Goal: Transaction & Acquisition: Purchase product/service

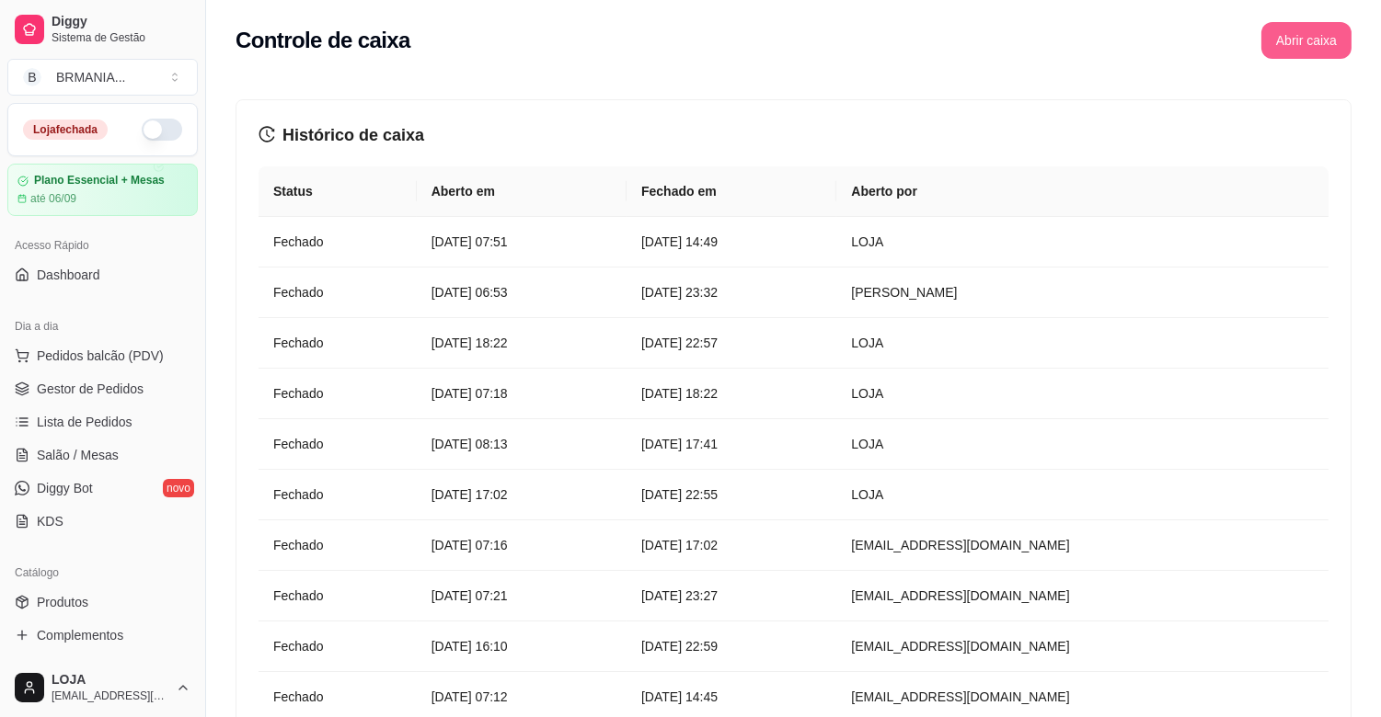
click at [1314, 37] on button "Abrir caixa" at bounding box center [1306, 40] width 90 height 37
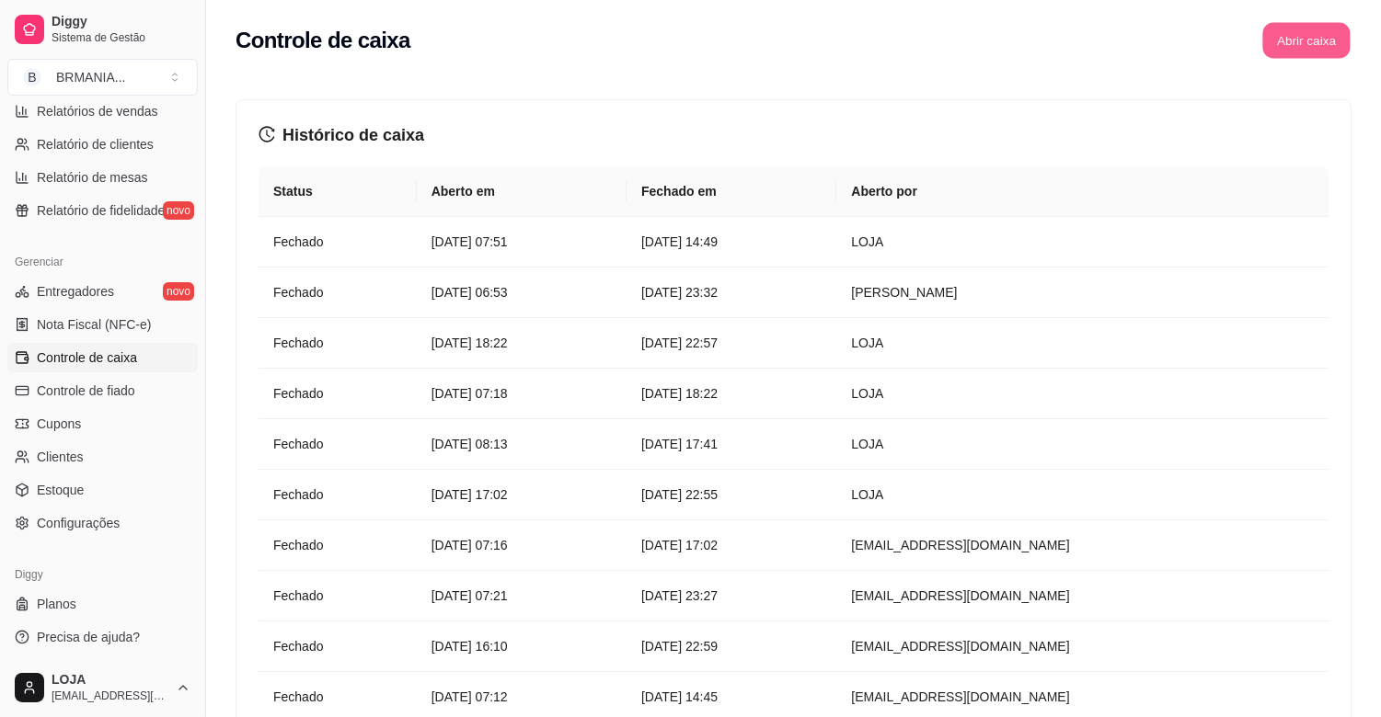
click at [1304, 38] on button "Abrir caixa" at bounding box center [1305, 41] width 87 height 36
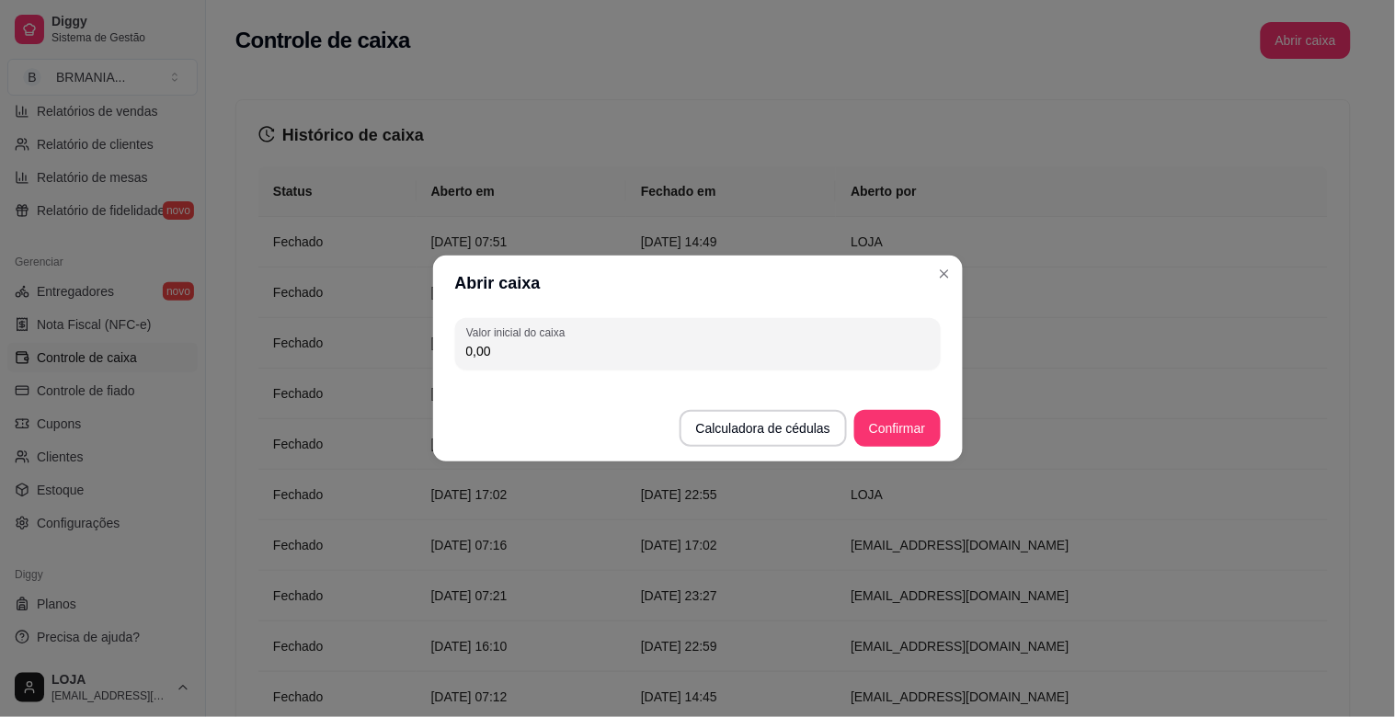
click at [762, 356] on input "0,00" at bounding box center [698, 351] width 464 height 18
type input "208,00"
click at [904, 426] on button "Confirmar" at bounding box center [897, 429] width 84 height 36
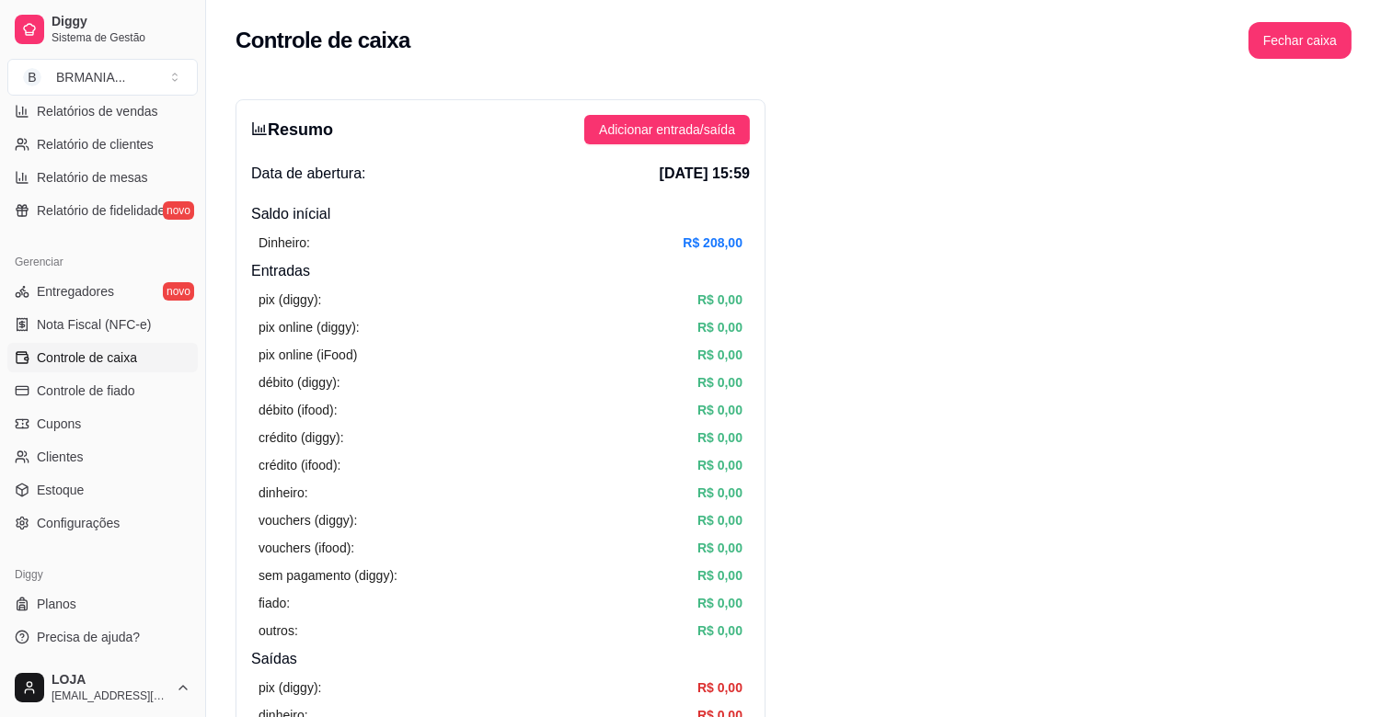
click at [359, 428] on div "crédito (diggy): R$ 0,00" at bounding box center [500, 438] width 484 height 20
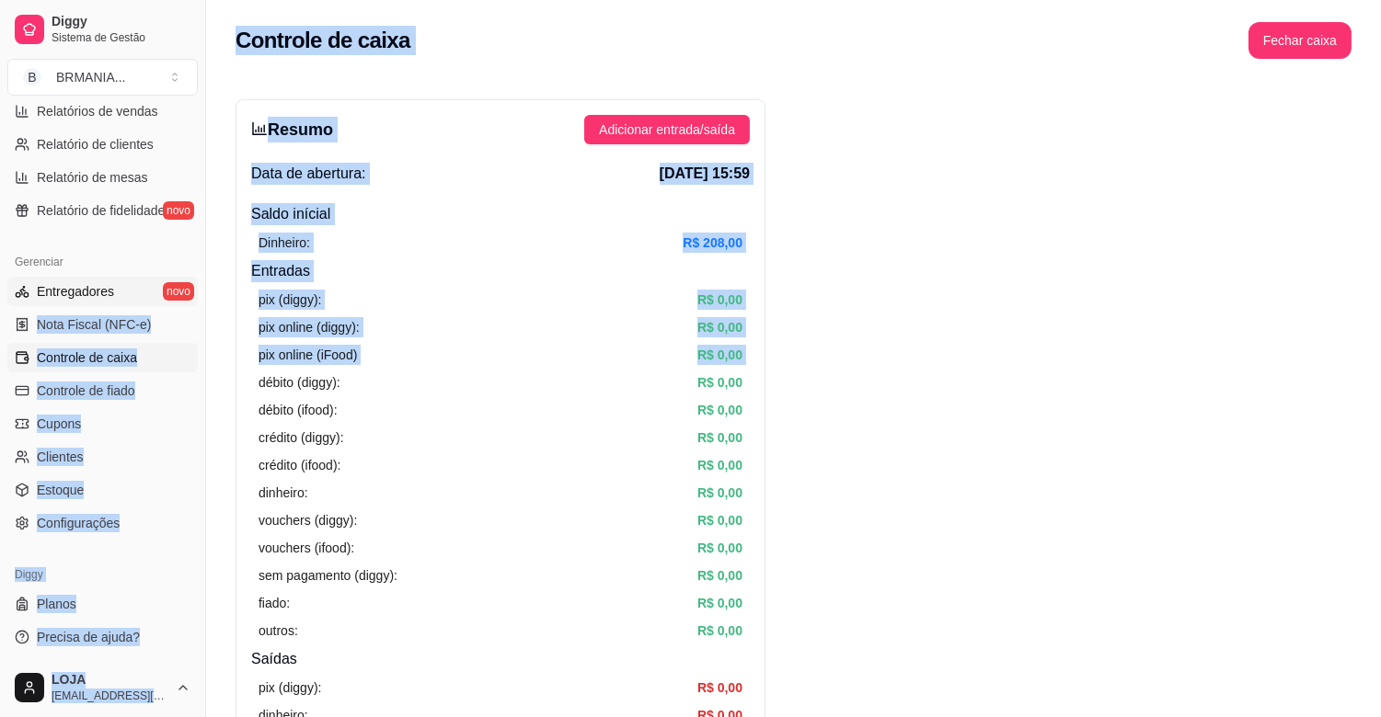
drag, startPoint x: 219, startPoint y: 347, endPoint x: 179, endPoint y: 281, distance: 77.1
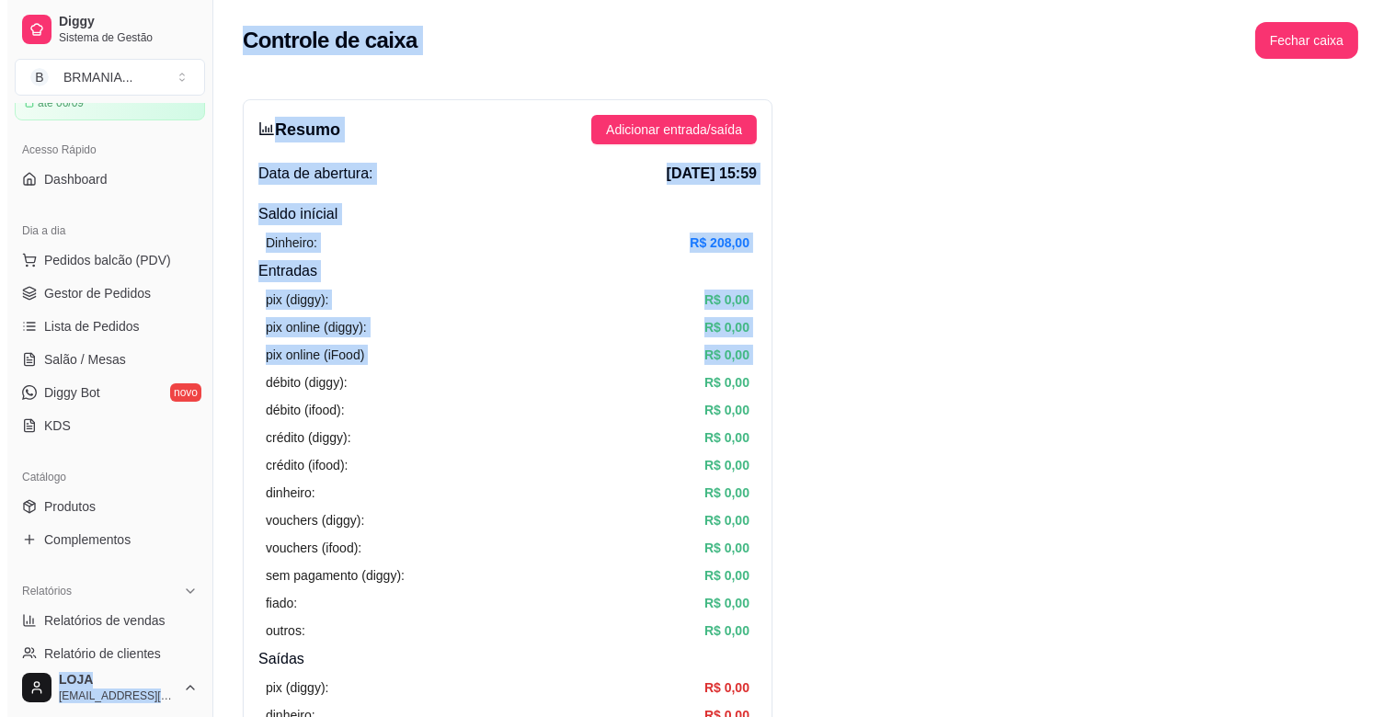
scroll to position [0, 0]
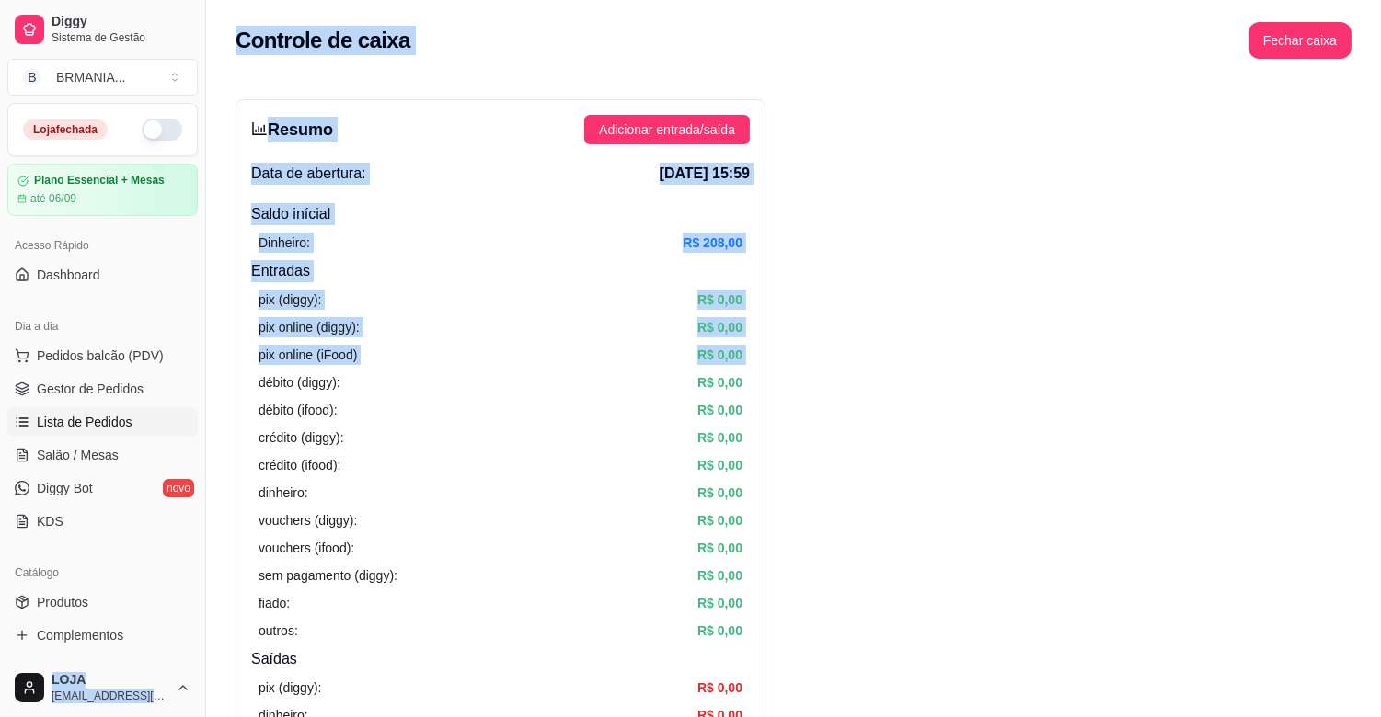
click at [104, 407] on link "Lista de Pedidos" at bounding box center [102, 421] width 190 height 29
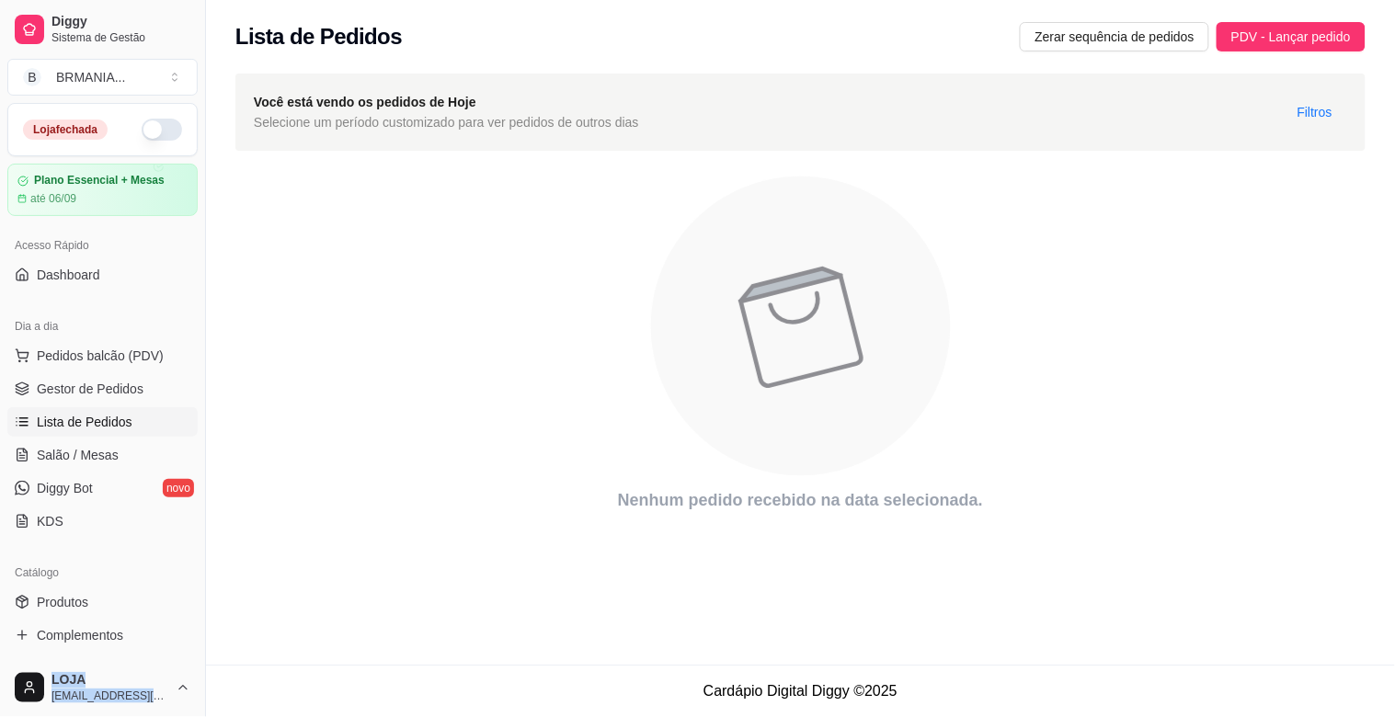
click at [143, 132] on button "button" at bounding box center [162, 130] width 40 height 22
click at [155, 382] on link "Gestor de Pedidos" at bounding box center [102, 388] width 190 height 29
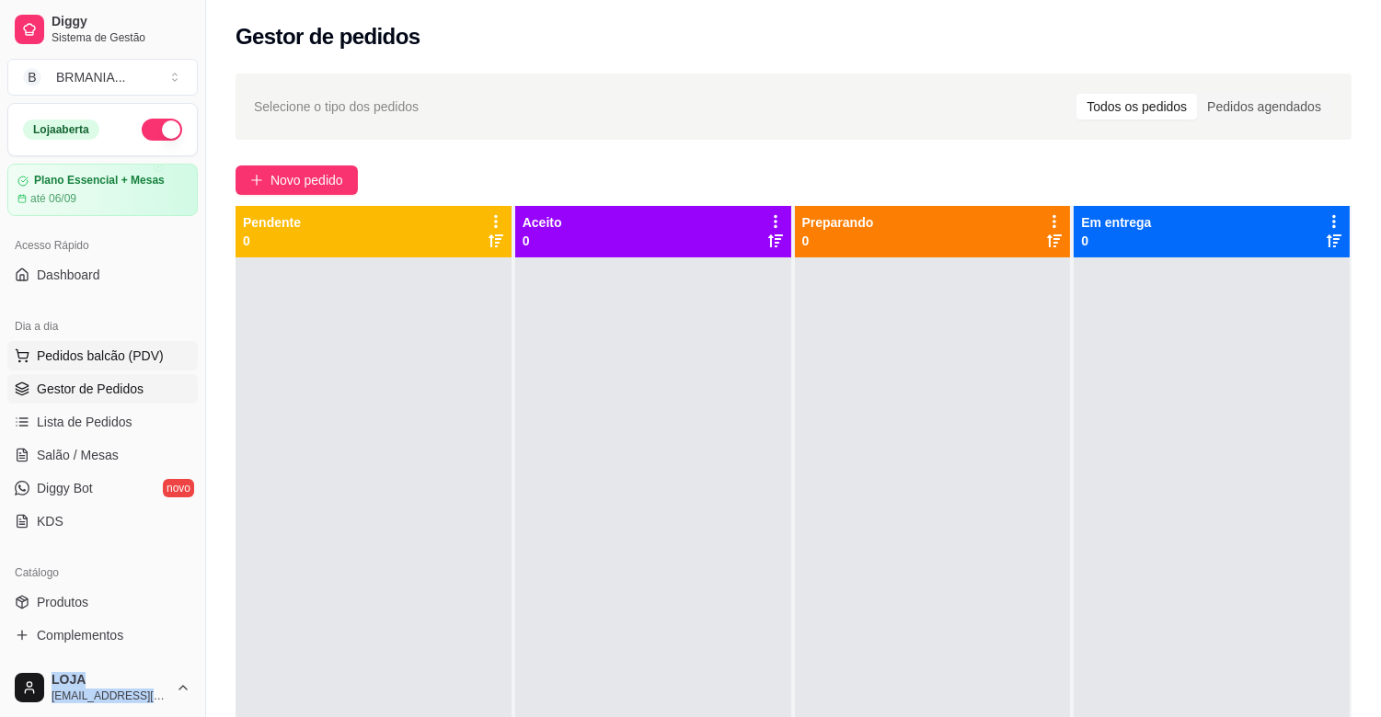
click at [123, 347] on span "Pedidos balcão (PDV)" at bounding box center [100, 356] width 127 height 18
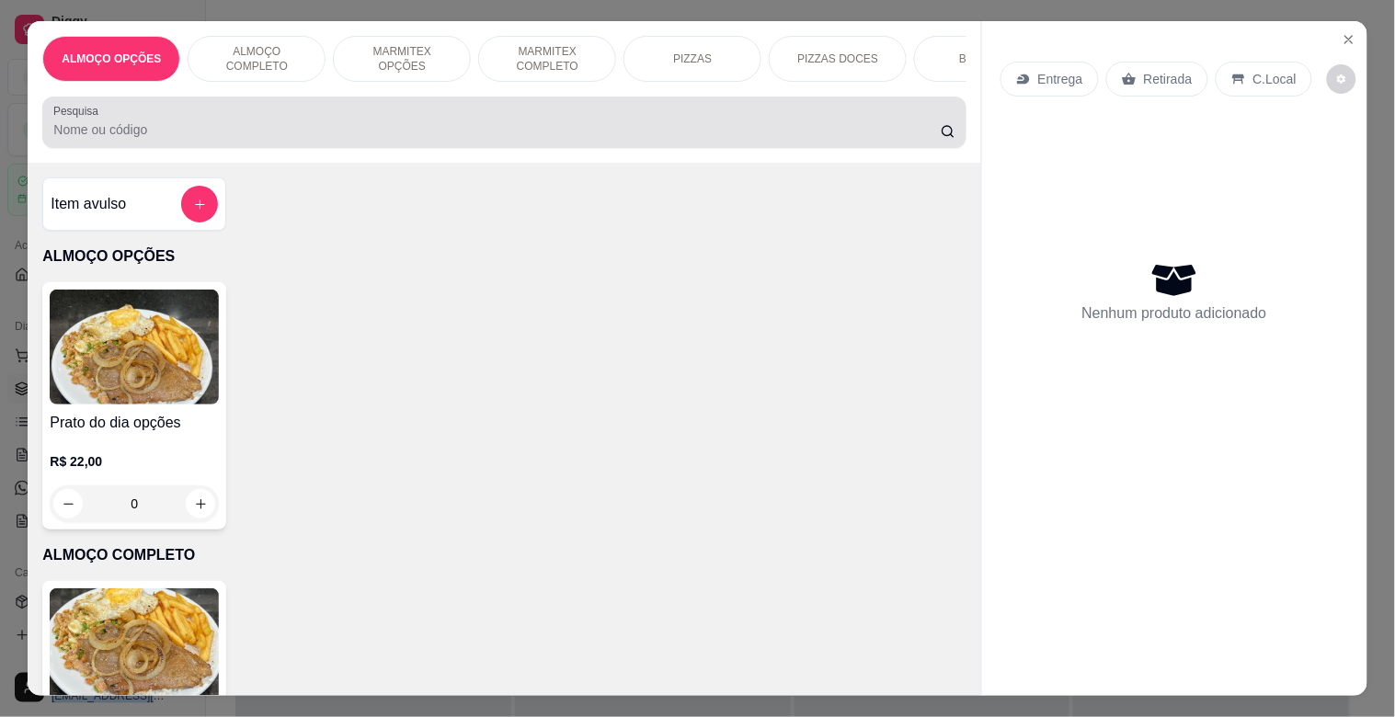
click at [215, 136] on input "Pesquisa" at bounding box center [497, 130] width 888 height 18
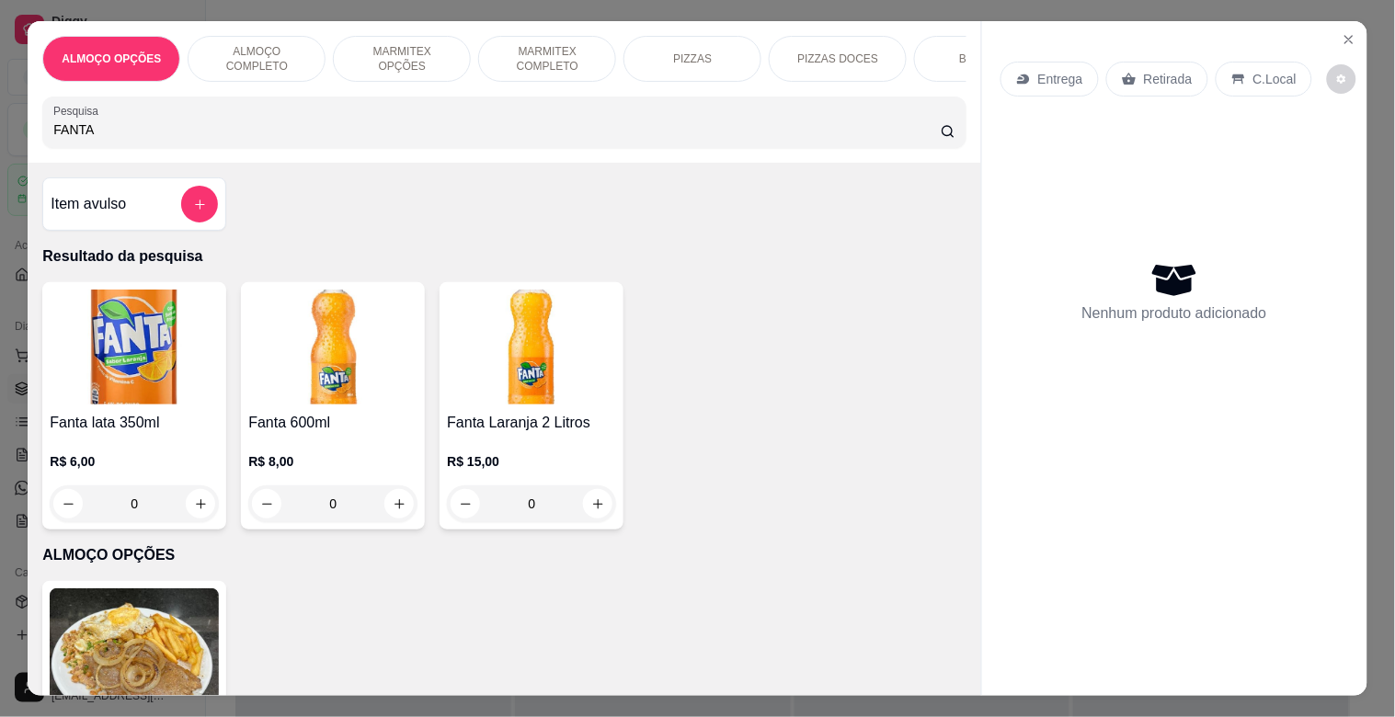
type input "FANTA"
click at [582, 402] on img at bounding box center [531, 347] width 169 height 115
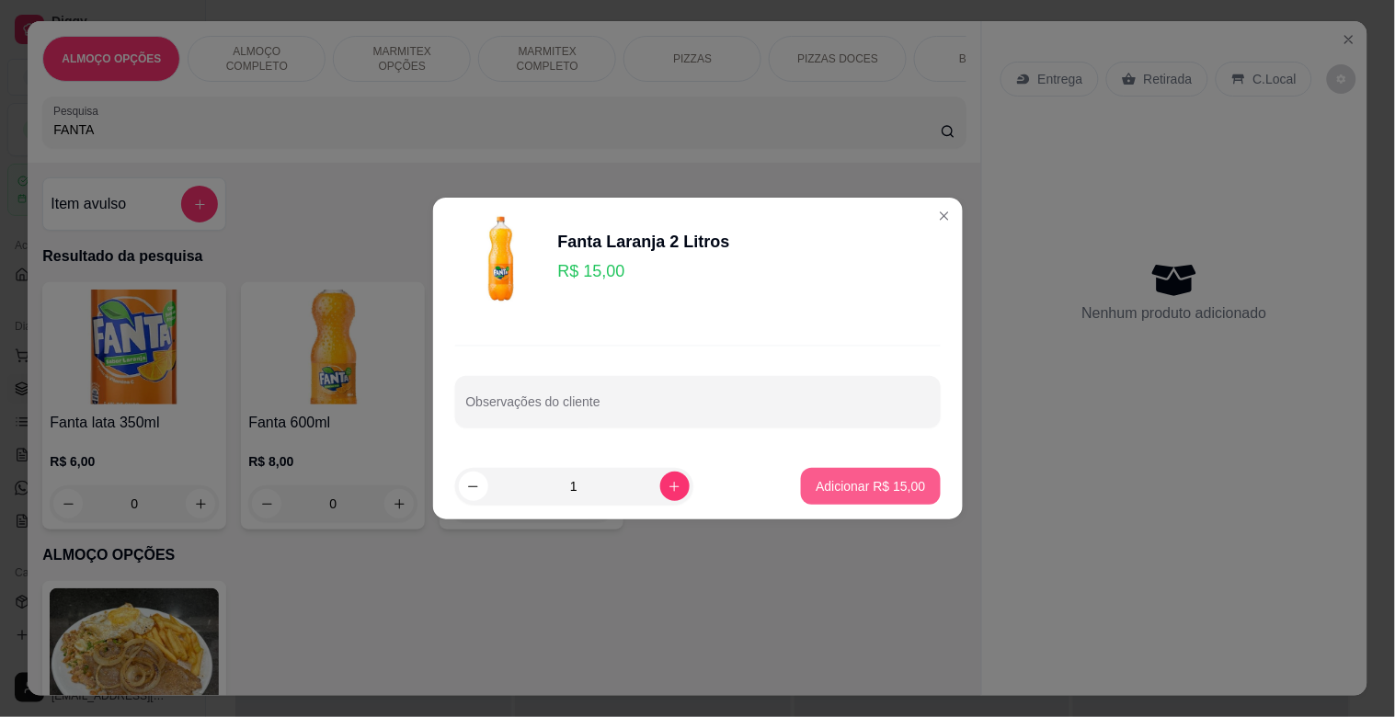
click at [835, 502] on button "Adicionar R$ 15,00" at bounding box center [870, 486] width 139 height 37
type input "1"
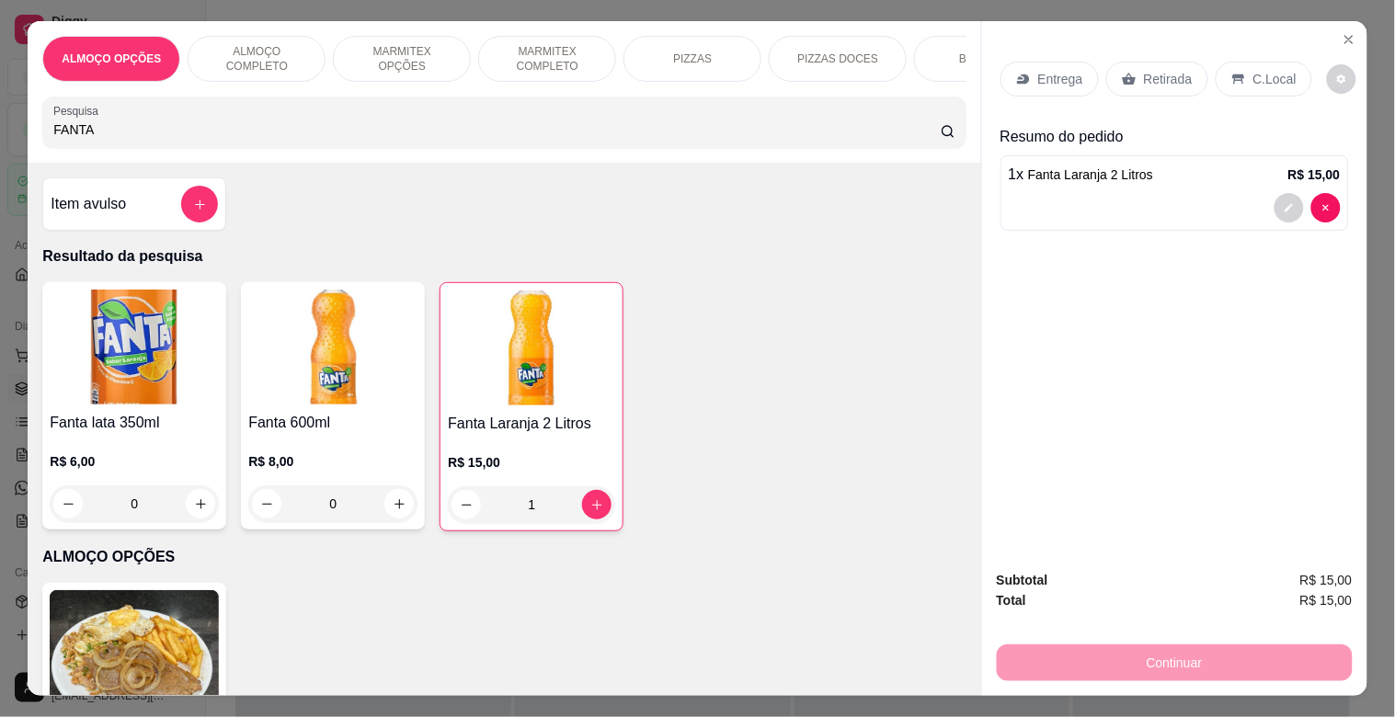
click at [1178, 70] on p "Retirada" at bounding box center [1168, 79] width 49 height 18
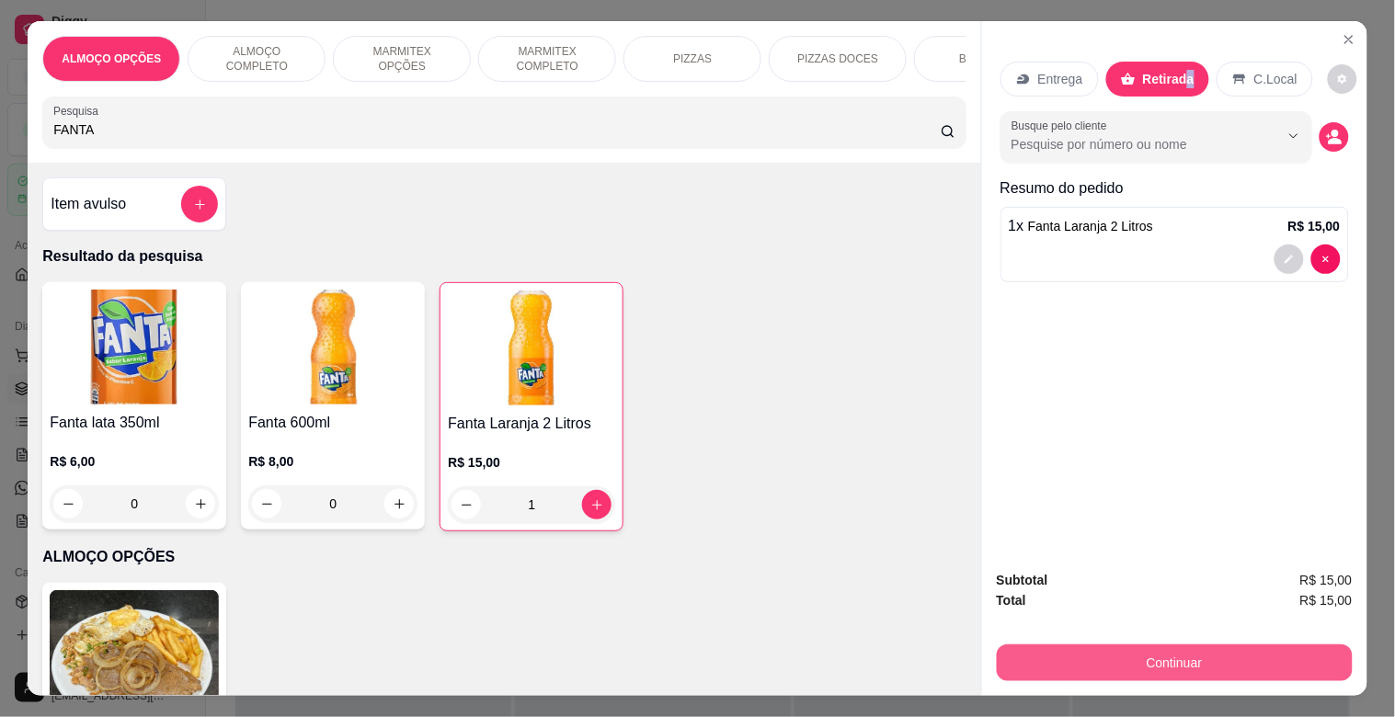
click at [1191, 664] on button "Continuar" at bounding box center [1175, 663] width 356 height 37
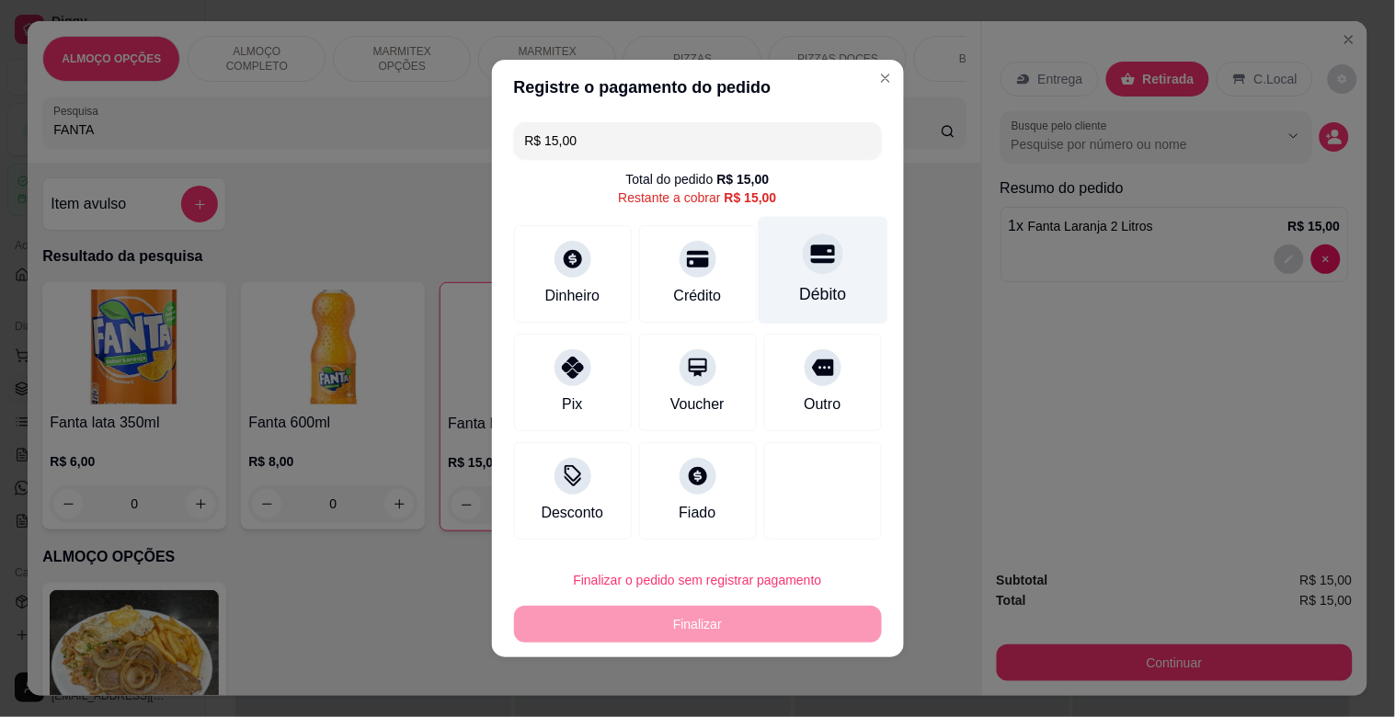
click at [798, 281] on div "Débito" at bounding box center [823, 271] width 130 height 108
type input "R$ 0,00"
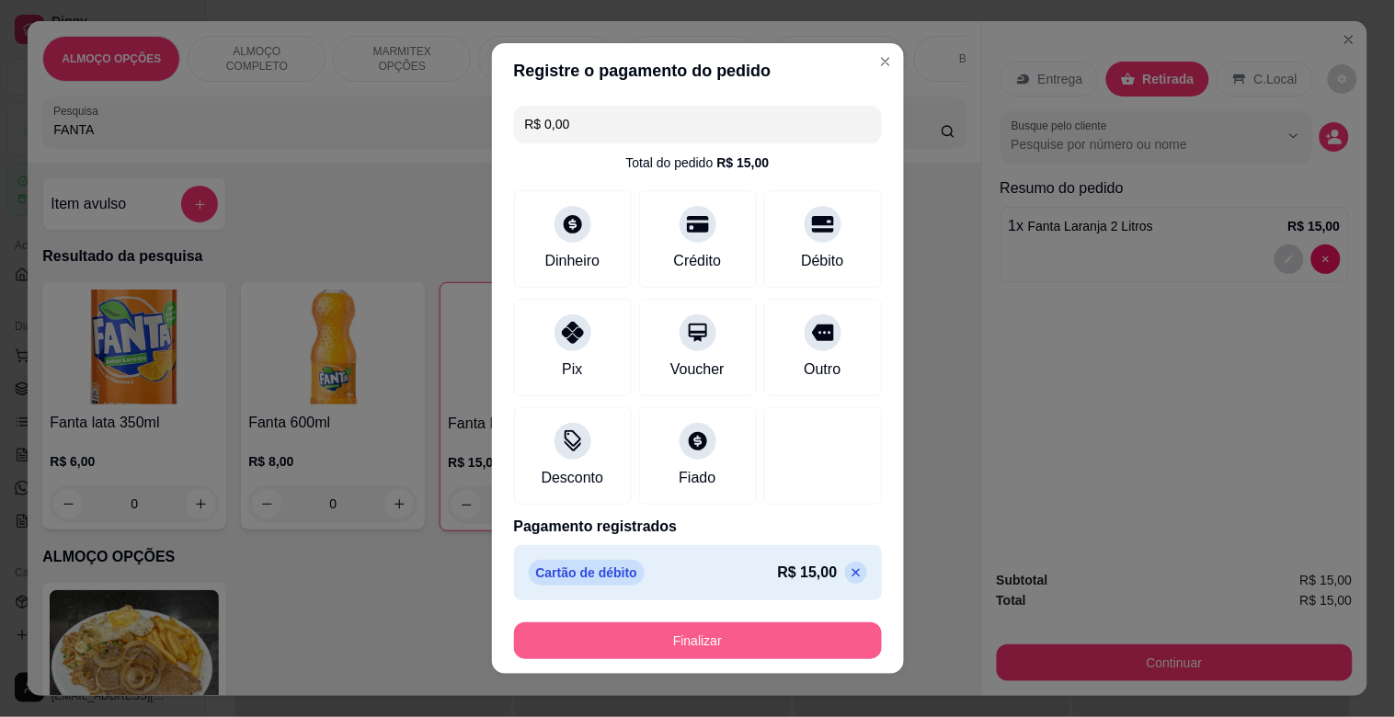
click at [706, 644] on button "Finalizar" at bounding box center [698, 641] width 368 height 37
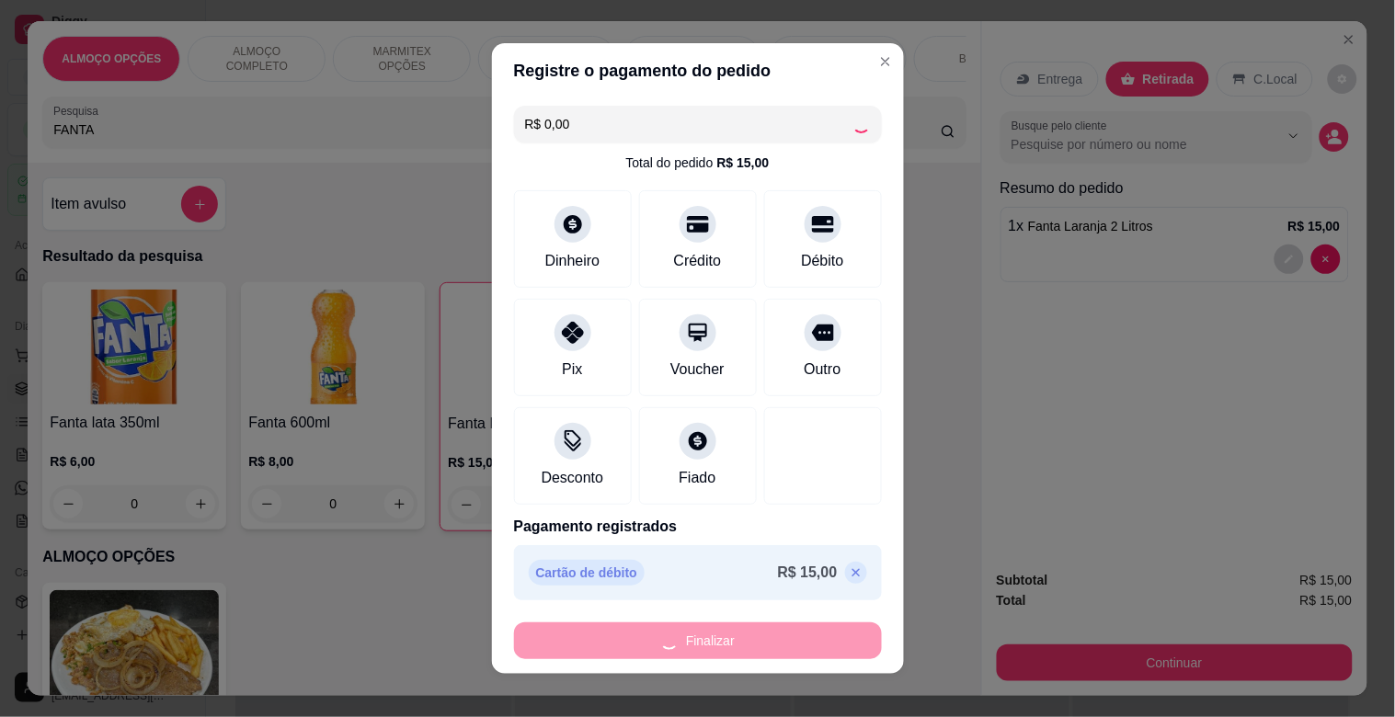
type input "0"
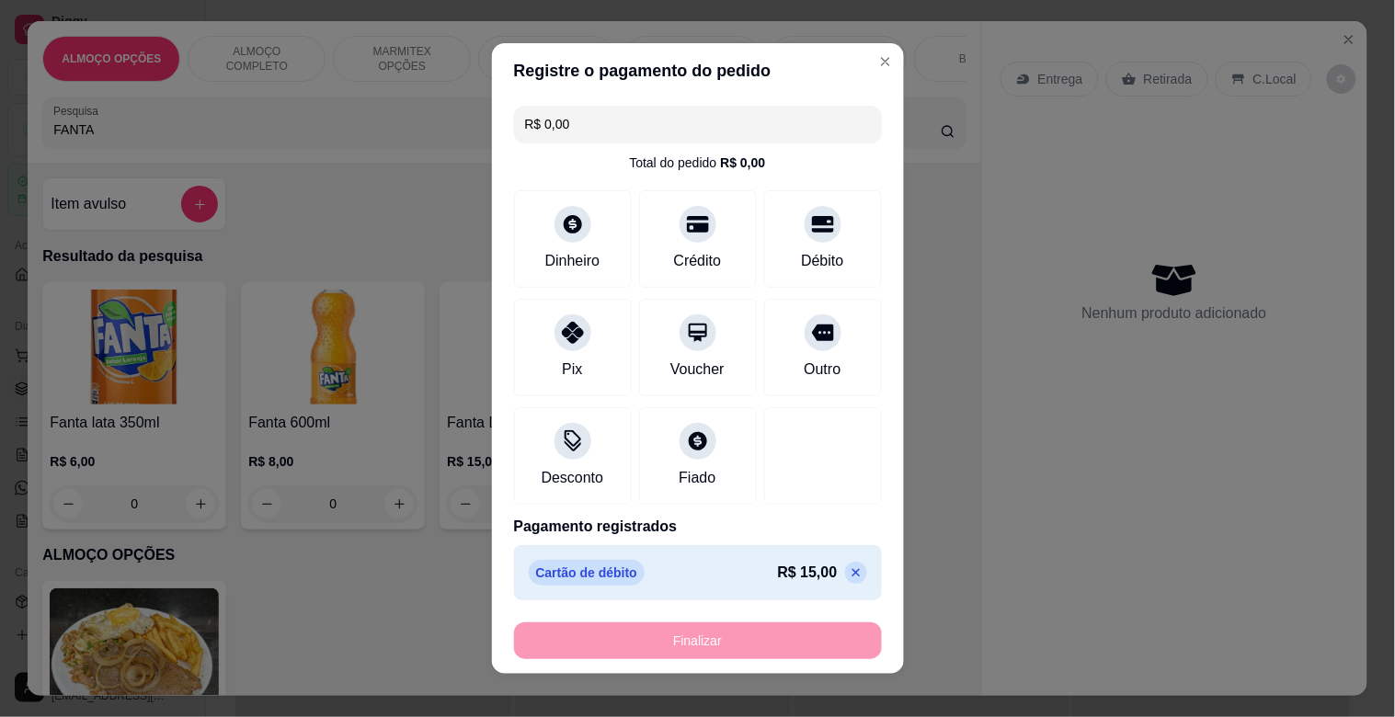
type input "-R$ 15,00"
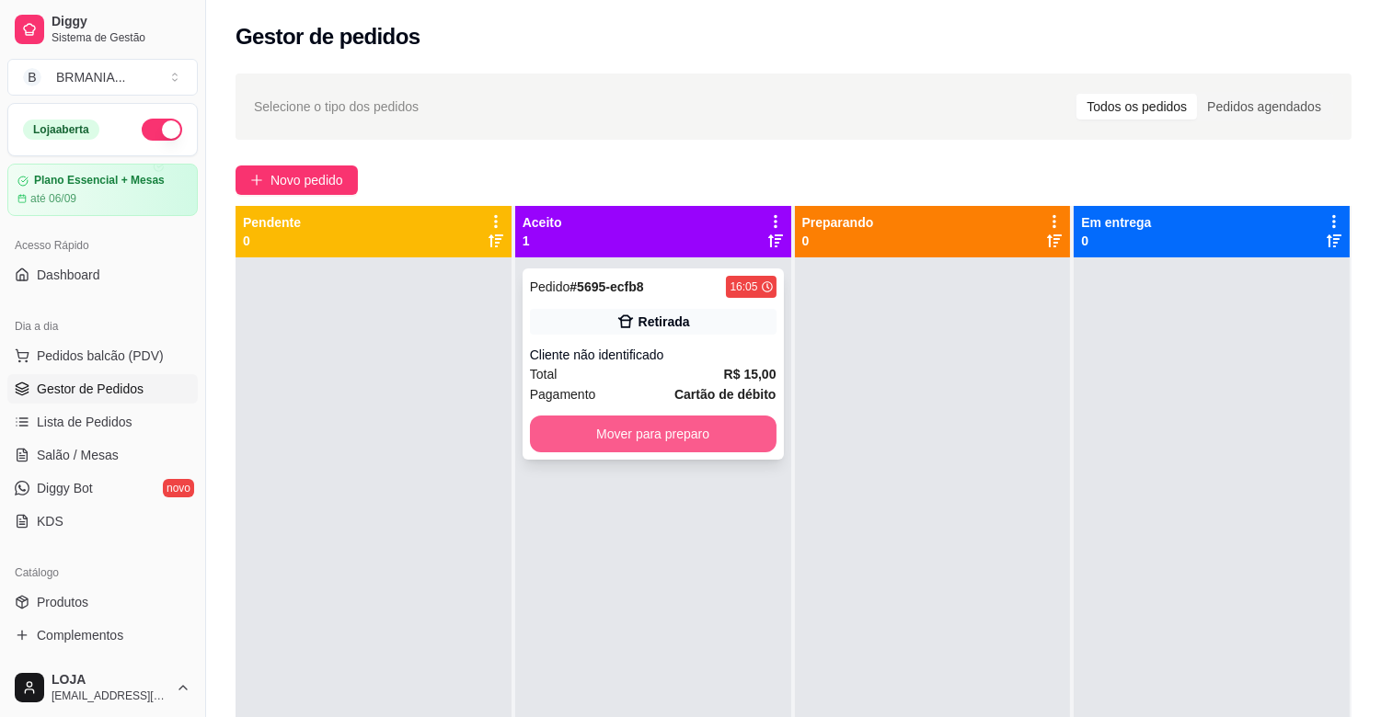
click at [682, 420] on button "Mover para preparo" at bounding box center [653, 434] width 247 height 37
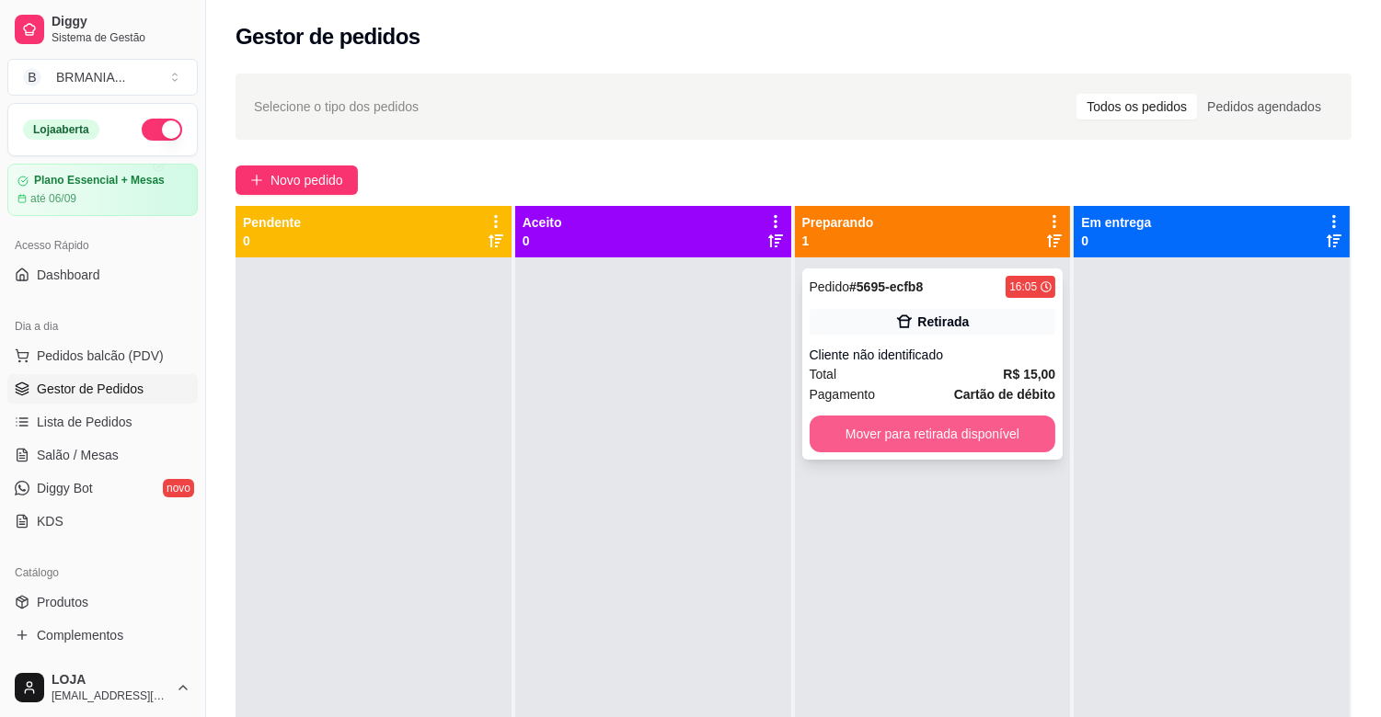
click at [866, 423] on button "Mover para retirada disponível" at bounding box center [932, 434] width 247 height 37
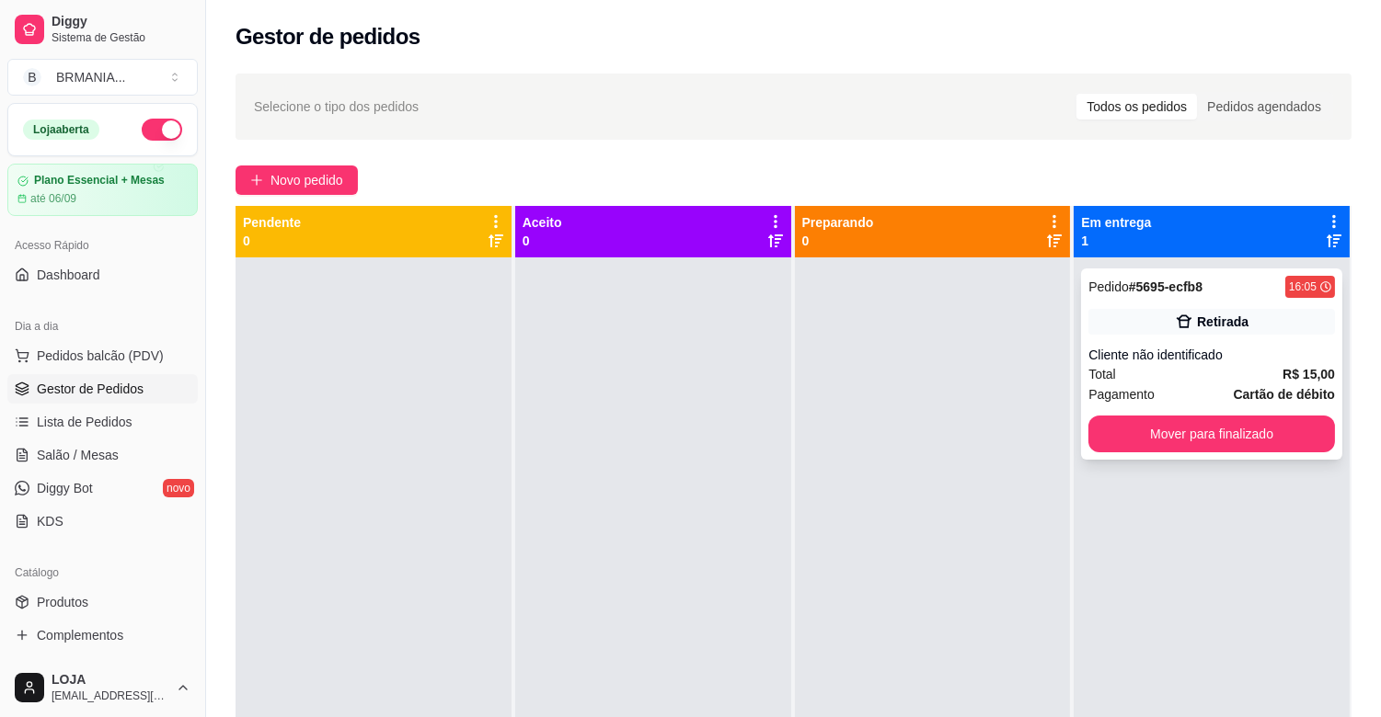
click at [1176, 411] on div "Pedido # 5695-ecfb8 16:05 Retirada Cliente não identificado Total R$ 15,00 Paga…" at bounding box center [1211, 364] width 261 height 191
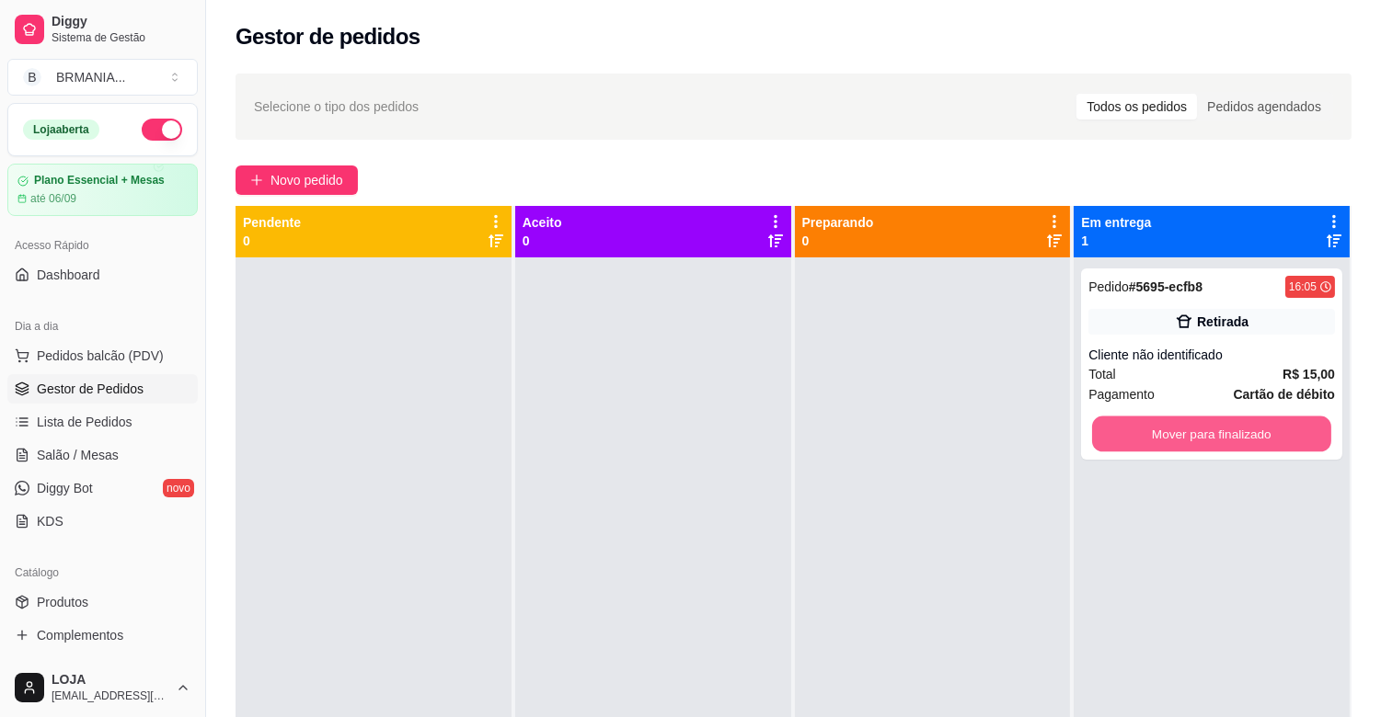
click at [1189, 432] on button "Mover para finalizado" at bounding box center [1211, 435] width 239 height 36
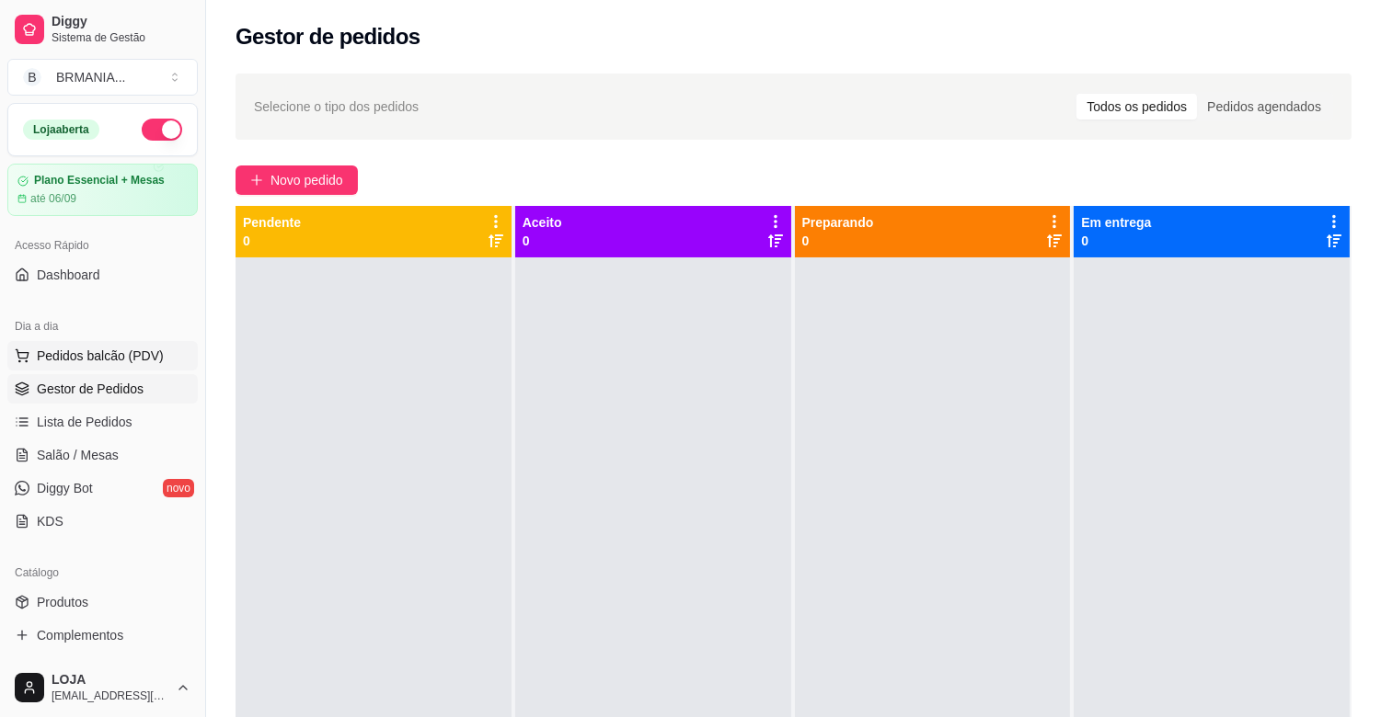
click at [41, 361] on span "Pedidos balcão (PDV)" at bounding box center [100, 356] width 127 height 18
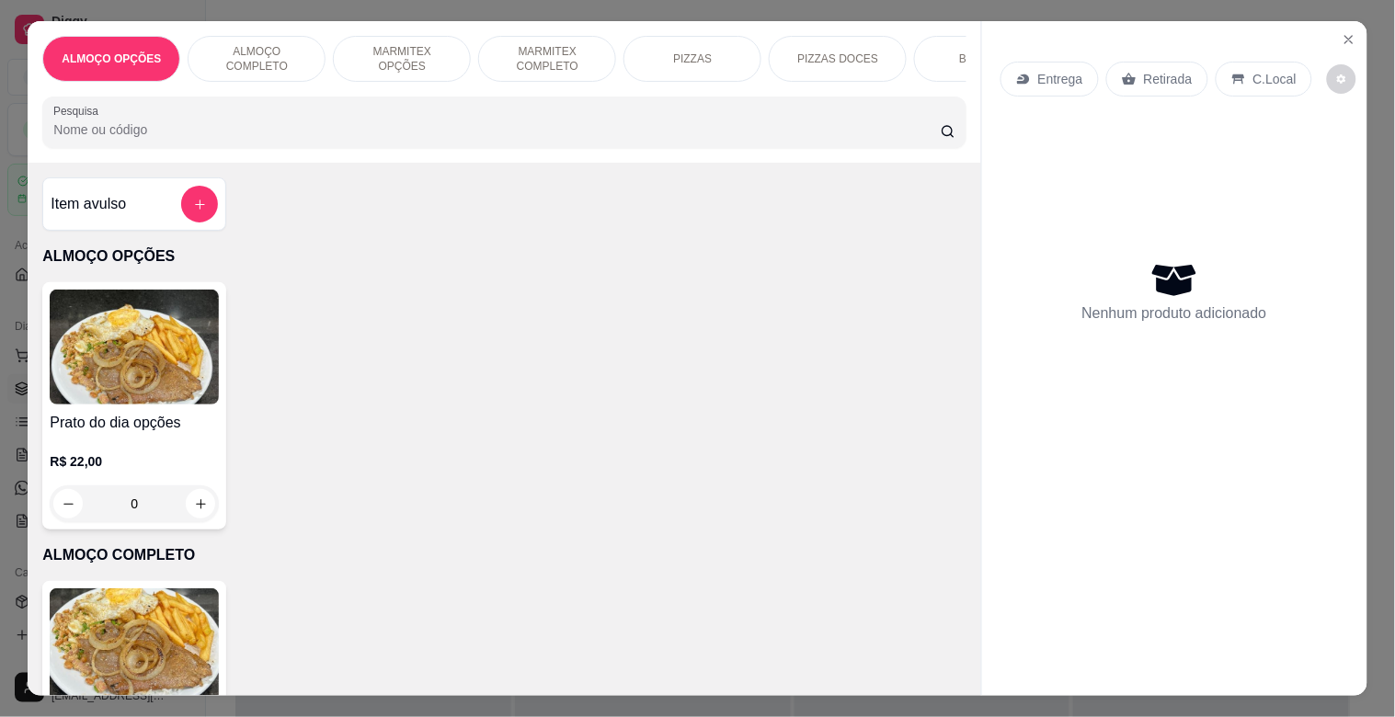
click at [482, 127] on input "Pesquisa" at bounding box center [497, 130] width 888 height 18
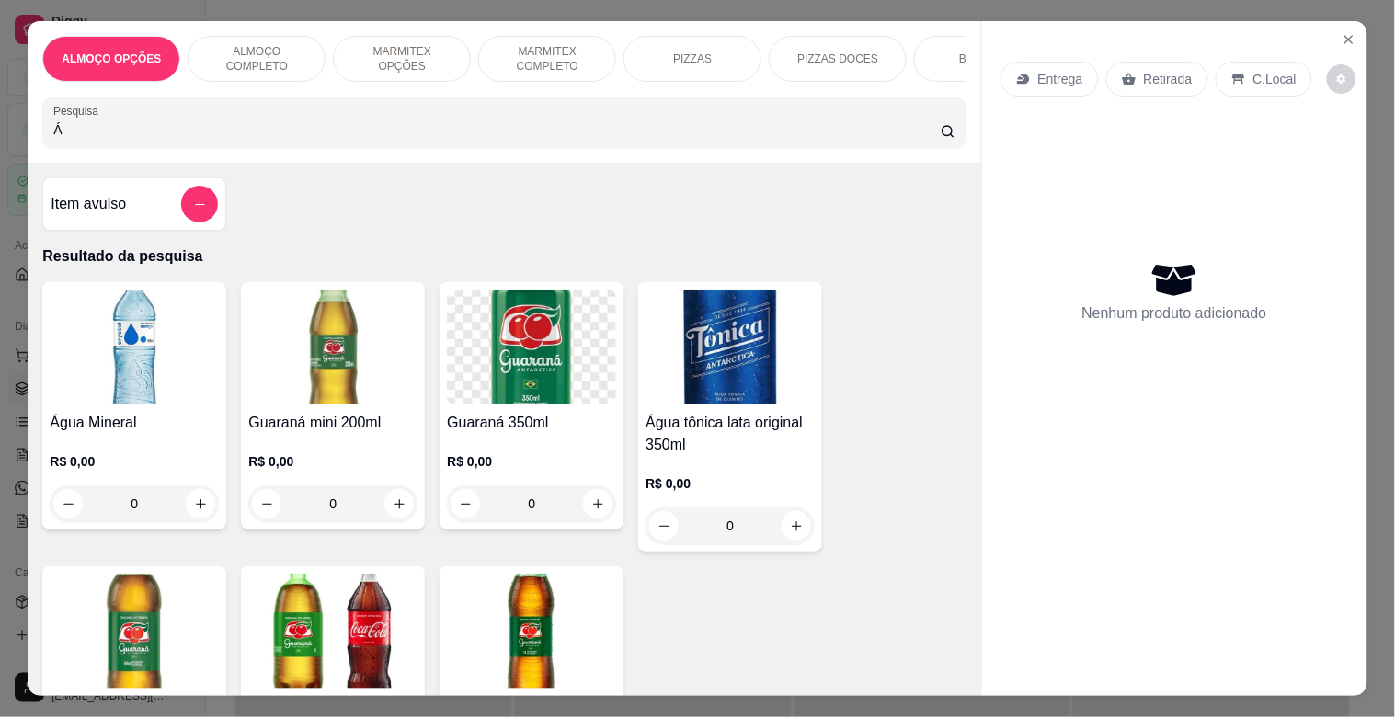
type input "Á"
click at [116, 362] on img at bounding box center [134, 347] width 169 height 115
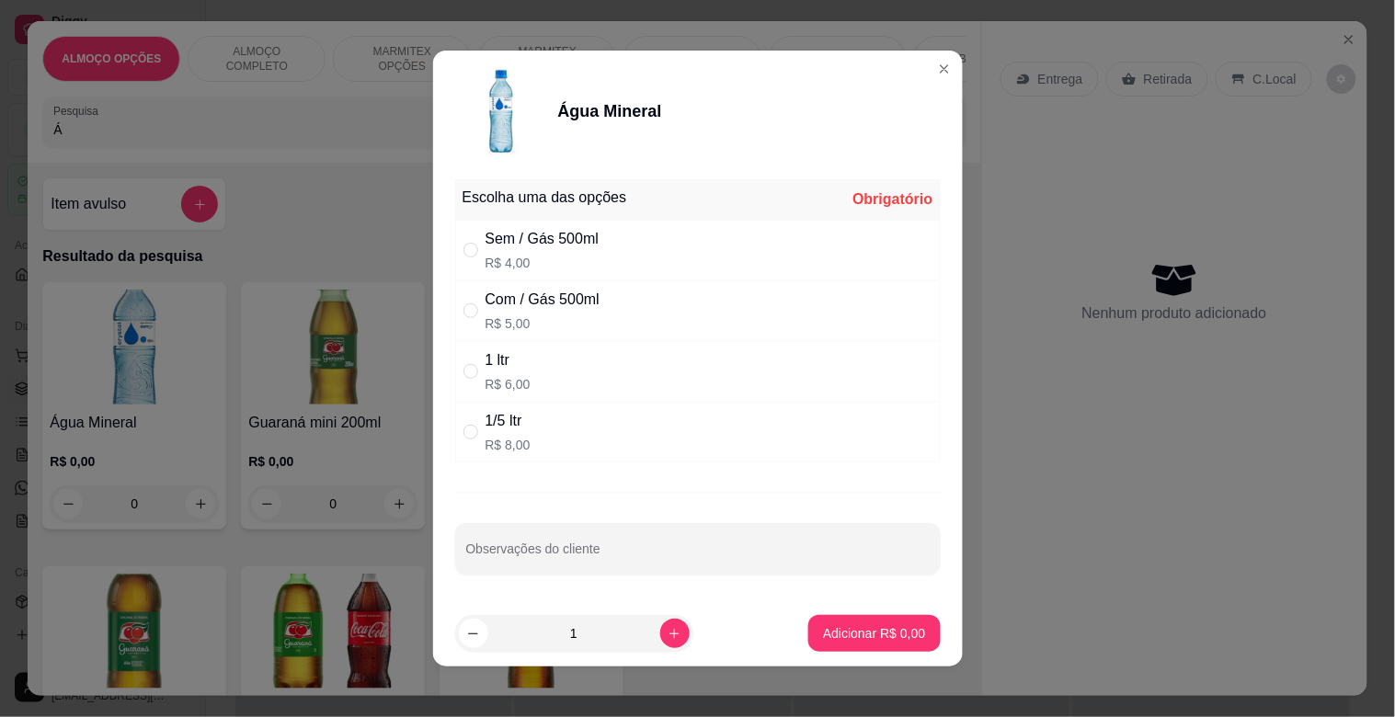
click at [561, 270] on p "R$ 4,00" at bounding box center [543, 263] width 114 height 18
radio input "true"
click at [662, 645] on button "increase-product-quantity" at bounding box center [674, 633] width 29 height 29
type input "2"
click at [837, 621] on button "Adicionar R$ 8,00" at bounding box center [875, 633] width 132 height 37
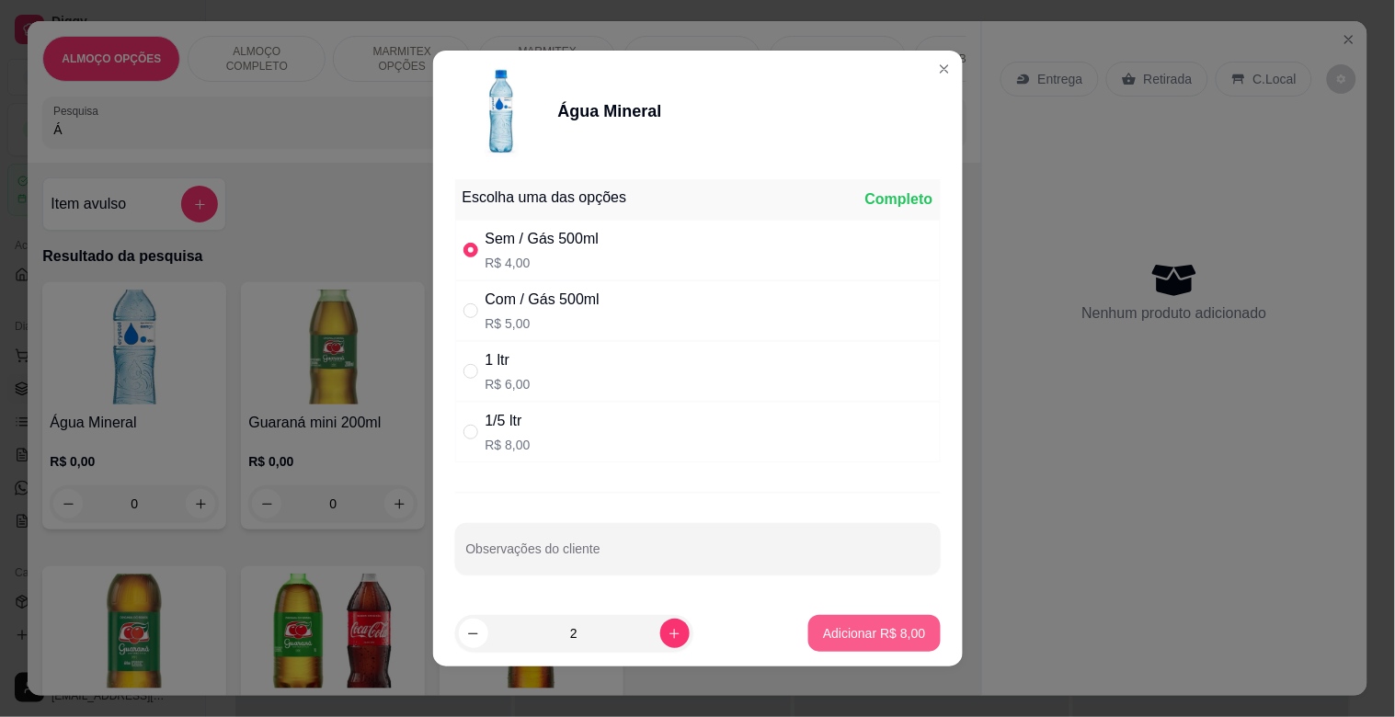
type input "2"
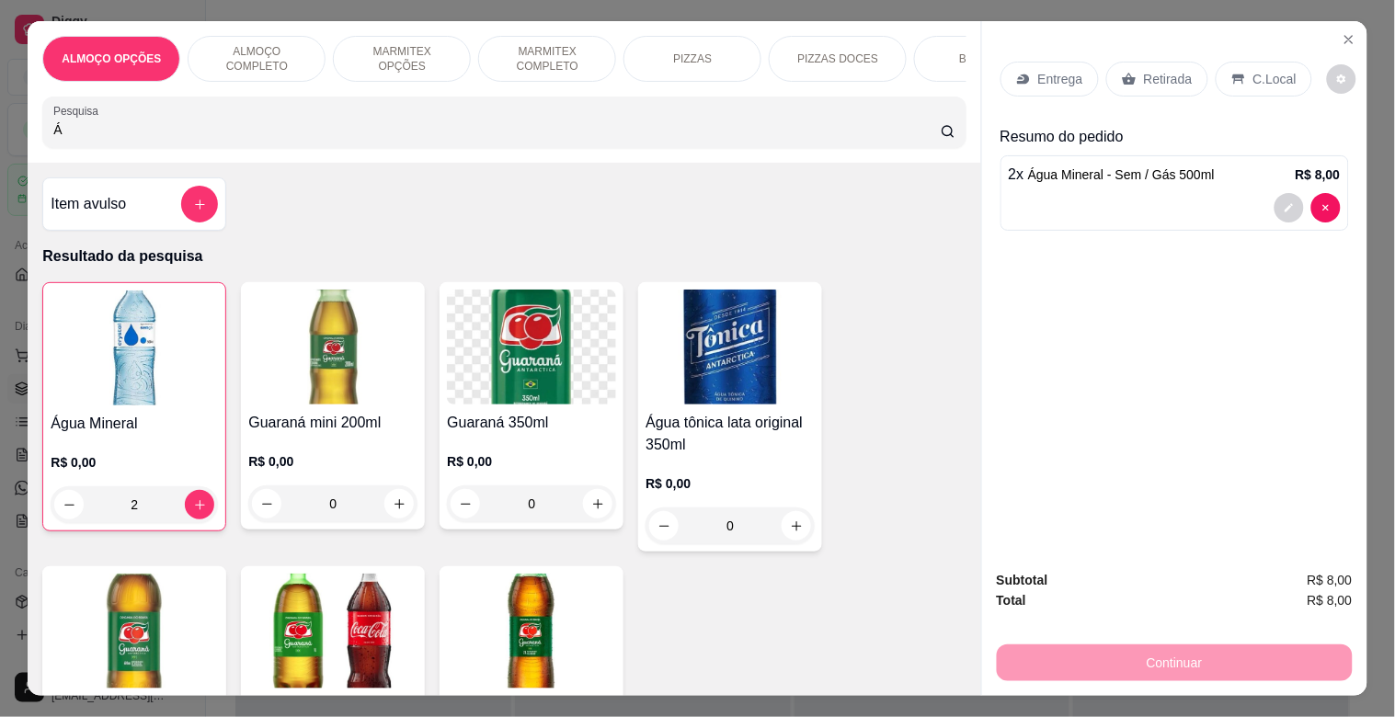
click at [1144, 76] on p "Retirada" at bounding box center [1168, 79] width 49 height 18
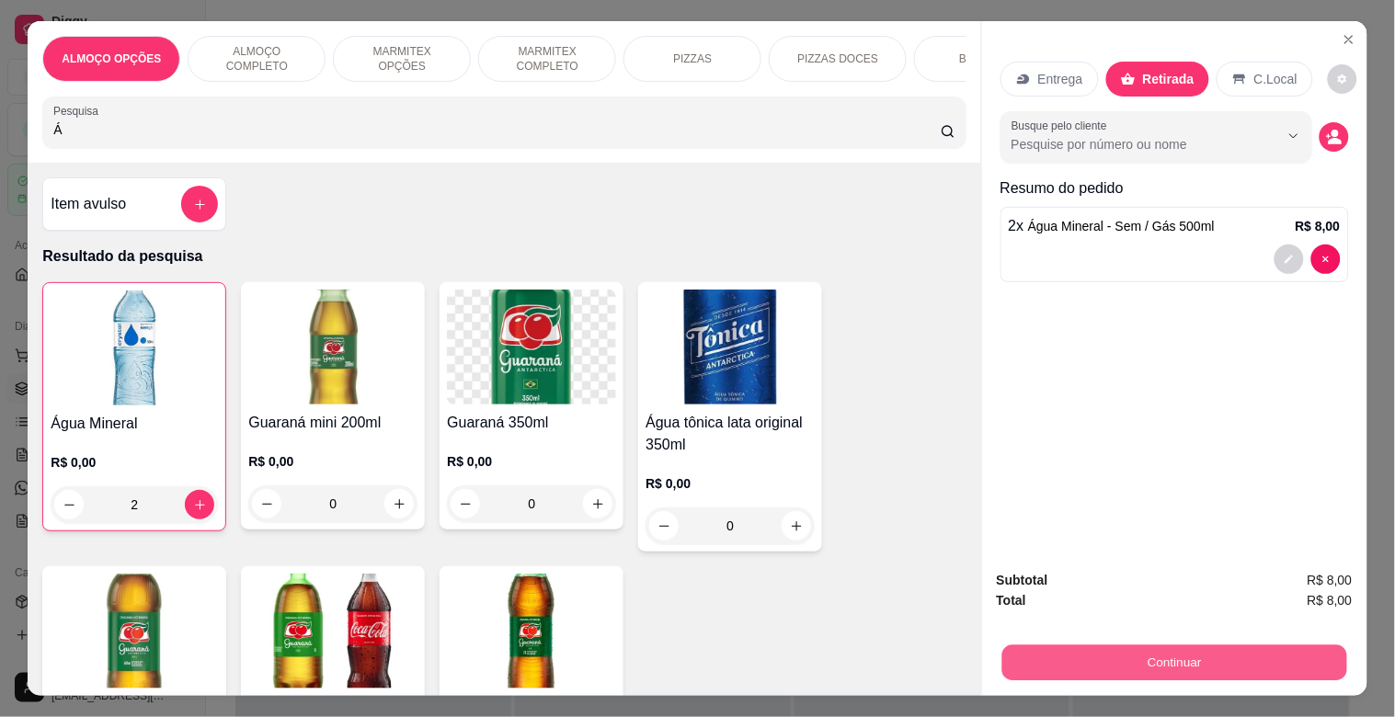
click at [1111, 645] on button "Continuar" at bounding box center [1174, 663] width 345 height 36
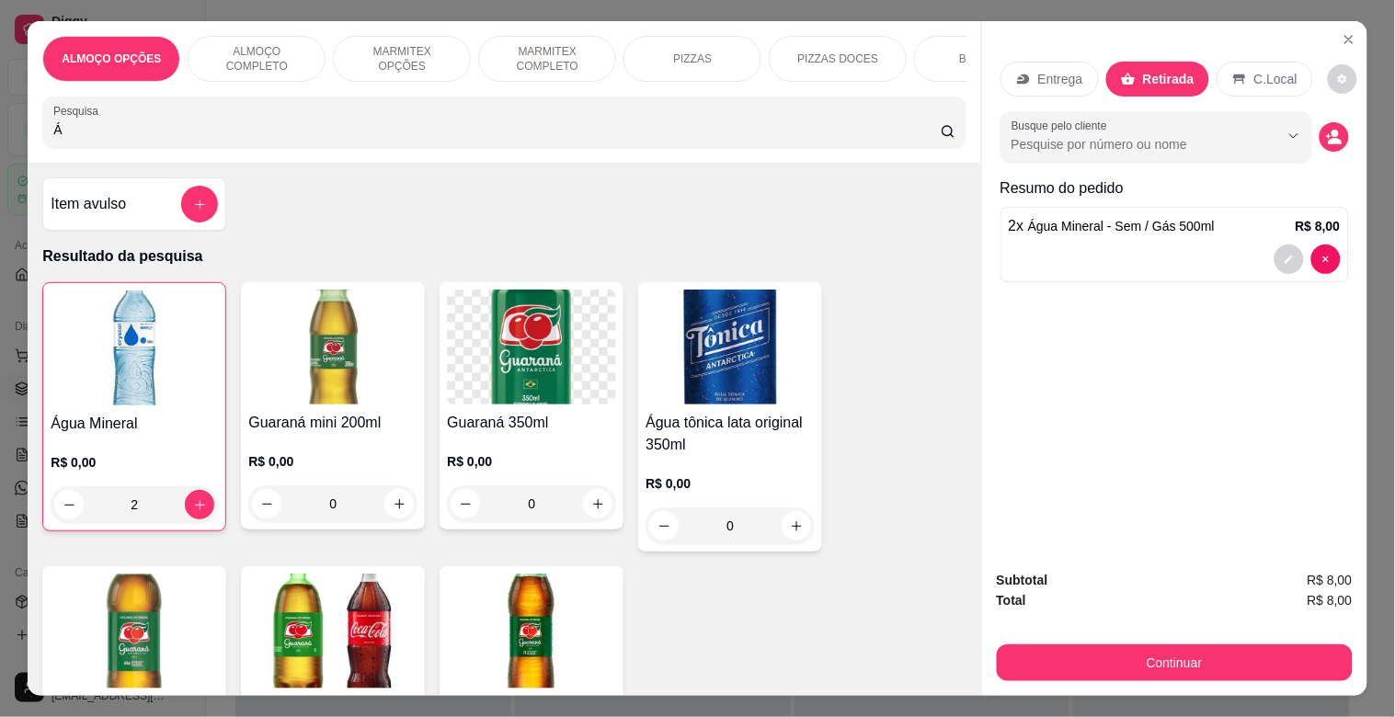
click at [315, 134] on input "Á" at bounding box center [497, 130] width 888 height 18
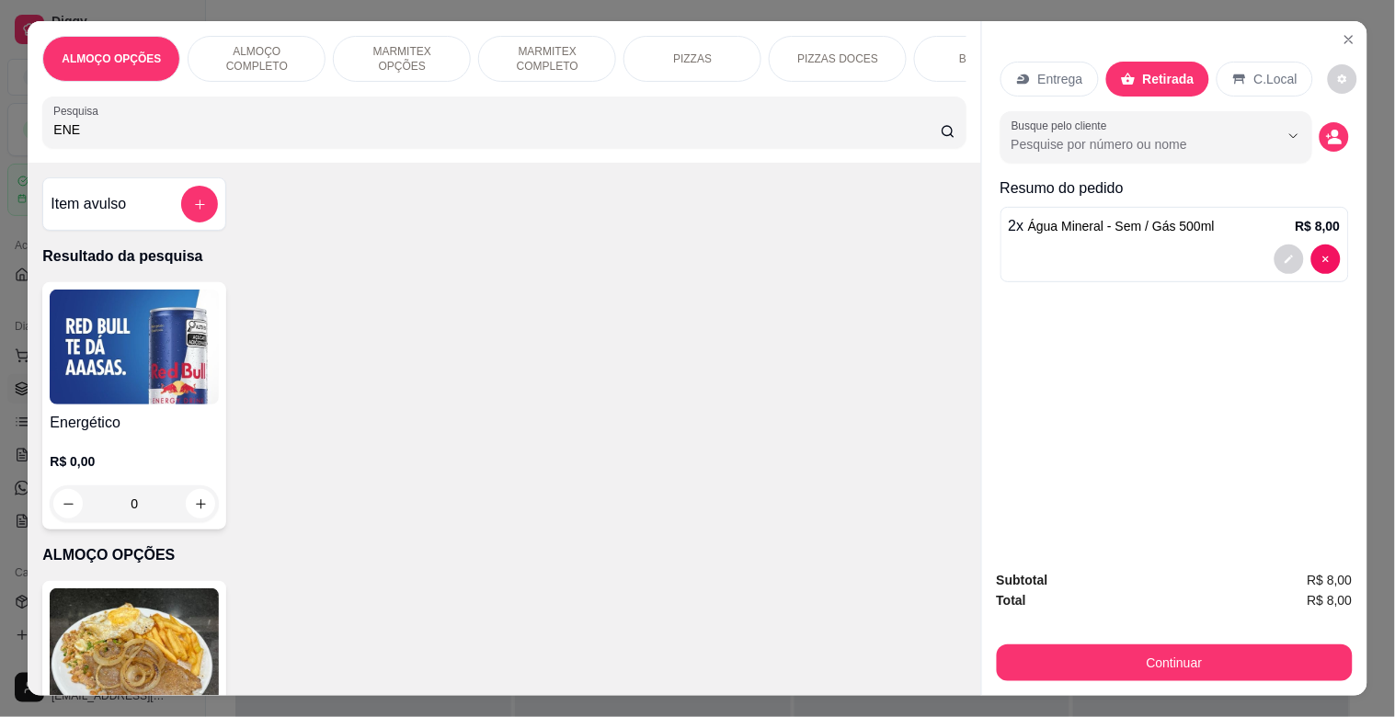
type input "ENE"
click at [148, 387] on img at bounding box center [134, 347] width 169 height 115
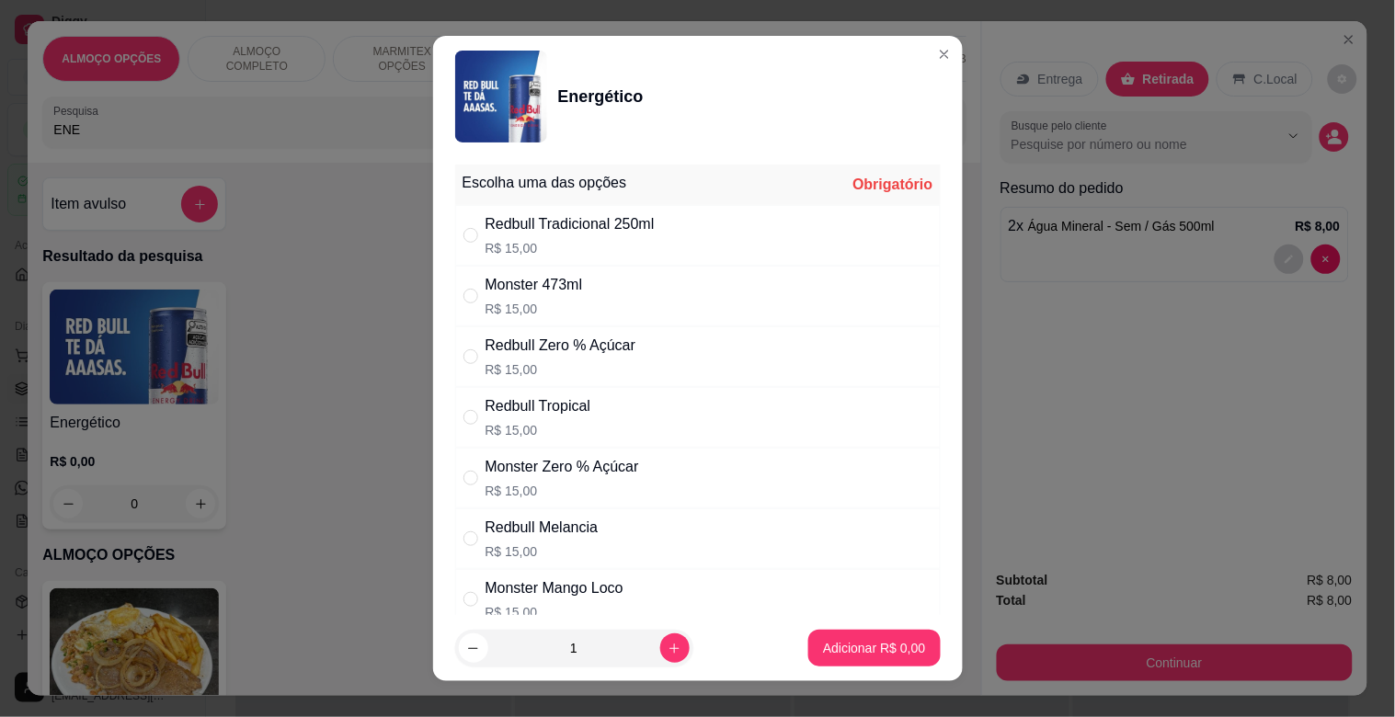
click at [641, 231] on div "Redbull Tradicional 250ml" at bounding box center [570, 224] width 169 height 22
radio input "true"
click at [830, 650] on p "Adicionar R$ 15,00" at bounding box center [870, 648] width 109 height 18
type input "1"
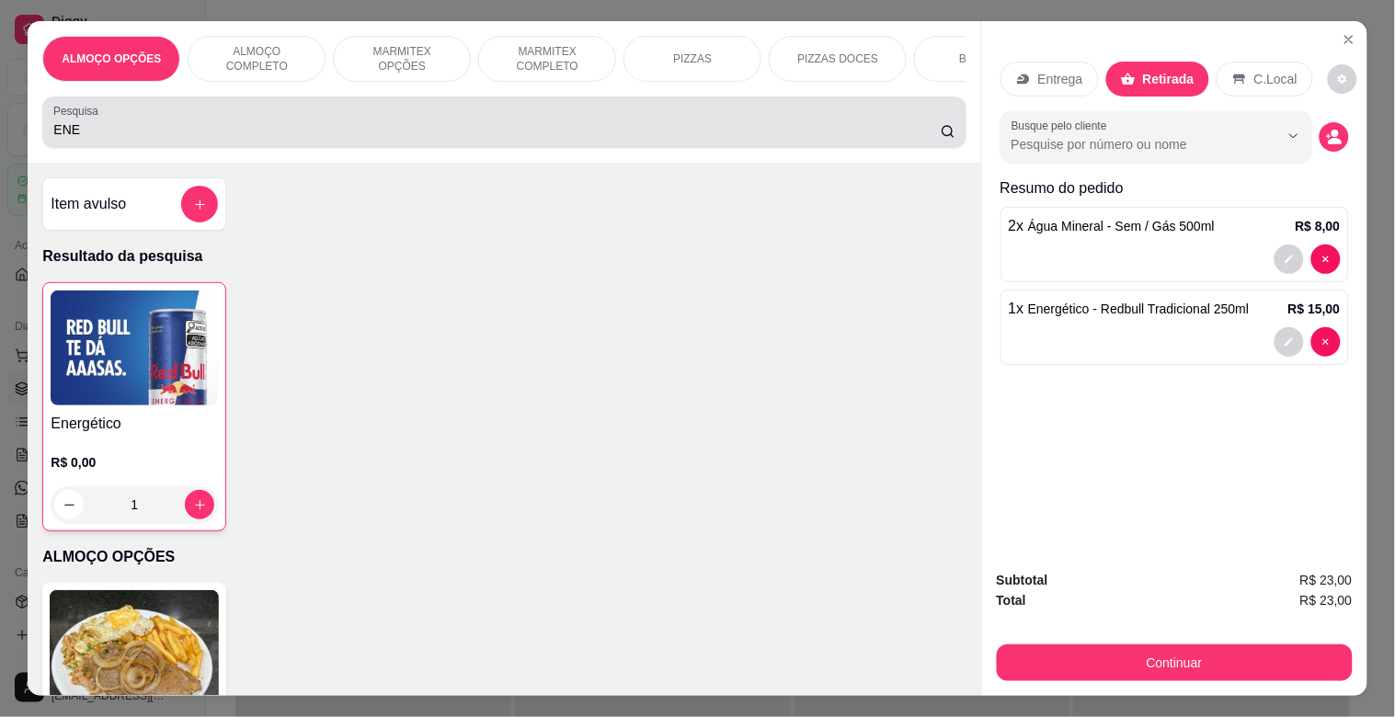
click at [311, 132] on input "ENE" at bounding box center [497, 130] width 888 height 18
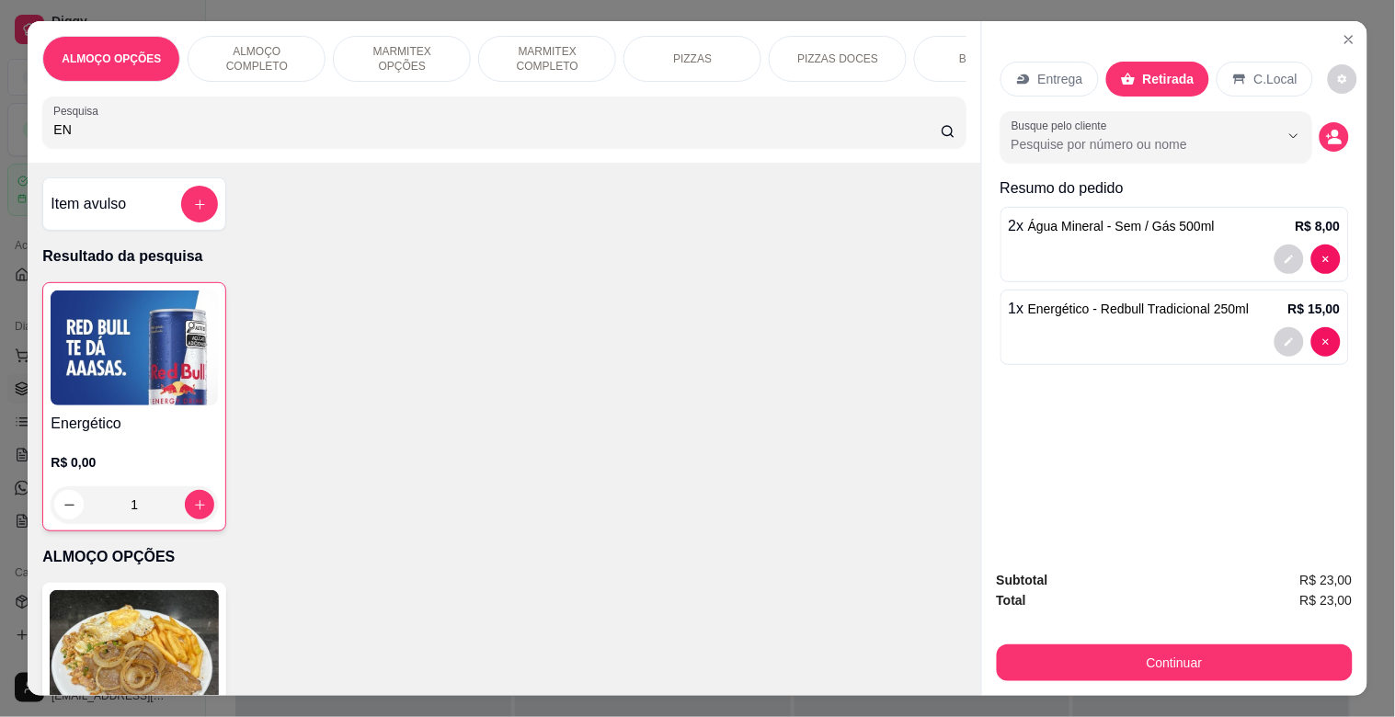
type input "E"
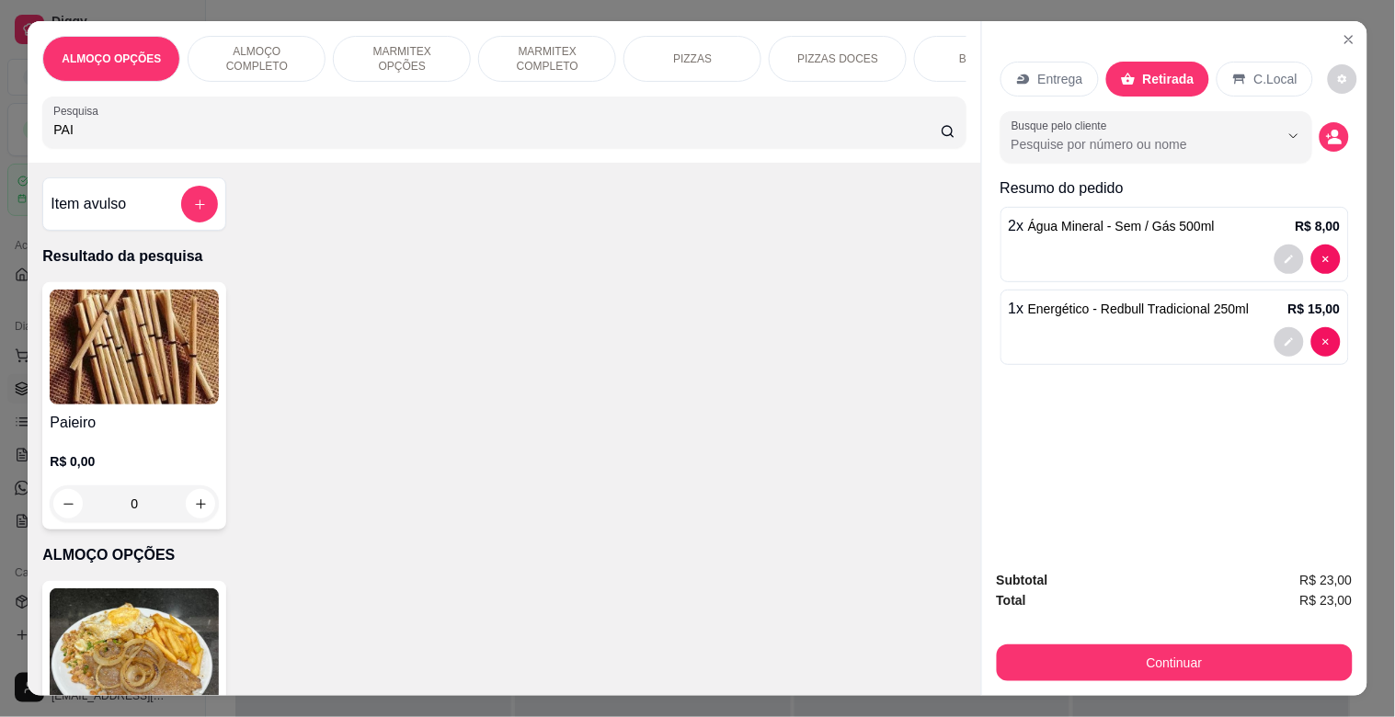
type input "PAI"
click at [162, 420] on h4 "Paieiro" at bounding box center [134, 423] width 169 height 22
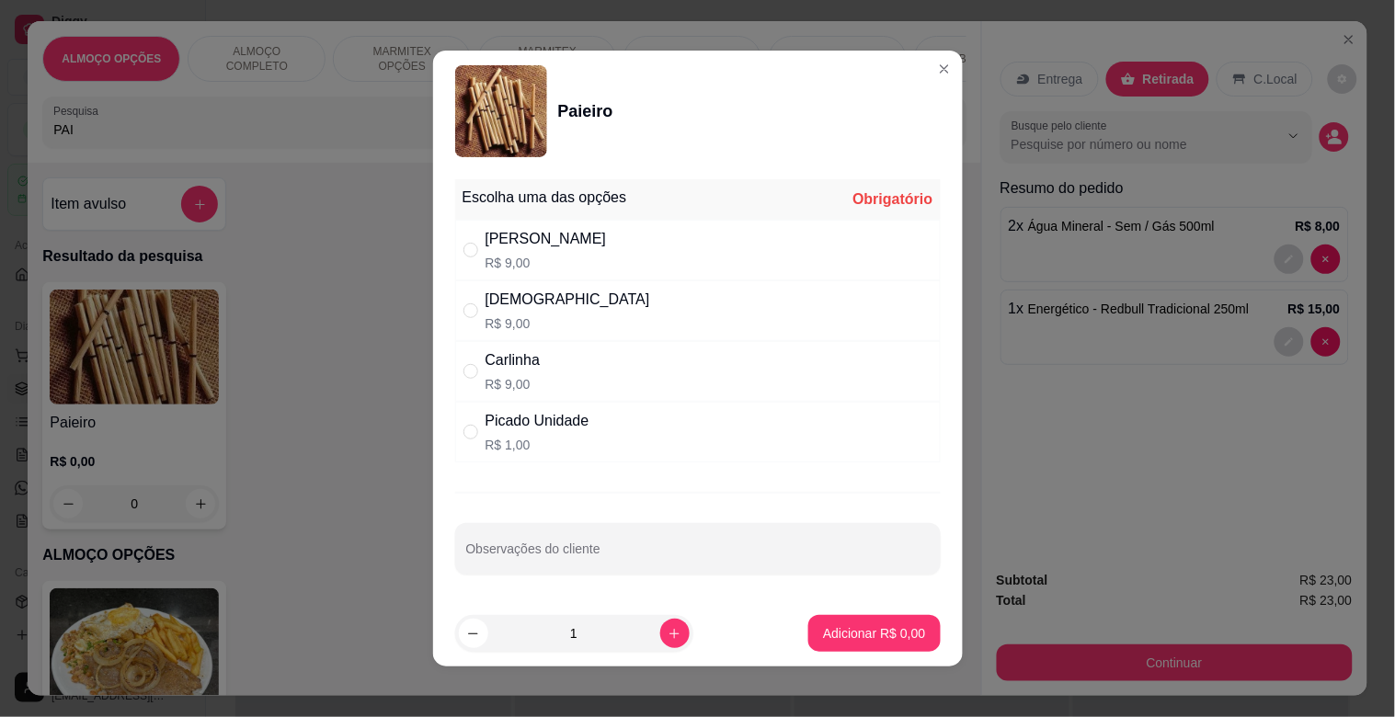
click at [613, 258] on div "[PERSON_NAME]$ 9,00" at bounding box center [698, 250] width 486 height 61
radio input "true"
click at [668, 632] on icon "increase-product-quantity" at bounding box center [675, 634] width 14 height 14
type input "2"
click at [870, 631] on p "Adicionar R$ 18,00" at bounding box center [870, 634] width 109 height 18
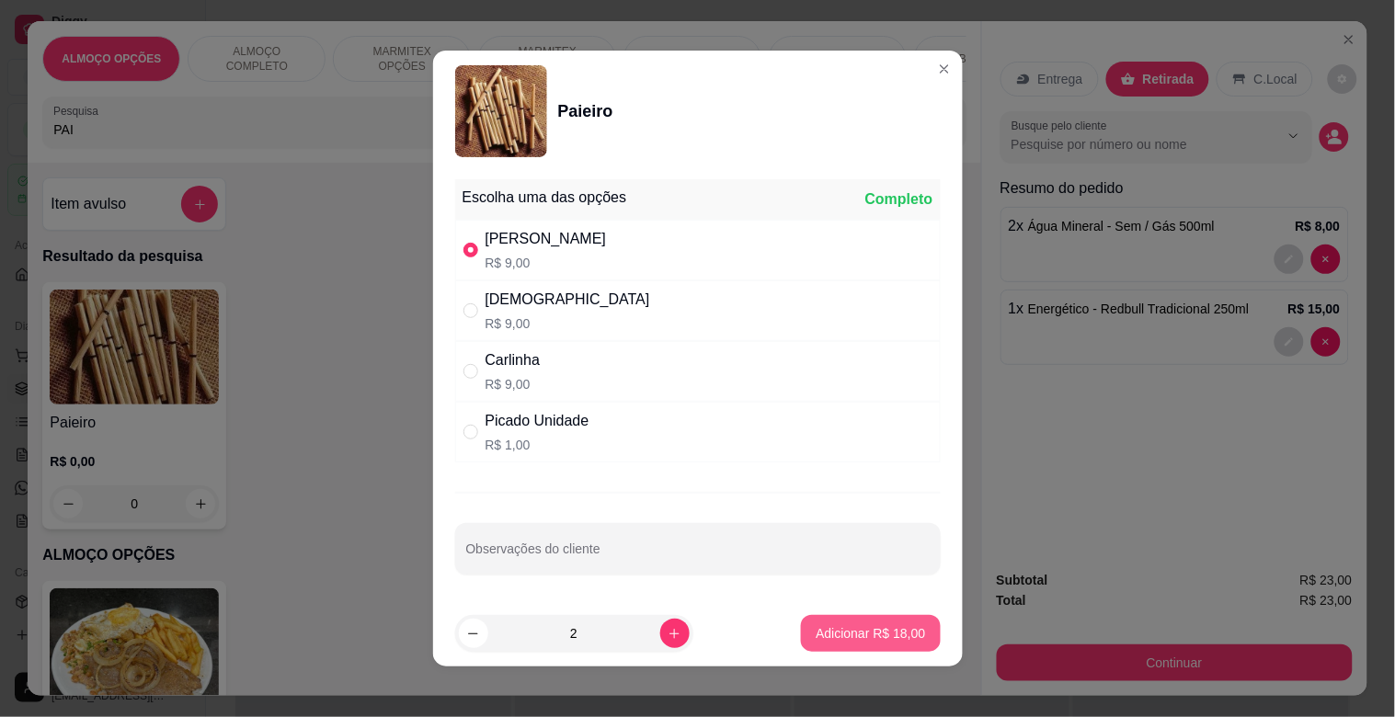
type input "2"
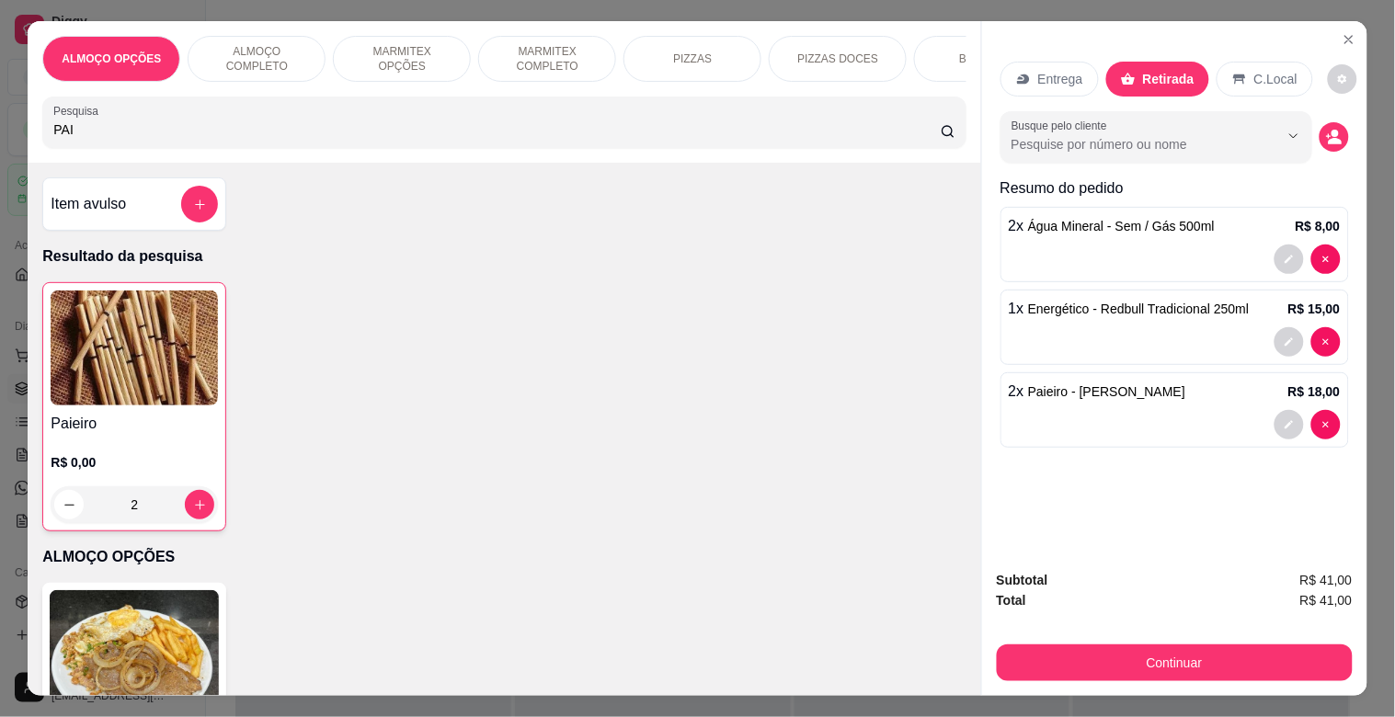
click at [156, 368] on img at bounding box center [134, 348] width 167 height 115
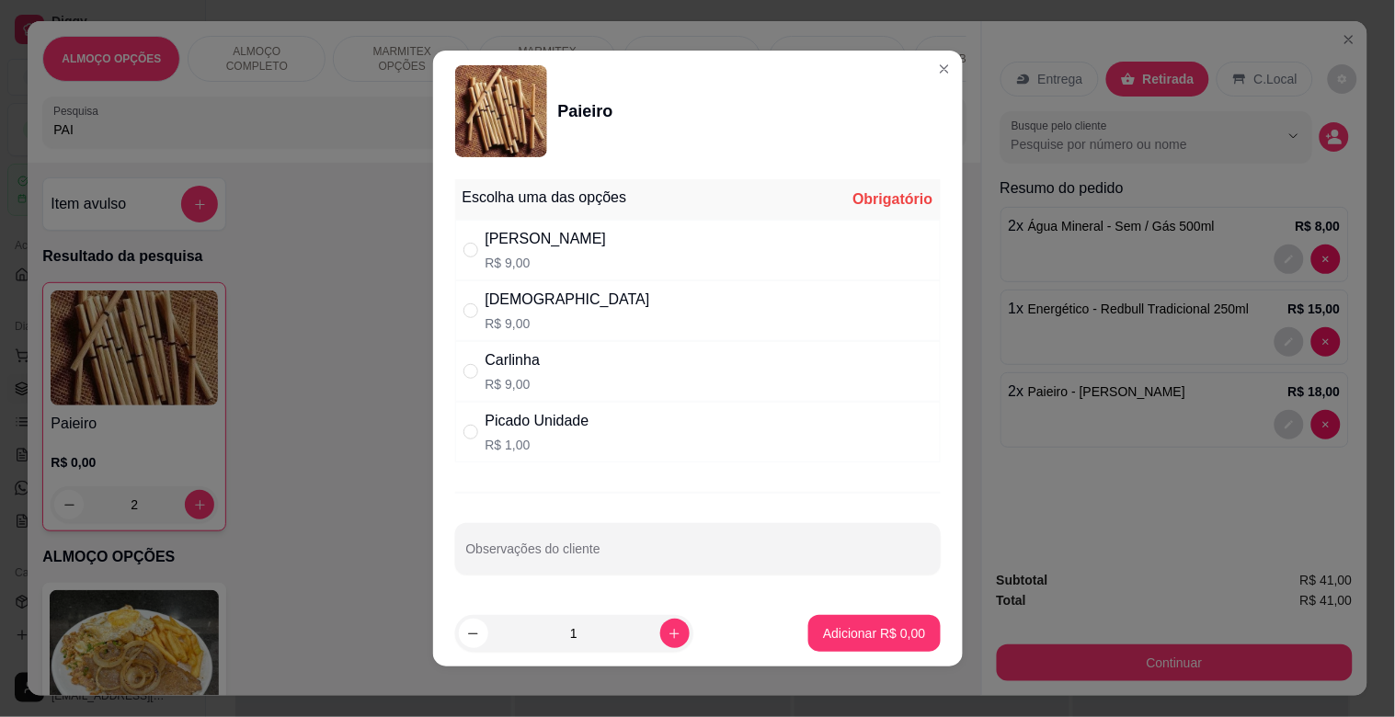
click at [572, 268] on div "[PERSON_NAME]$ 9,00" at bounding box center [698, 250] width 486 height 61
click at [554, 328] on div "Dinha R$ 9,00" at bounding box center [698, 311] width 486 height 61
radio input "false"
radio input "true"
click at [660, 642] on button "increase-product-quantity" at bounding box center [674, 633] width 29 height 29
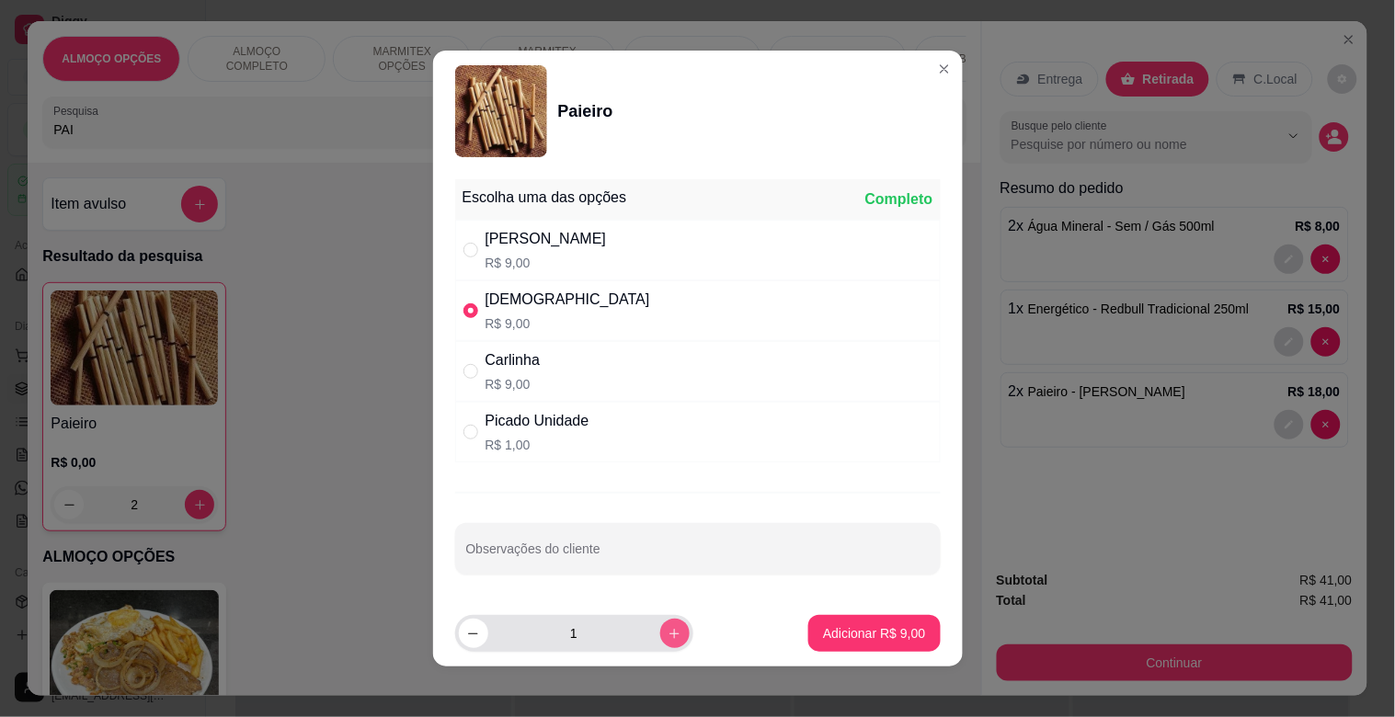
type input "2"
click at [857, 644] on button "Adicionar R$ 18,00" at bounding box center [870, 633] width 139 height 37
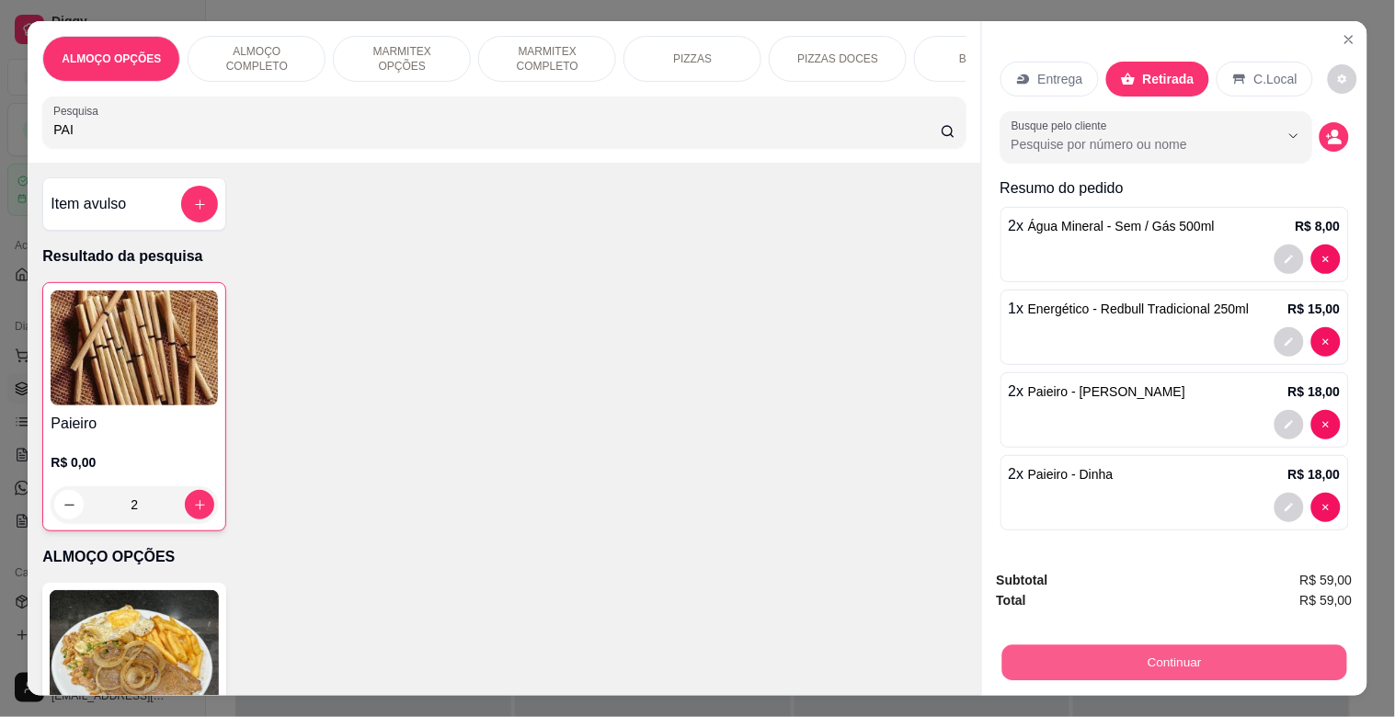
click at [1211, 645] on button "Continuar" at bounding box center [1174, 663] width 345 height 36
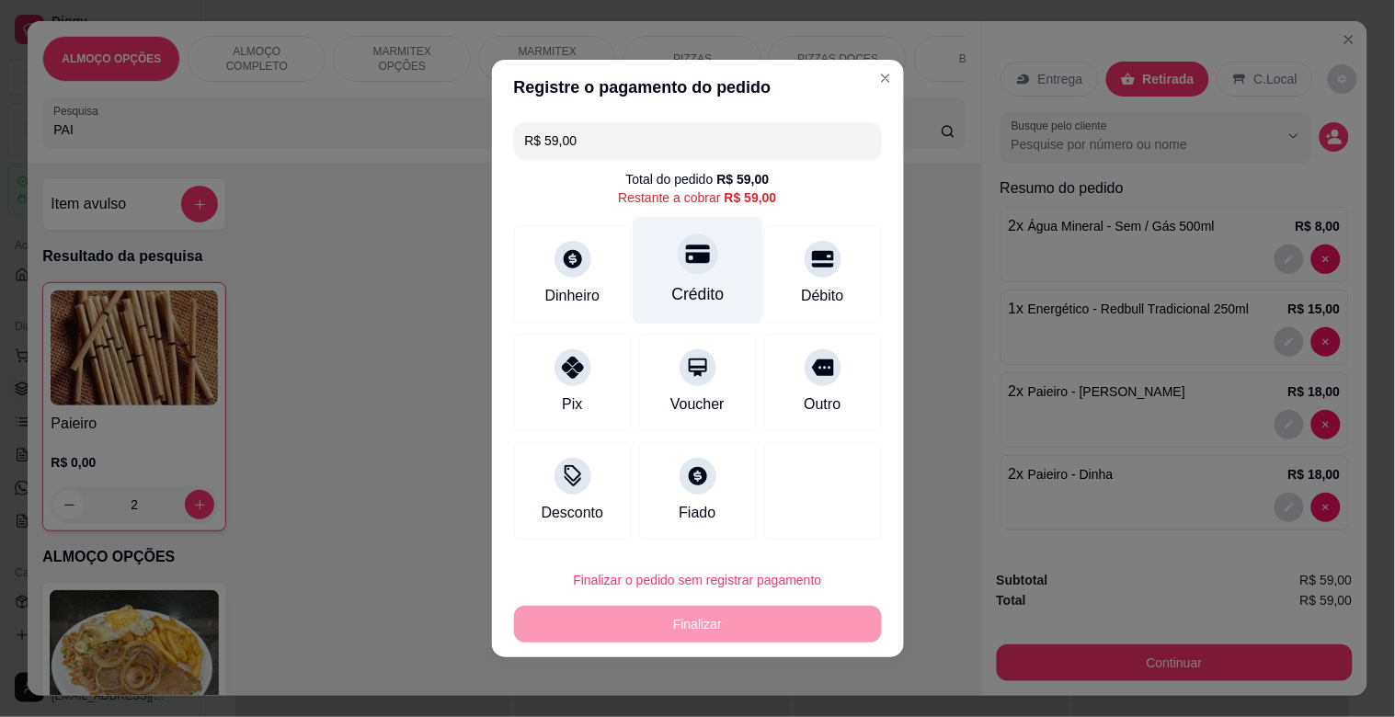
click at [699, 259] on icon at bounding box center [697, 255] width 24 height 18
type input "R$ 0,00"
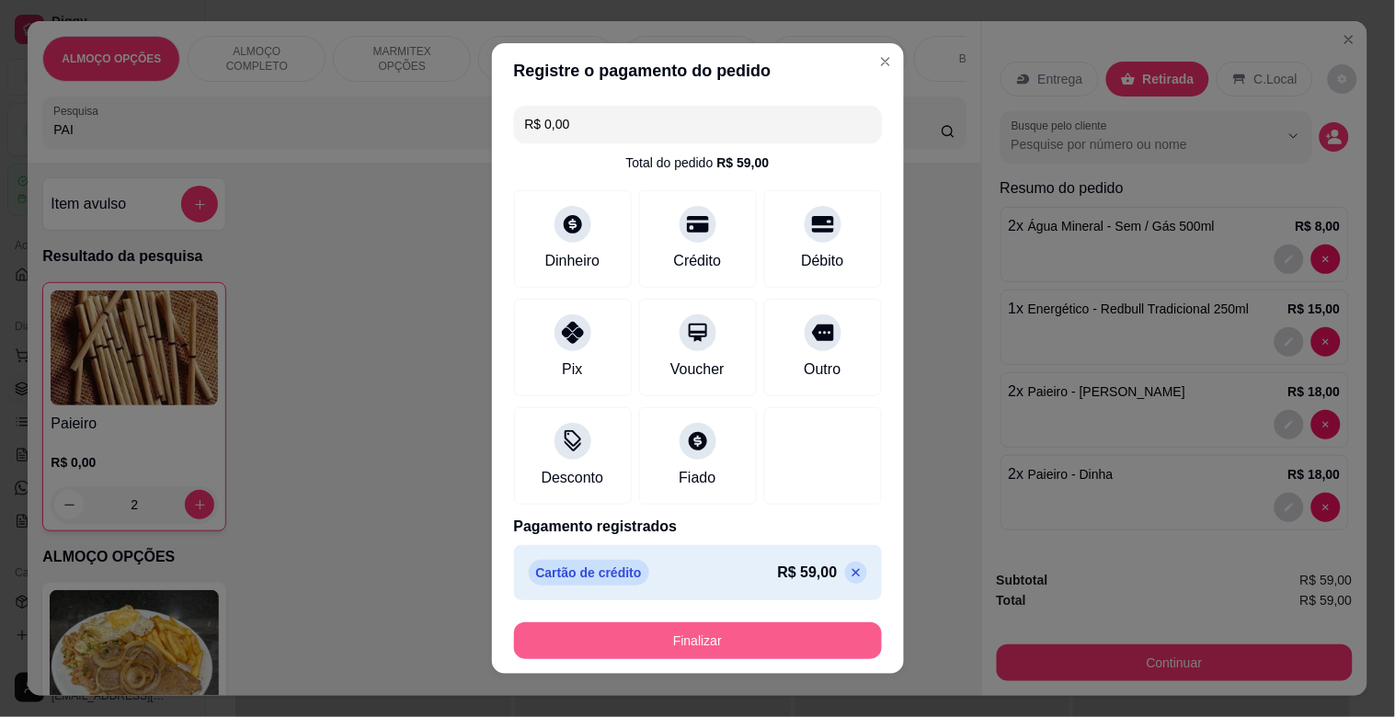
click at [682, 632] on button "Finalizar" at bounding box center [698, 641] width 368 height 37
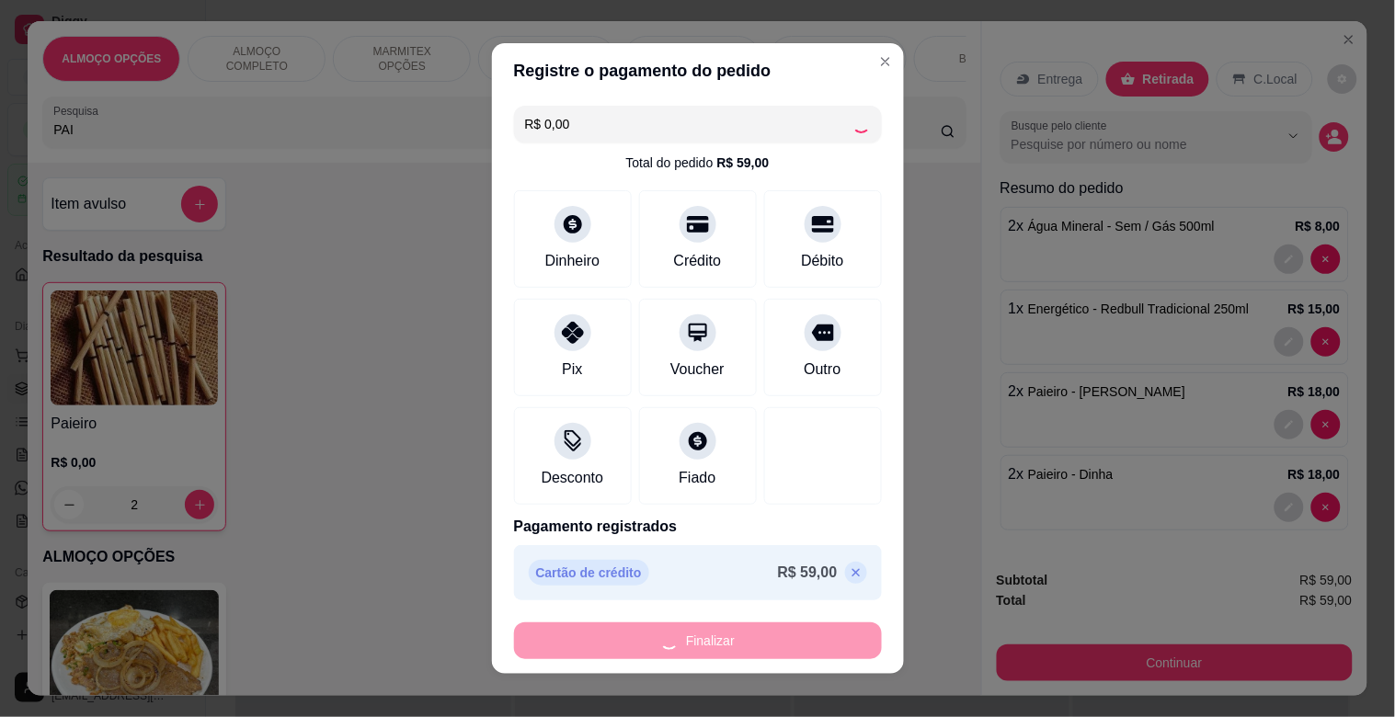
type input "0"
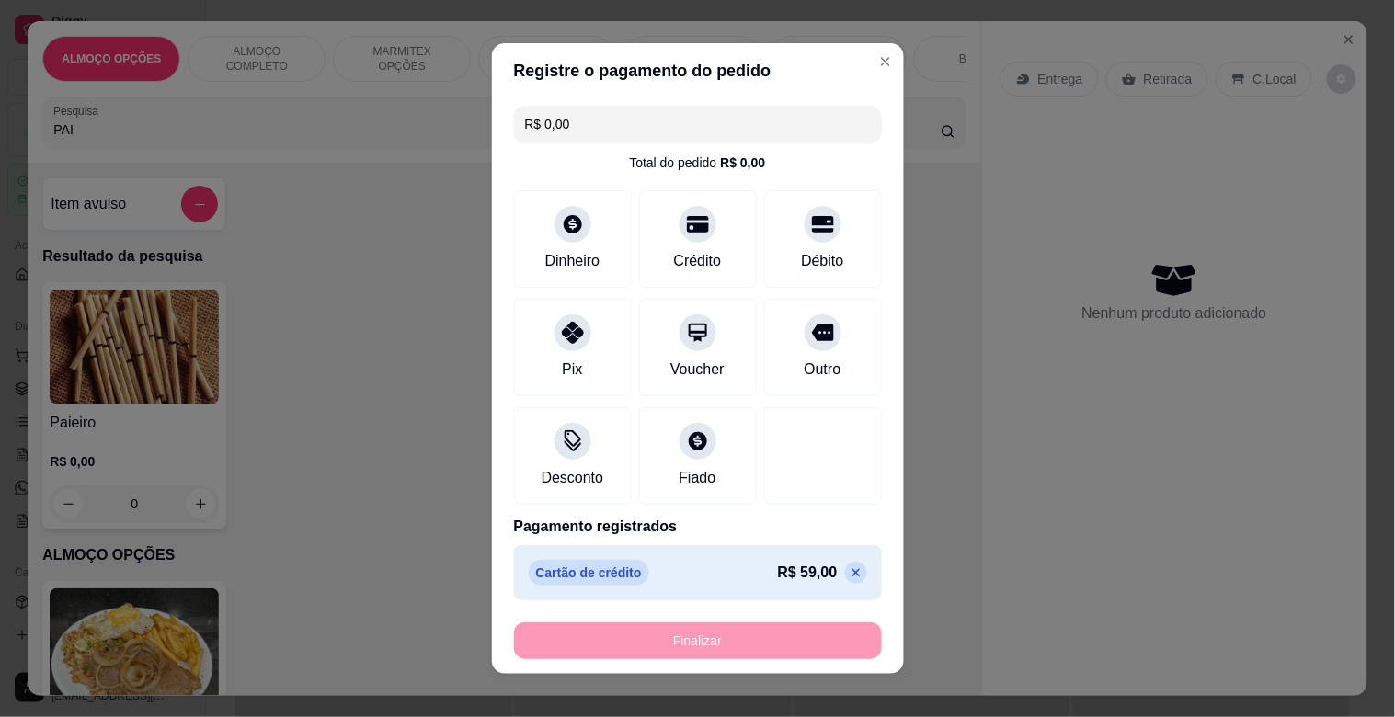
type input "-R$ 59,00"
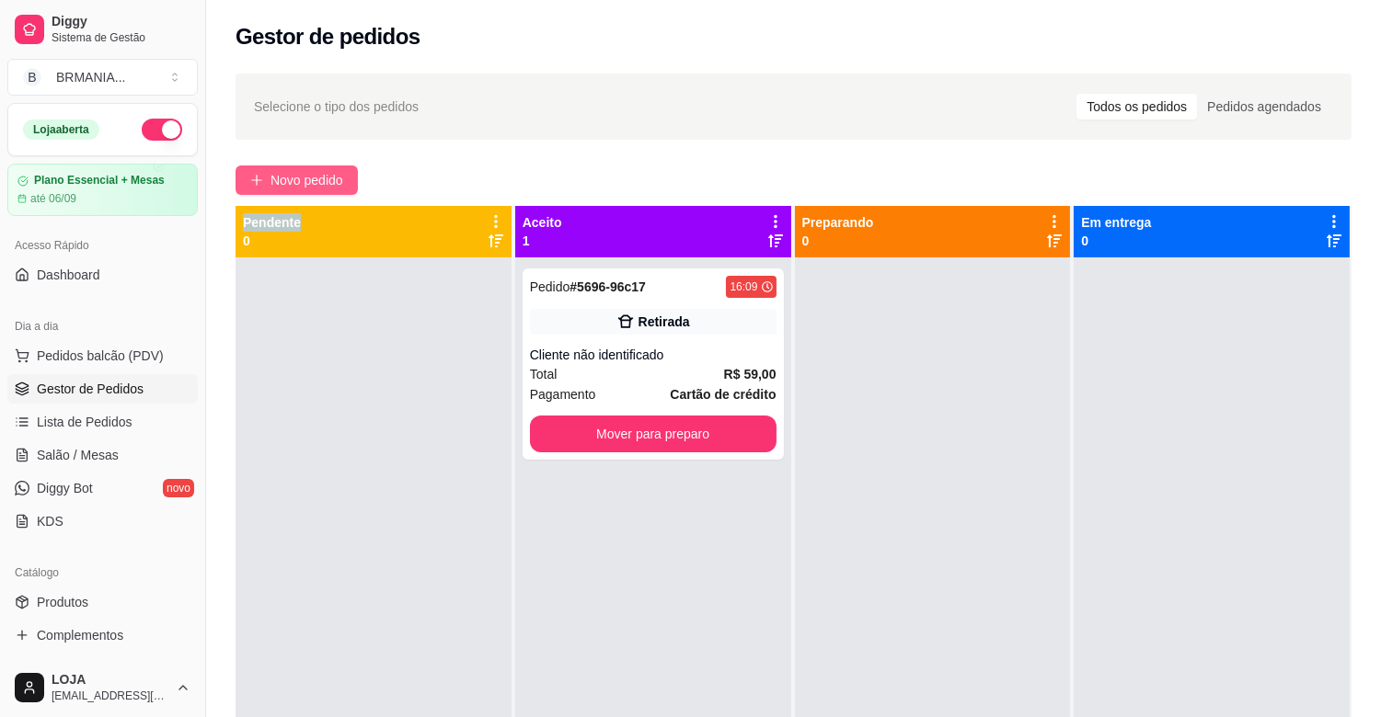
click at [333, 193] on div "Selecione o tipo dos pedidos Todos os pedidos Pedidos agendados Novo pedido Pen…" at bounding box center [793, 504] width 1175 height 883
click at [325, 179] on span "Novo pedido" at bounding box center [306, 180] width 73 height 20
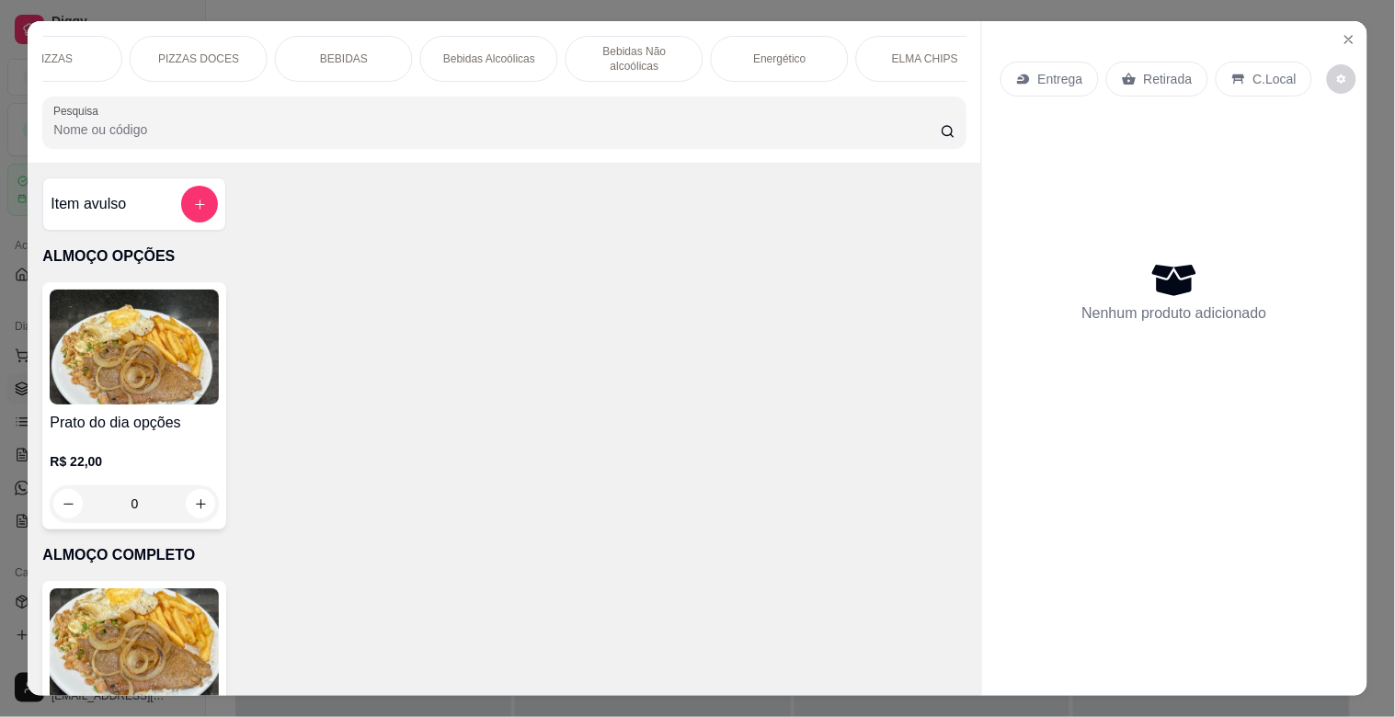
scroll to position [0, 786]
click at [786, 57] on p "ELMA CHIPS" at bounding box center [778, 59] width 66 height 15
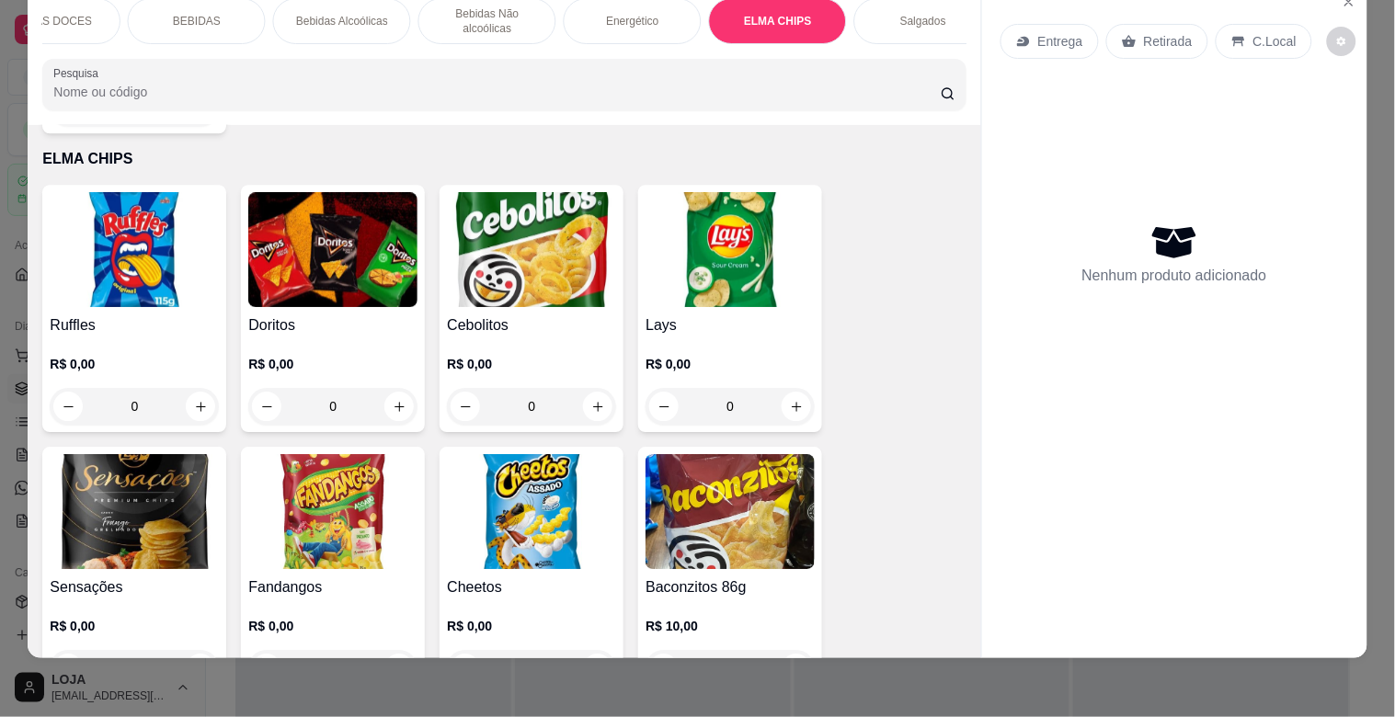
click at [564, 230] on img at bounding box center [531, 249] width 169 height 115
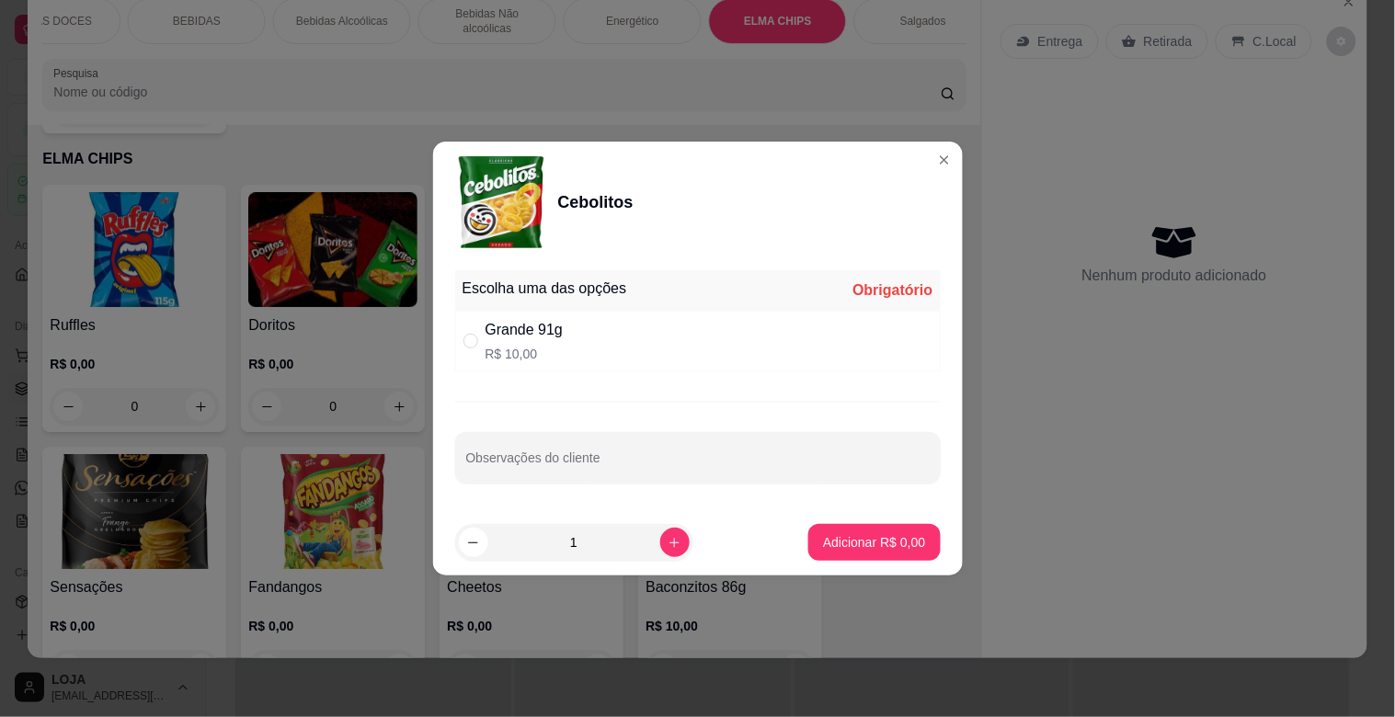
click at [587, 333] on div "Grande 91g R$ 10,00" at bounding box center [698, 341] width 486 height 61
radio input "true"
click at [863, 559] on button "Adicionar R$ 10,00" at bounding box center [870, 542] width 139 height 37
type input "1"
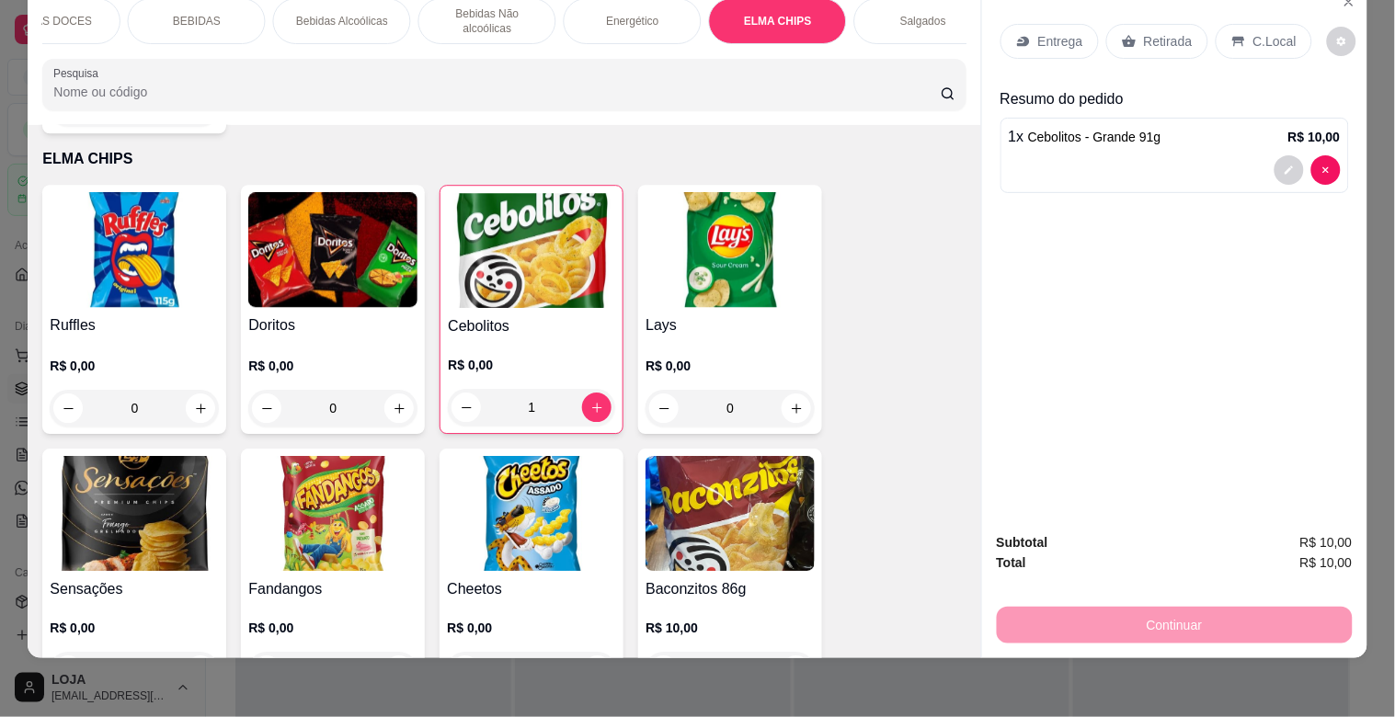
click at [337, 547] on img at bounding box center [332, 513] width 169 height 115
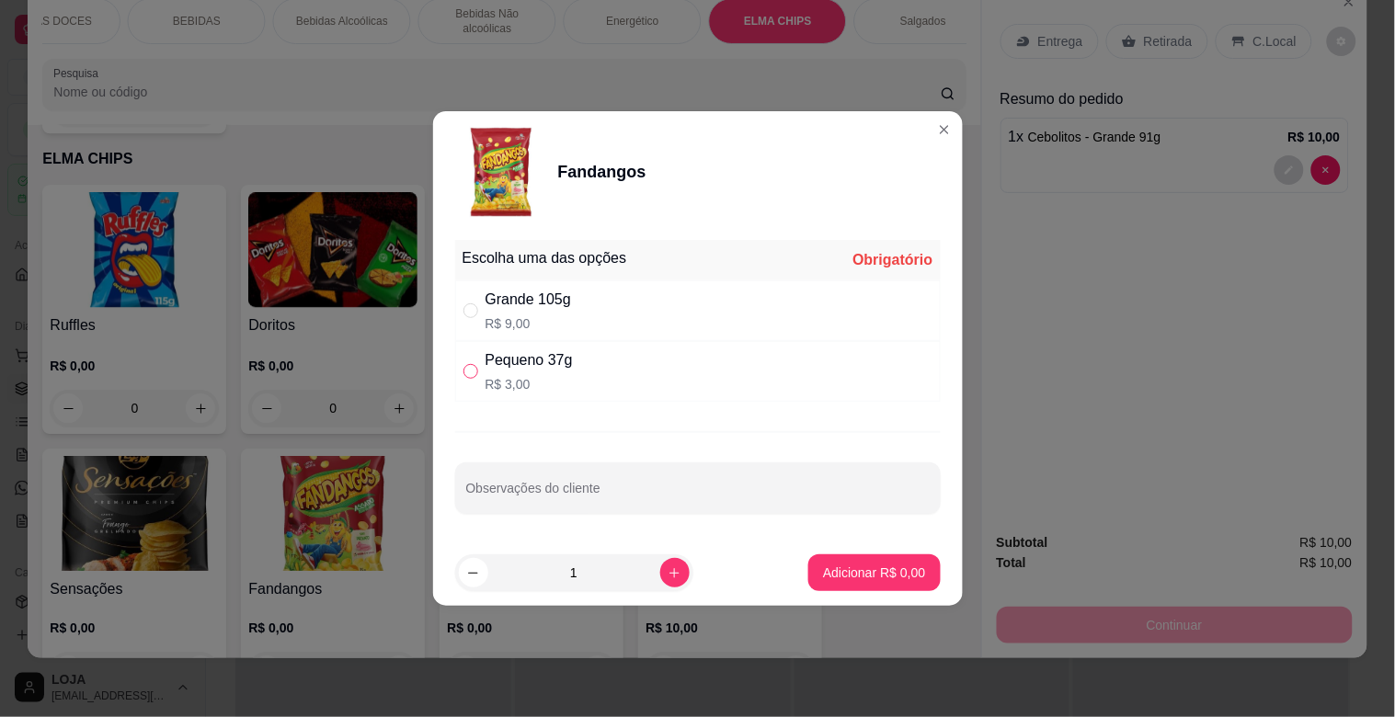
click at [464, 380] on label "" at bounding box center [471, 372] width 15 height 20
click at [464, 379] on input "" at bounding box center [471, 371] width 15 height 15
click at [494, 378] on p "R$ 3,00" at bounding box center [529, 384] width 87 height 18
radio input "true"
click at [841, 559] on button "Adicionar R$ 3,00" at bounding box center [875, 573] width 132 height 37
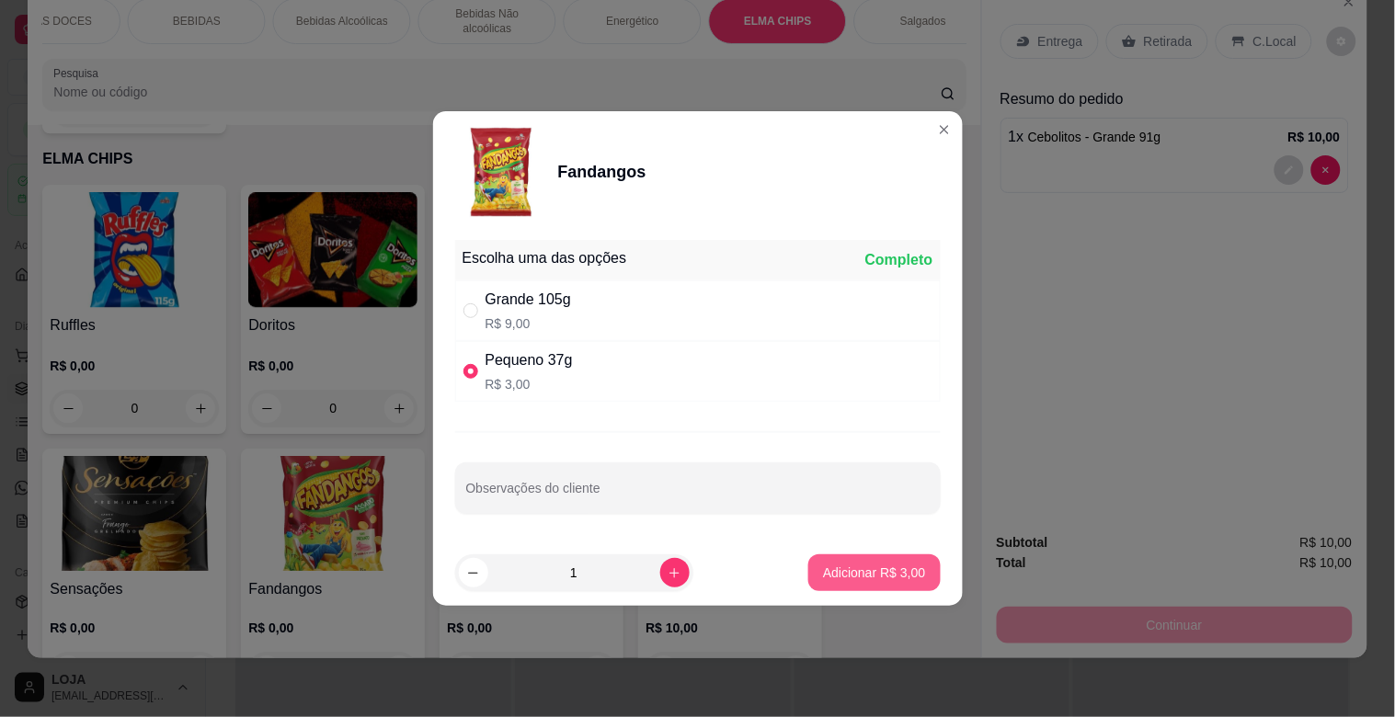
type input "1"
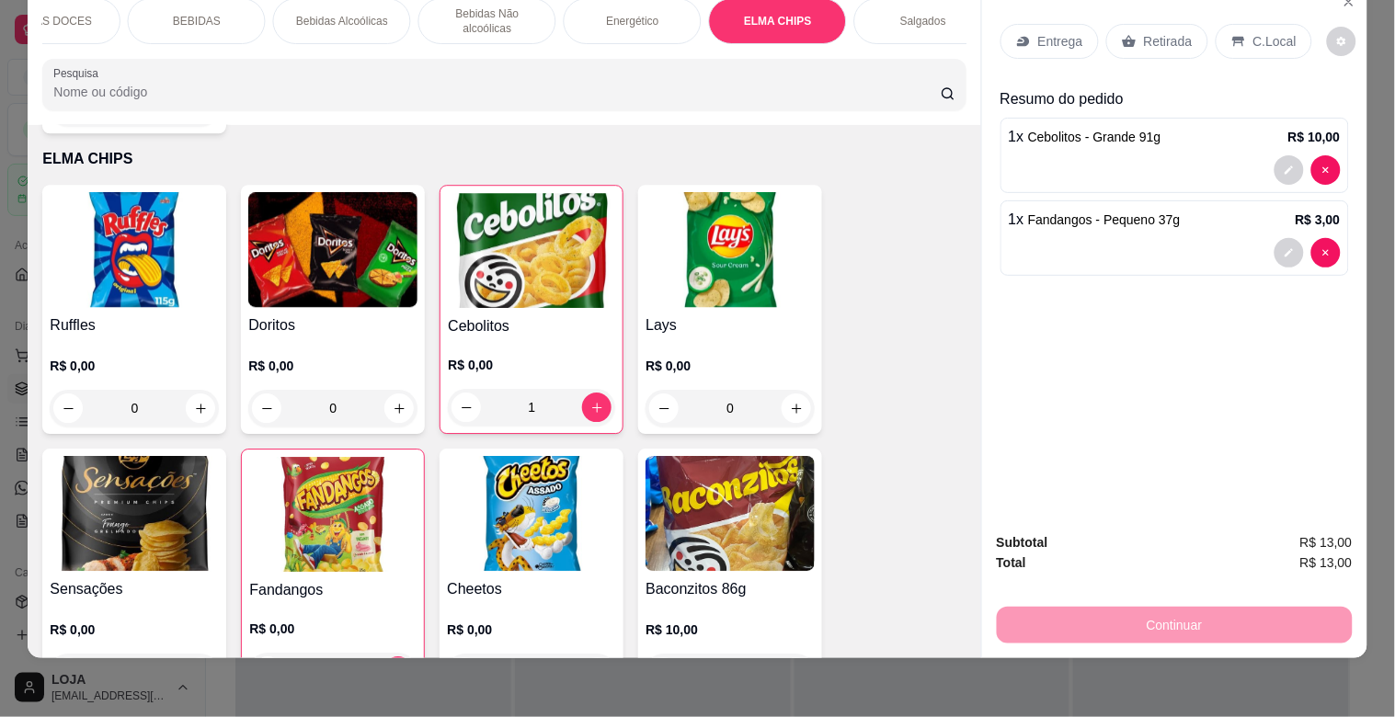
click at [92, 339] on div "R$ 0,00 0" at bounding box center [134, 383] width 169 height 88
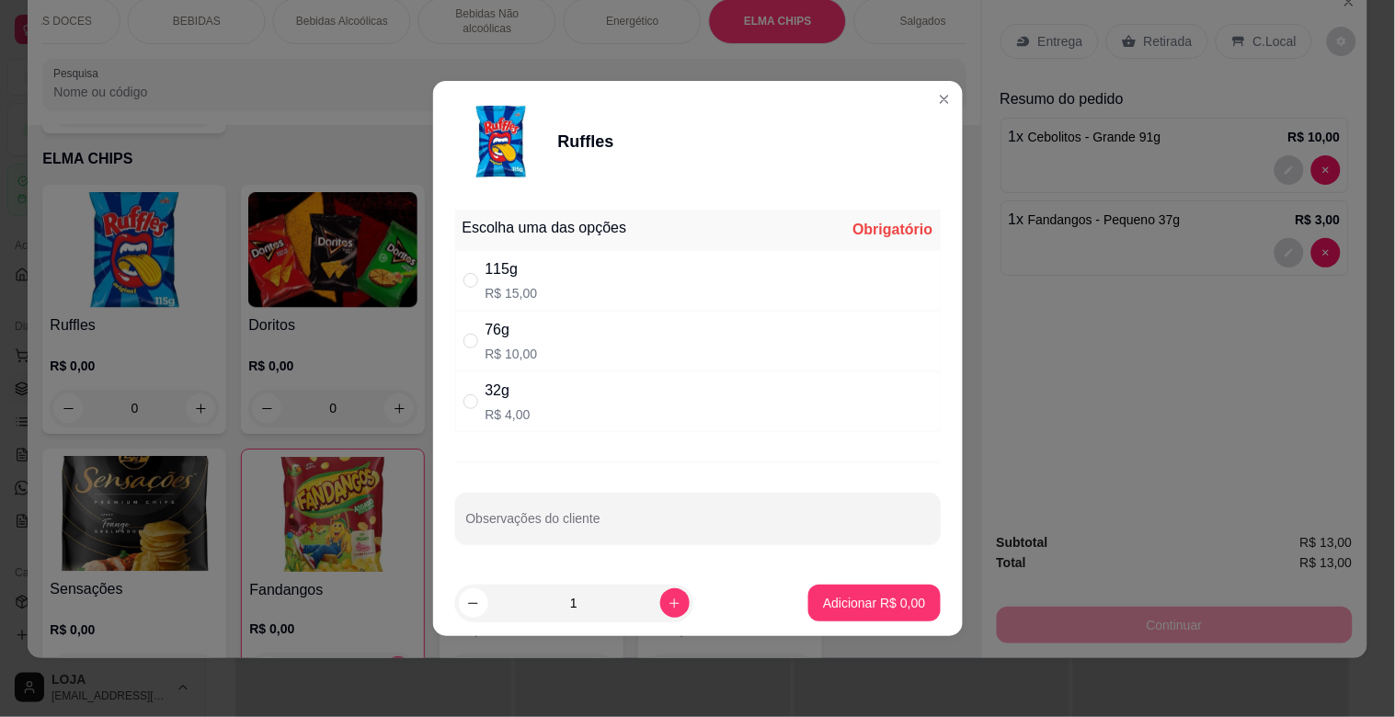
click at [490, 415] on p "R$ 4,00" at bounding box center [508, 415] width 45 height 18
radio input "true"
click at [511, 327] on div "76g" at bounding box center [512, 330] width 52 height 22
radio input "true"
radio input "false"
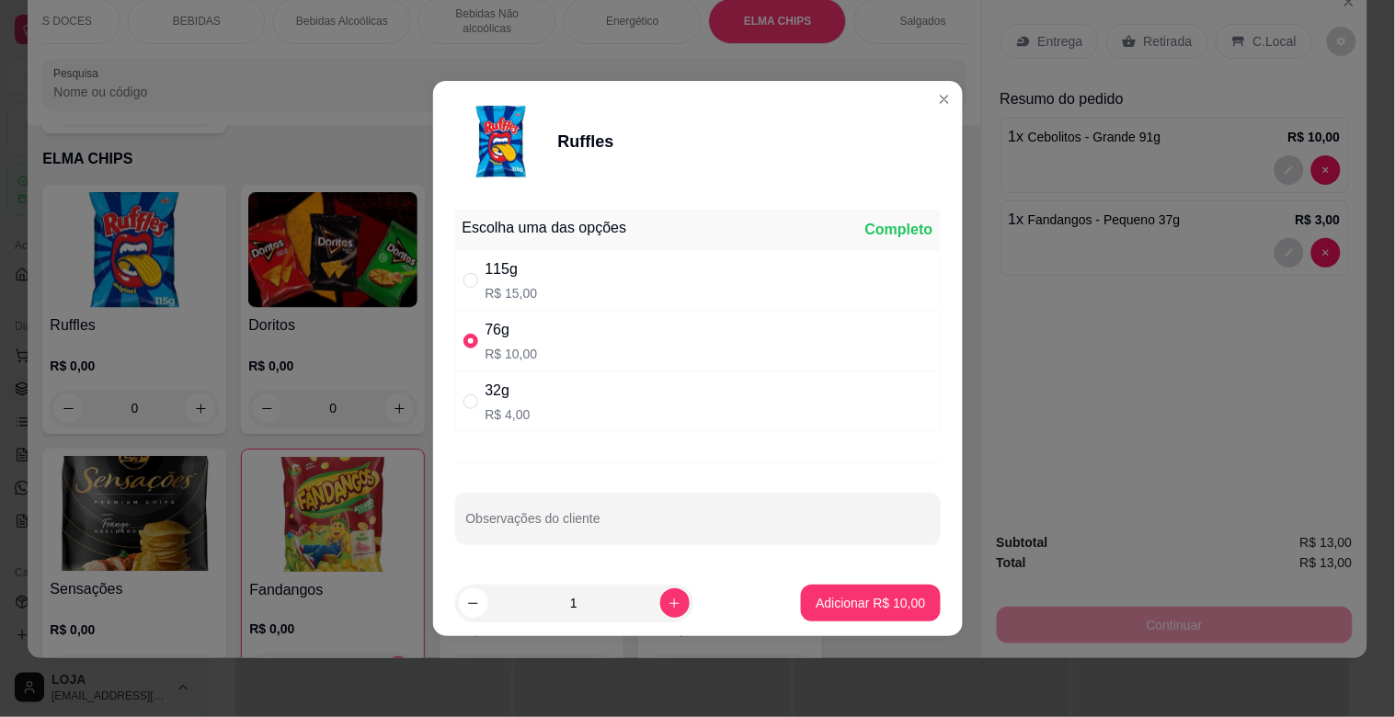
click at [481, 389] on div "32g R$ 4,00" at bounding box center [698, 402] width 486 height 61
radio input "false"
radio input "true"
click at [859, 591] on button "Adicionar R$ 4,00" at bounding box center [874, 604] width 128 height 36
type input "1"
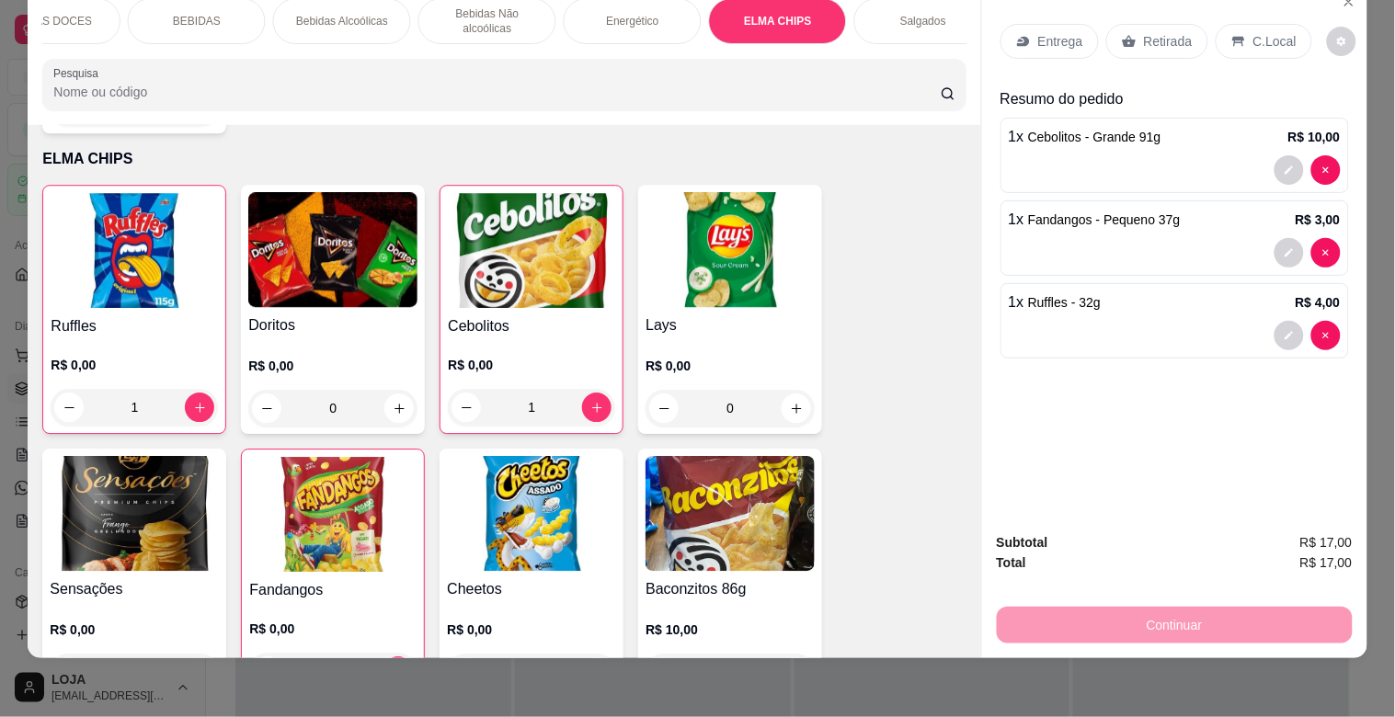
click at [1176, 32] on p "Retirada" at bounding box center [1168, 41] width 49 height 18
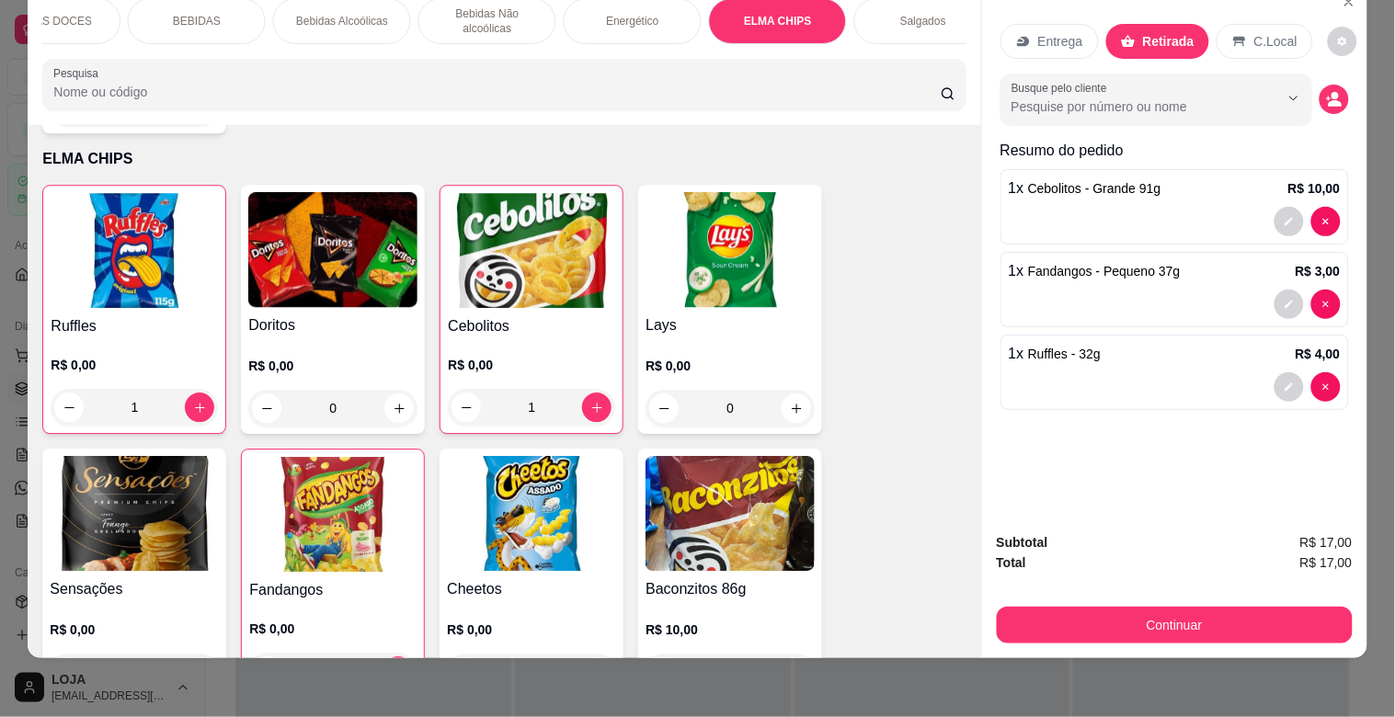
click at [1236, 24] on div "C.Local" at bounding box center [1265, 41] width 97 height 35
drag, startPoint x: 1177, startPoint y: 28, endPoint x: 1197, endPoint y: 47, distance: 27.3
click at [1177, 32] on p "Retirada" at bounding box center [1168, 41] width 49 height 18
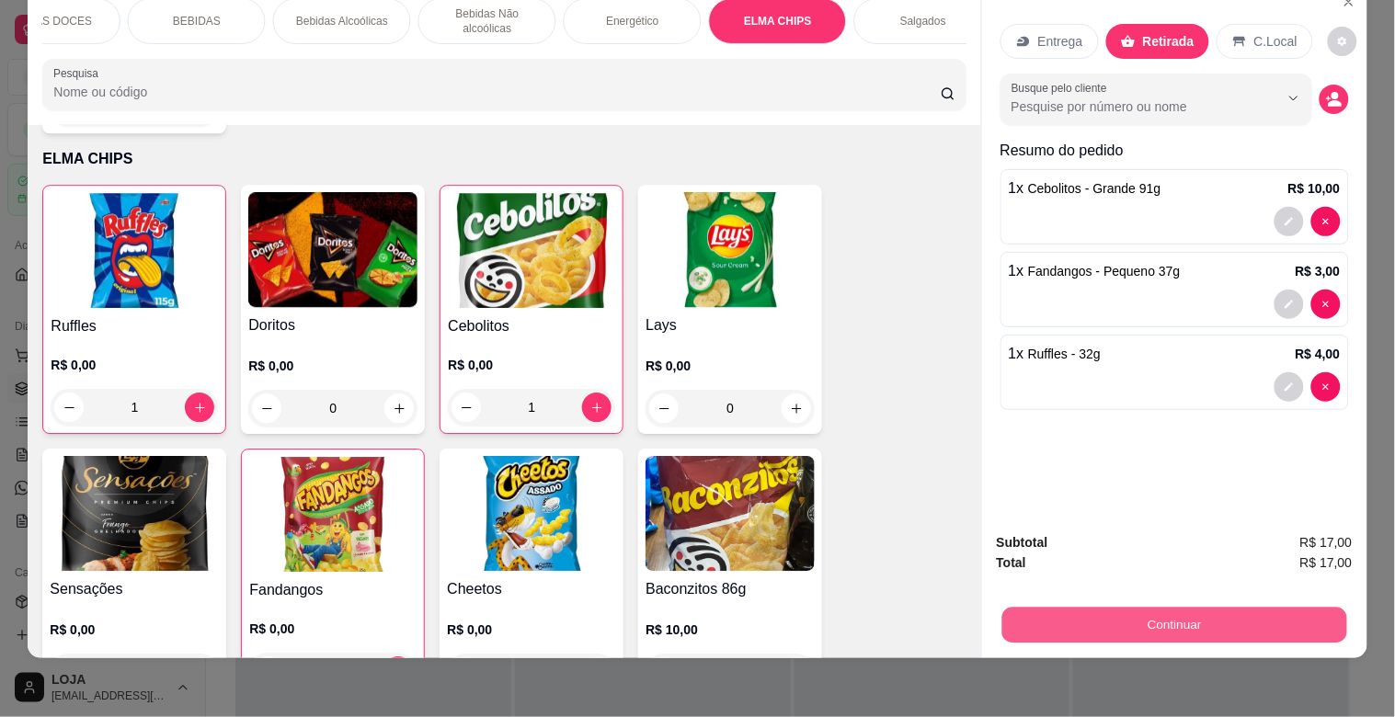
click at [1181, 607] on button "Continuar" at bounding box center [1174, 625] width 345 height 36
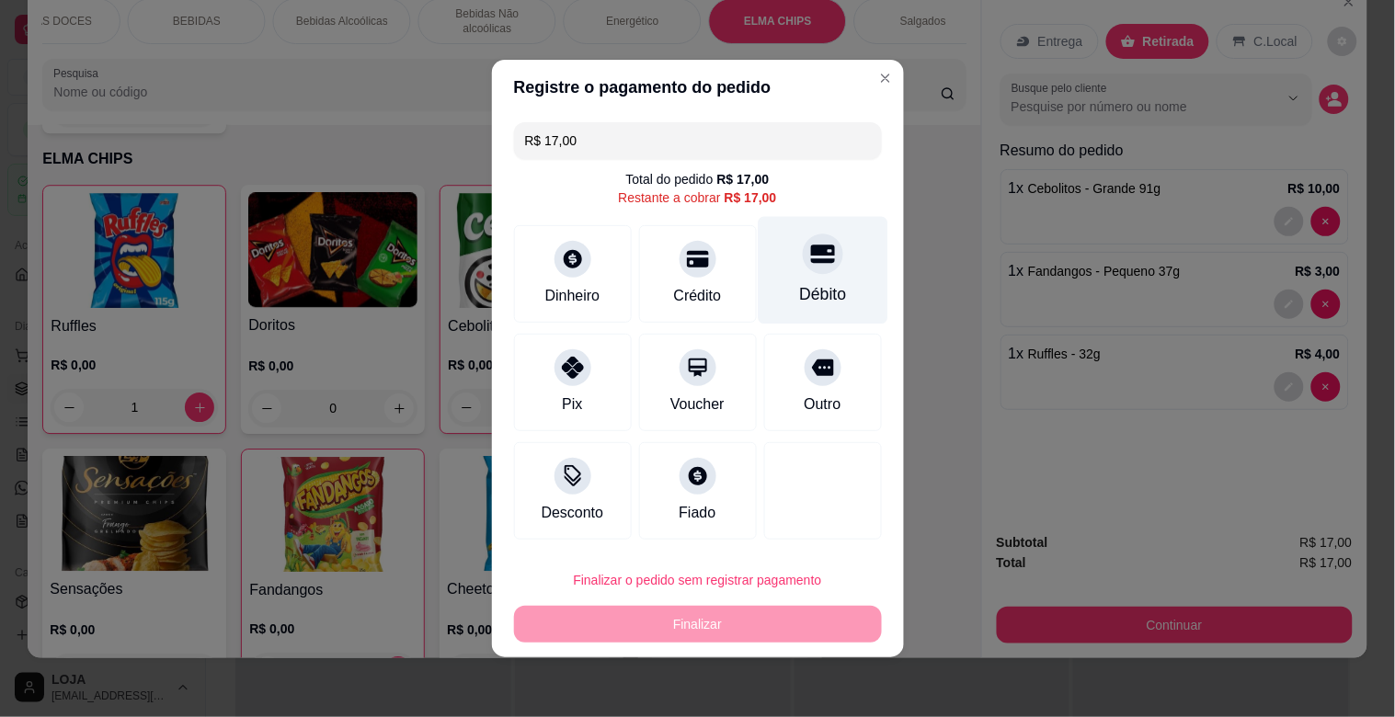
click at [810, 252] on icon at bounding box center [822, 255] width 24 height 18
type input "R$ 0,00"
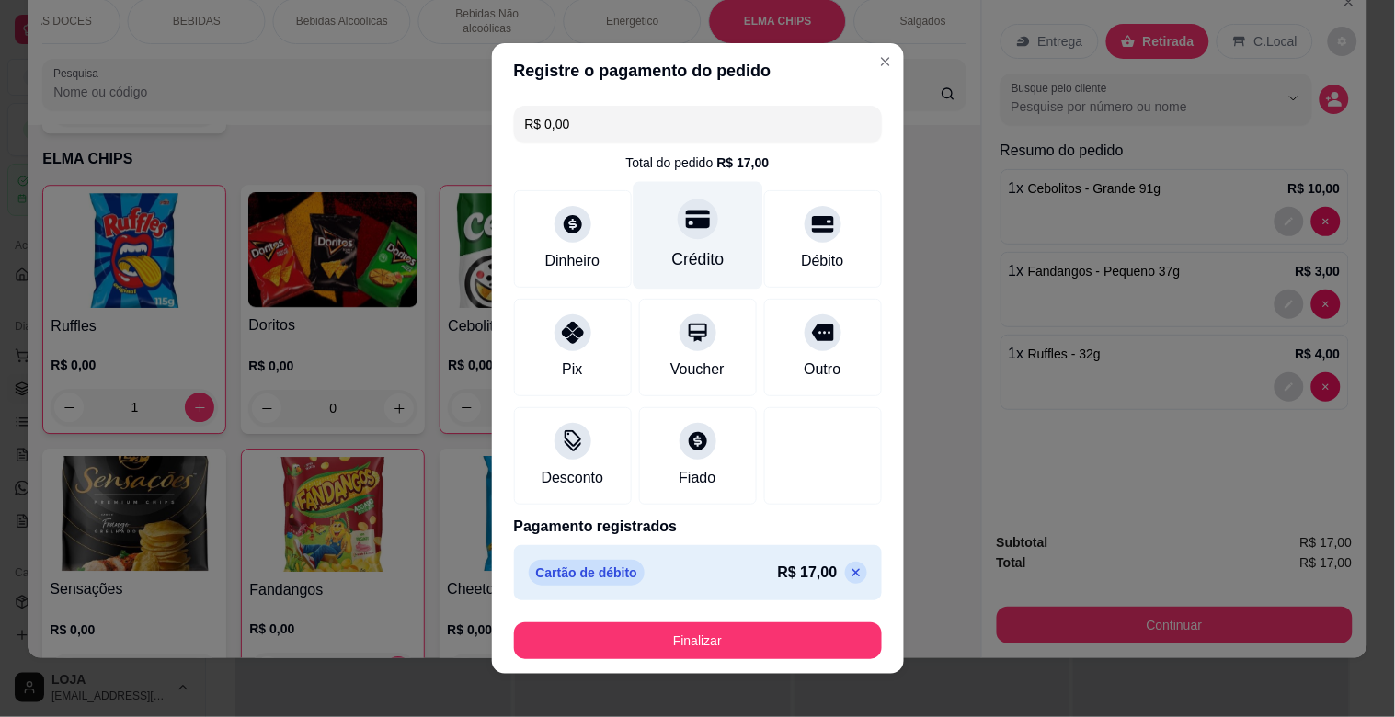
click at [690, 217] on icon at bounding box center [697, 220] width 24 height 18
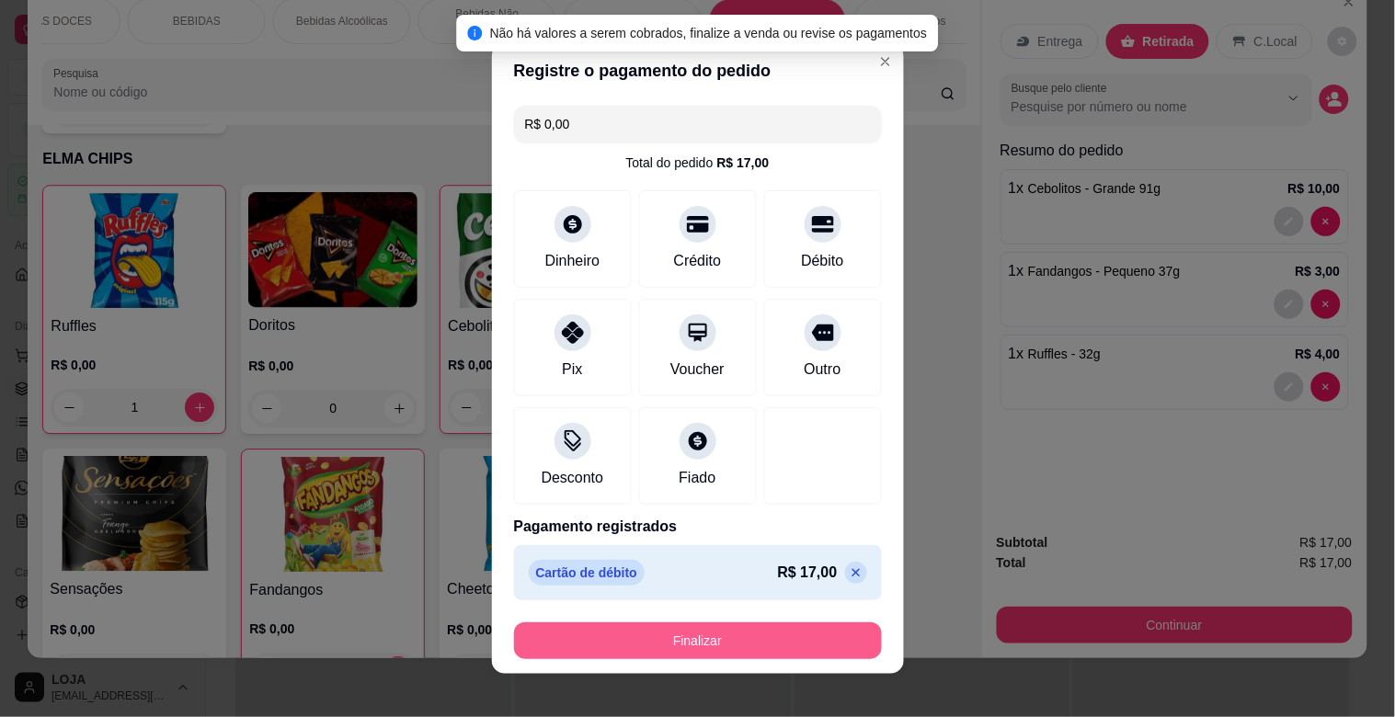
click at [762, 629] on button "Finalizar" at bounding box center [698, 641] width 368 height 37
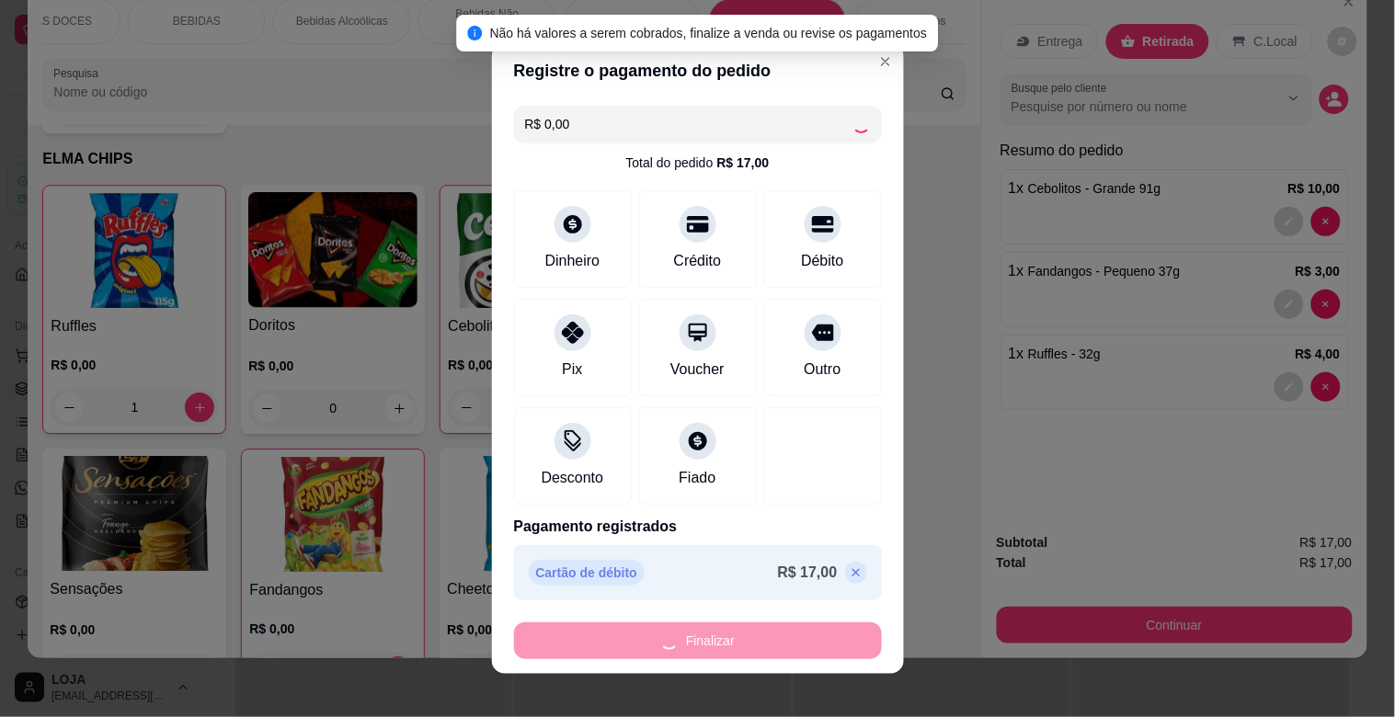
type input "0"
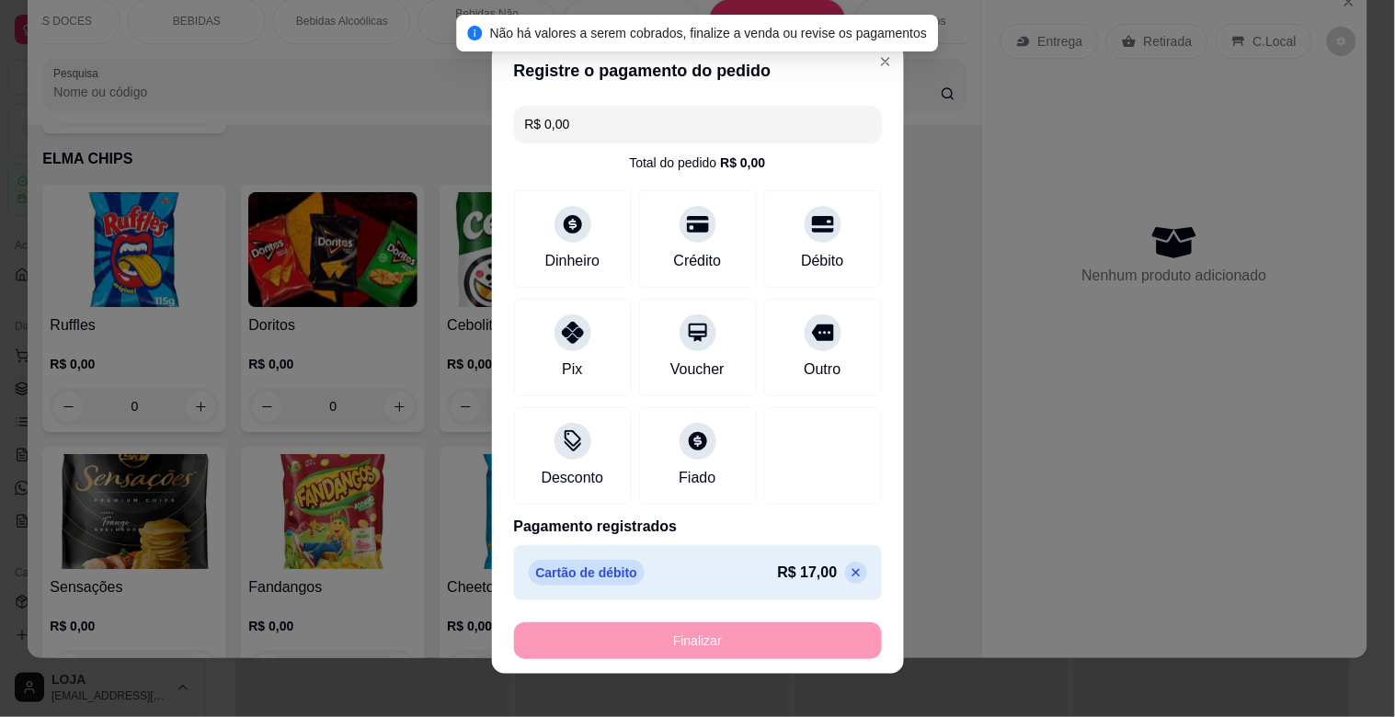
type input "-R$ 17,00"
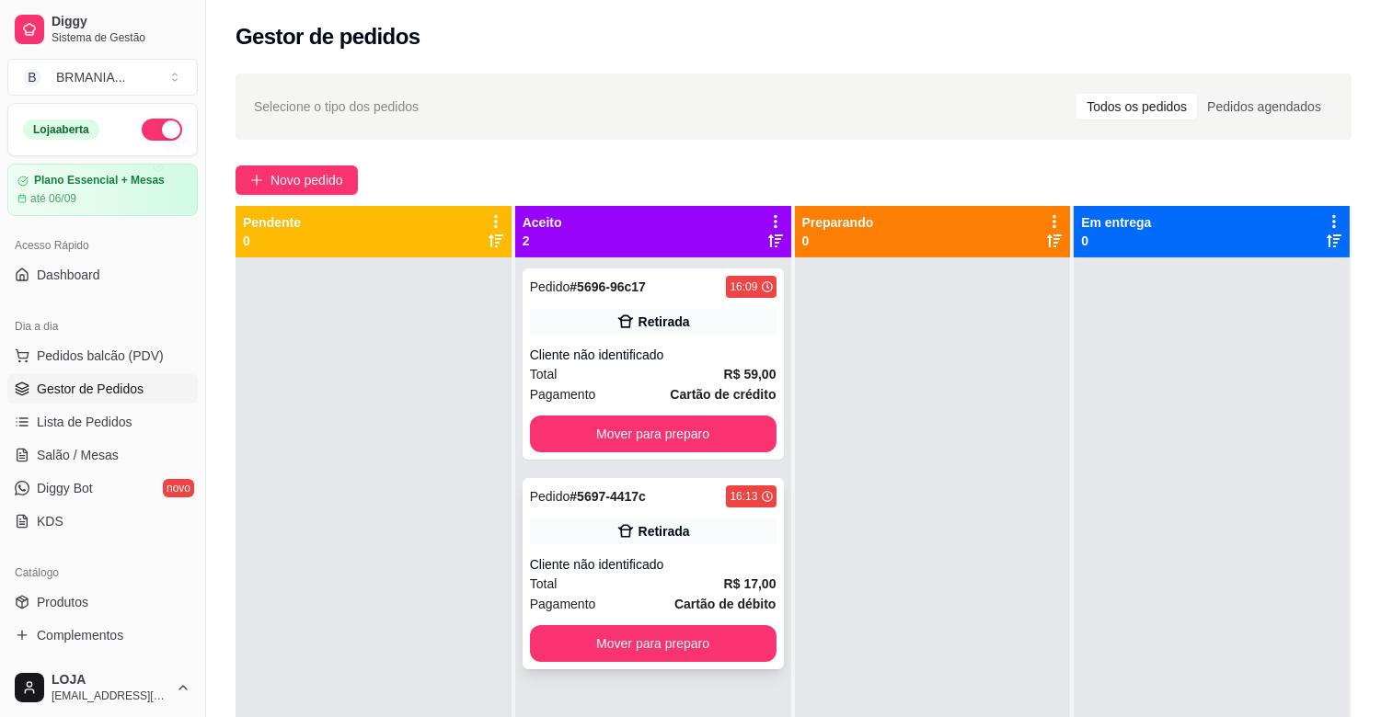
click at [678, 575] on div "Total R$ 17,00" at bounding box center [653, 584] width 247 height 20
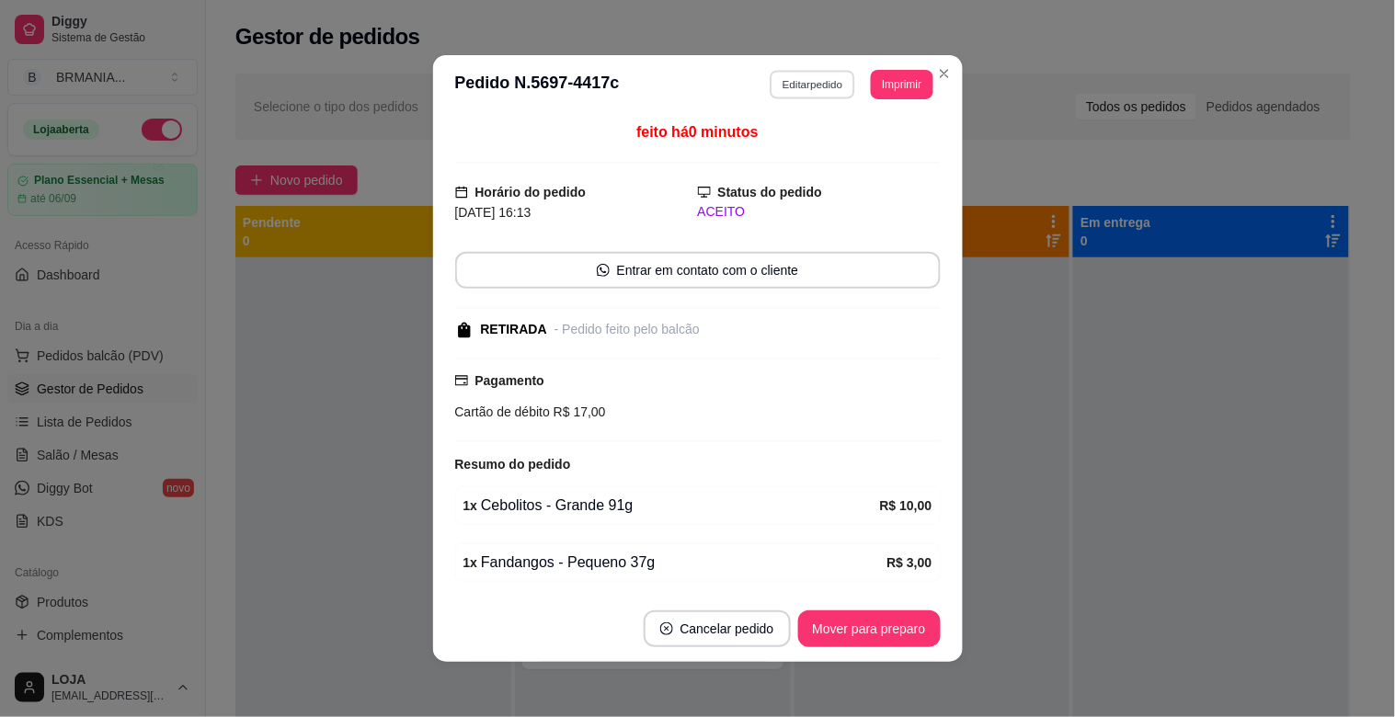
click at [824, 89] on button "Editar pedido" at bounding box center [813, 84] width 86 height 29
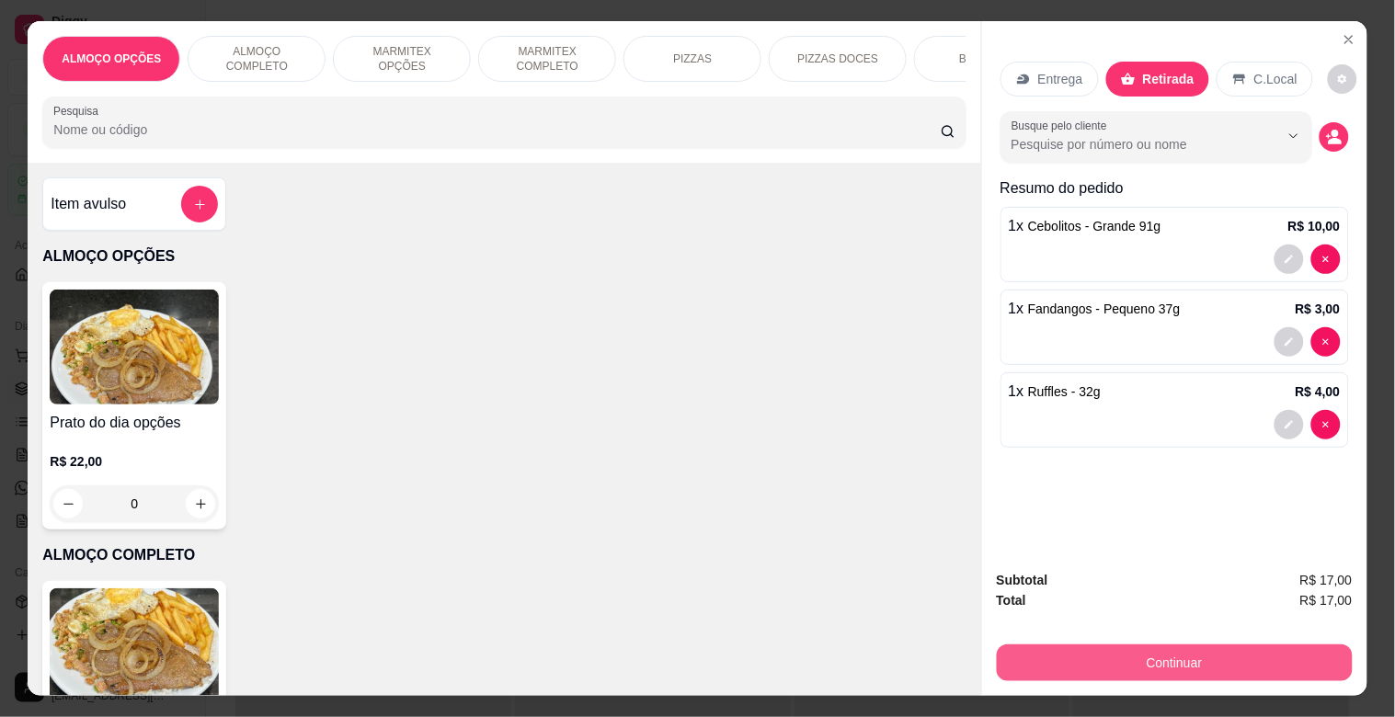
click at [1181, 645] on button "Continuar" at bounding box center [1175, 663] width 356 height 37
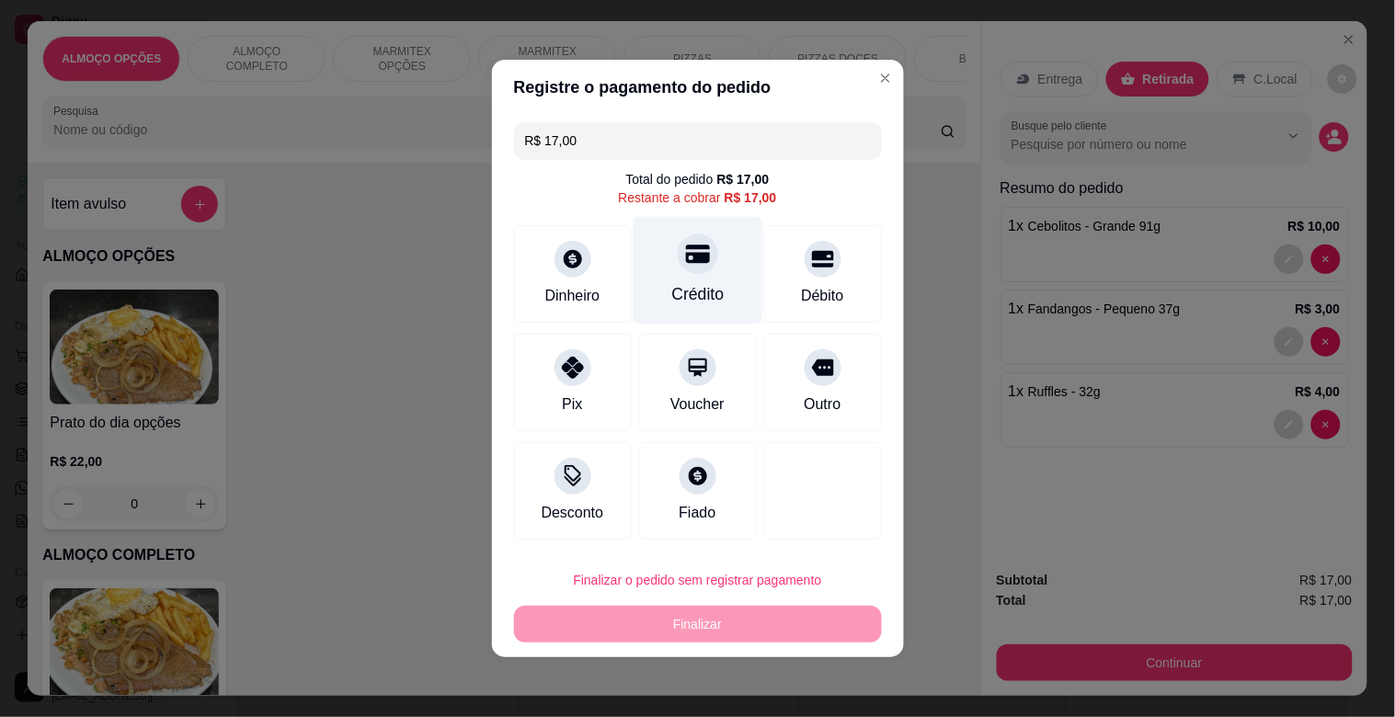
click at [678, 252] on div at bounding box center [698, 254] width 40 height 40
type input "R$ 0,00"
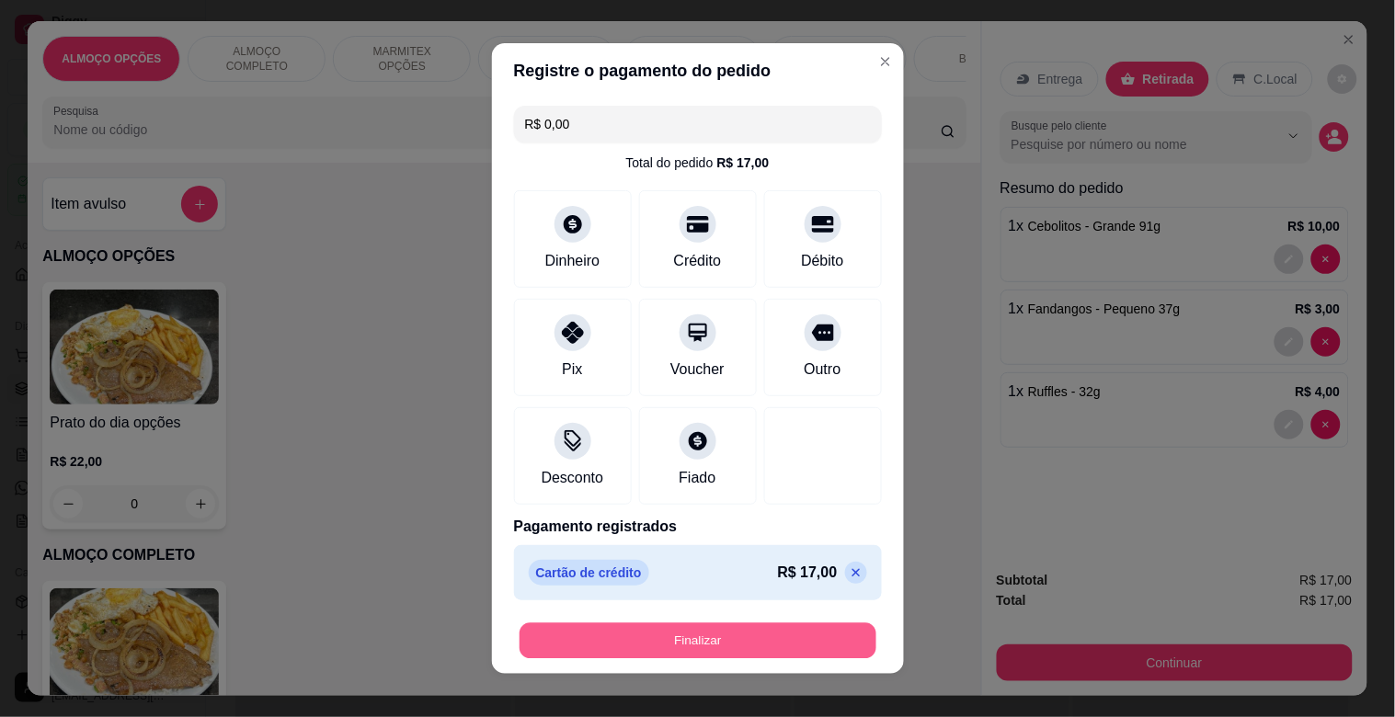
click at [787, 653] on button "Finalizar" at bounding box center [698, 642] width 357 height 36
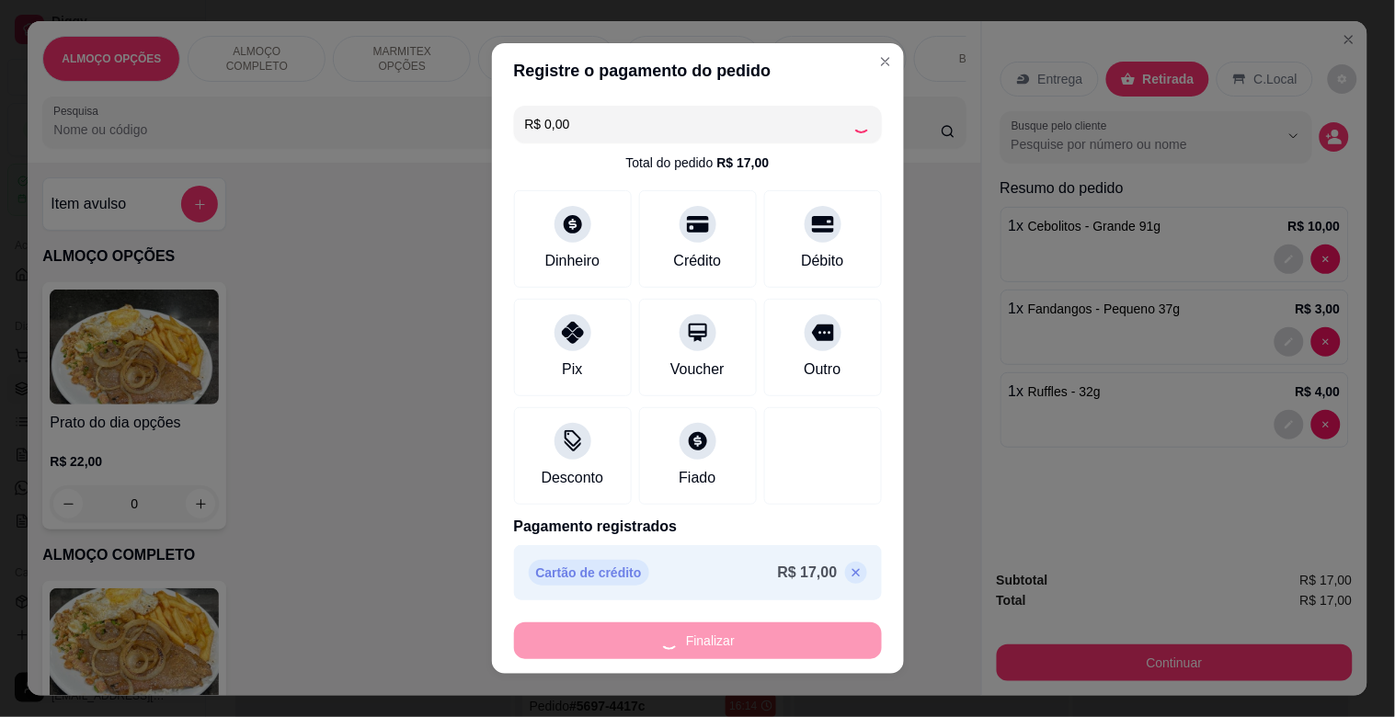
type input "0"
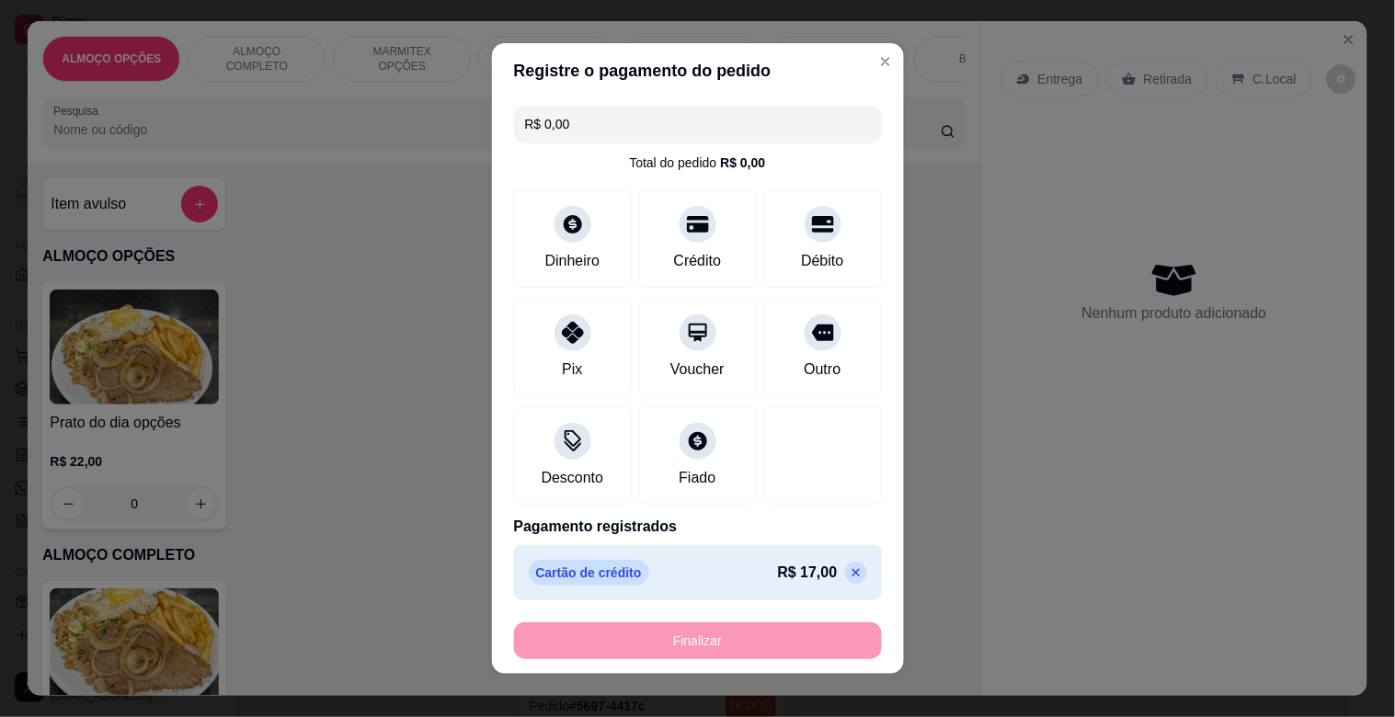
type input "-R$ 17,00"
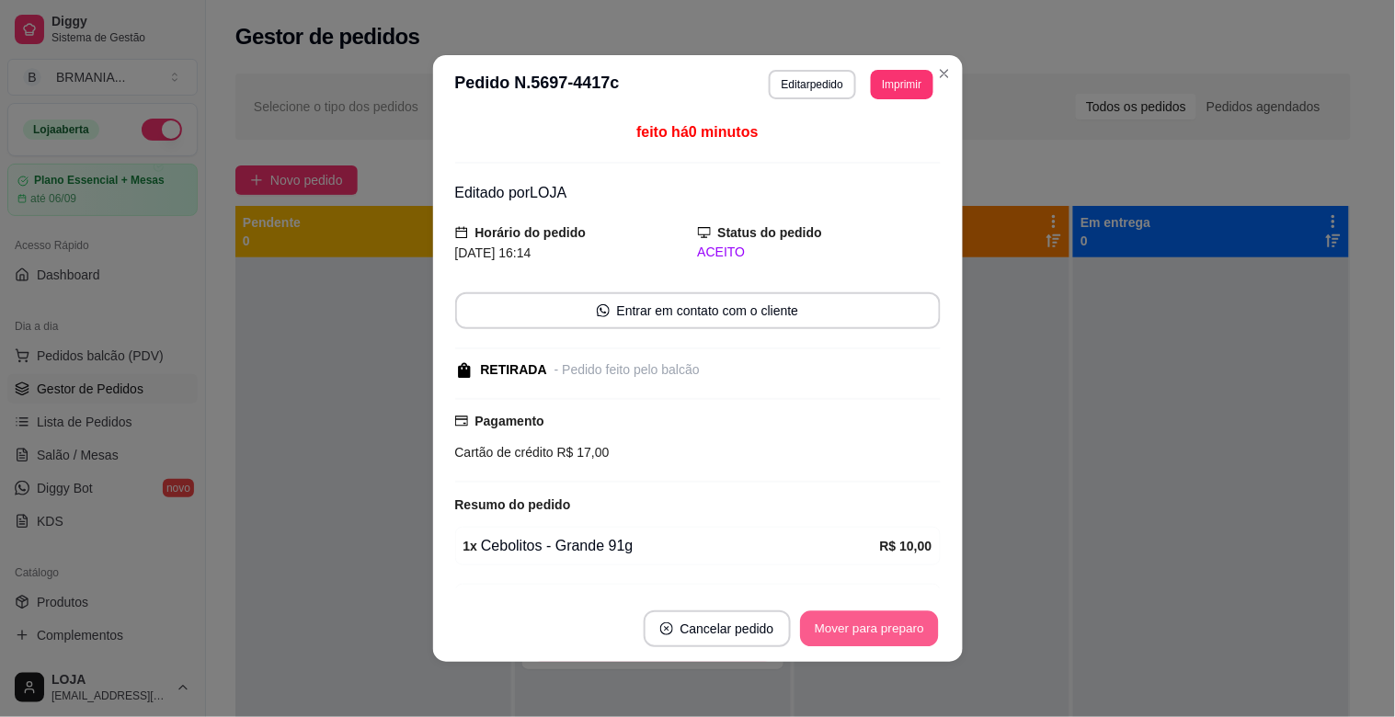
click at [849, 611] on div "Mover para preparo" at bounding box center [869, 629] width 143 height 37
click at [850, 627] on button "Mover para preparo" at bounding box center [869, 630] width 138 height 36
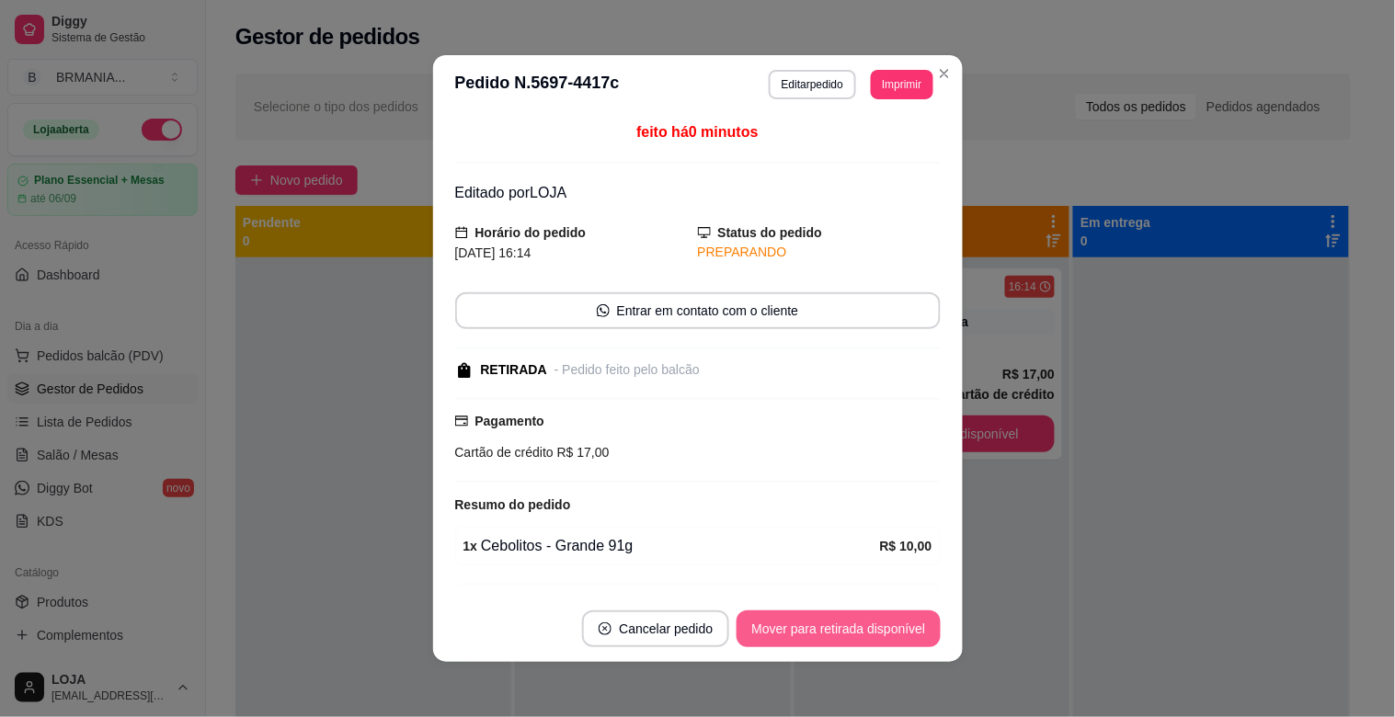
click at [835, 627] on button "Mover para retirada disponível" at bounding box center [838, 629] width 203 height 37
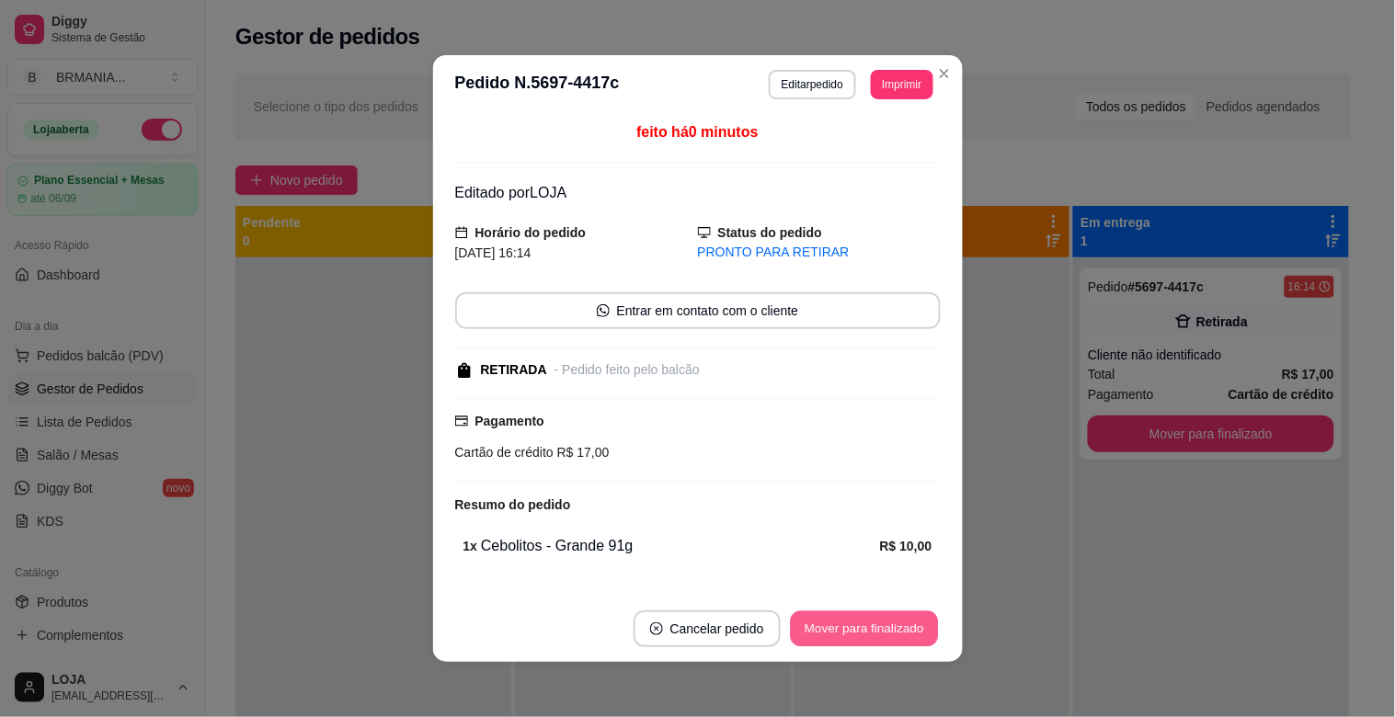
click at [838, 627] on button "Mover para finalizado" at bounding box center [864, 630] width 148 height 36
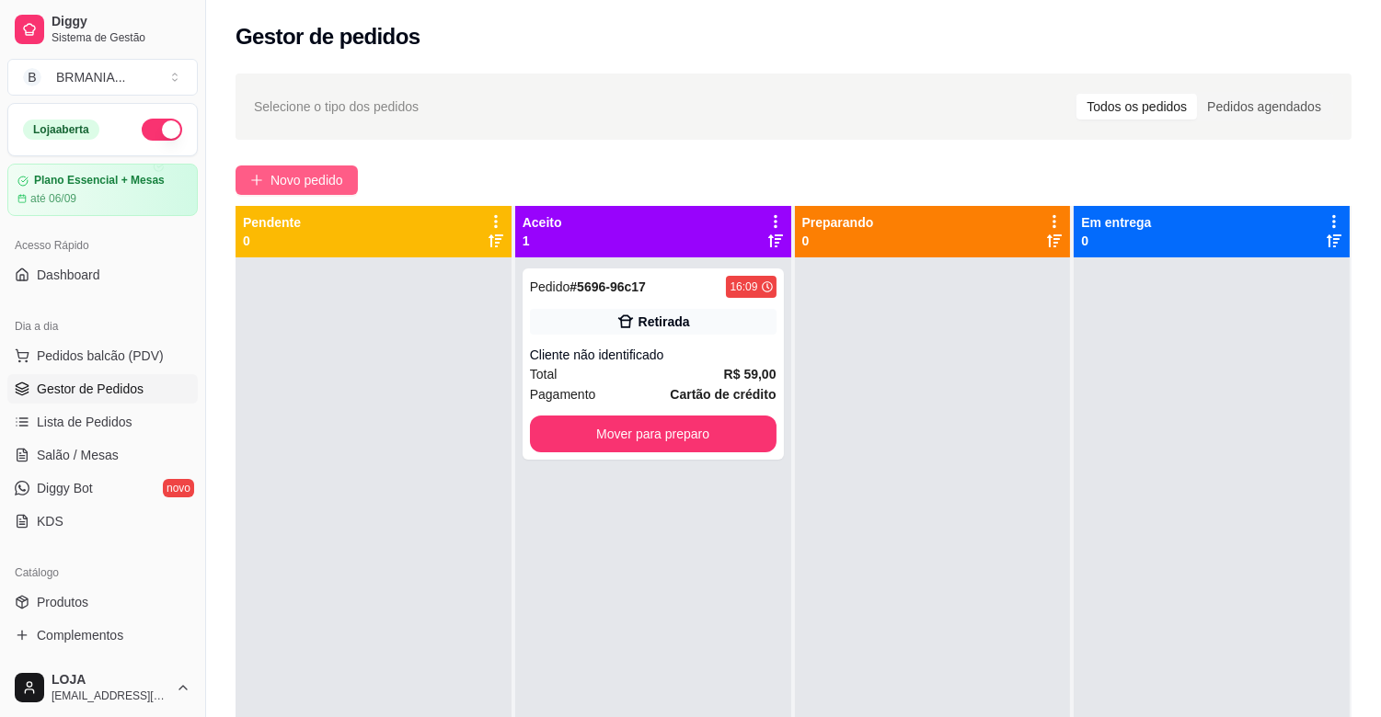
click at [351, 167] on button "Novo pedido" at bounding box center [296, 180] width 122 height 29
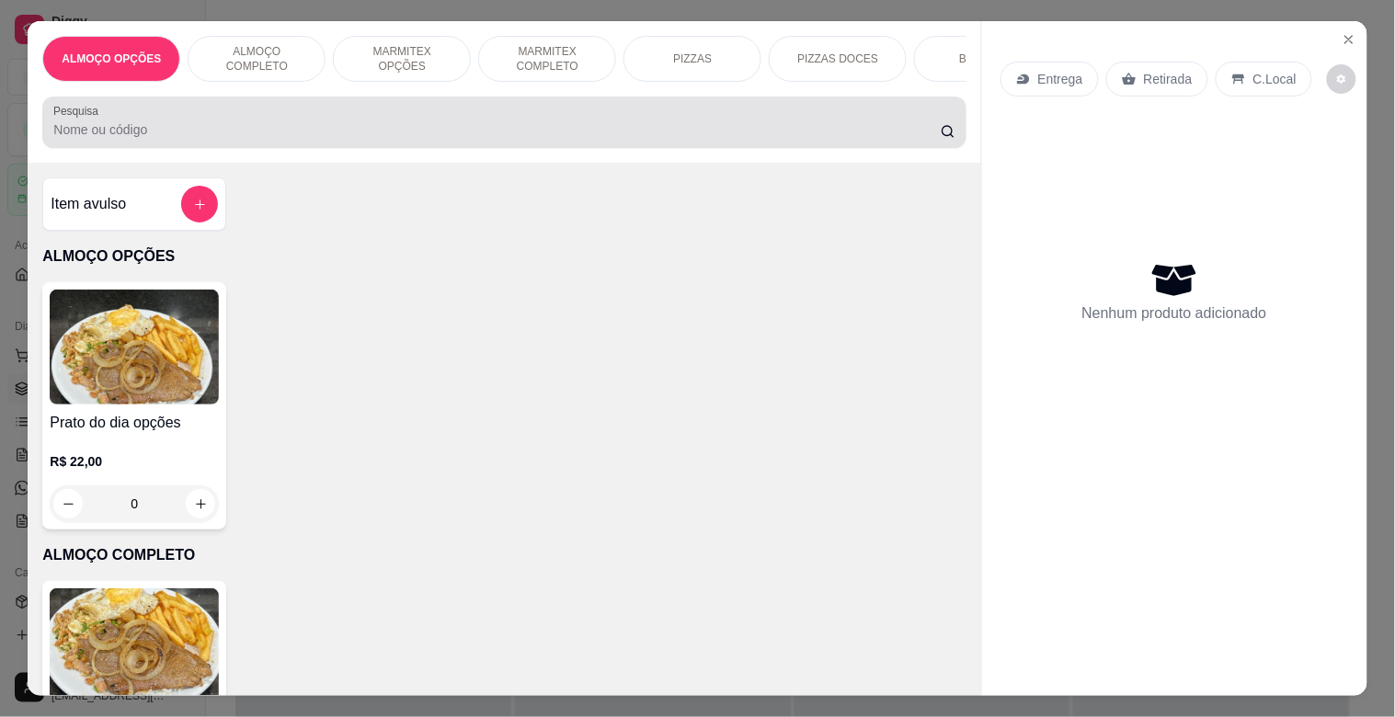
click at [362, 139] on input "Pesquisa" at bounding box center [497, 130] width 888 height 18
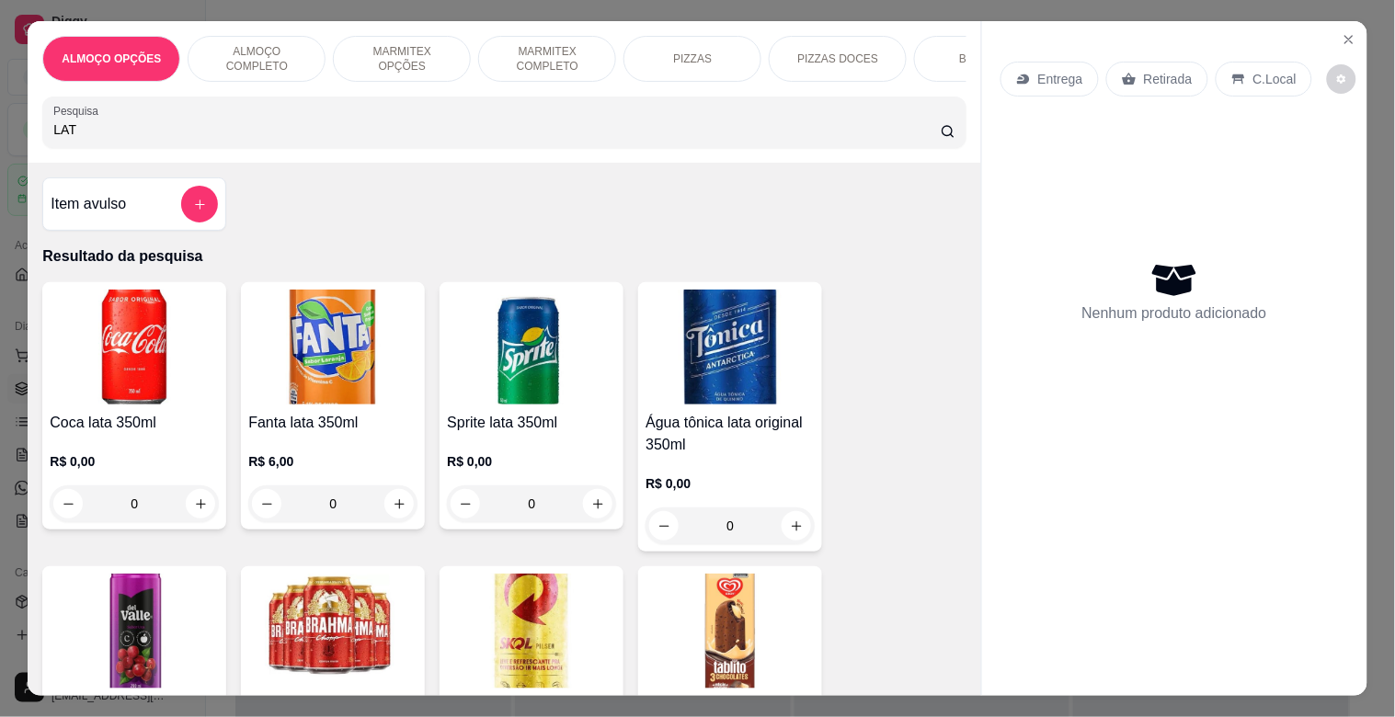
type input "LAT"
click at [279, 611] on img at bounding box center [332, 631] width 169 height 115
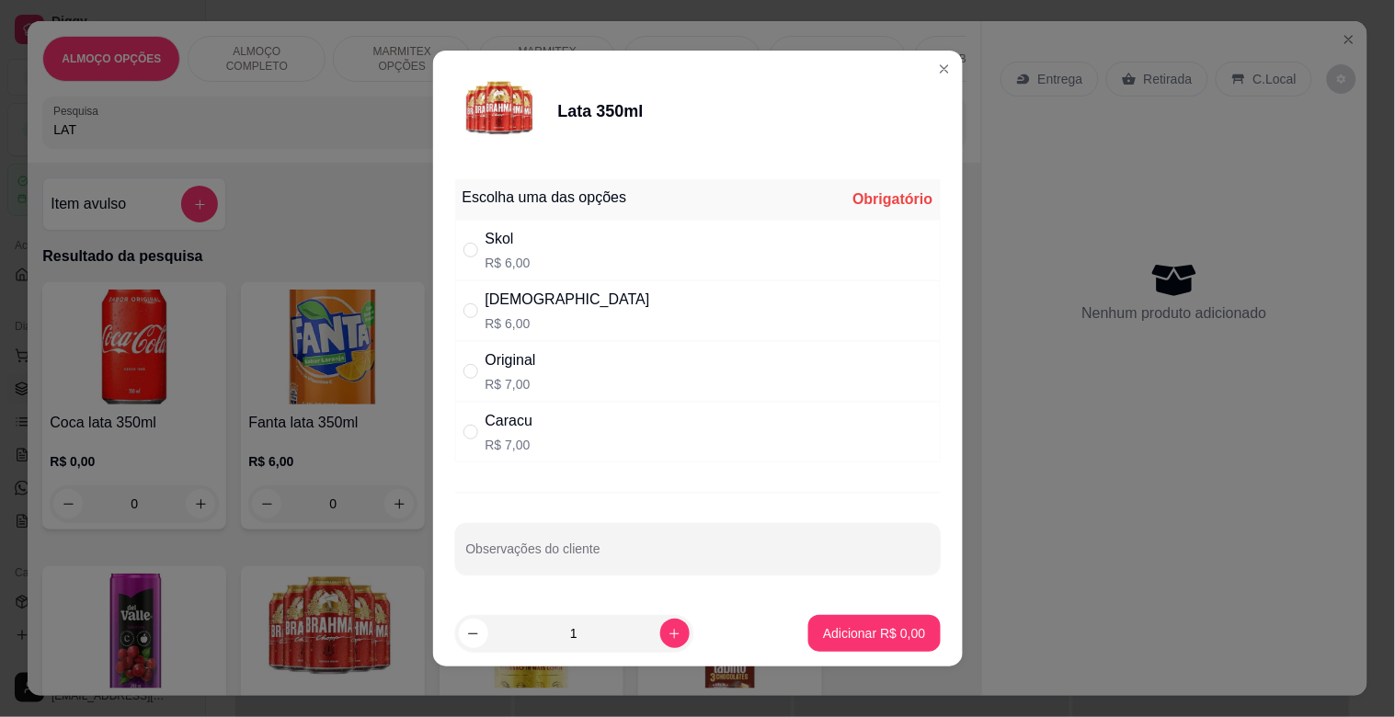
click at [535, 304] on div "Brahma R$ 6,00" at bounding box center [698, 311] width 486 height 61
radio input "true"
click at [668, 638] on icon "increase-product-quantity" at bounding box center [675, 634] width 14 height 14
click at [662, 638] on button "increase-product-quantity" at bounding box center [674, 633] width 29 height 29
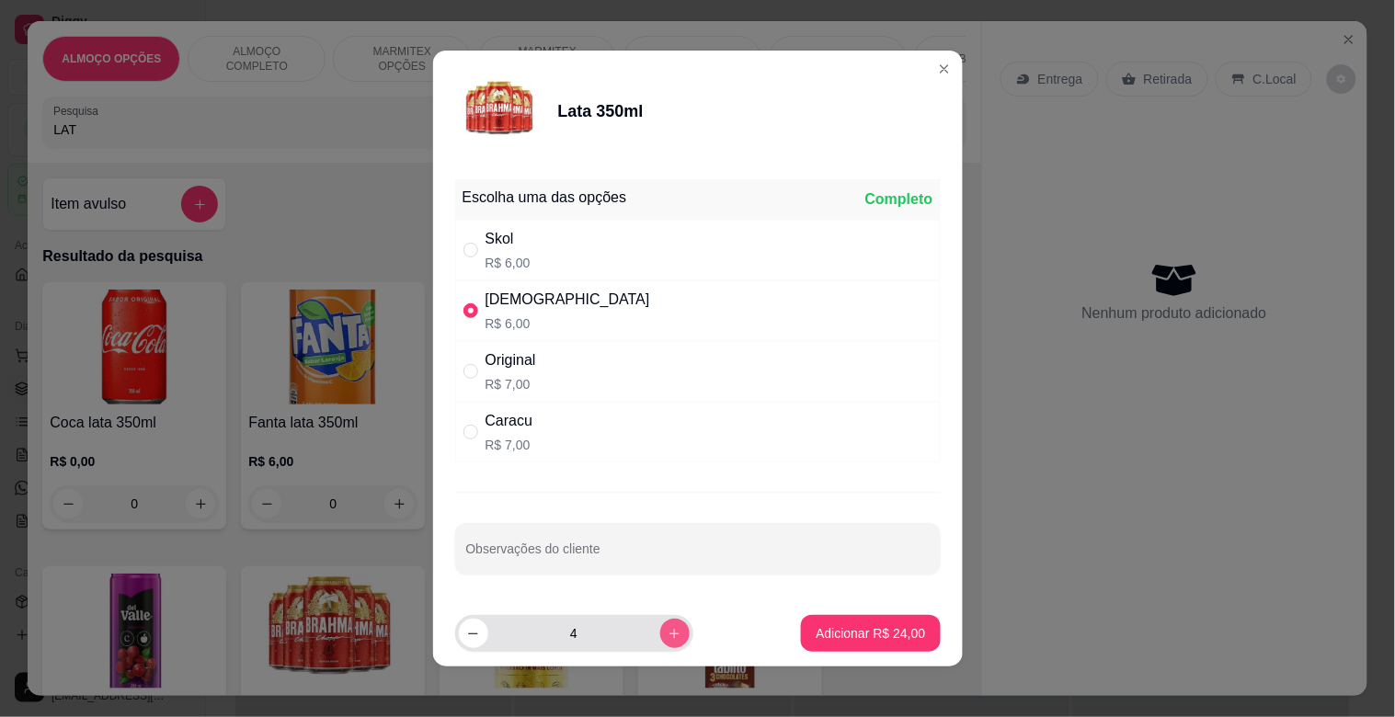
click at [662, 638] on button "increase-product-quantity" at bounding box center [674, 633] width 29 height 29
click at [668, 633] on icon "increase-product-quantity" at bounding box center [675, 634] width 14 height 14
type input "6"
click at [816, 626] on p "Adicionar R$ 36,00" at bounding box center [870, 634] width 109 height 18
type input "6"
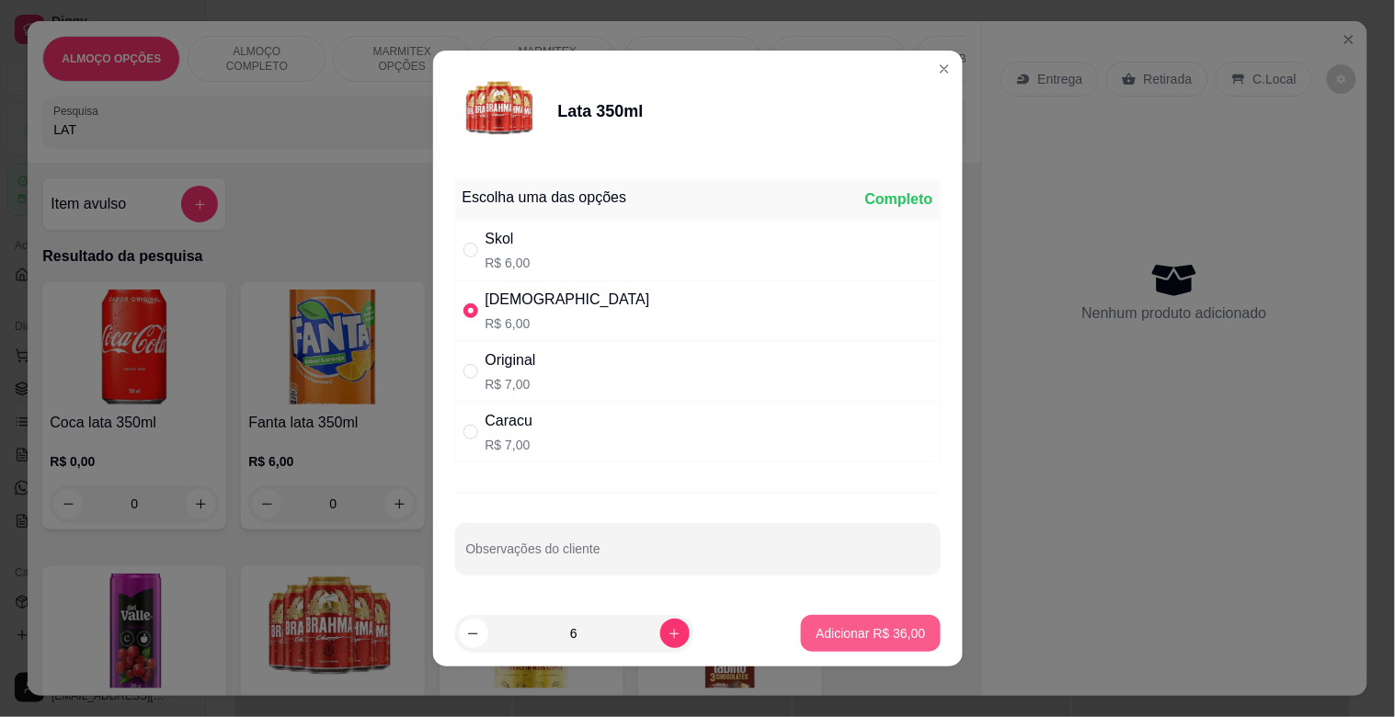
type input "6"
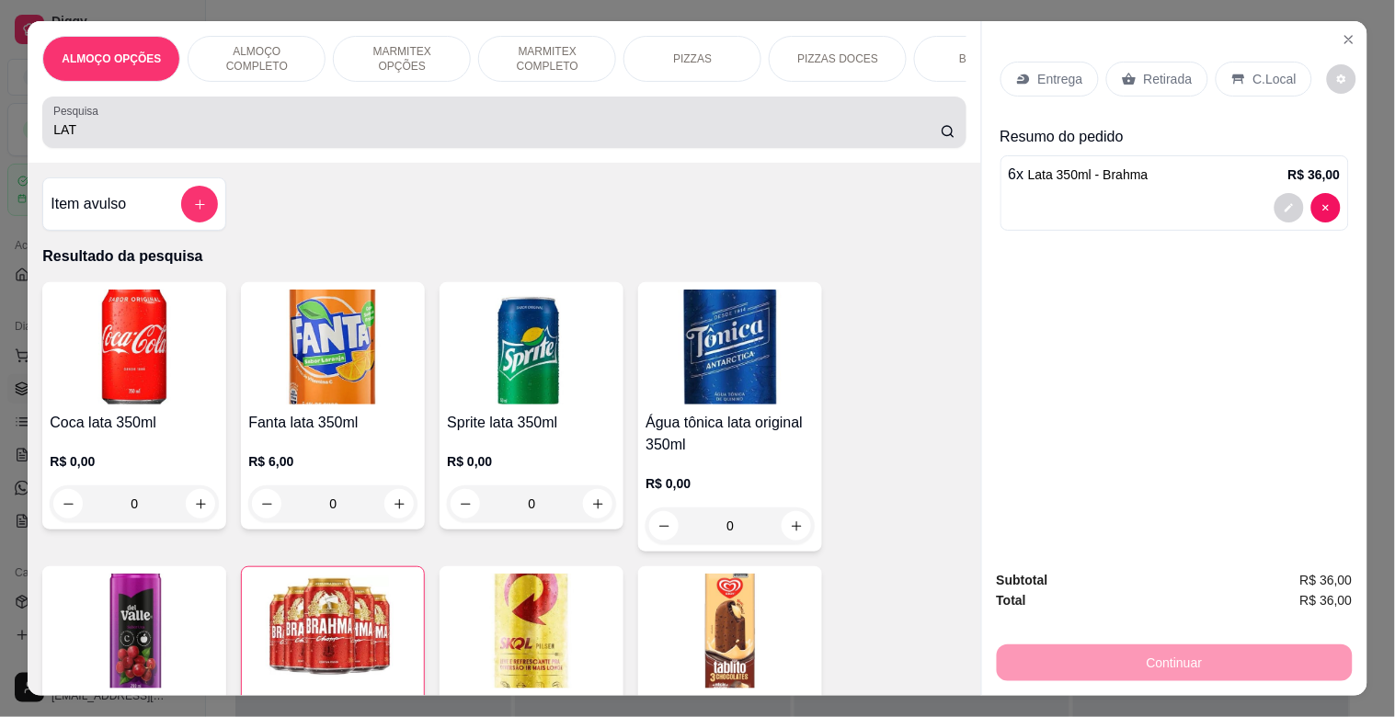
click at [157, 123] on div "LAT" at bounding box center [503, 122] width 901 height 37
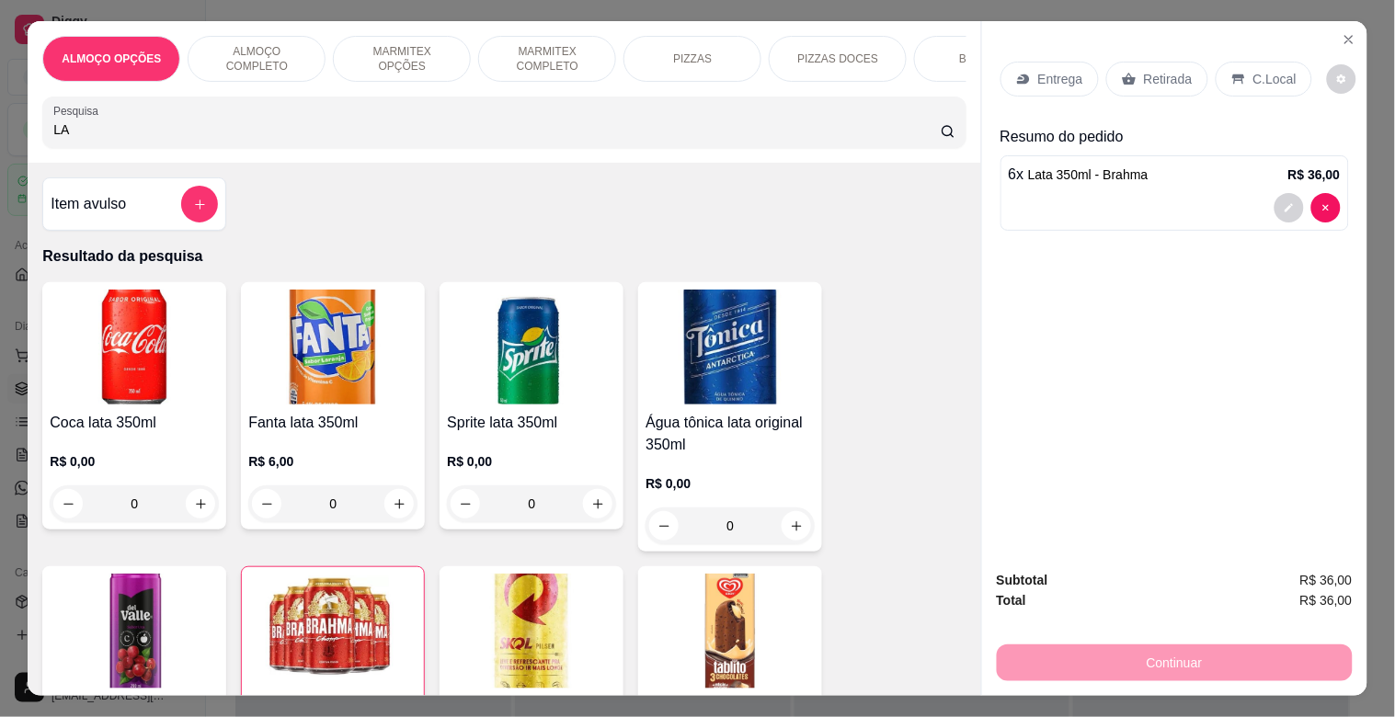
type input "L"
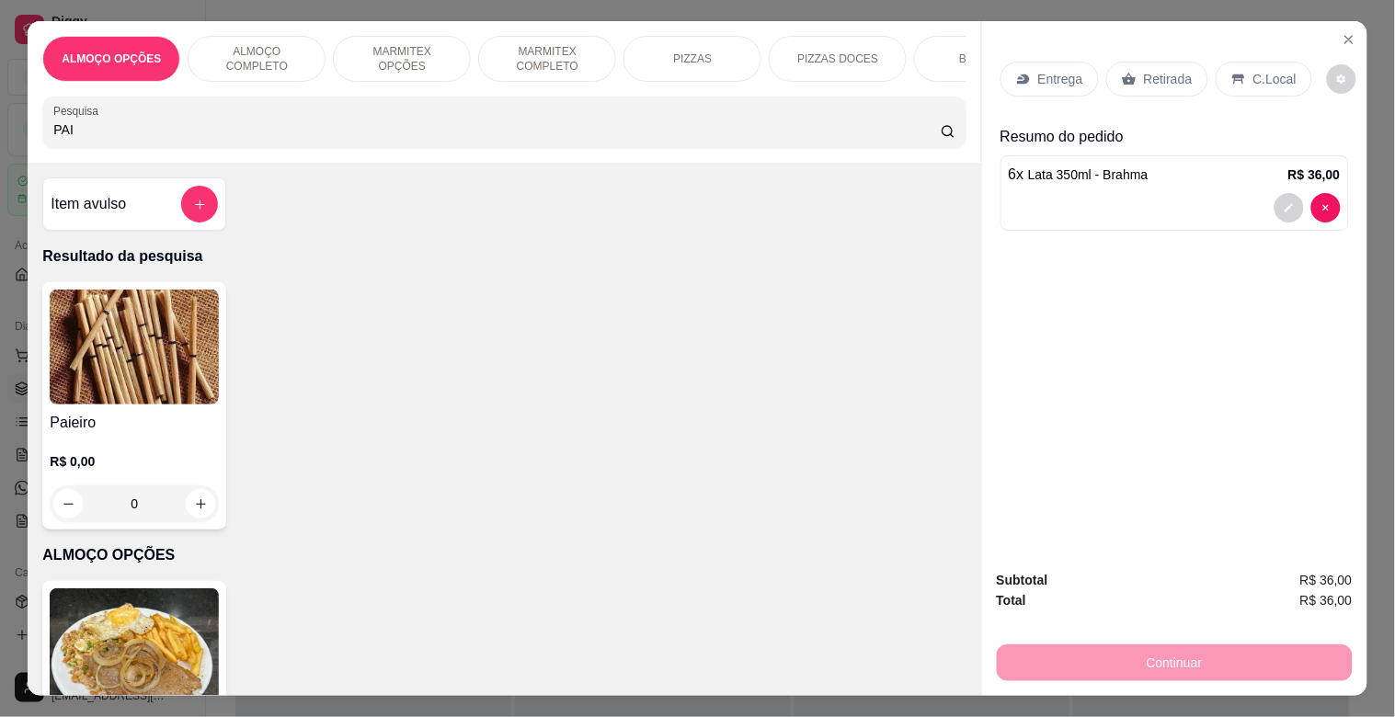
type input "PAI"
click at [148, 356] on img at bounding box center [134, 347] width 169 height 115
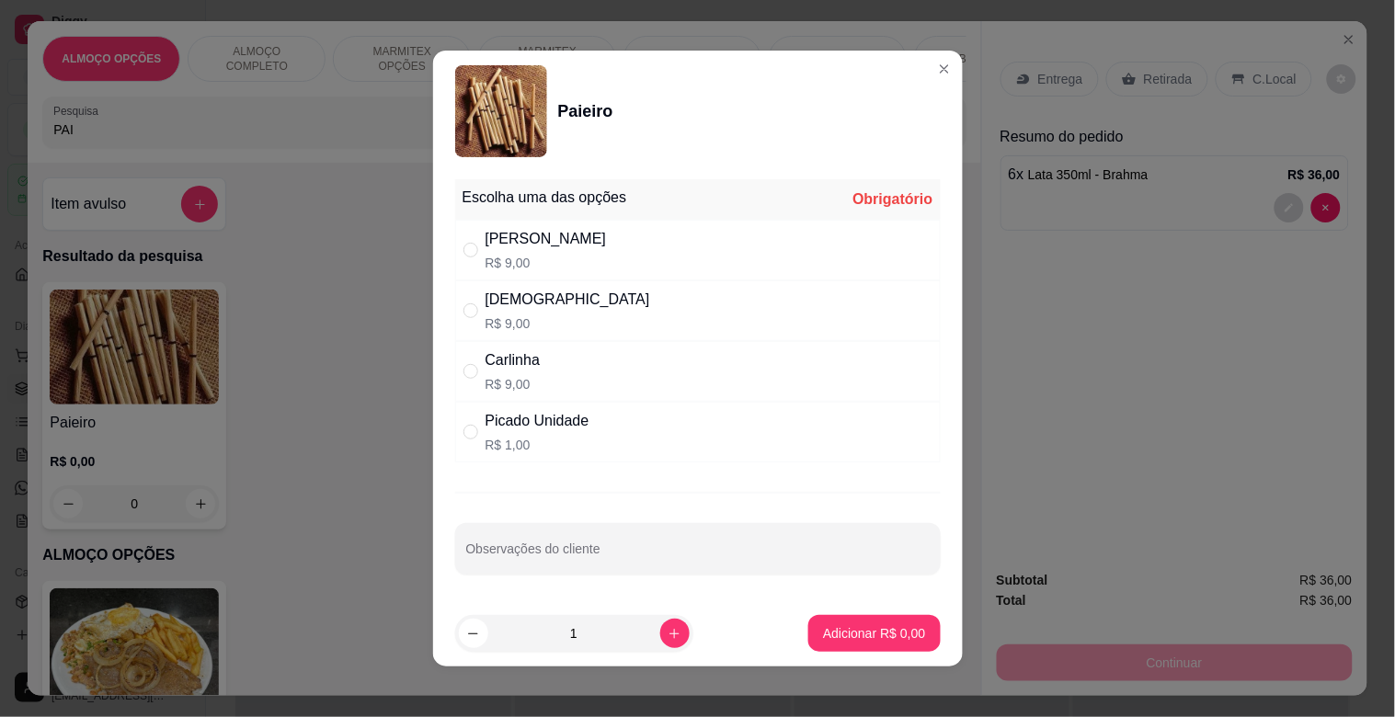
click at [534, 438] on p "R$ 1,00" at bounding box center [538, 445] width 104 height 18
click at [532, 434] on div "Picado Unidade R$ 1,00" at bounding box center [538, 432] width 104 height 44
click at [557, 416] on div "Picado Unidade" at bounding box center [538, 421] width 104 height 22
radio input "true"
click at [668, 637] on icon "increase-product-quantity" at bounding box center [675, 634] width 14 height 14
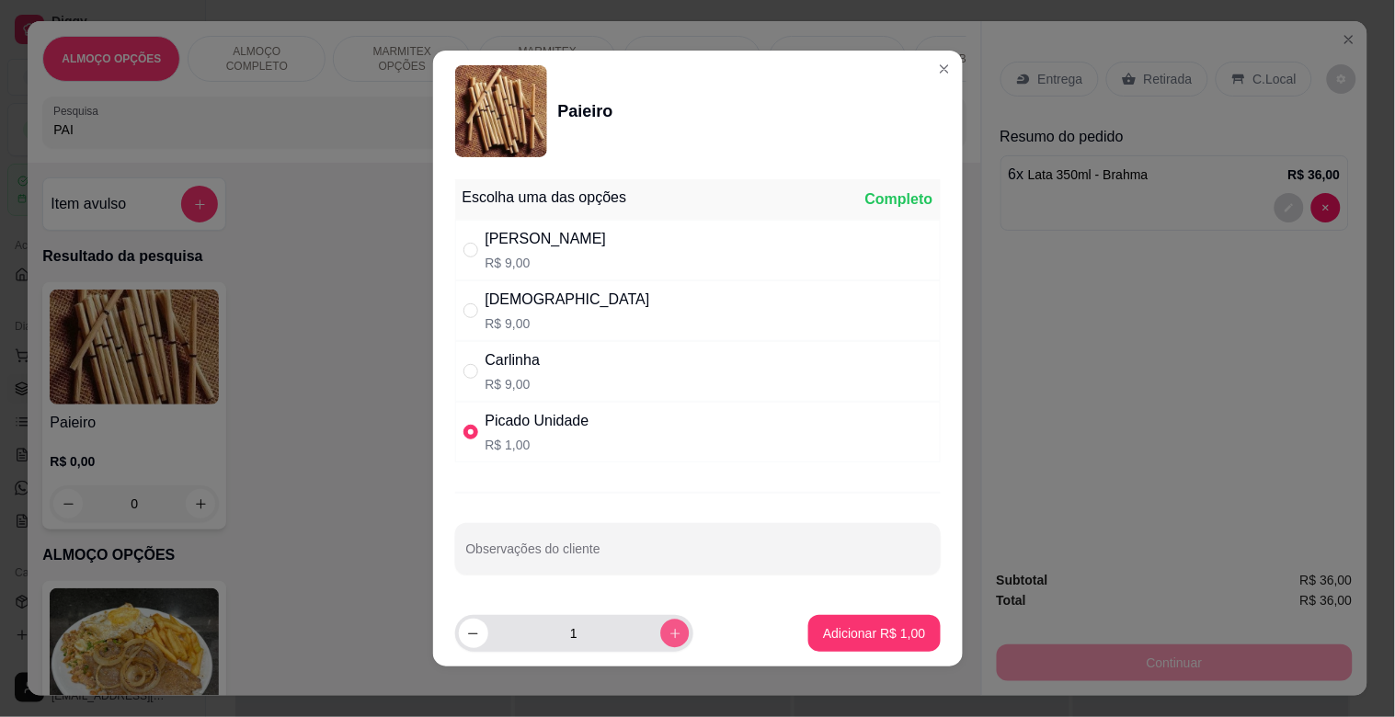
type input "2"
click at [867, 629] on p "Adicionar R$ 2,00" at bounding box center [874, 634] width 102 height 18
type input "2"
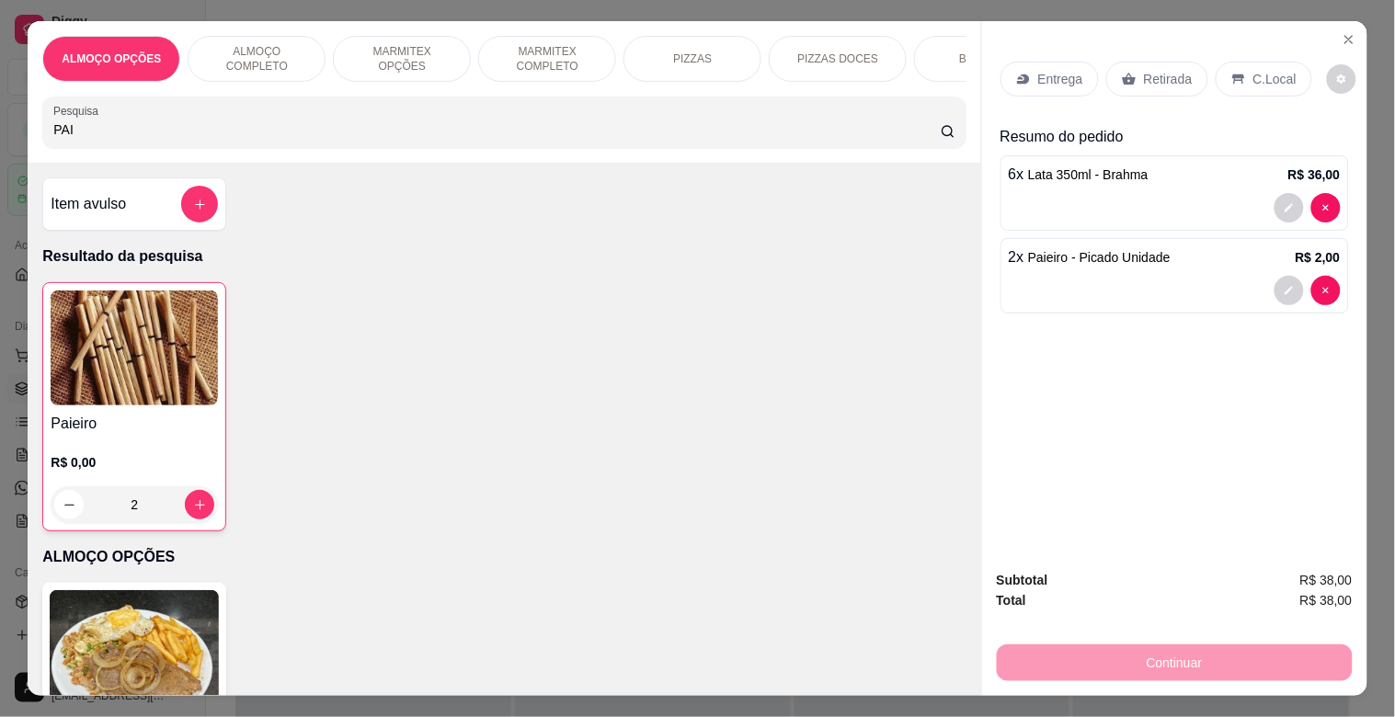
click at [1175, 78] on p "Retirada" at bounding box center [1168, 79] width 49 height 18
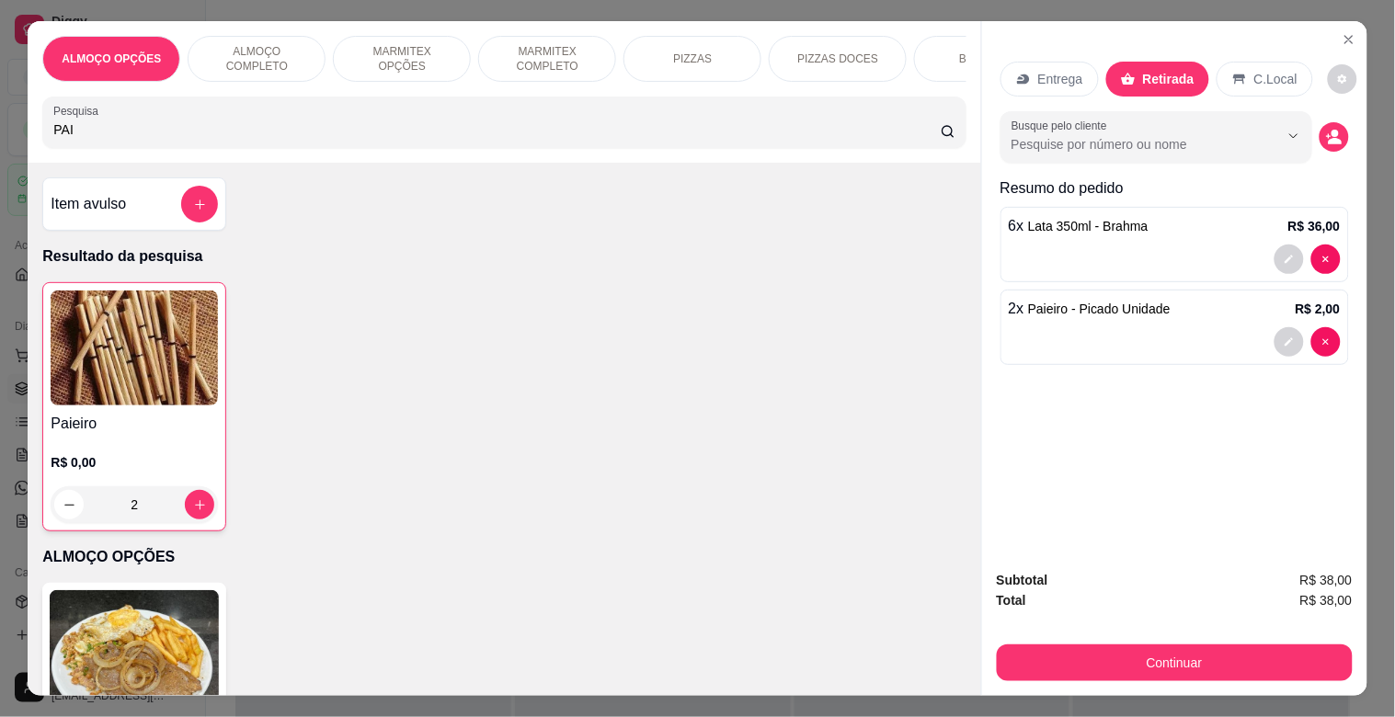
click at [1134, 640] on div "Continuar" at bounding box center [1175, 660] width 356 height 41
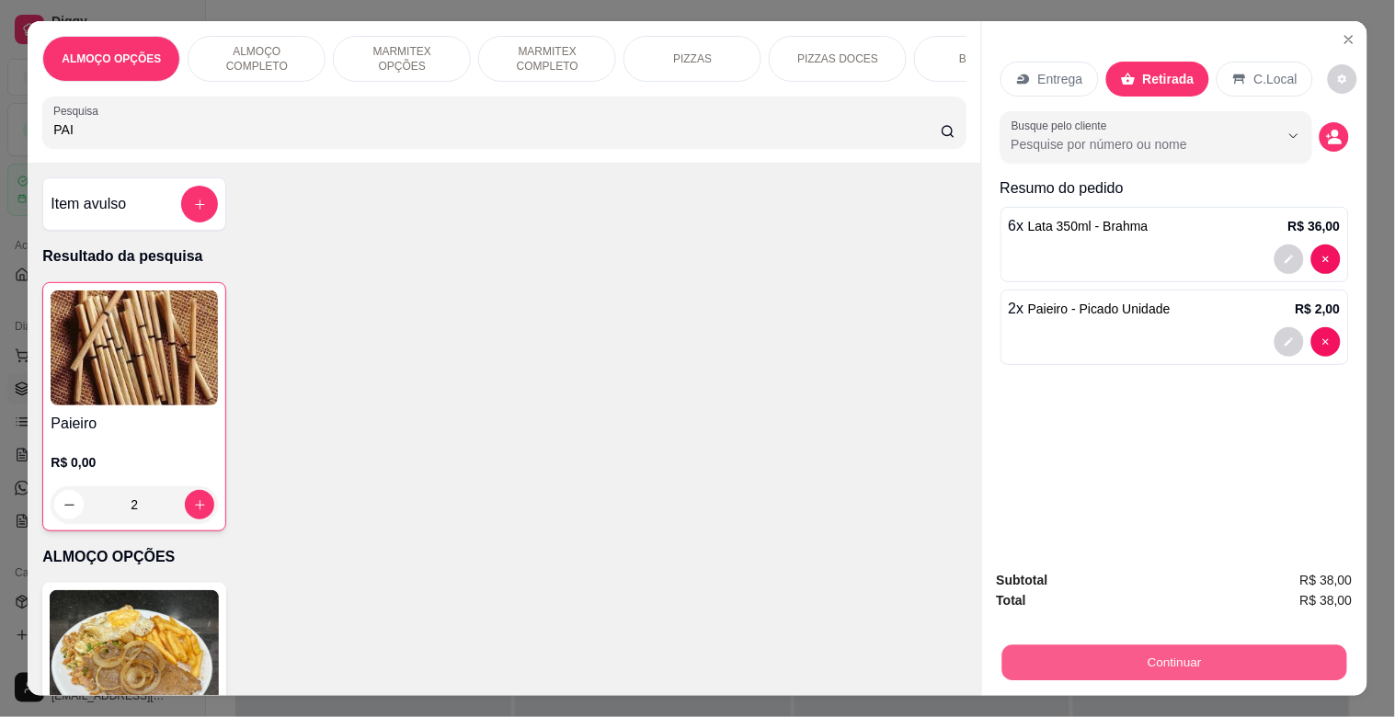
click at [1135, 647] on button "Continuar" at bounding box center [1174, 663] width 345 height 36
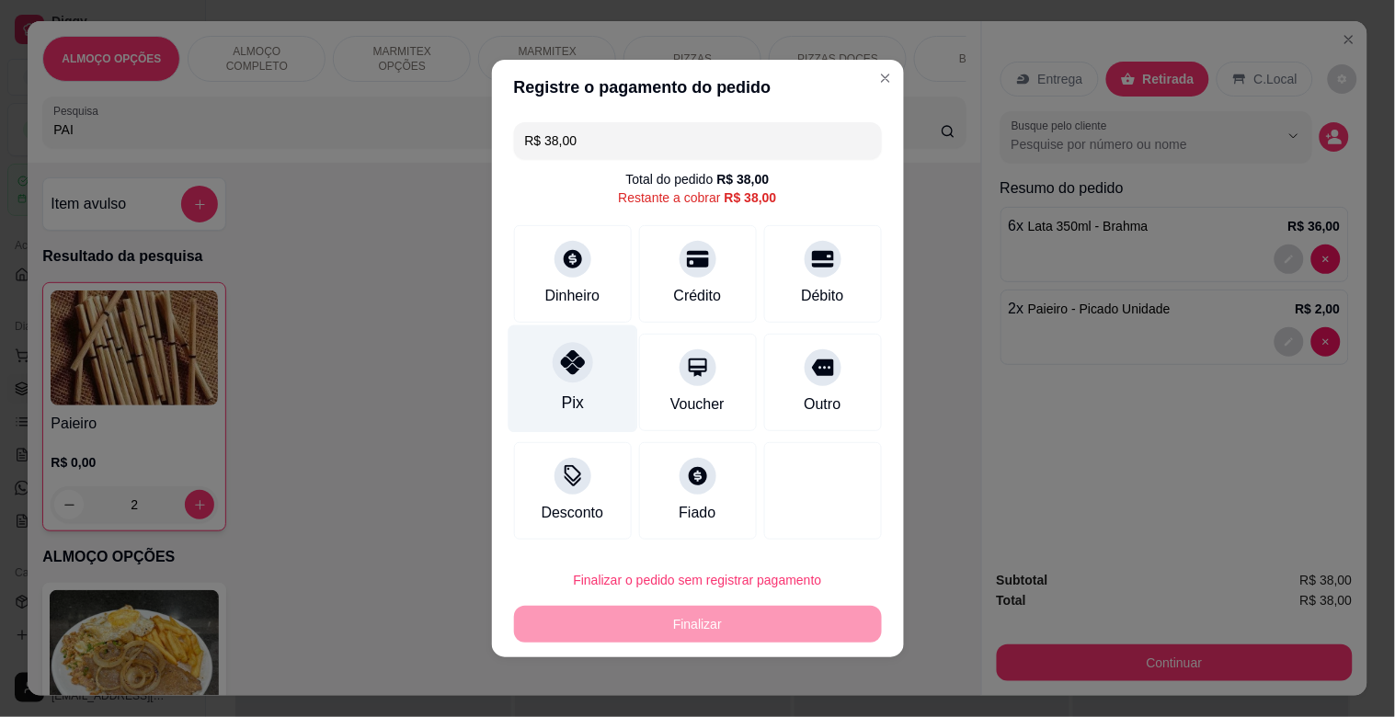
click at [593, 383] on div "Pix" at bounding box center [573, 380] width 130 height 108
type input "R$ 0,00"
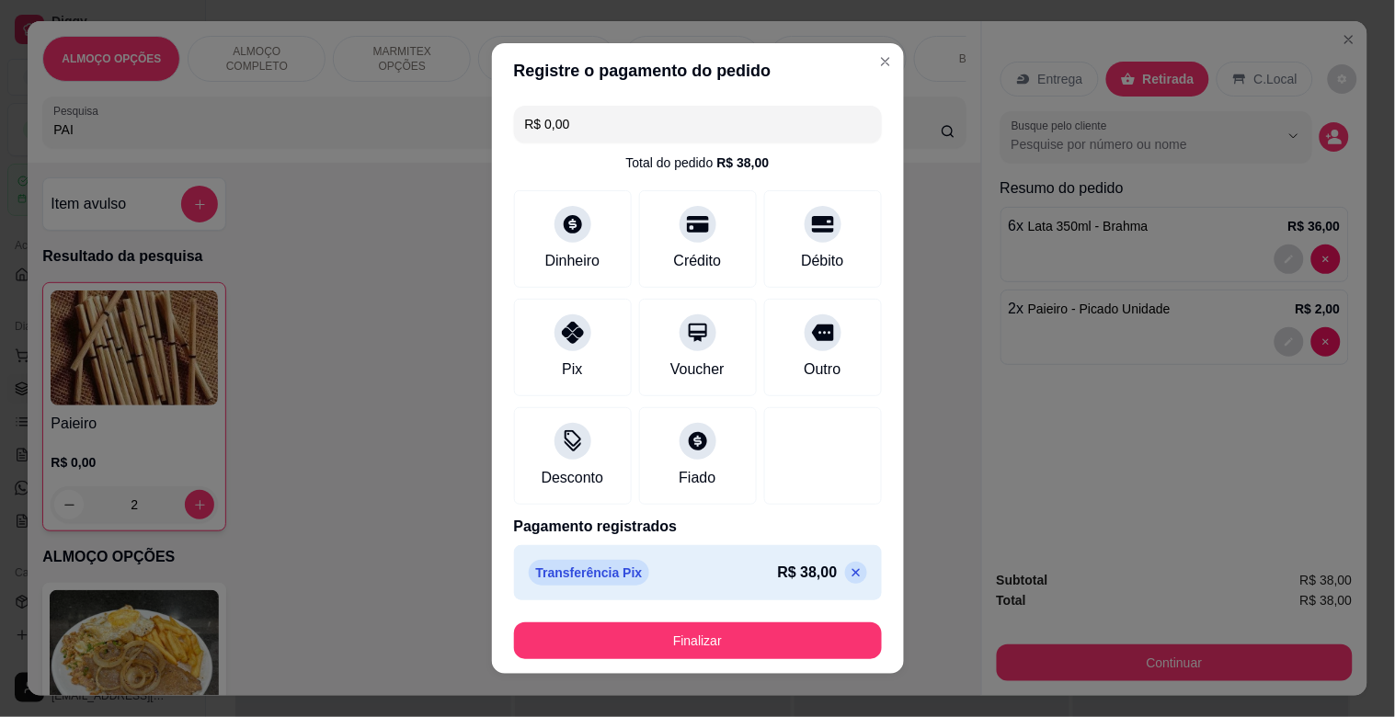
click at [657, 614] on footer "Finalizar" at bounding box center [698, 641] width 412 height 66
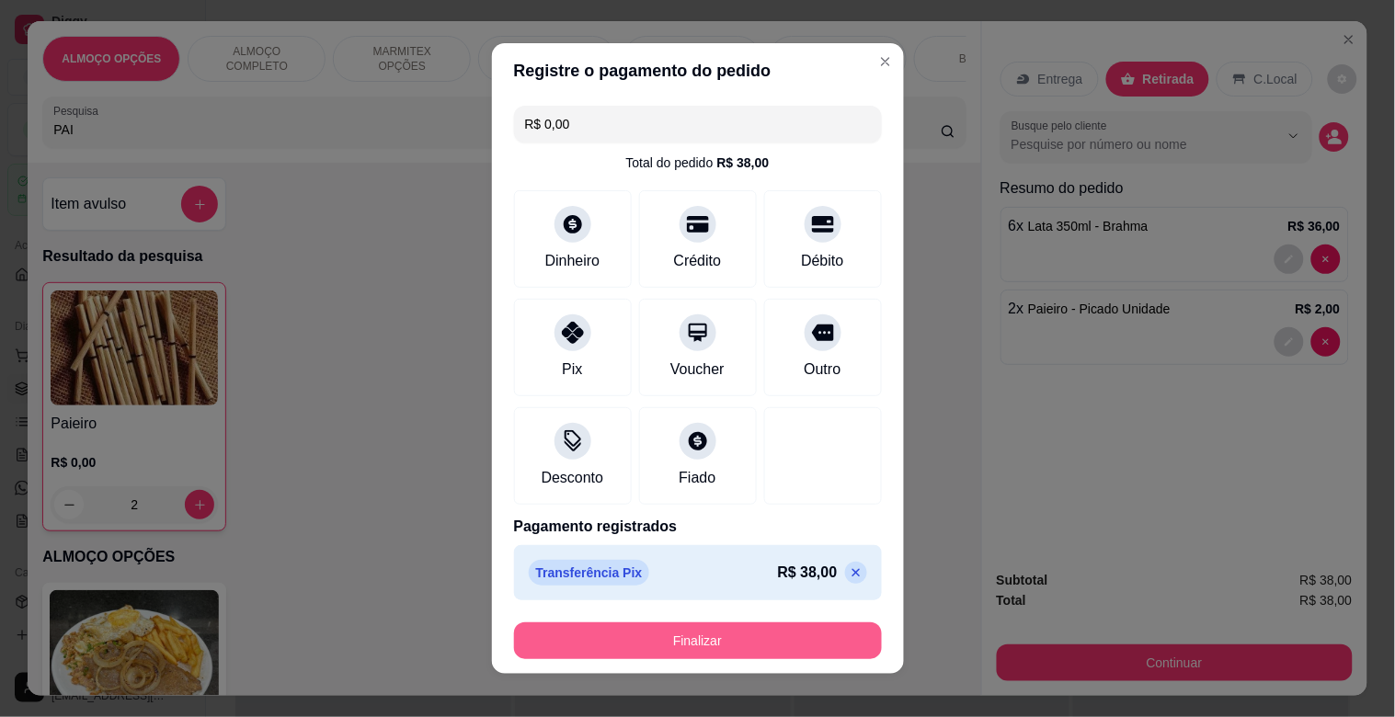
click at [662, 630] on button "Finalizar" at bounding box center [698, 641] width 368 height 37
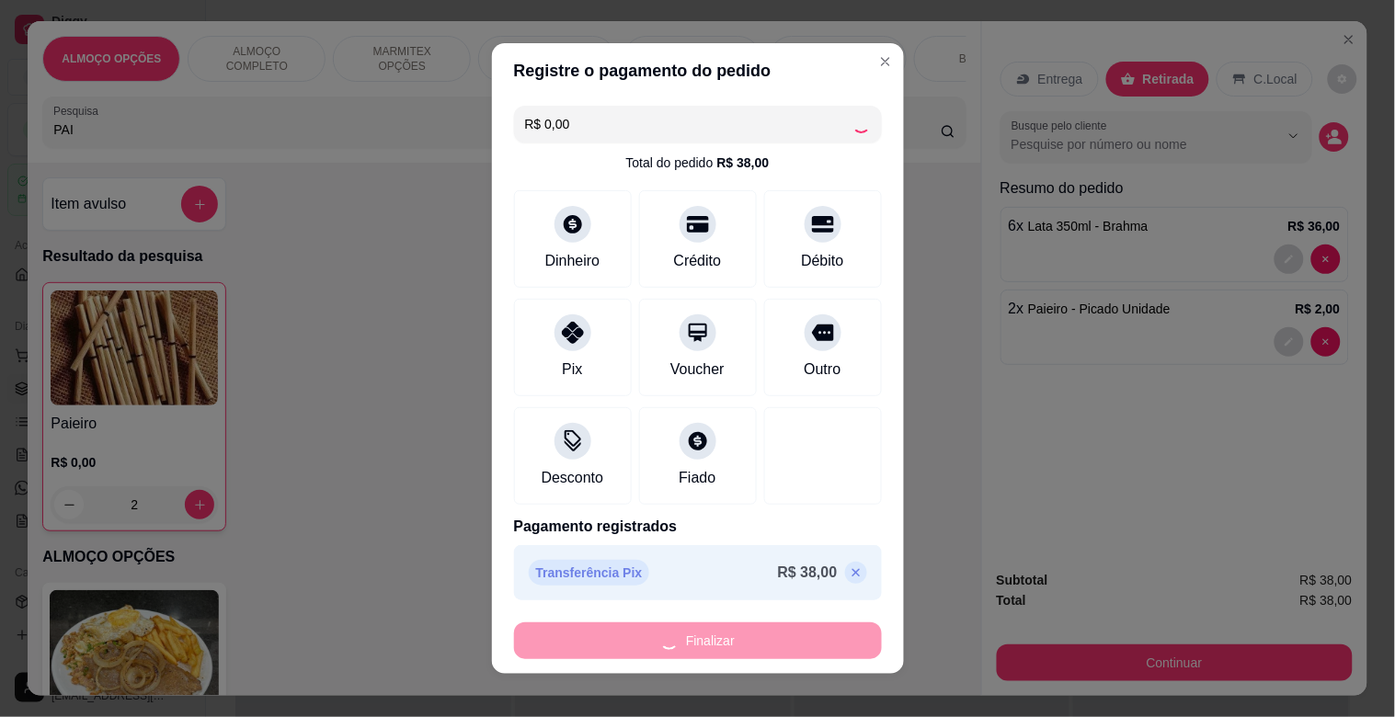
type input "0"
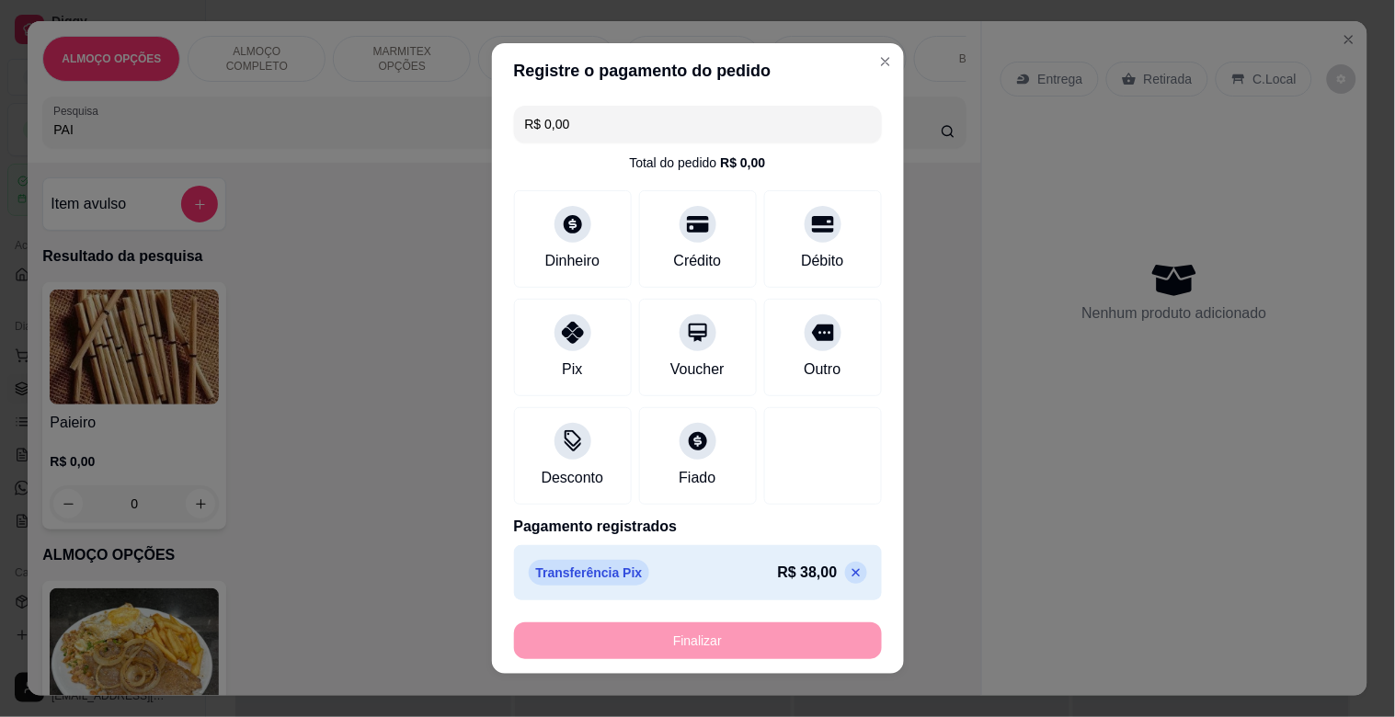
type input "-R$ 38,00"
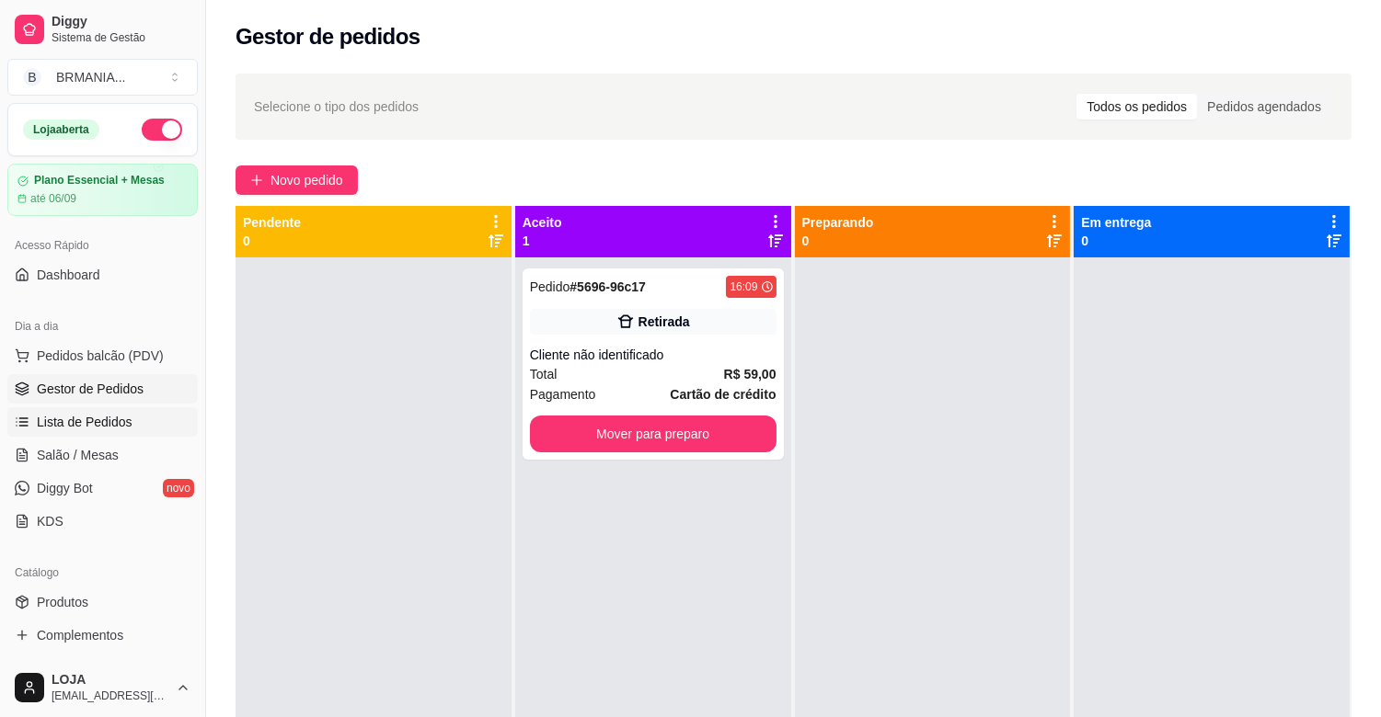
click at [48, 419] on span "Lista de Pedidos" at bounding box center [85, 422] width 96 height 18
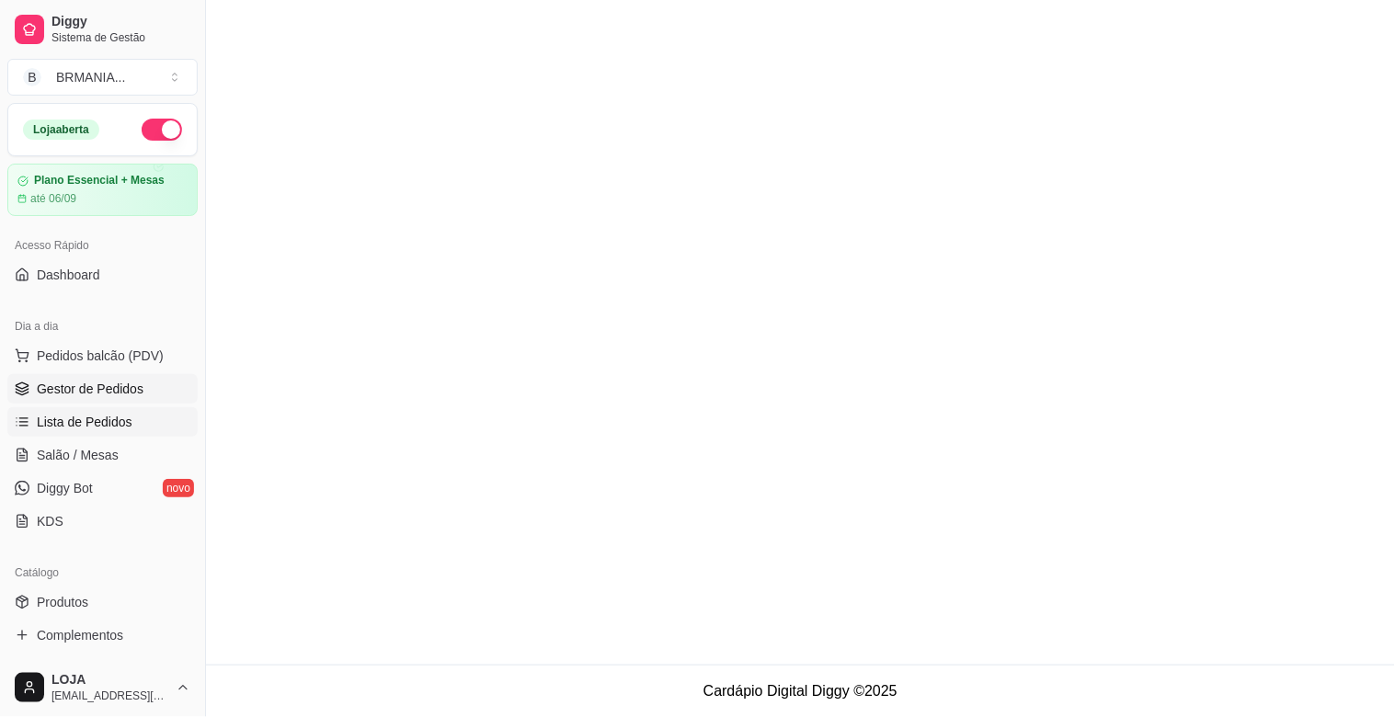
click at [69, 396] on span "Gestor de Pedidos" at bounding box center [90, 389] width 107 height 18
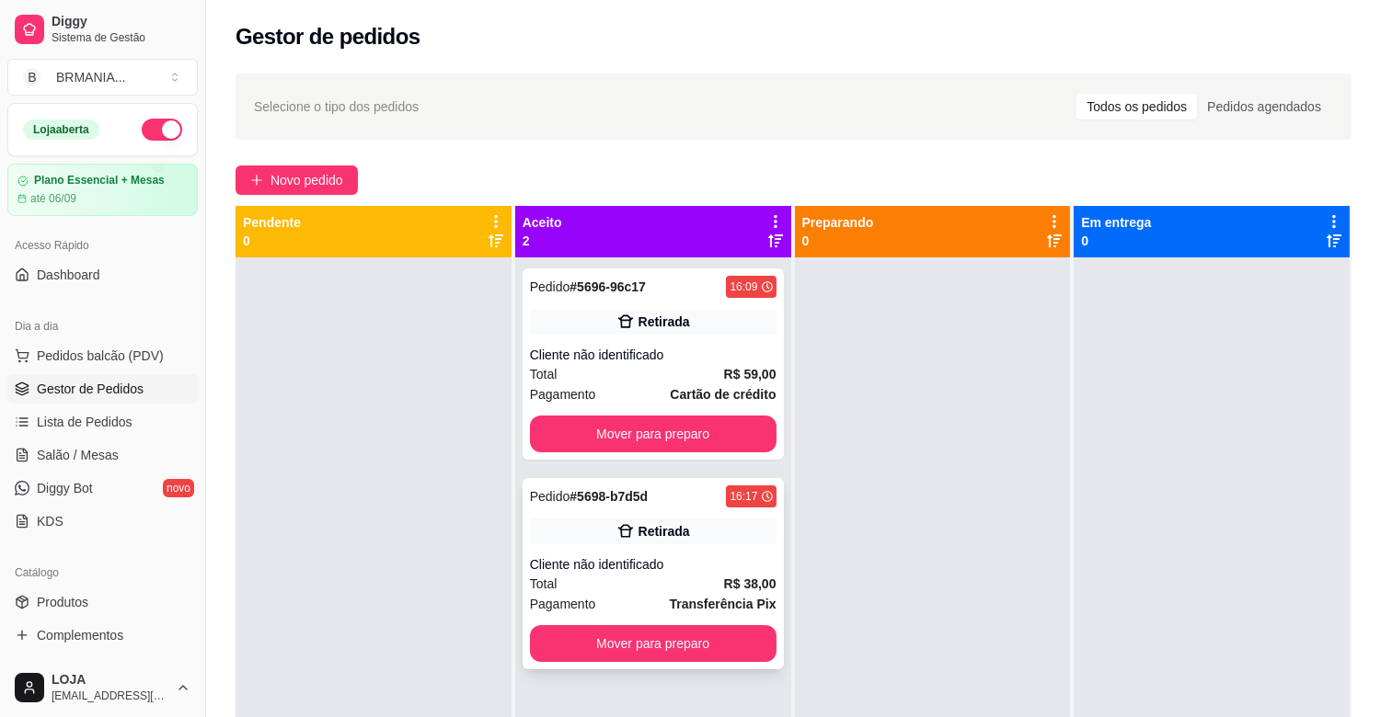
click at [713, 663] on div "Pedido # 5698-b7d5d 16:17 Retirada Cliente não identificado Total R$ 38,00 Paga…" at bounding box center [652, 573] width 261 height 191
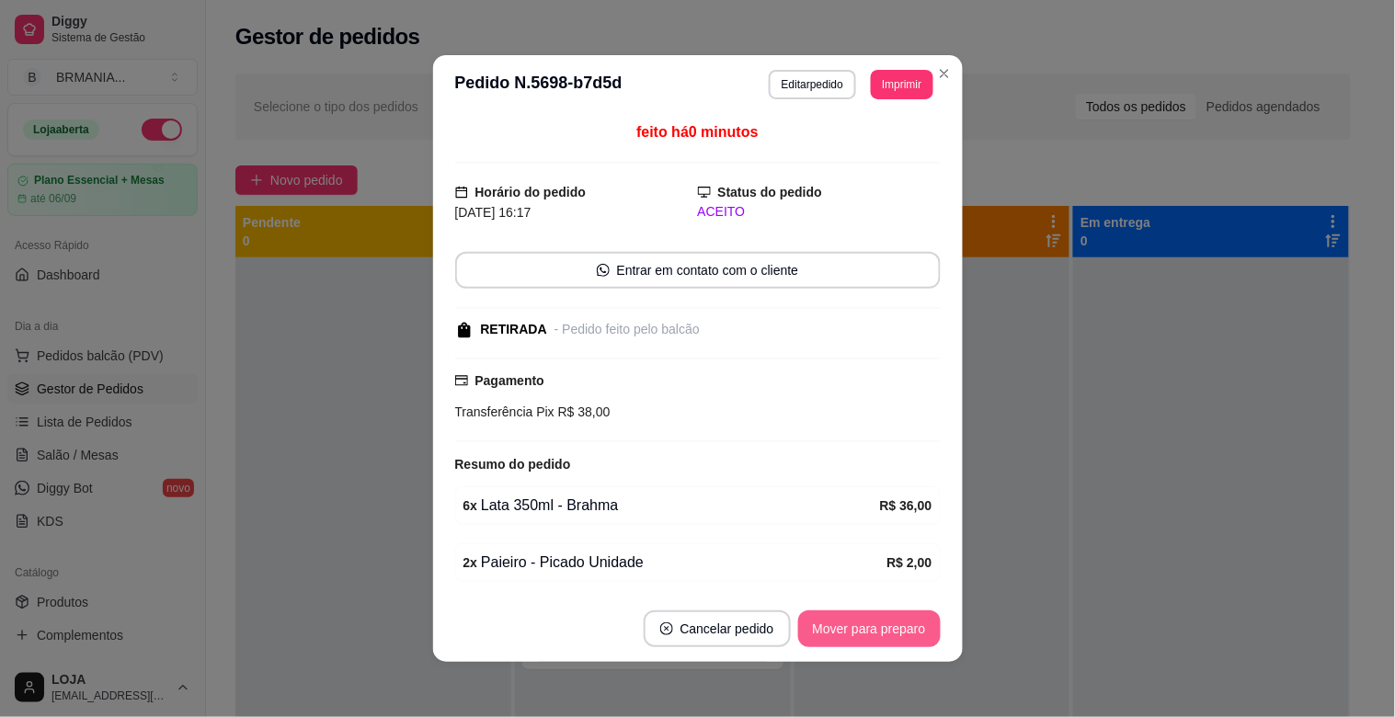
click at [860, 626] on button "Mover para preparo" at bounding box center [869, 629] width 143 height 37
click at [863, 626] on button "Mover para preparo" at bounding box center [869, 630] width 138 height 36
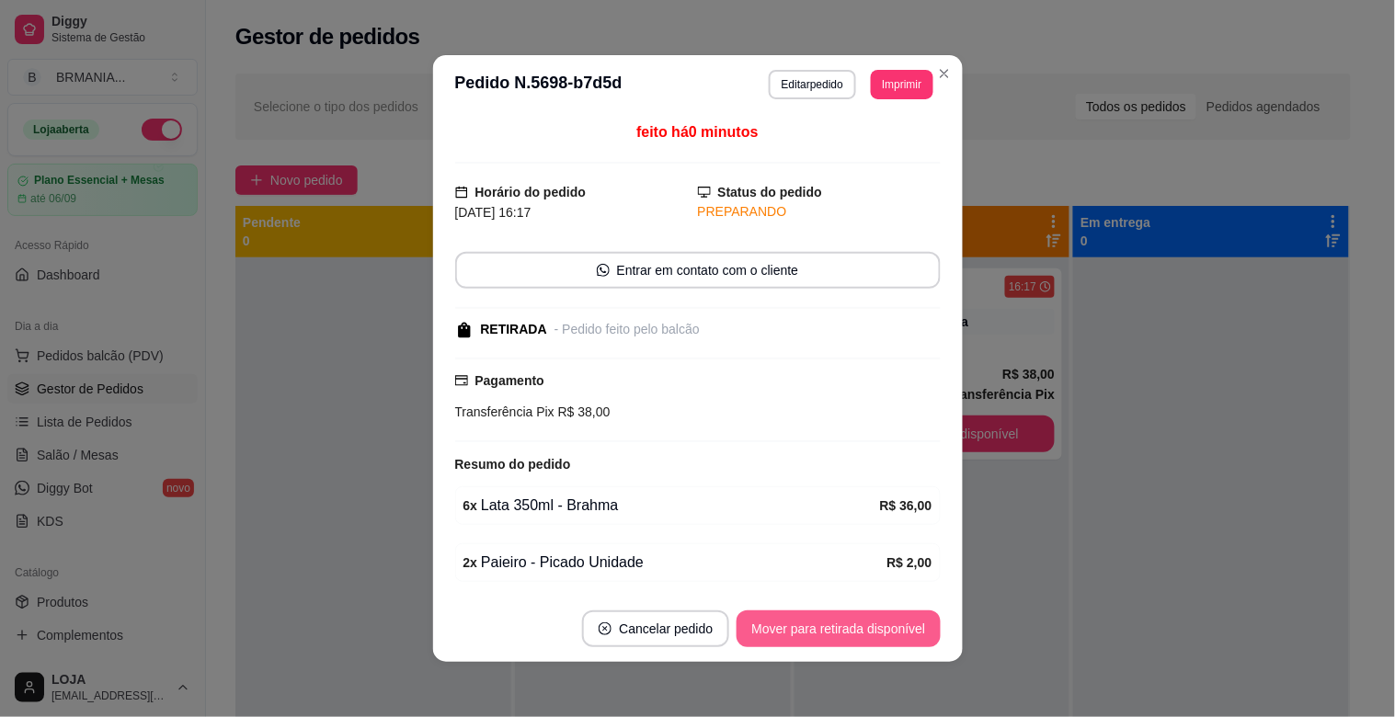
click at [860, 622] on button "Mover para retirada disponível" at bounding box center [838, 629] width 203 height 37
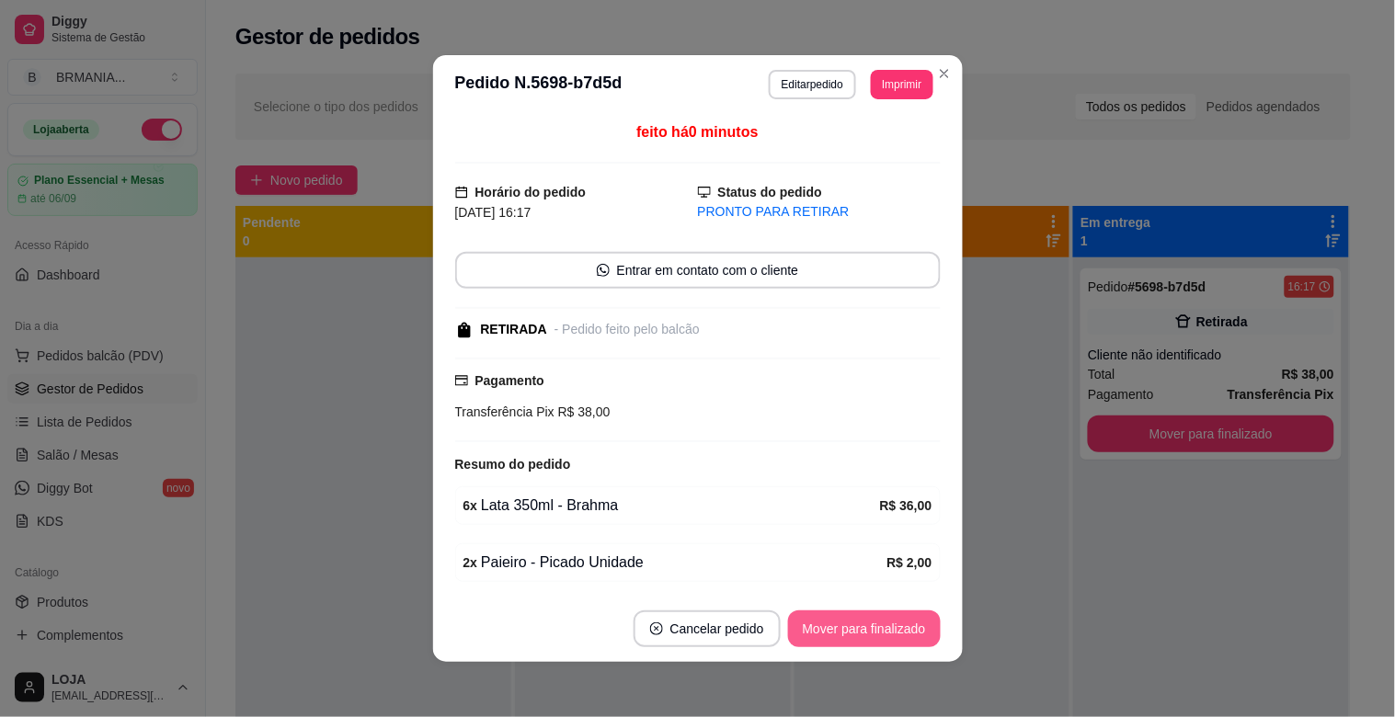
click at [859, 622] on button "Mover para finalizado" at bounding box center [864, 629] width 153 height 37
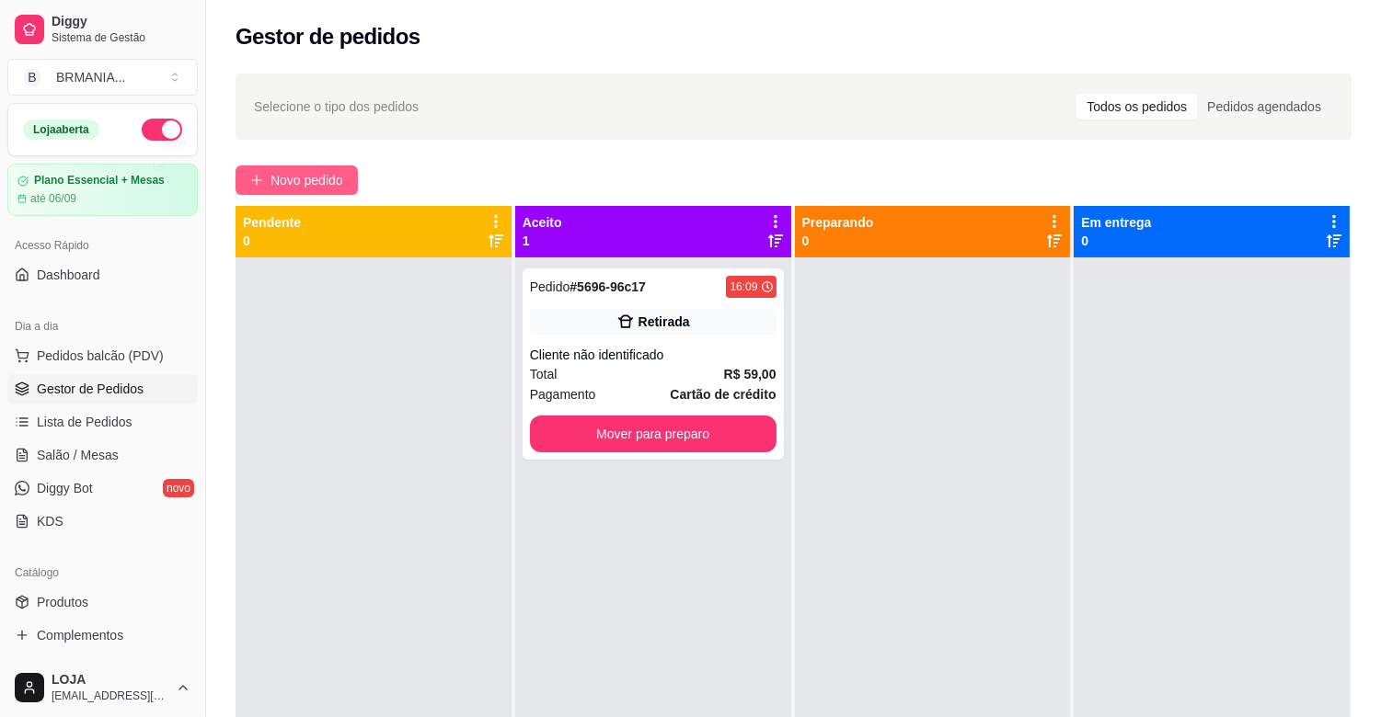
click at [335, 182] on span "Novo pedido" at bounding box center [306, 180] width 73 height 20
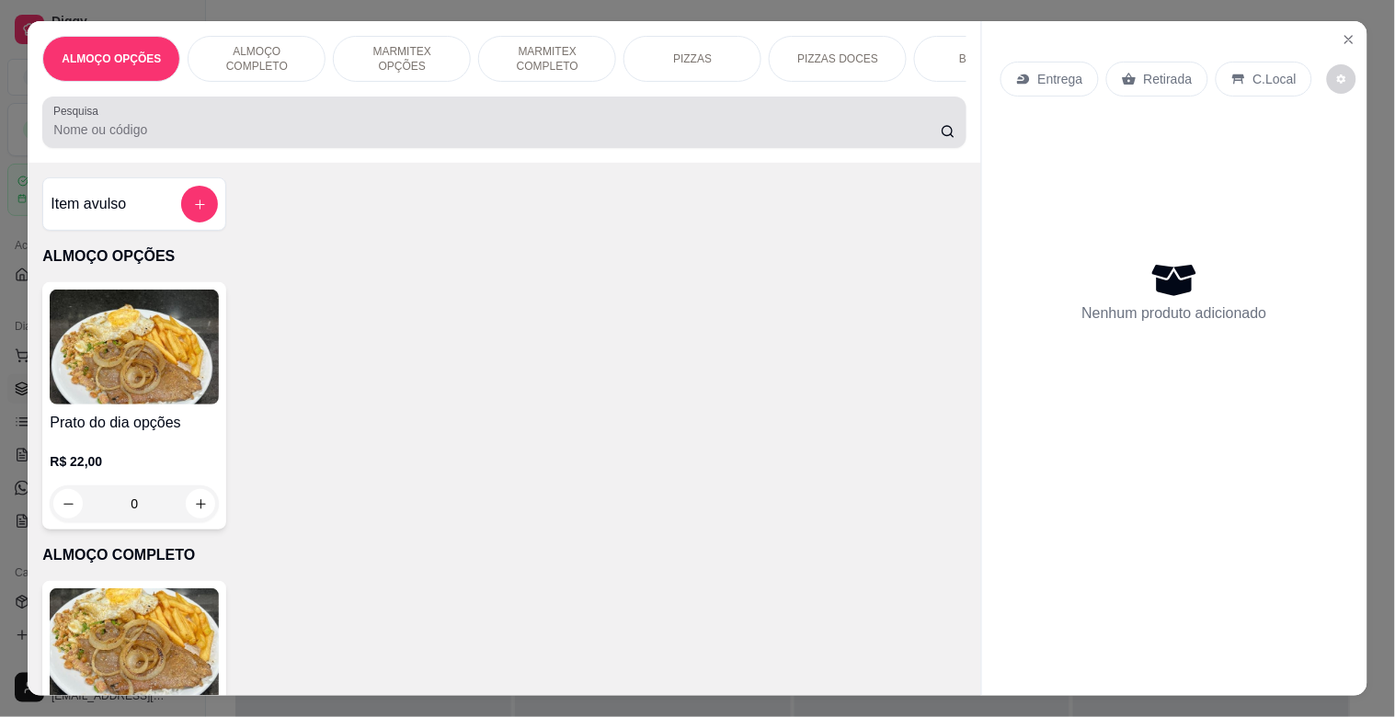
click at [342, 121] on div at bounding box center [503, 122] width 901 height 37
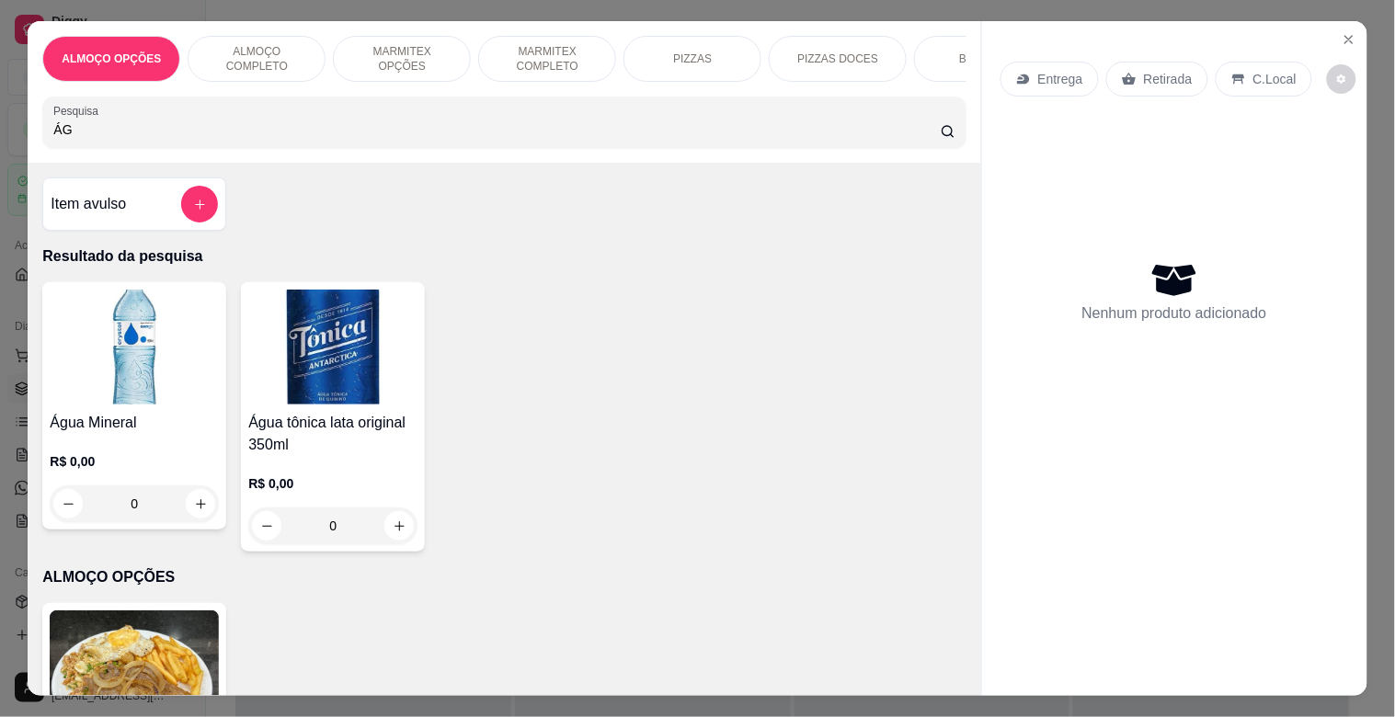
type input "ÁG"
click at [155, 445] on div "R$ 0,00 0" at bounding box center [134, 478] width 169 height 88
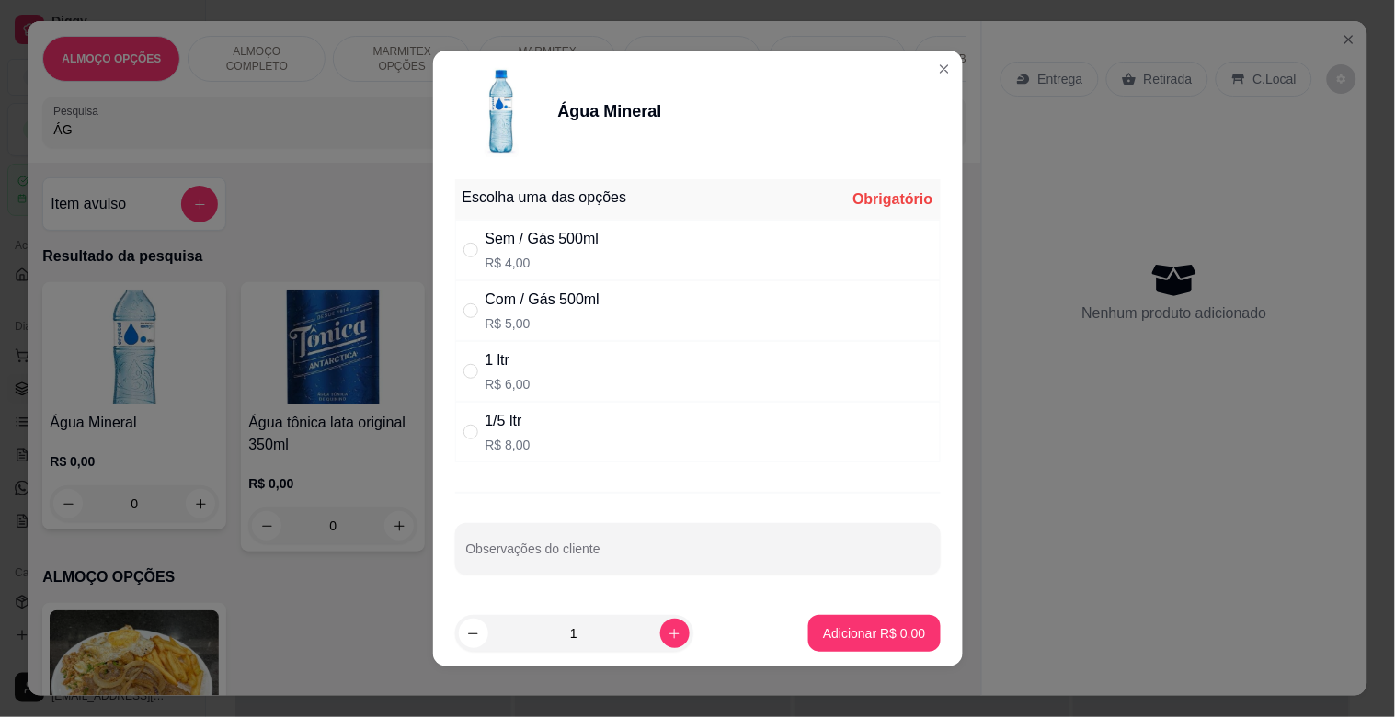
click at [524, 240] on div "Sem / Gás 500ml" at bounding box center [543, 239] width 114 height 22
radio input "true"
click at [668, 629] on icon "increase-product-quantity" at bounding box center [675, 634] width 14 height 14
type input "2"
click at [851, 632] on p "Adicionar R$ 8,00" at bounding box center [874, 634] width 102 height 18
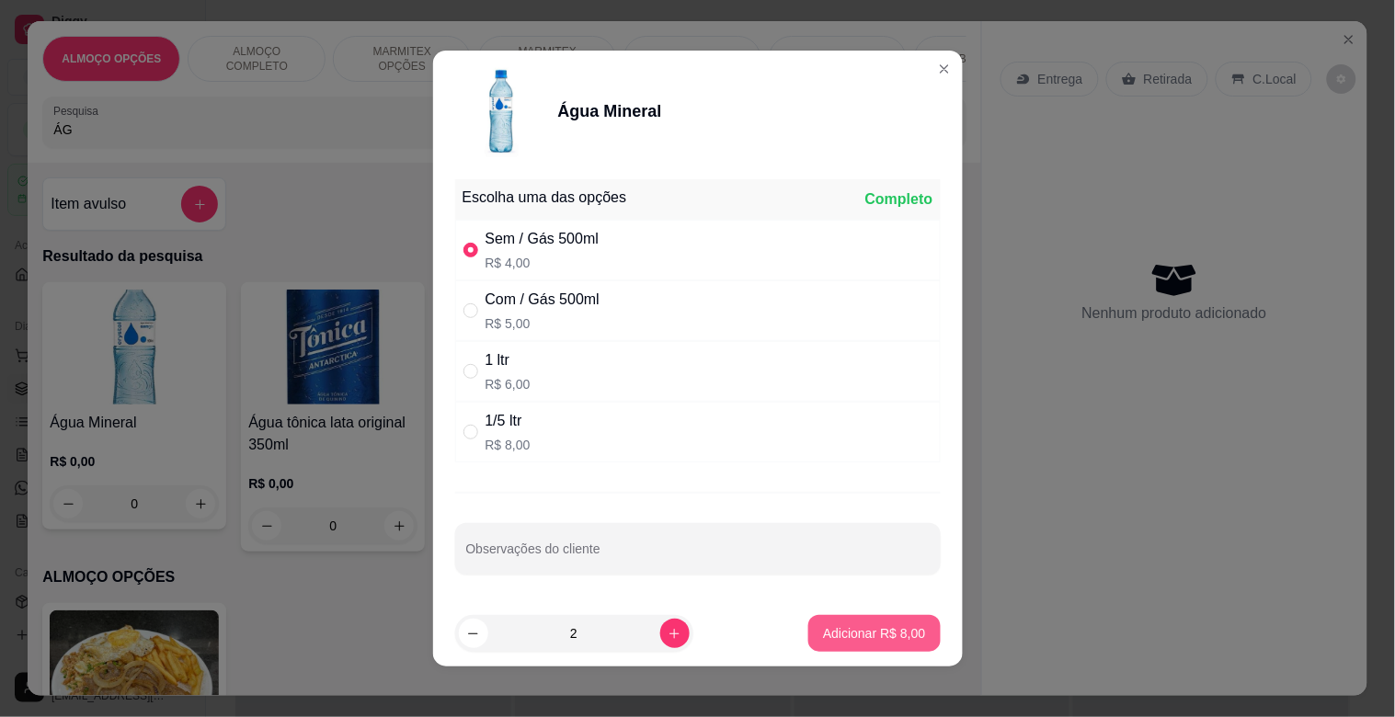
type input "2"
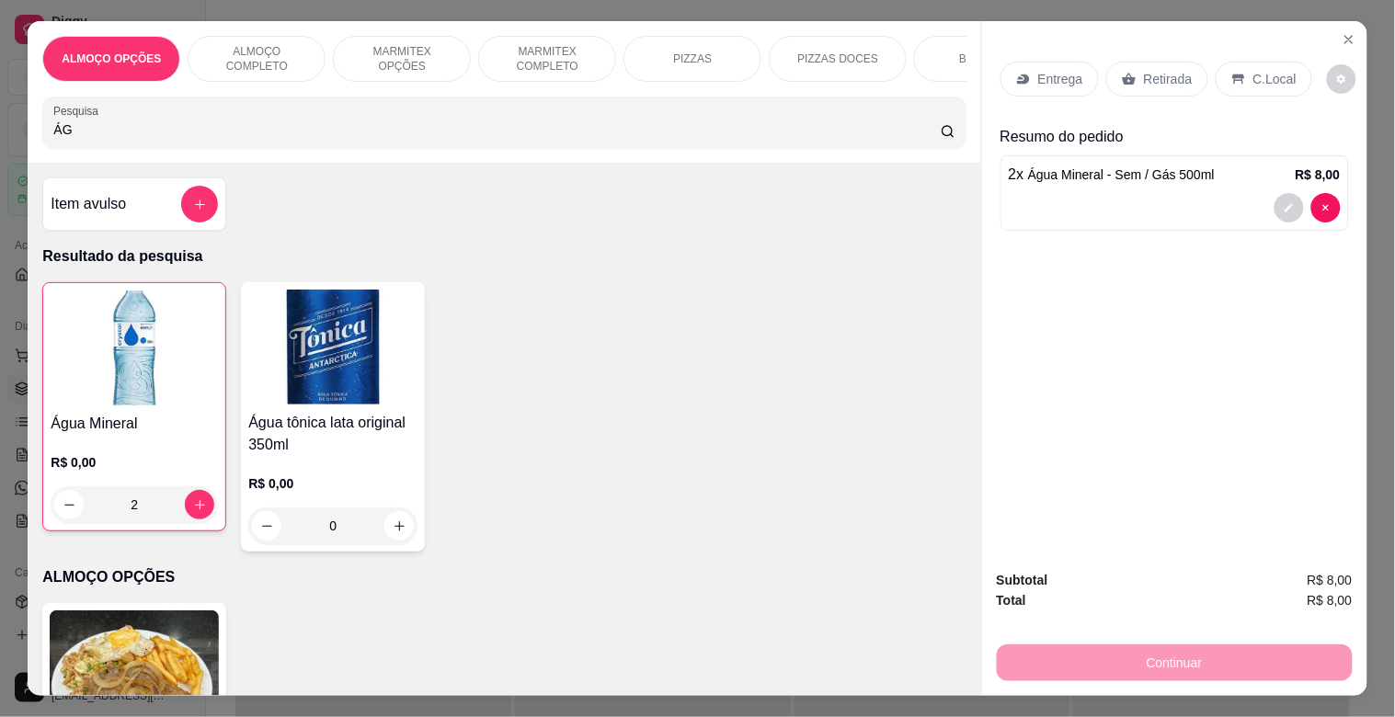
click at [354, 133] on input "ÁG" at bounding box center [497, 130] width 888 height 18
type input "Á"
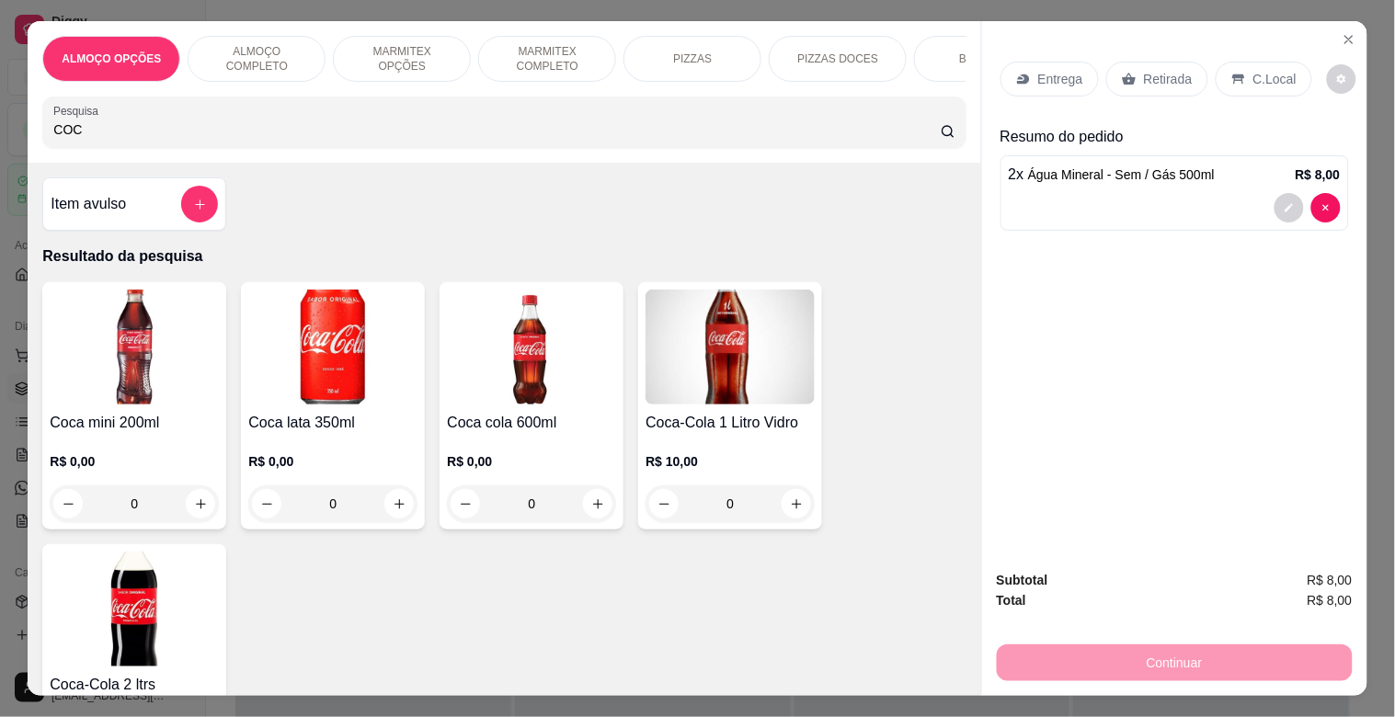
type input "COC"
click at [90, 423] on h4 "Coca mini 200ml" at bounding box center [134, 423] width 169 height 22
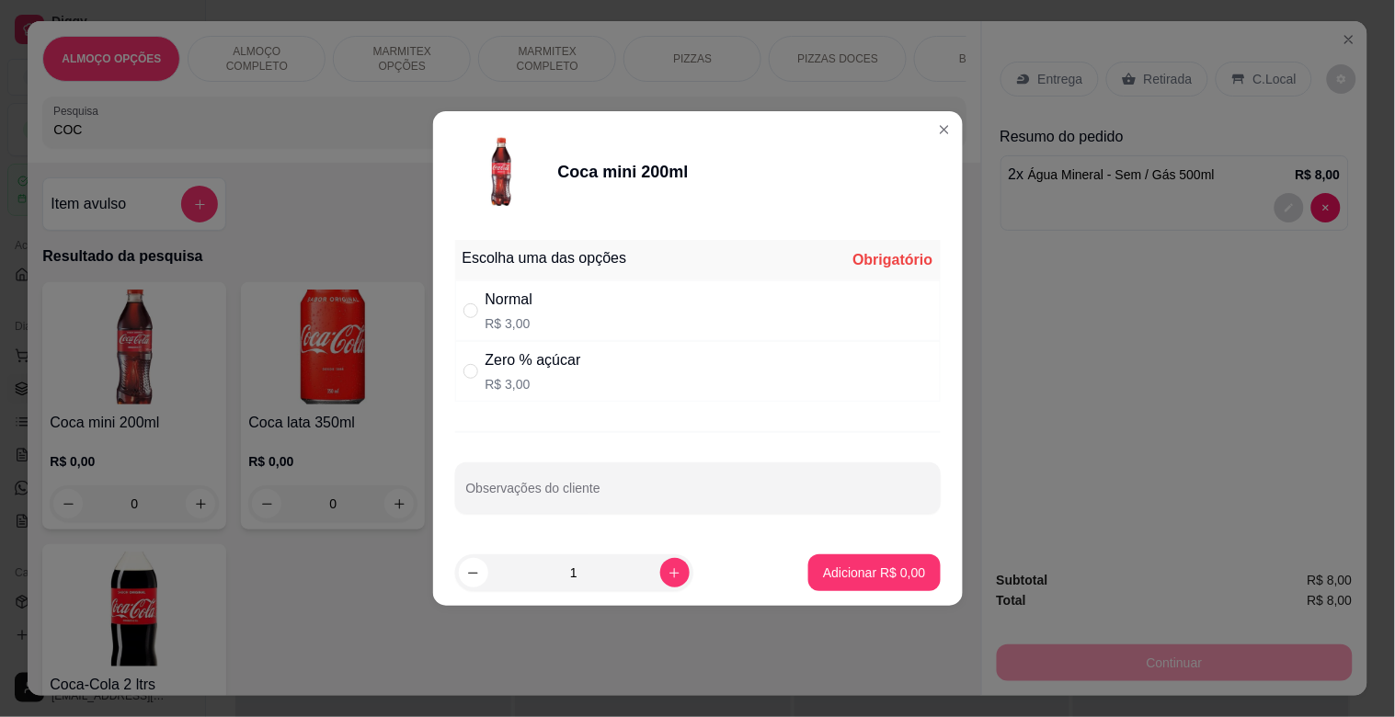
click at [609, 371] on div "Zero % açúcar R$ 3,00" at bounding box center [698, 371] width 486 height 61
radio input "true"
click at [889, 570] on p "Adicionar R$ 3,00" at bounding box center [874, 572] width 99 height 17
type input "1"
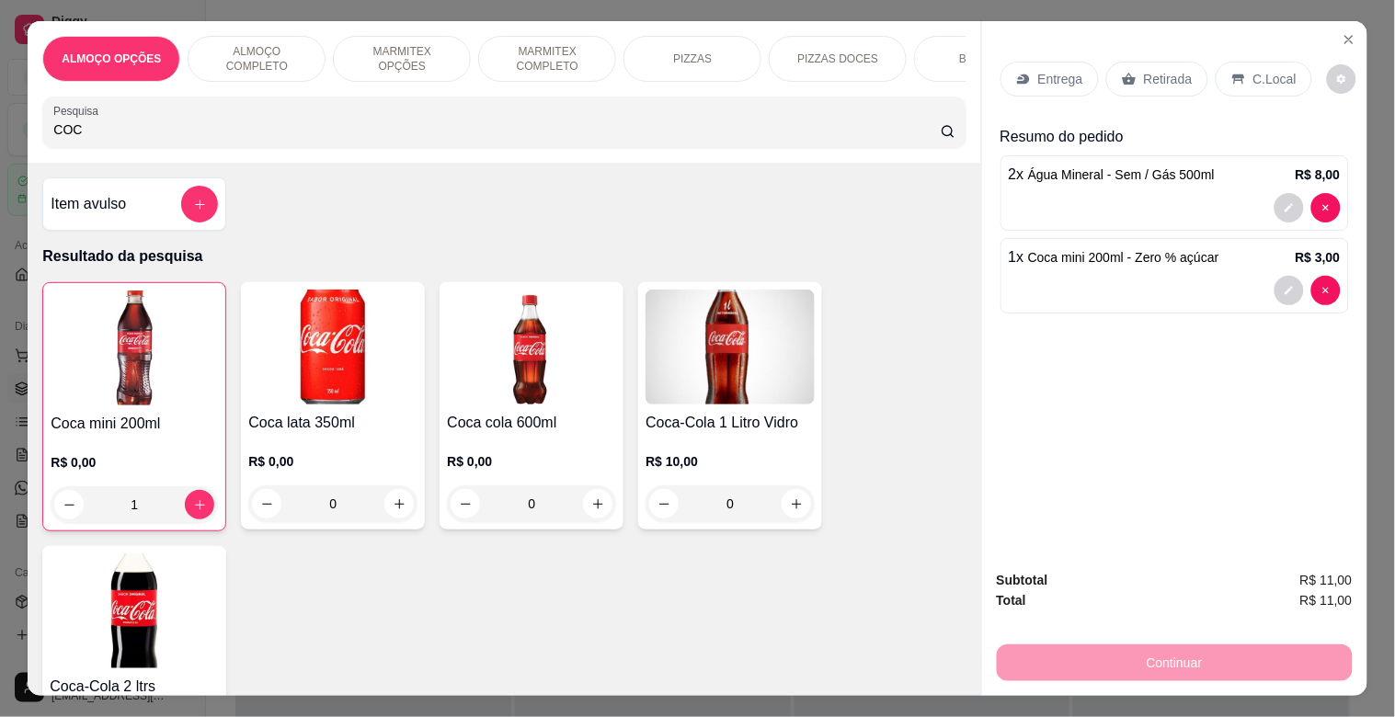
click at [502, 139] on input "COC" at bounding box center [497, 130] width 888 height 18
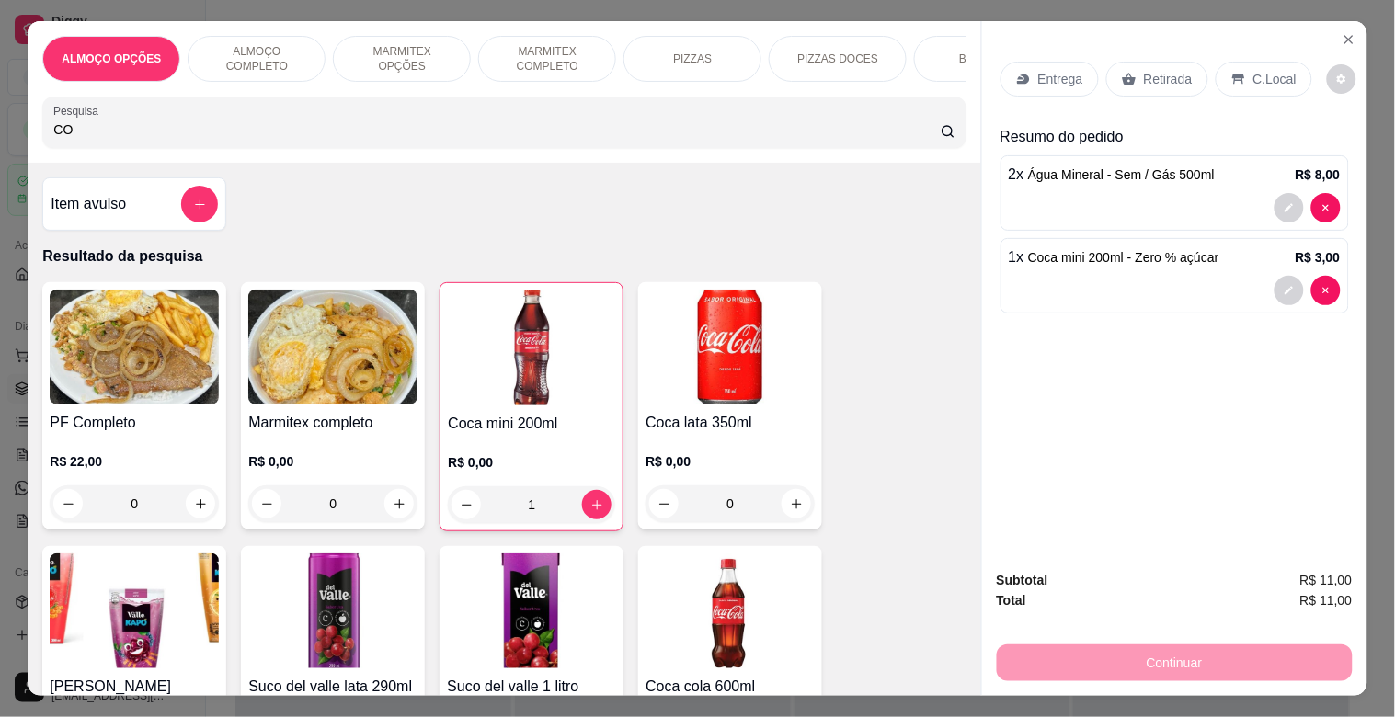
type input "C"
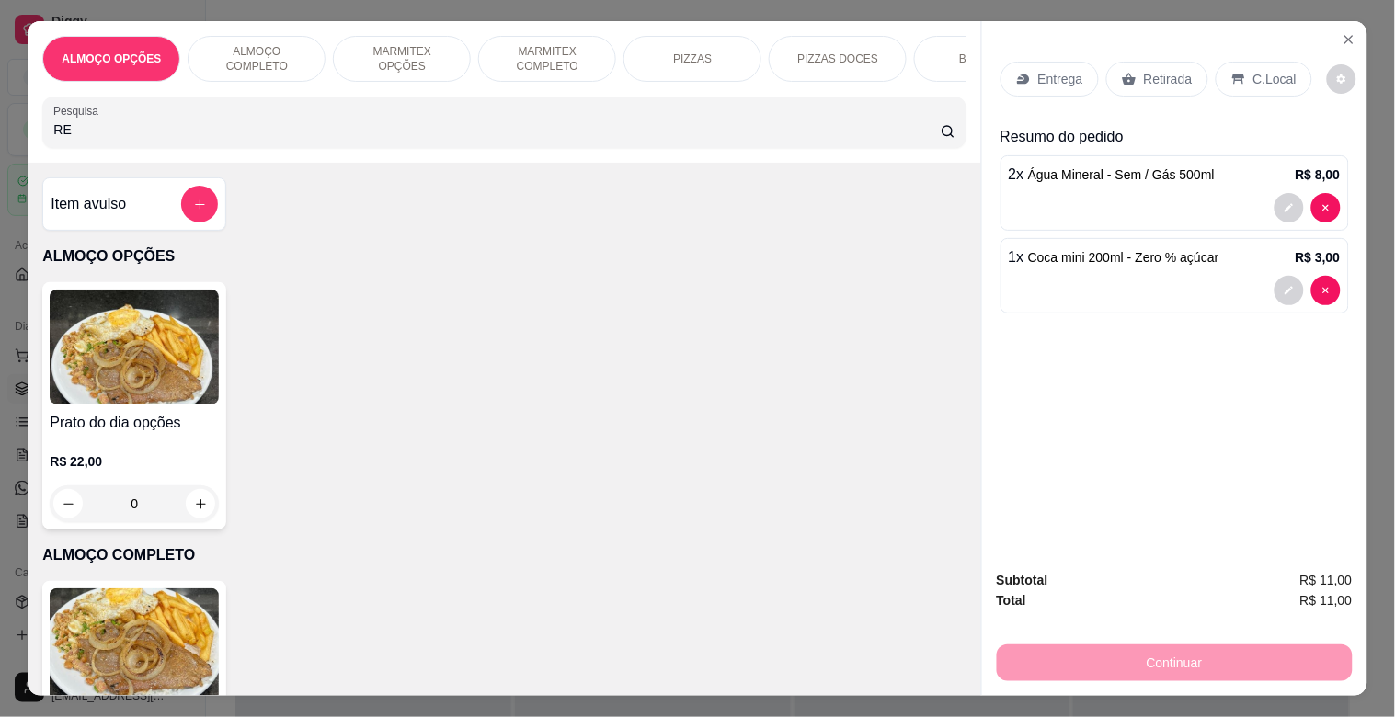
click at [502, 120] on div "RE" at bounding box center [503, 122] width 901 height 37
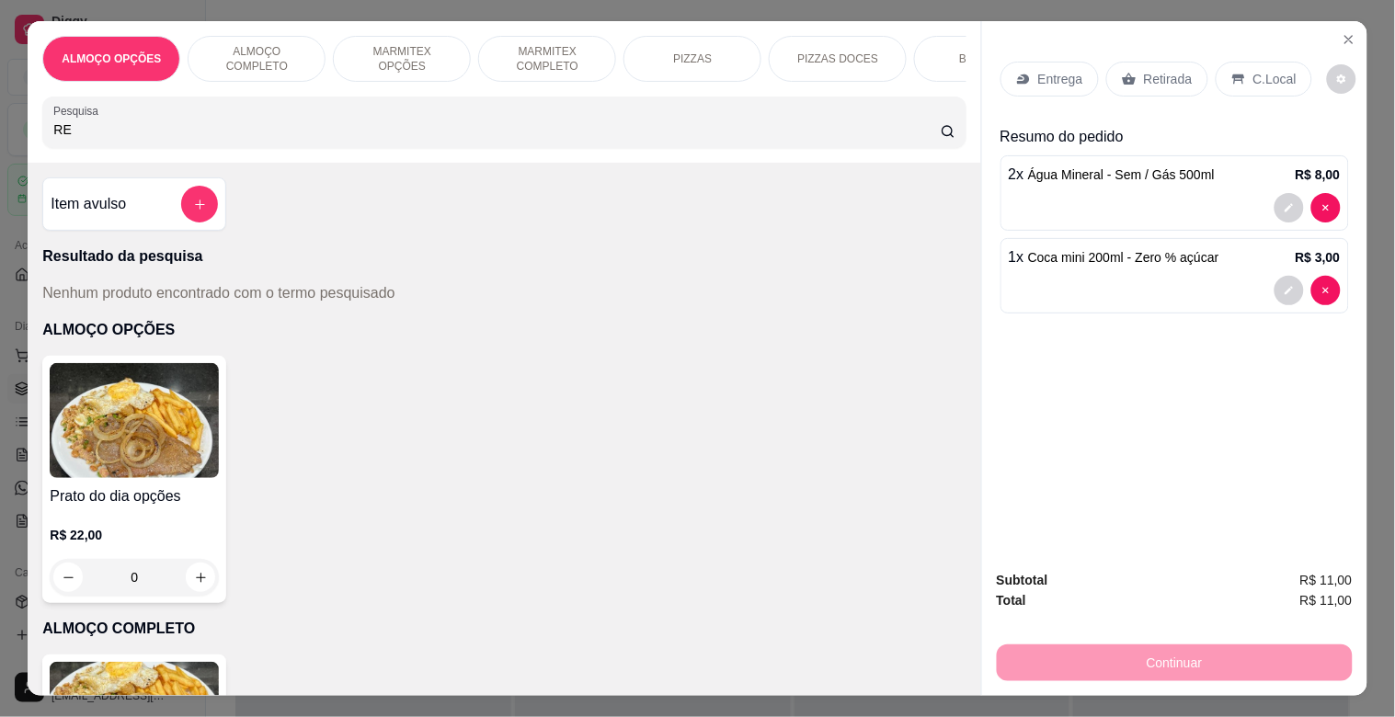
type input "R"
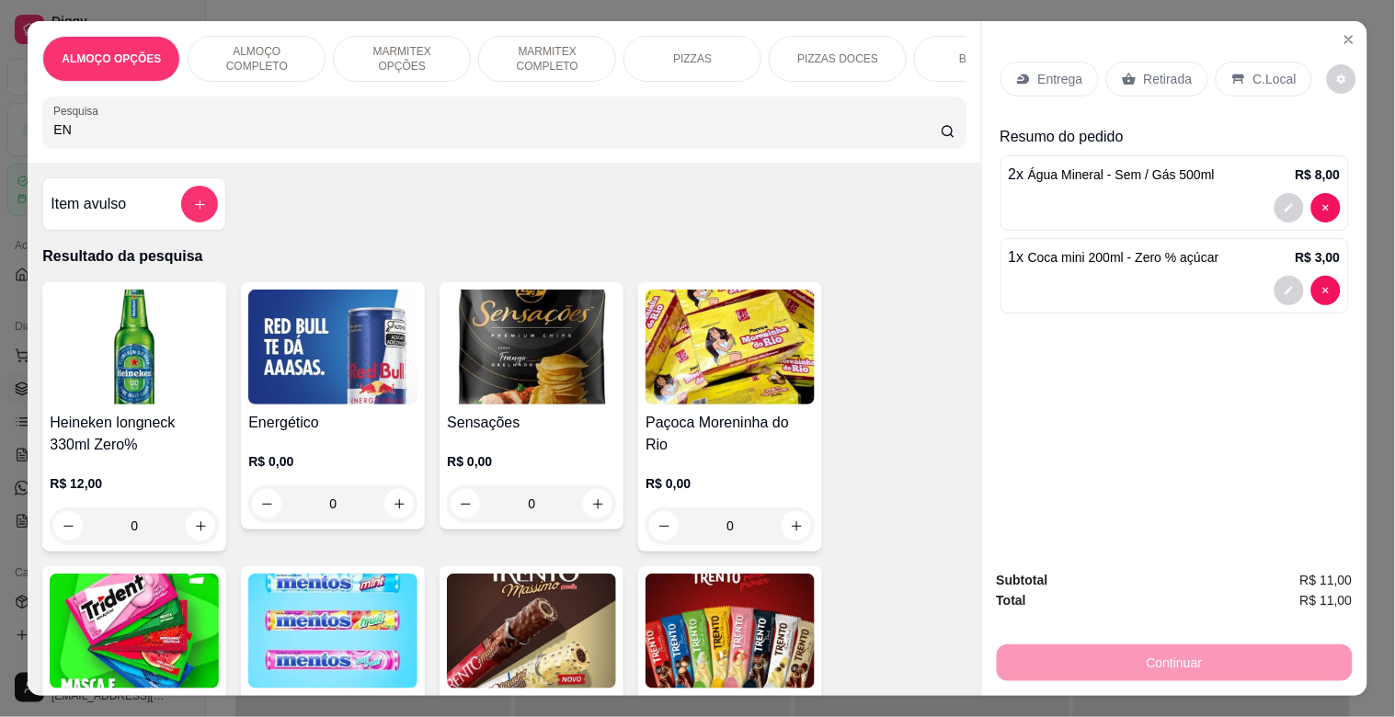
type input "EN"
click at [327, 392] on img at bounding box center [332, 347] width 169 height 115
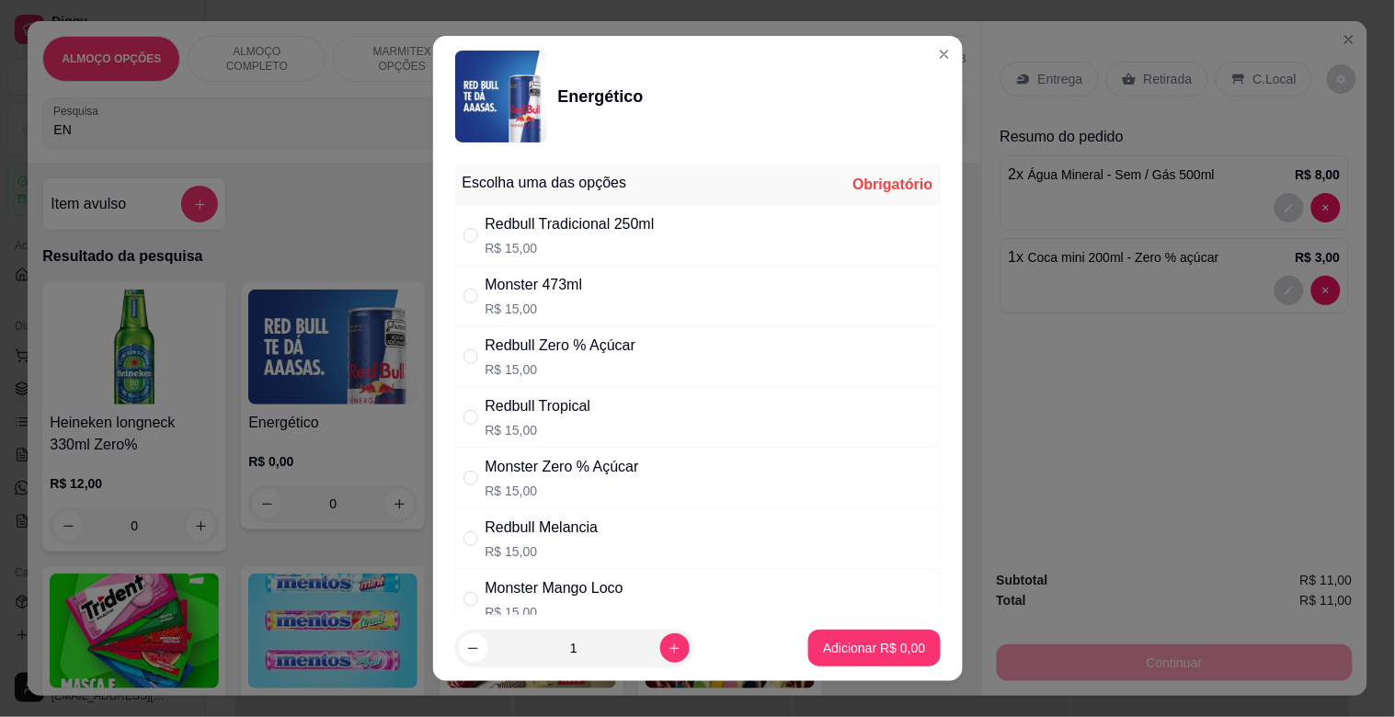
click at [632, 234] on div "Redbull Tradicional 250ml" at bounding box center [570, 224] width 169 height 22
radio input "true"
click at [824, 635] on button "Adicionar R$ 15,00" at bounding box center [871, 649] width 135 height 36
type input "1"
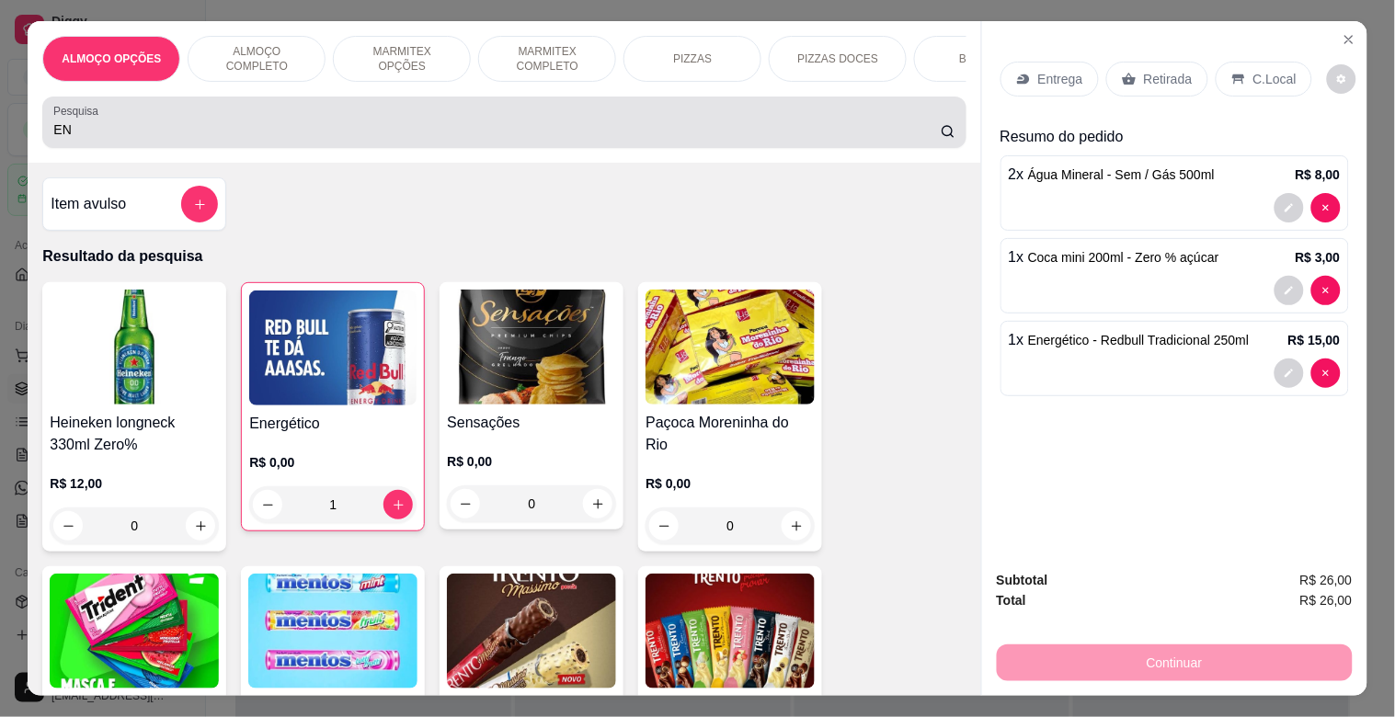
click at [428, 125] on div "EN" at bounding box center [503, 122] width 901 height 37
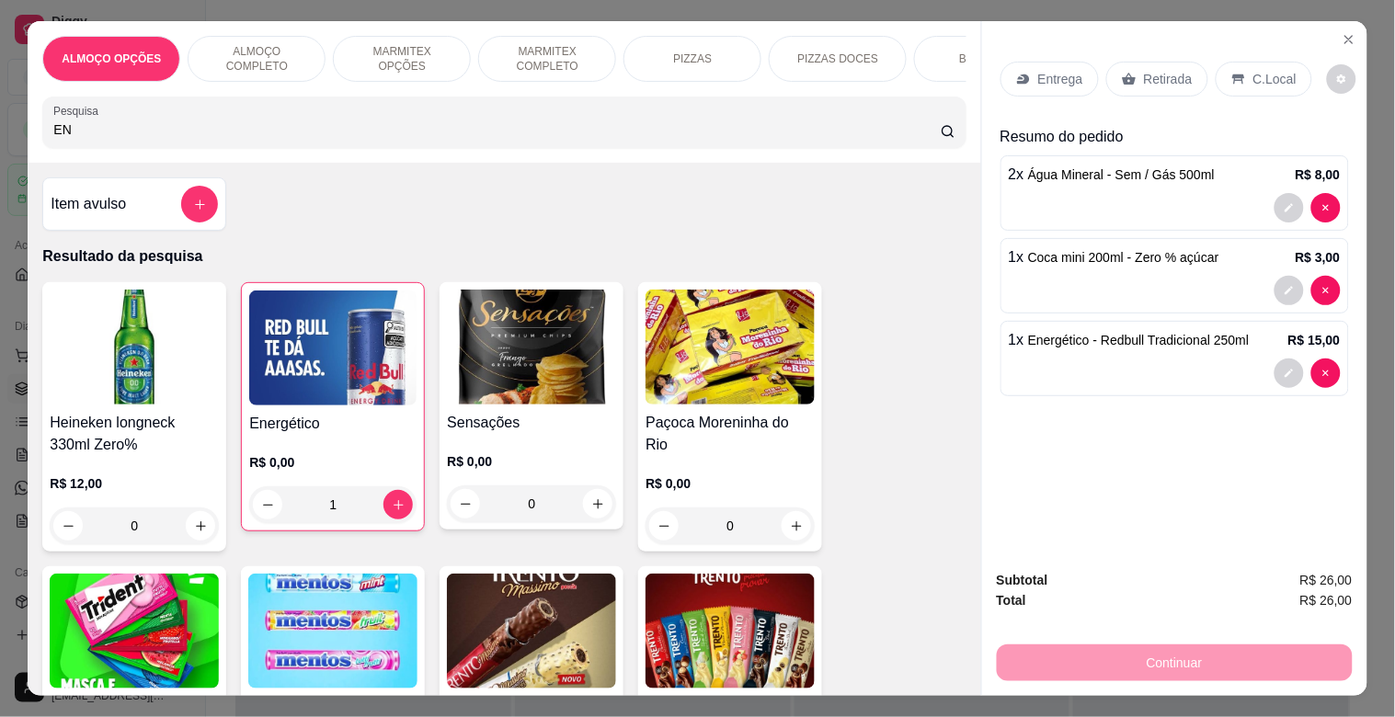
type input "E"
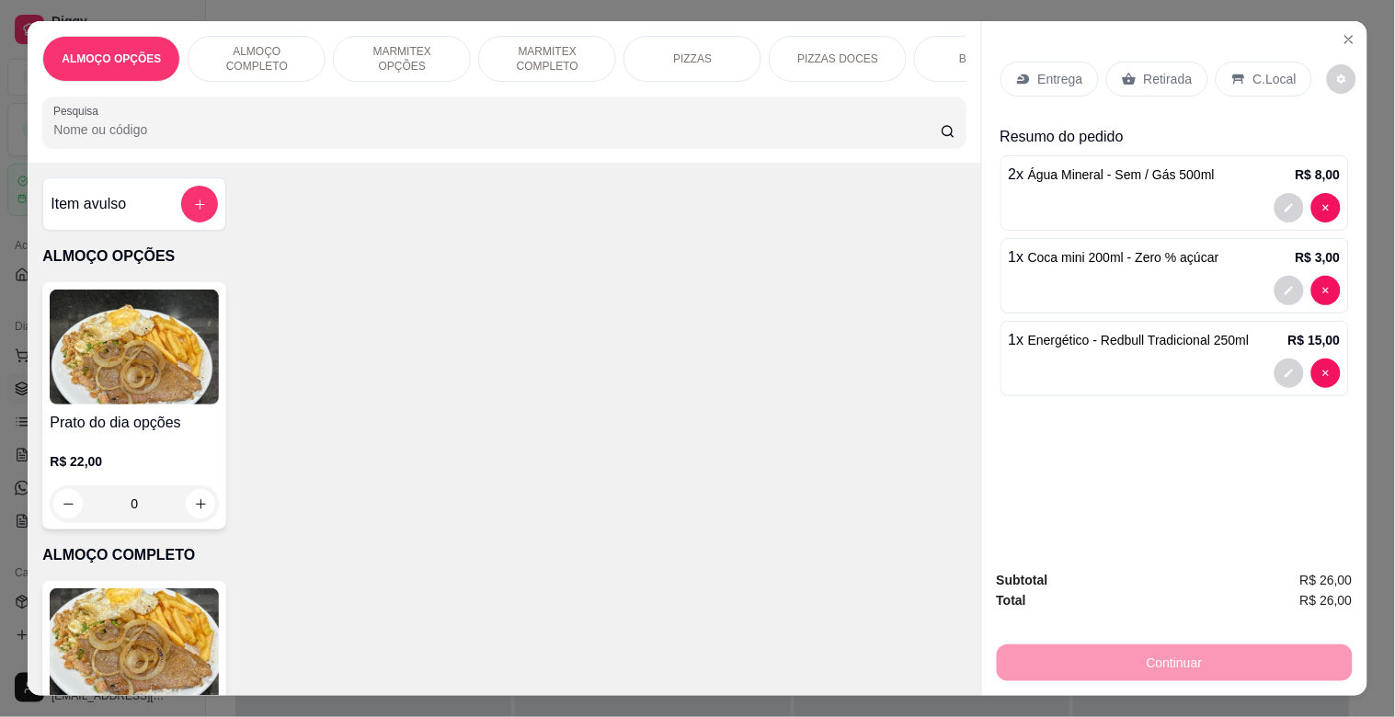
scroll to position [0, 809]
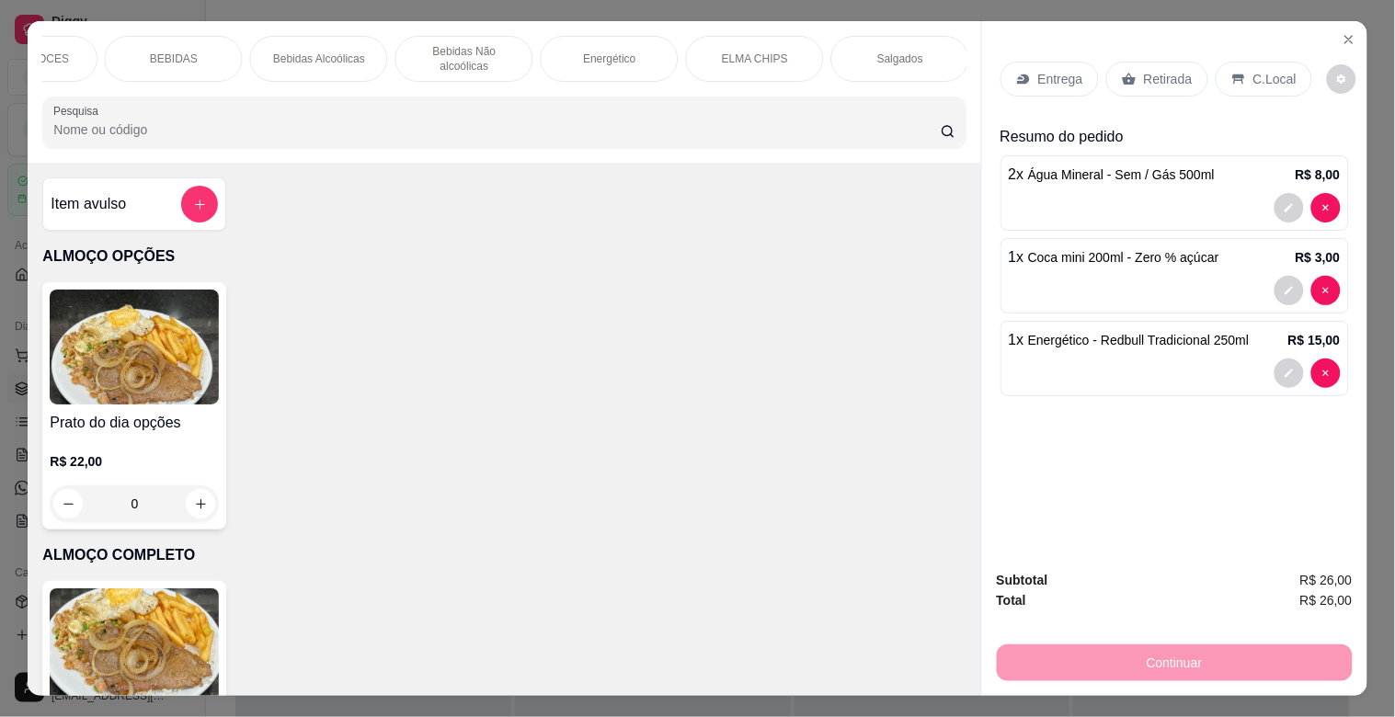
click at [783, 55] on div "ELMA CHIPS" at bounding box center [755, 59] width 138 height 46
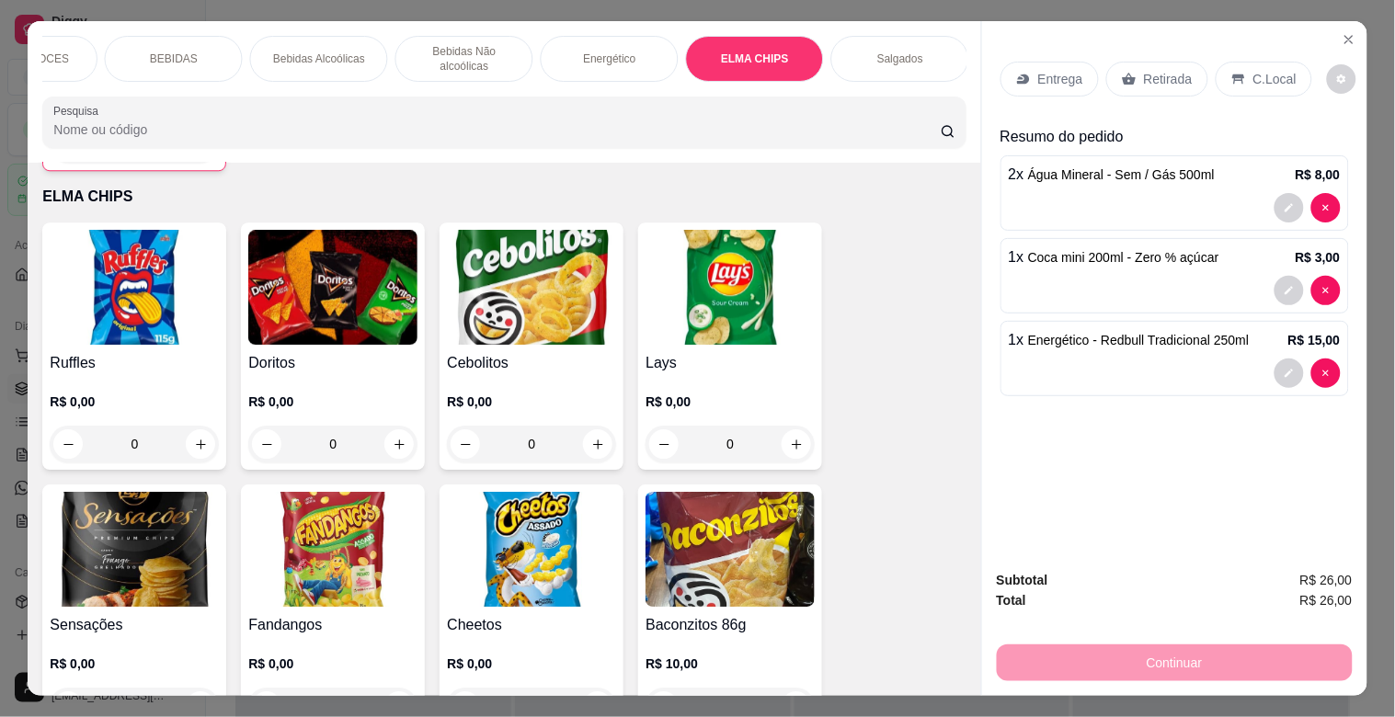
scroll to position [44, 0]
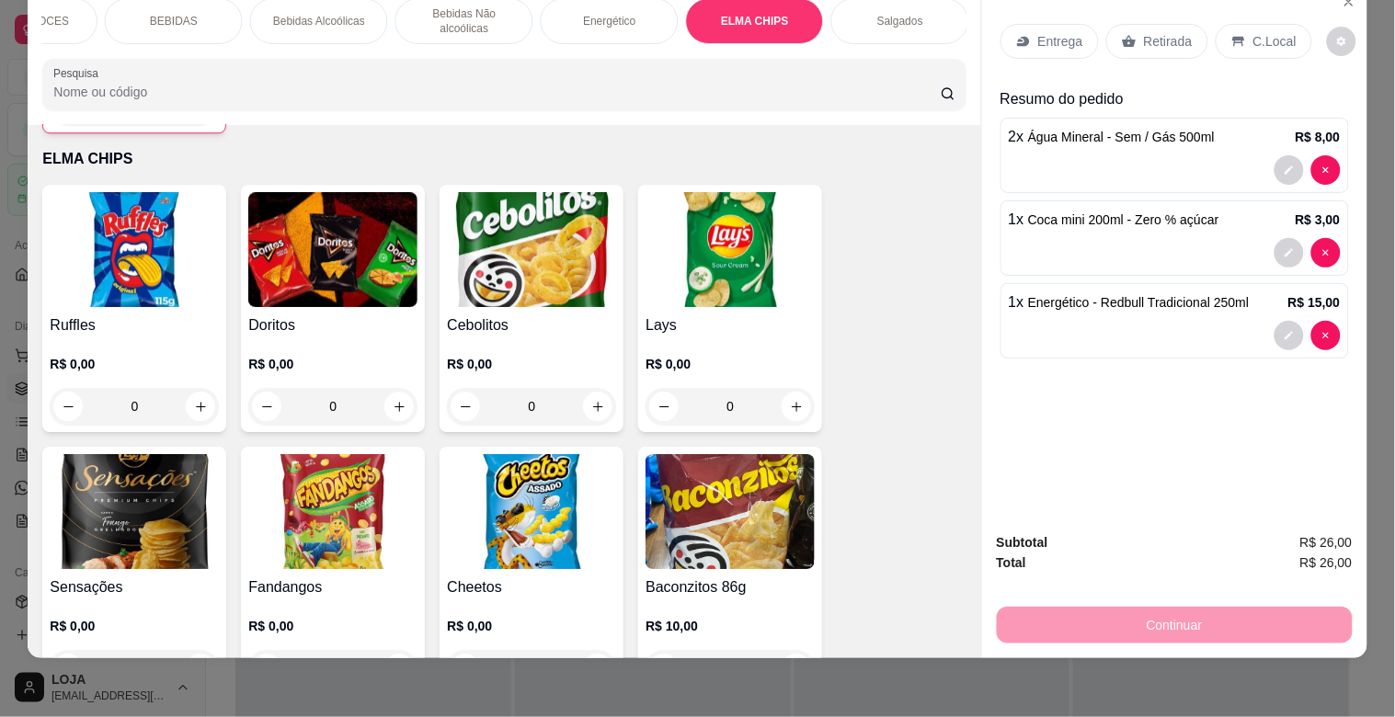
click at [152, 470] on img at bounding box center [134, 511] width 169 height 115
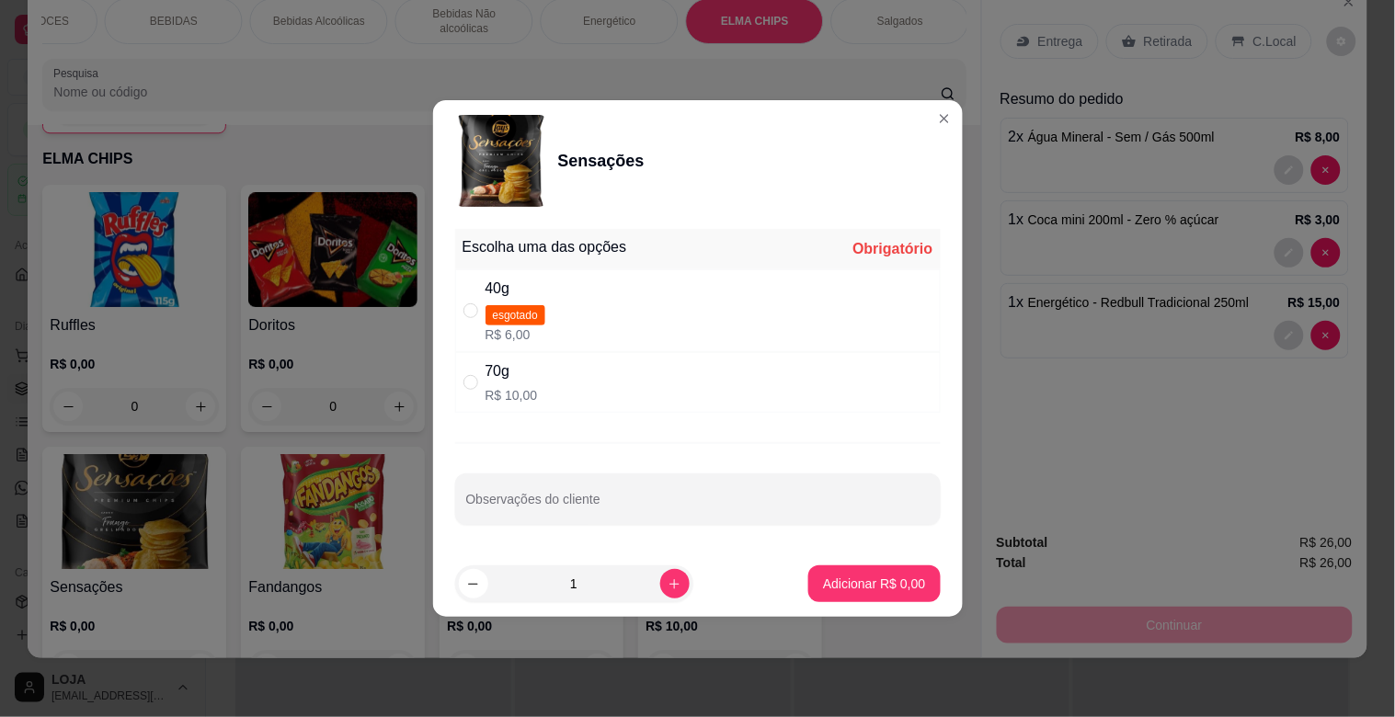
drag, startPoint x: 537, startPoint y: 387, endPoint x: 561, endPoint y: 406, distance: 30.2
click at [539, 388] on div "70g R$ 10,00" at bounding box center [698, 382] width 486 height 61
radio input "true"
click at [843, 593] on button "Adicionar R$ 10,00" at bounding box center [870, 584] width 139 height 37
type input "1"
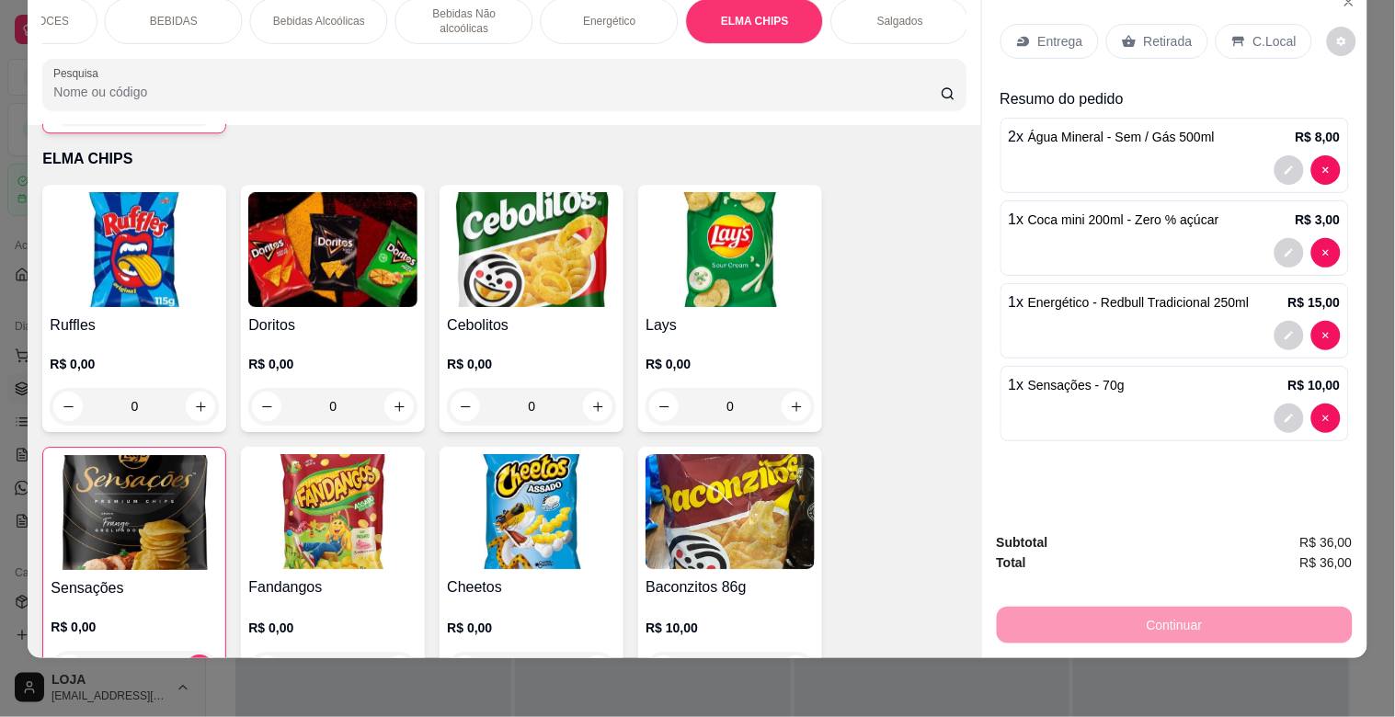
click at [1202, 31] on div "Entrega Retirada C.Local" at bounding box center [1157, 41] width 312 height 35
click at [1144, 39] on div "Retirada" at bounding box center [1158, 41] width 102 height 35
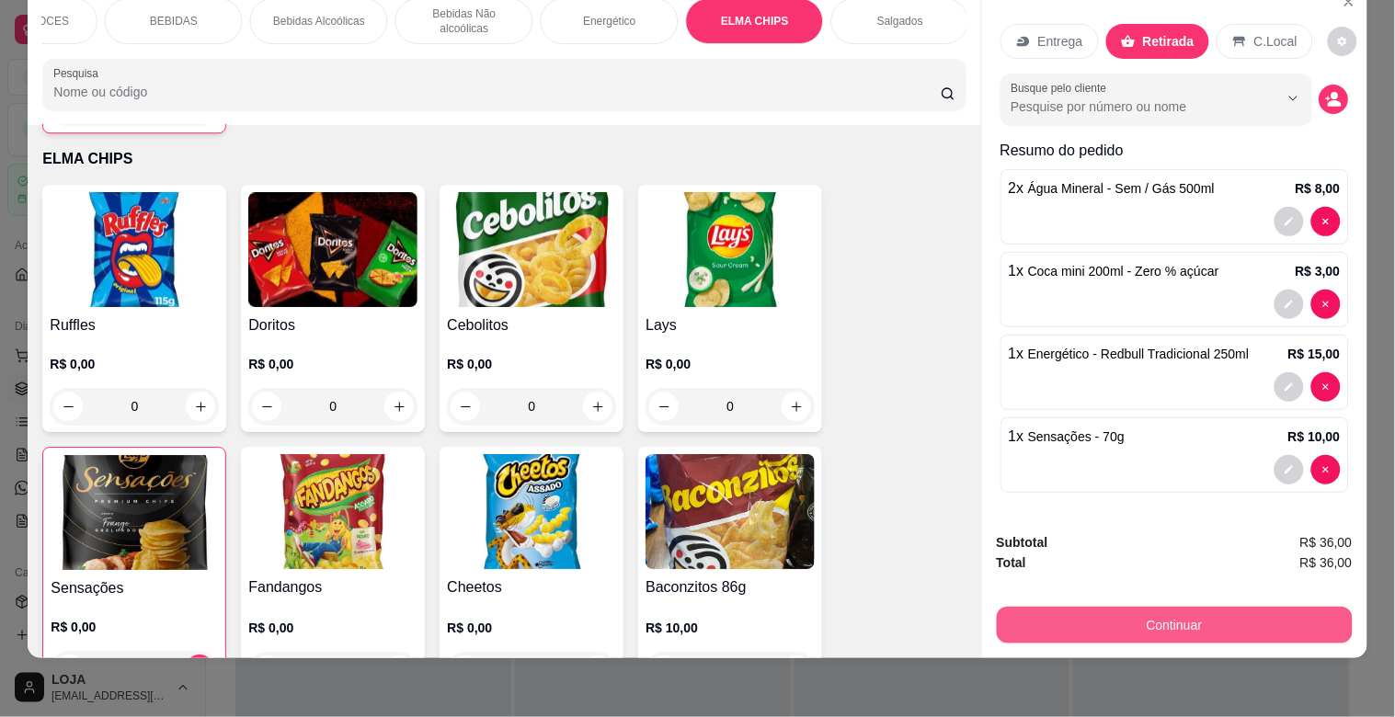
click at [1159, 607] on button "Continuar" at bounding box center [1175, 625] width 356 height 37
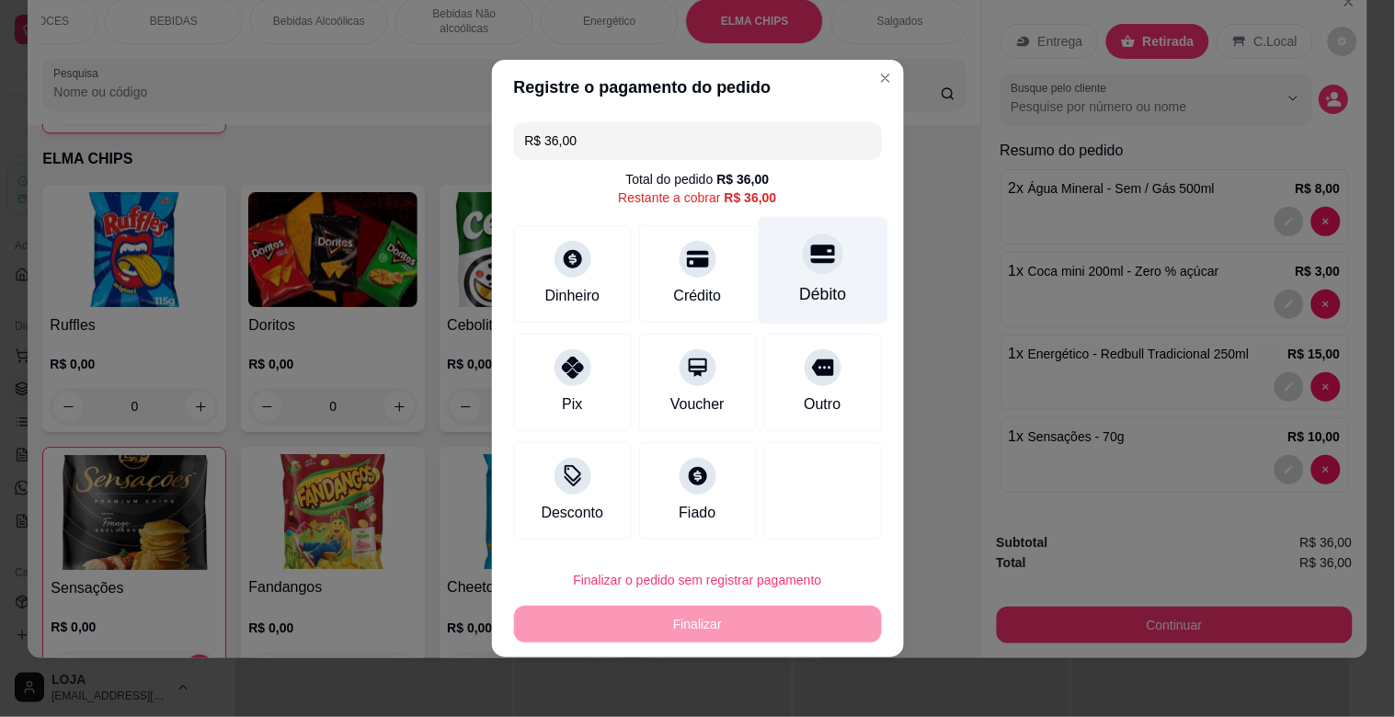
click at [811, 282] on div "Débito" at bounding box center [822, 294] width 47 height 24
type input "R$ 0,00"
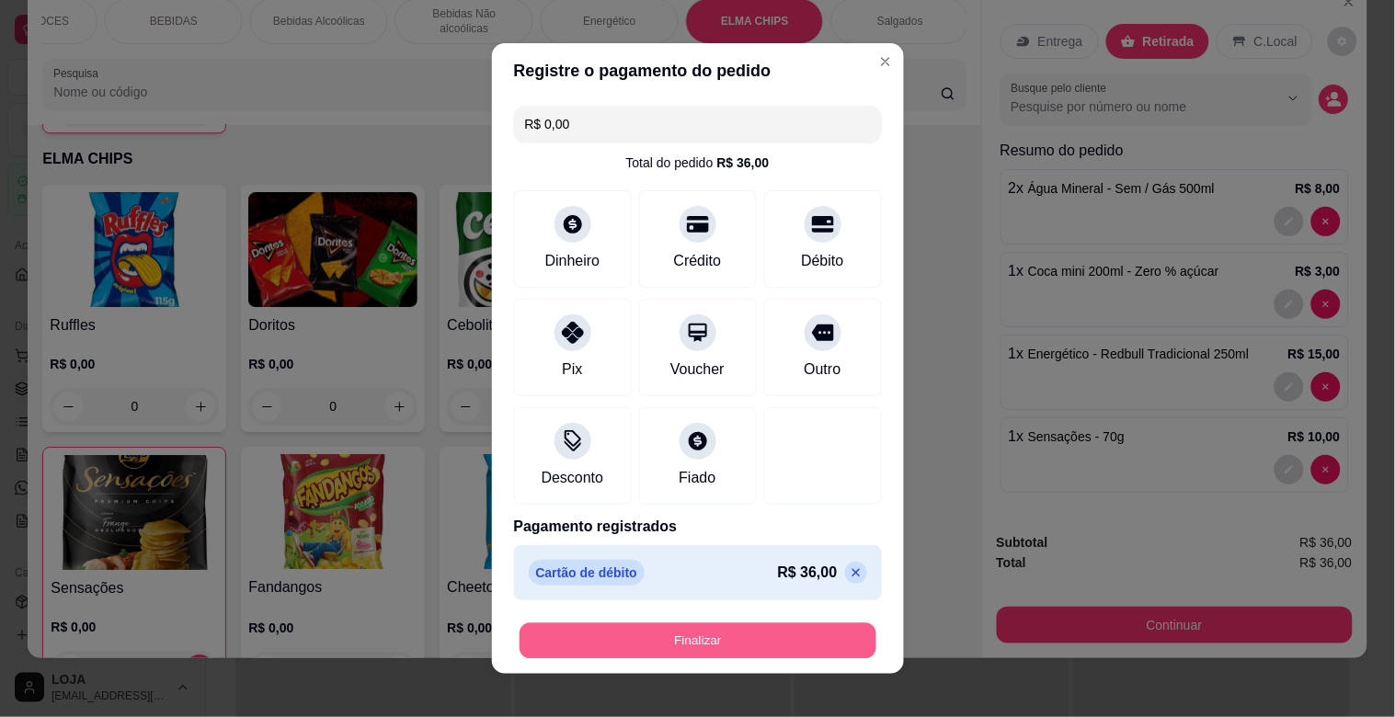
click at [798, 630] on button "Finalizar" at bounding box center [698, 642] width 357 height 36
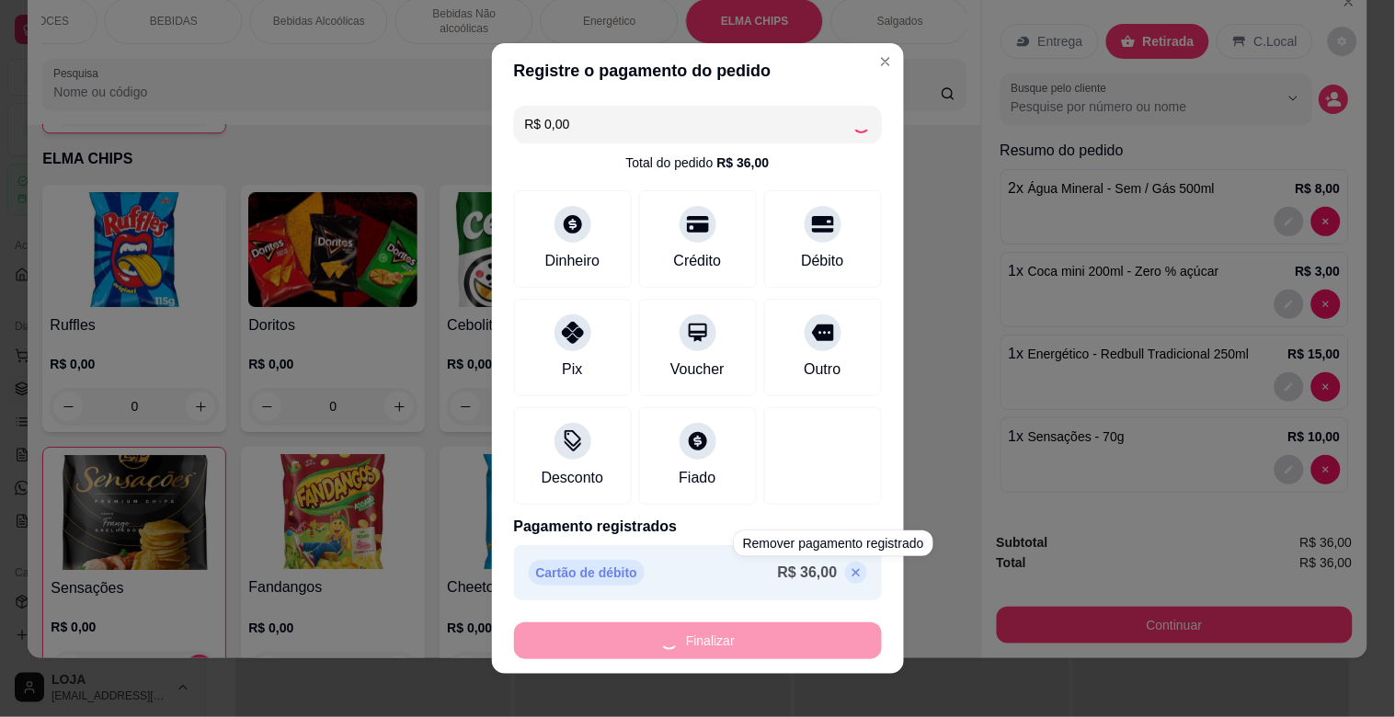
type input "0"
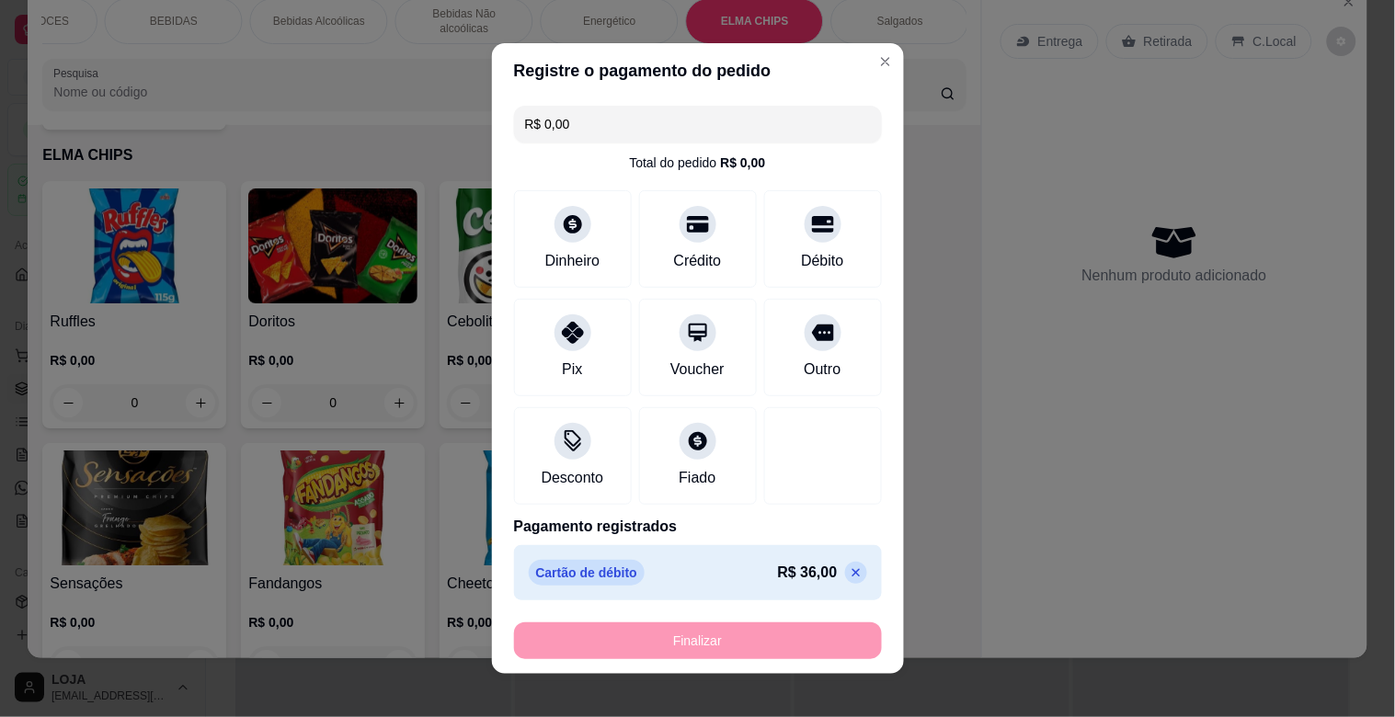
type input "-R$ 36,00"
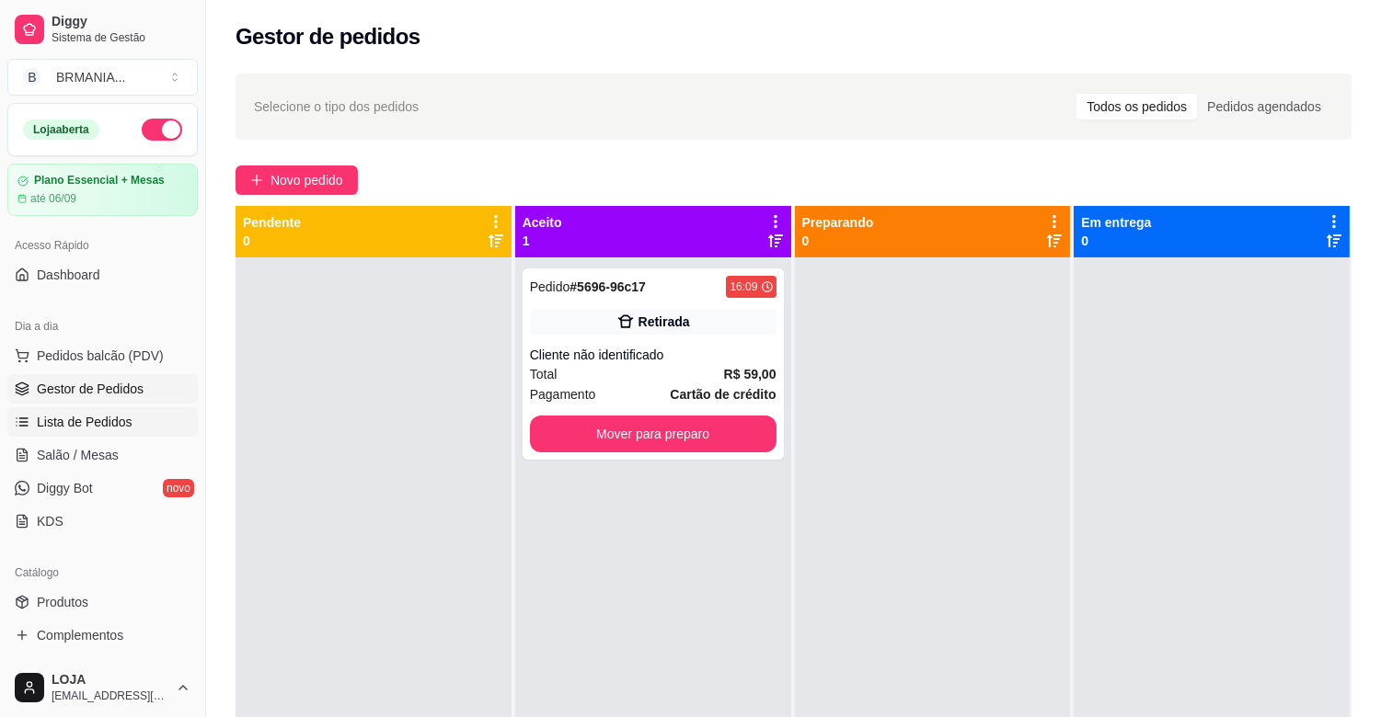
click at [93, 417] on span "Lista de Pedidos" at bounding box center [85, 422] width 96 height 18
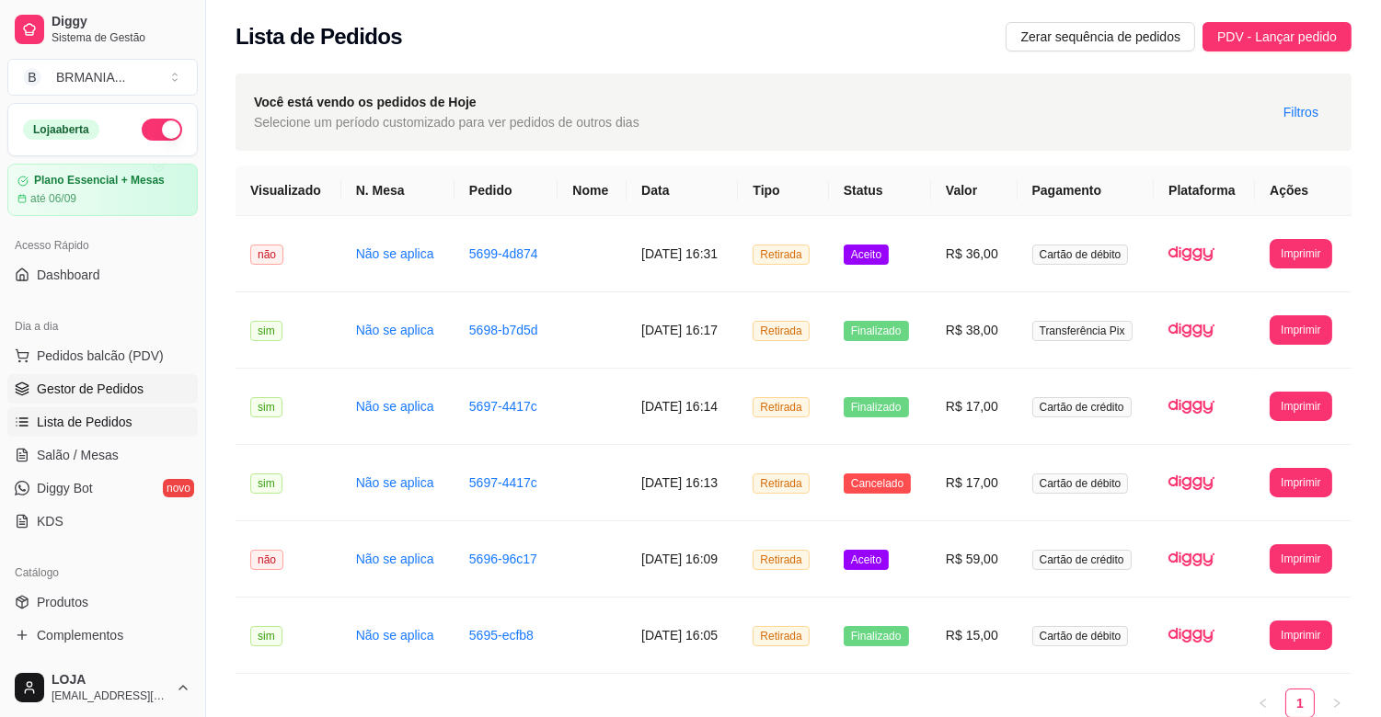
click at [106, 394] on span "Gestor de Pedidos" at bounding box center [90, 389] width 107 height 18
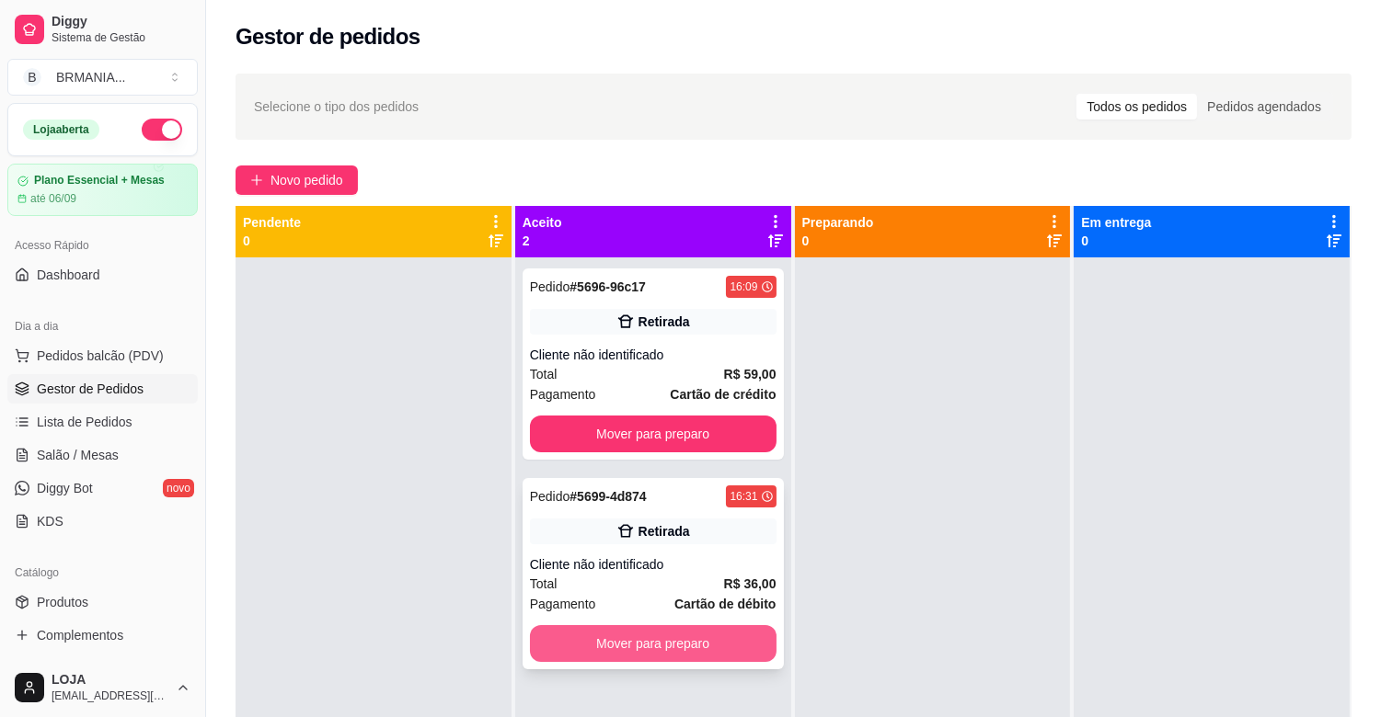
click at [752, 654] on button "Mover para preparo" at bounding box center [653, 643] width 247 height 37
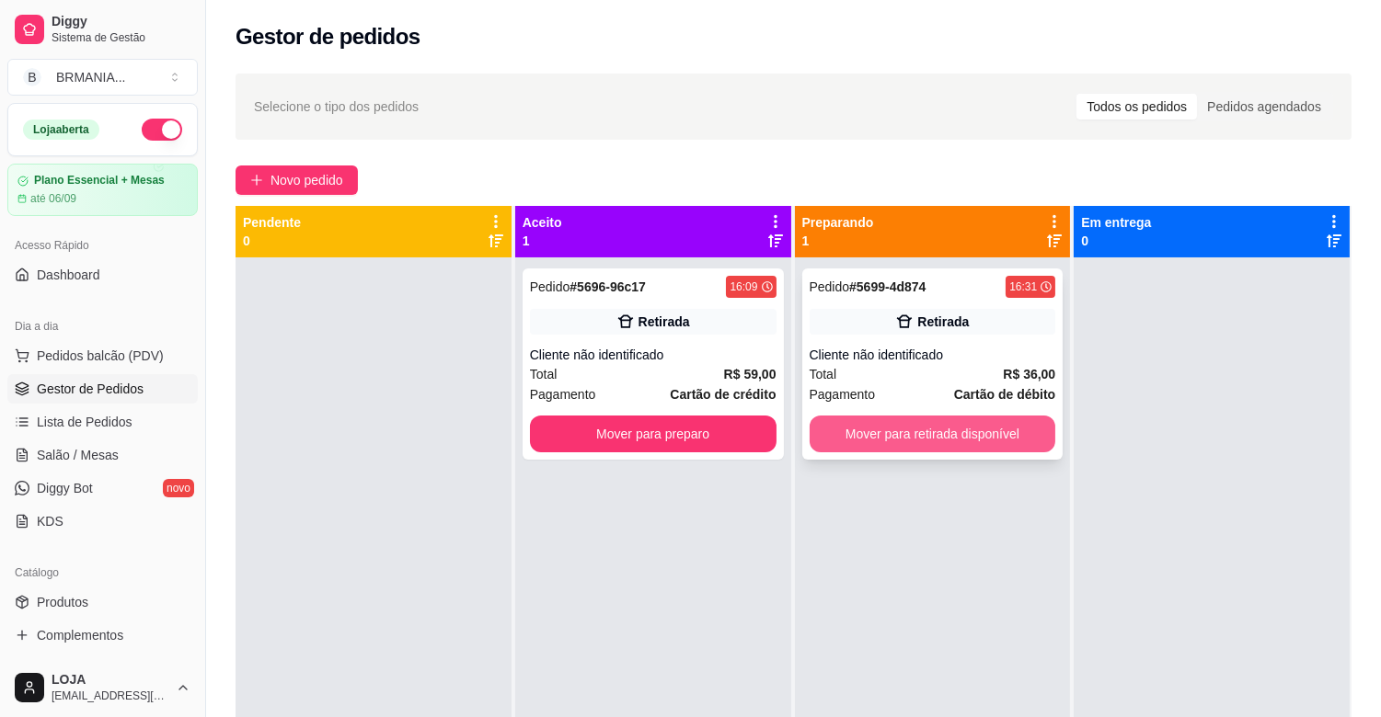
click at [929, 436] on button "Mover para retirada disponível" at bounding box center [932, 434] width 247 height 37
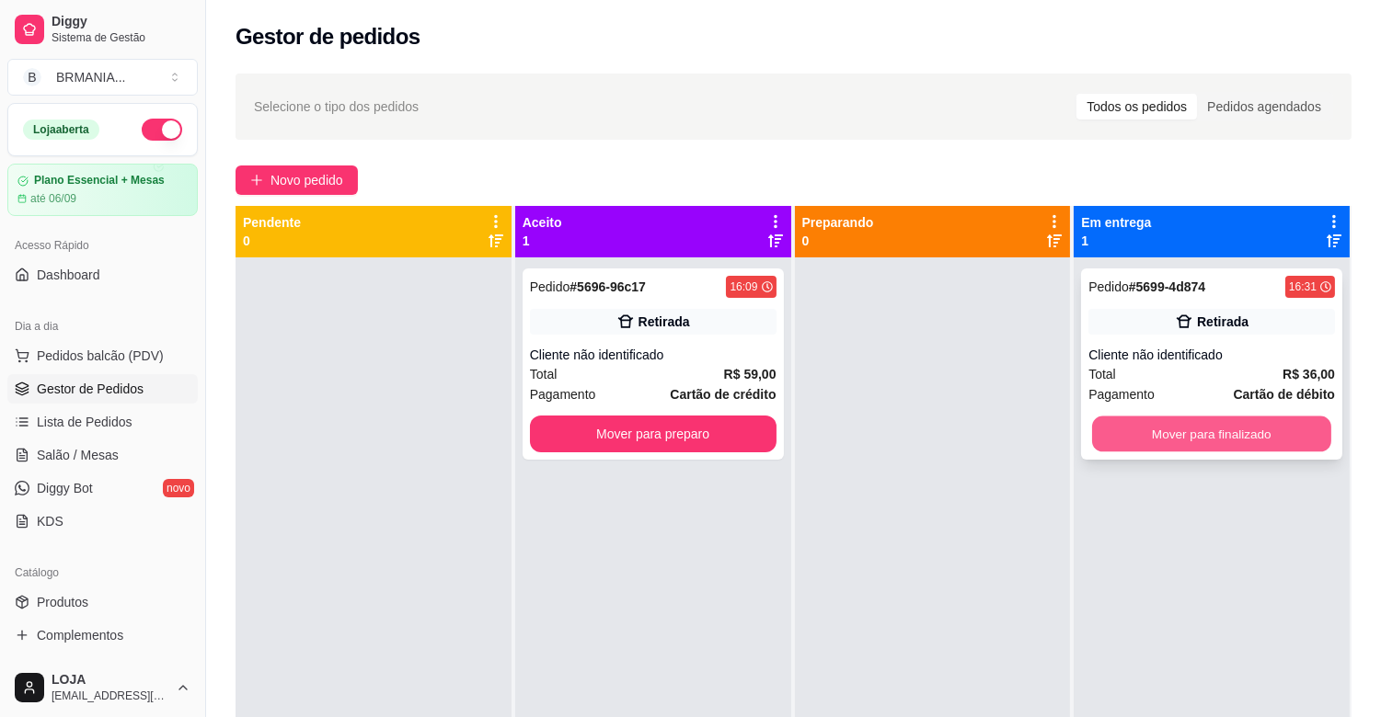
click at [1210, 419] on button "Mover para finalizado" at bounding box center [1211, 435] width 239 height 36
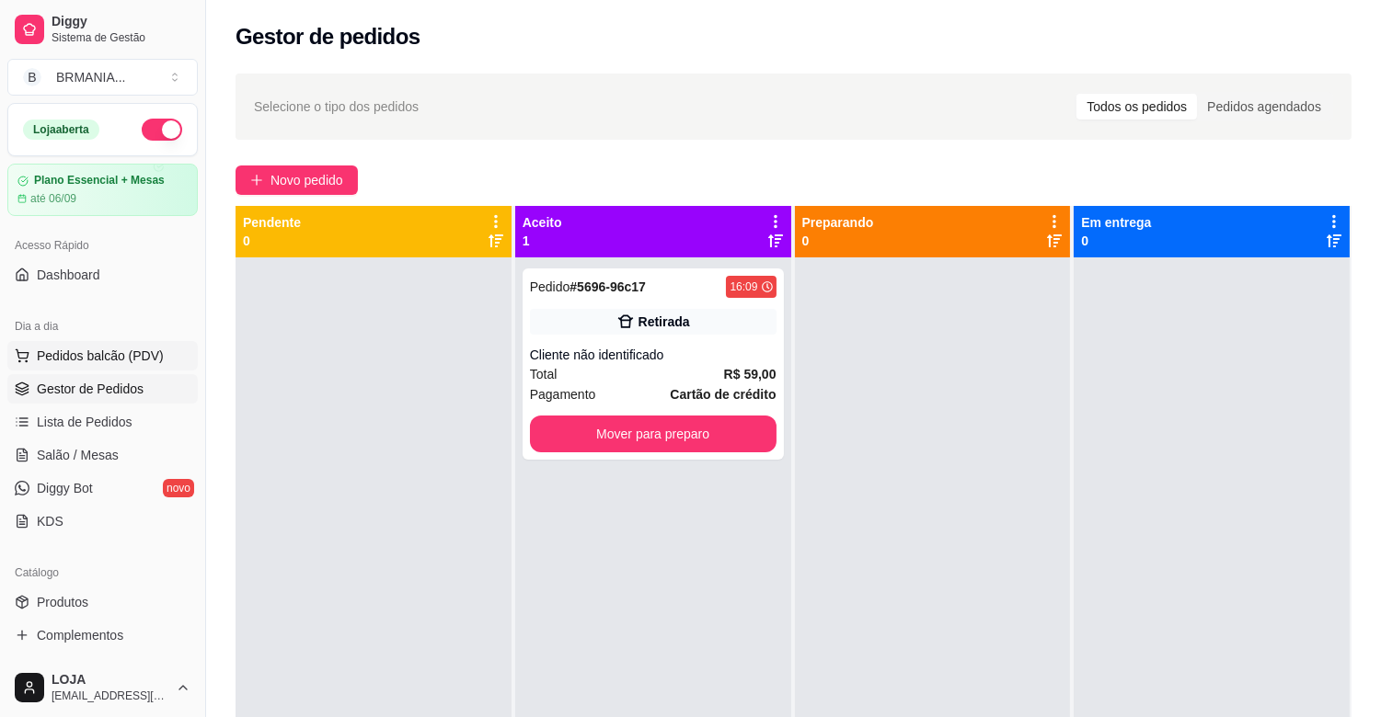
click at [93, 360] on span "Pedidos balcão (PDV)" at bounding box center [100, 356] width 127 height 18
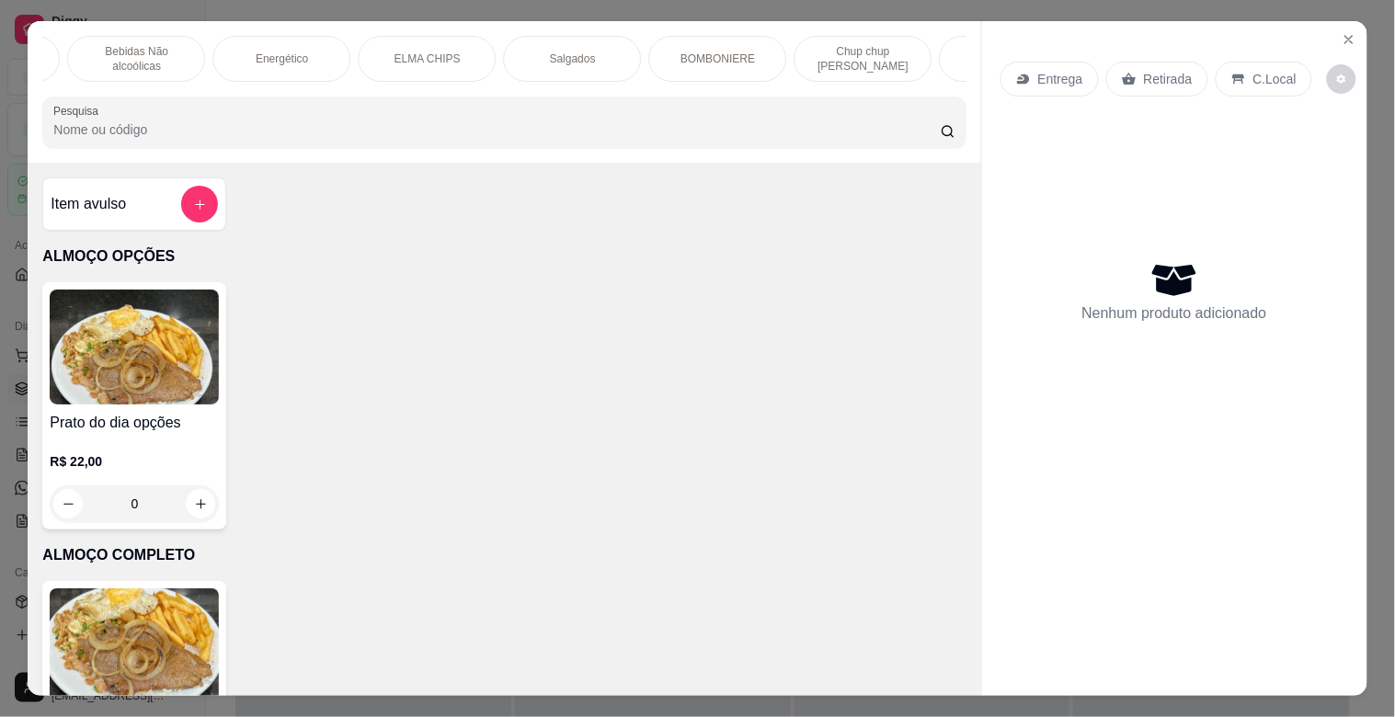
scroll to position [0, 1144]
click at [733, 59] on div "BOMBONIERE" at bounding box center [711, 59] width 138 height 46
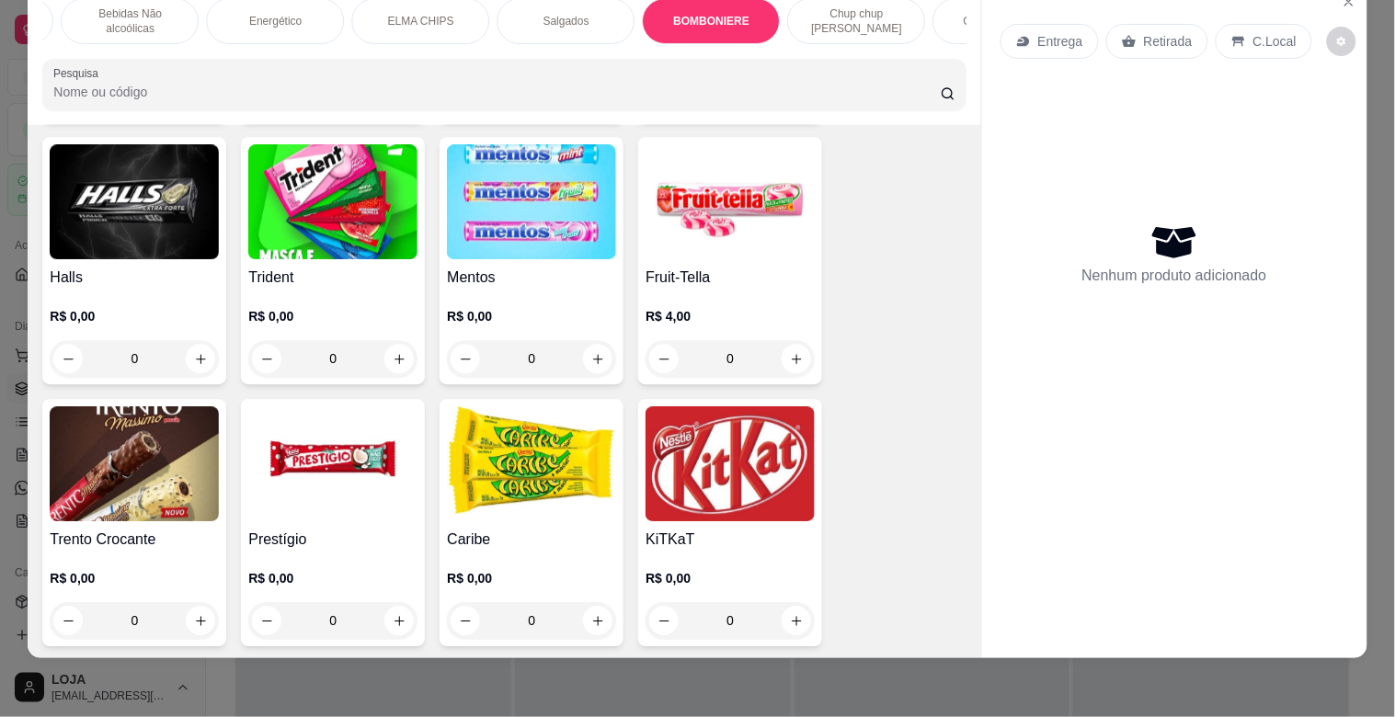
scroll to position [6669, 0]
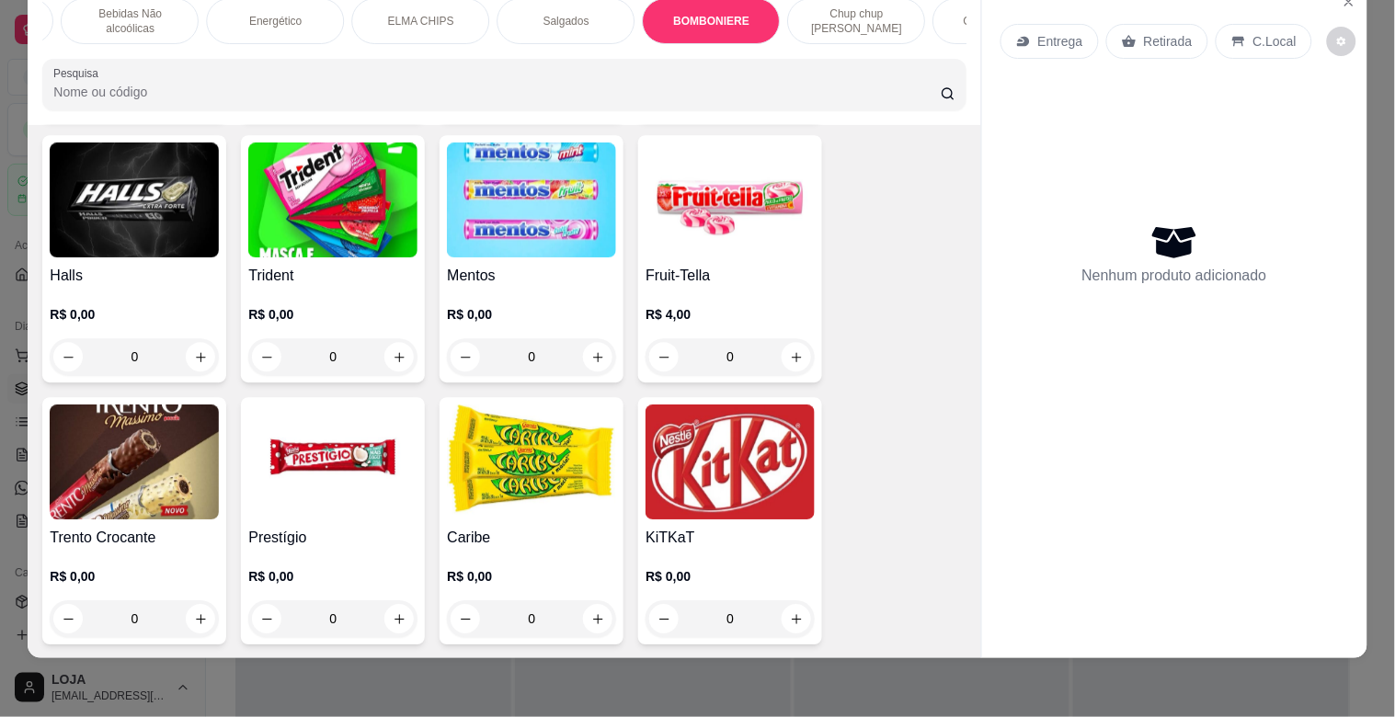
click at [353, 199] on img at bounding box center [332, 200] width 169 height 115
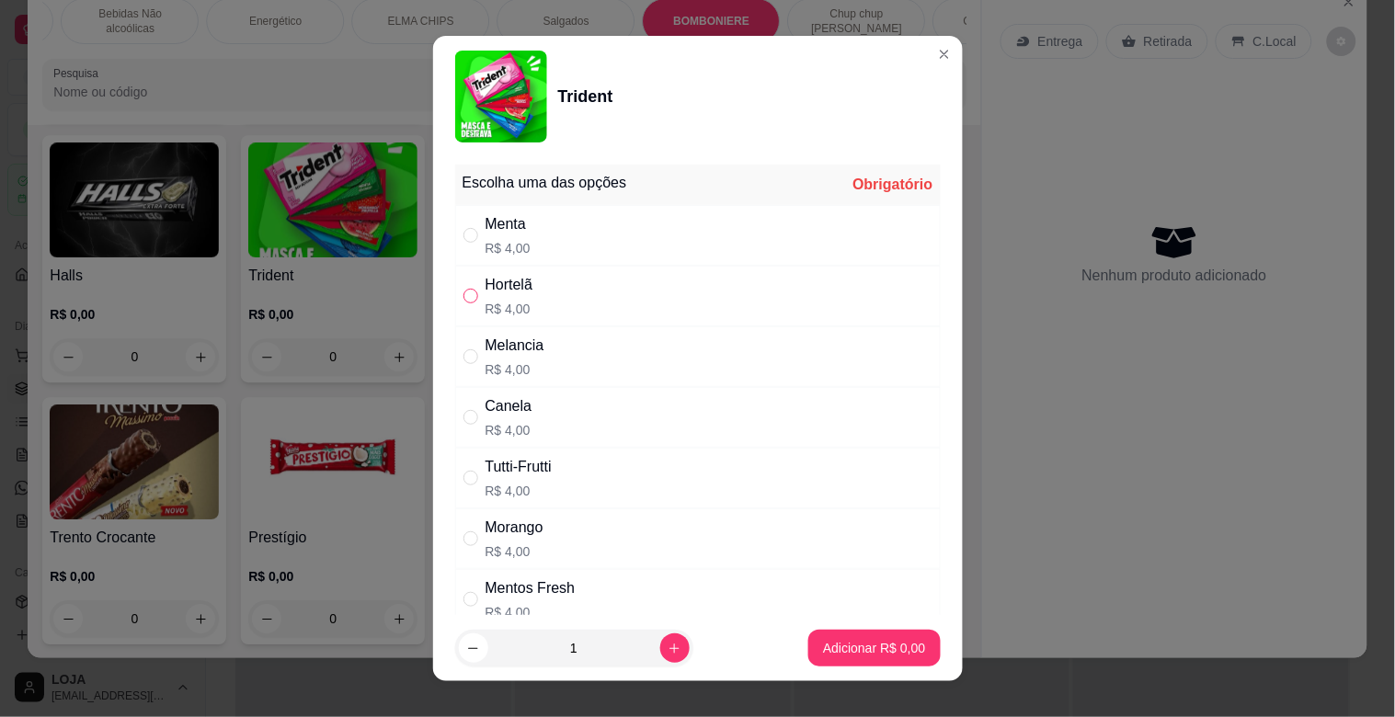
click at [465, 290] on input "" at bounding box center [471, 296] width 15 height 15
radio input "true"
click at [486, 237] on div "Menta R$ 4,00" at bounding box center [508, 235] width 45 height 44
radio input "true"
click at [465, 290] on input "" at bounding box center [471, 296] width 15 height 15
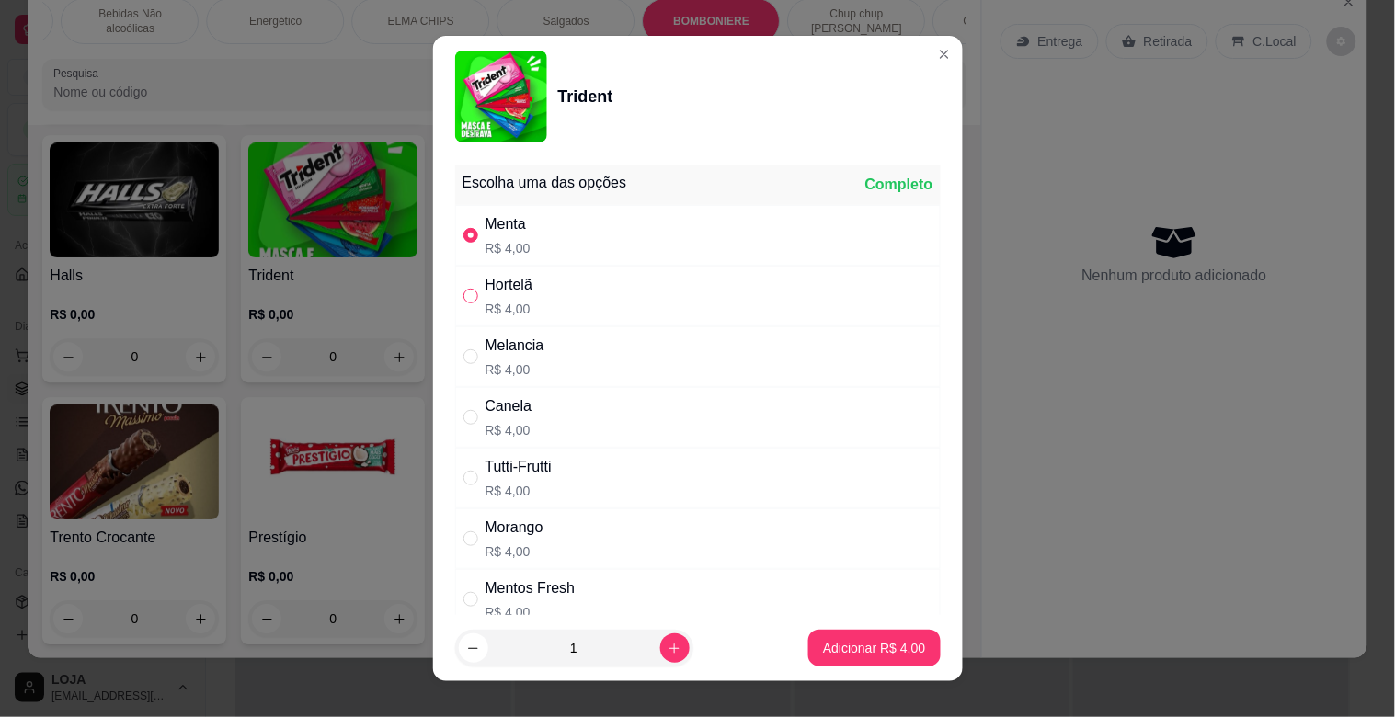
radio input "true"
radio input "false"
click at [667, 648] on button "increase-product-quantity" at bounding box center [674, 648] width 29 height 29
type input "2"
click at [838, 658] on button "Adicionar R$ 8,00" at bounding box center [874, 649] width 128 height 36
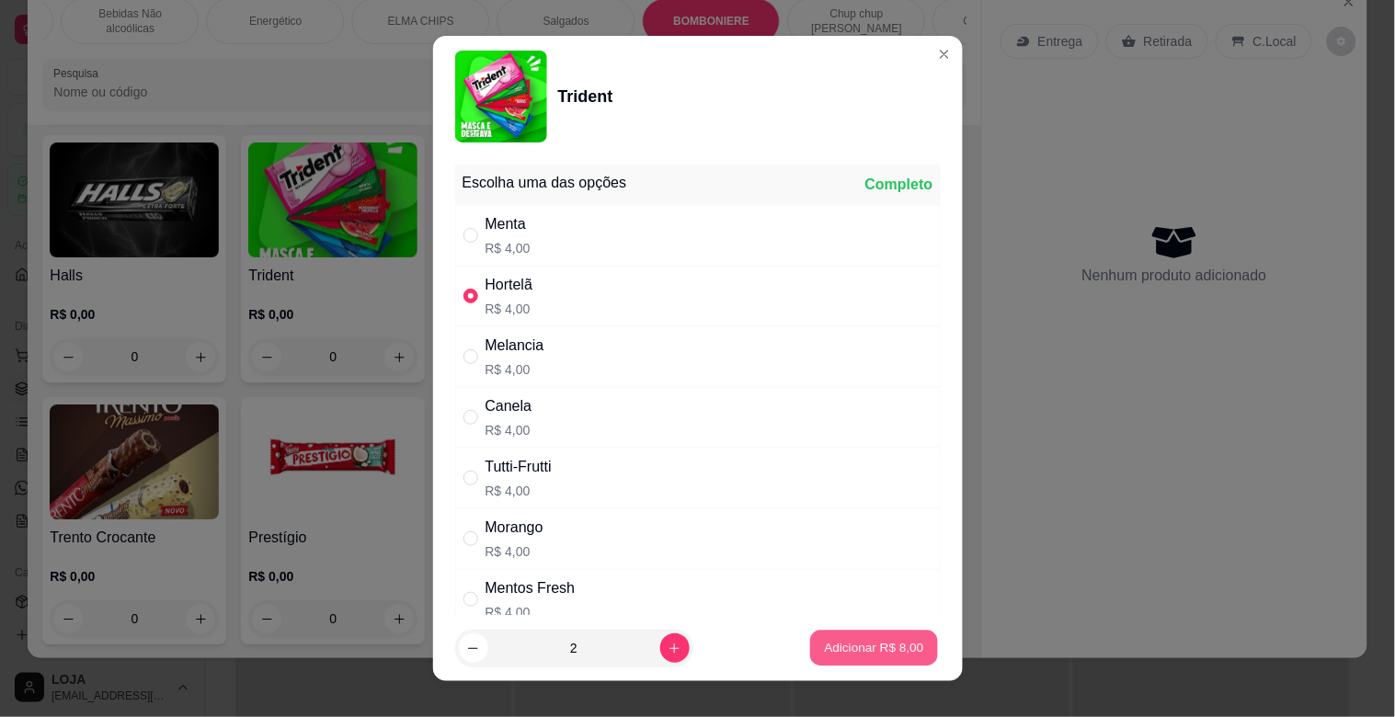
type input "2"
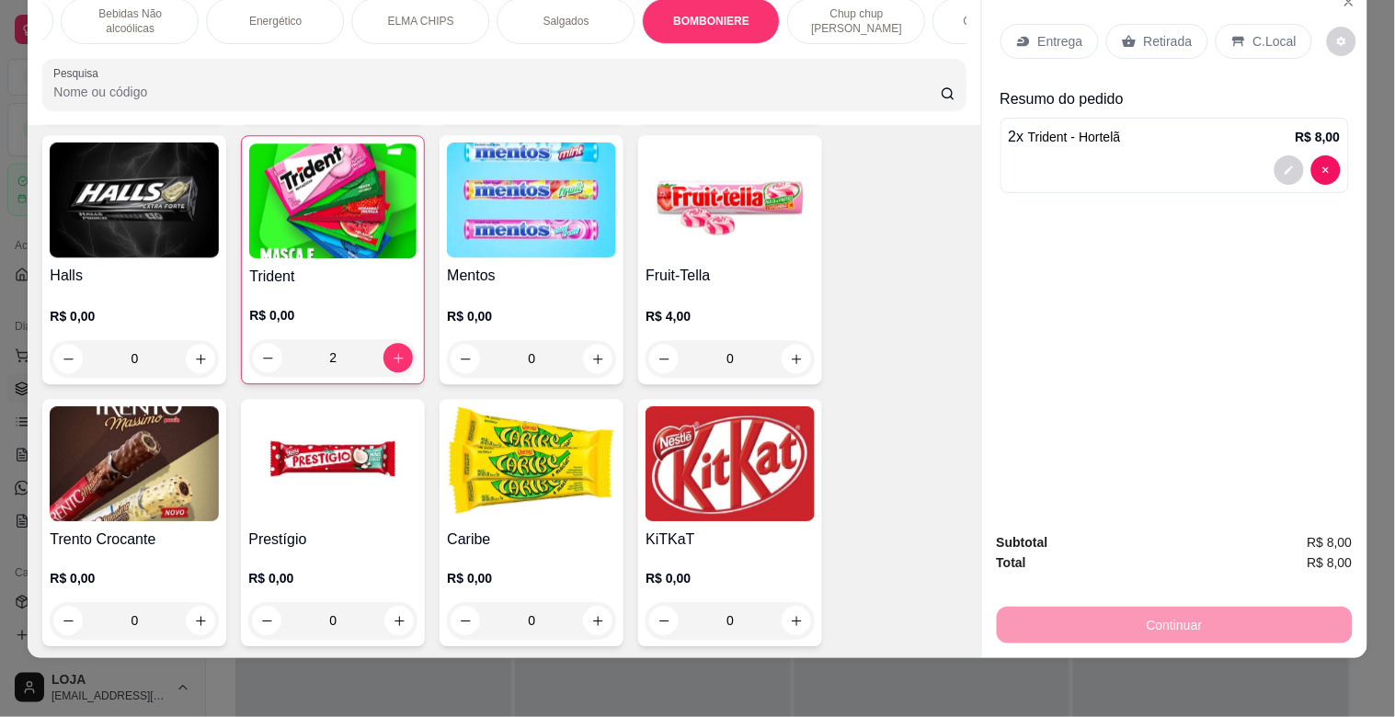
click at [1257, 37] on div "C.Local" at bounding box center [1264, 41] width 97 height 35
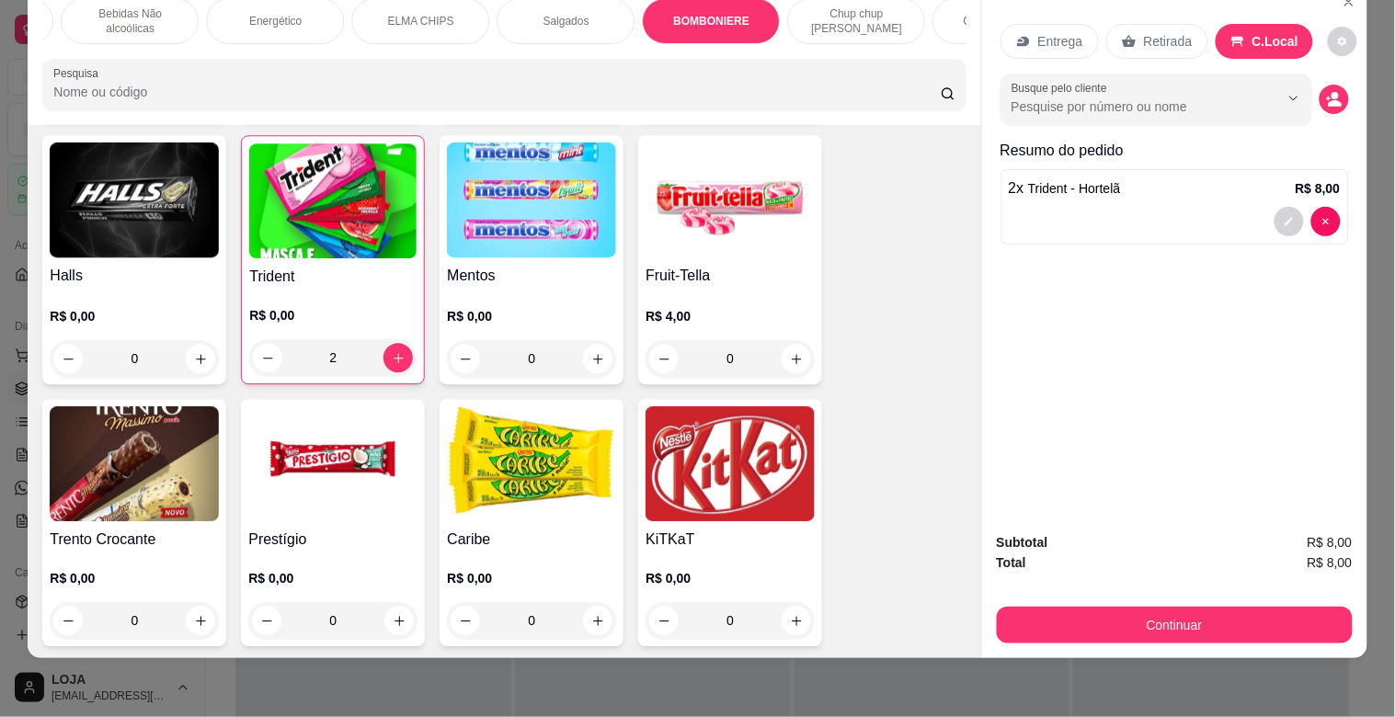
click at [1191, 213] on div at bounding box center [1175, 221] width 332 height 29
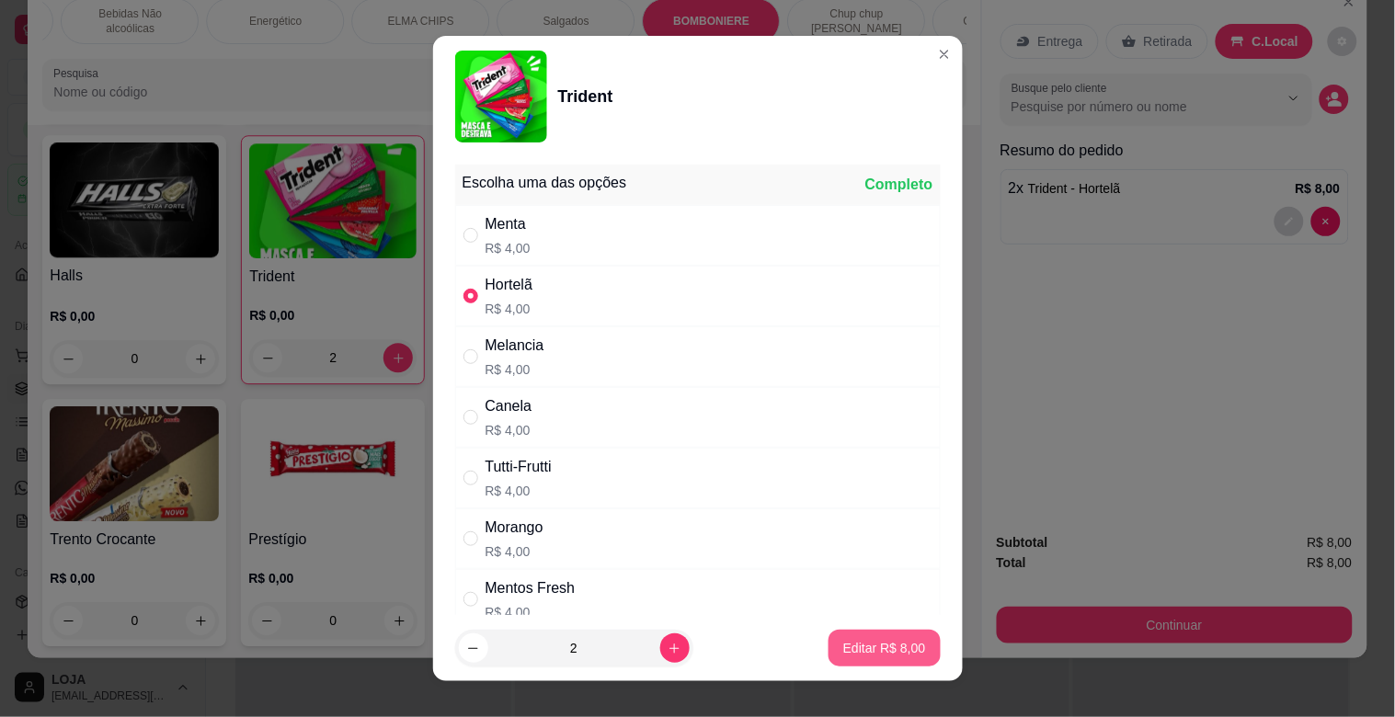
click at [863, 648] on p "Editar R$ 8,00" at bounding box center [885, 648] width 83 height 18
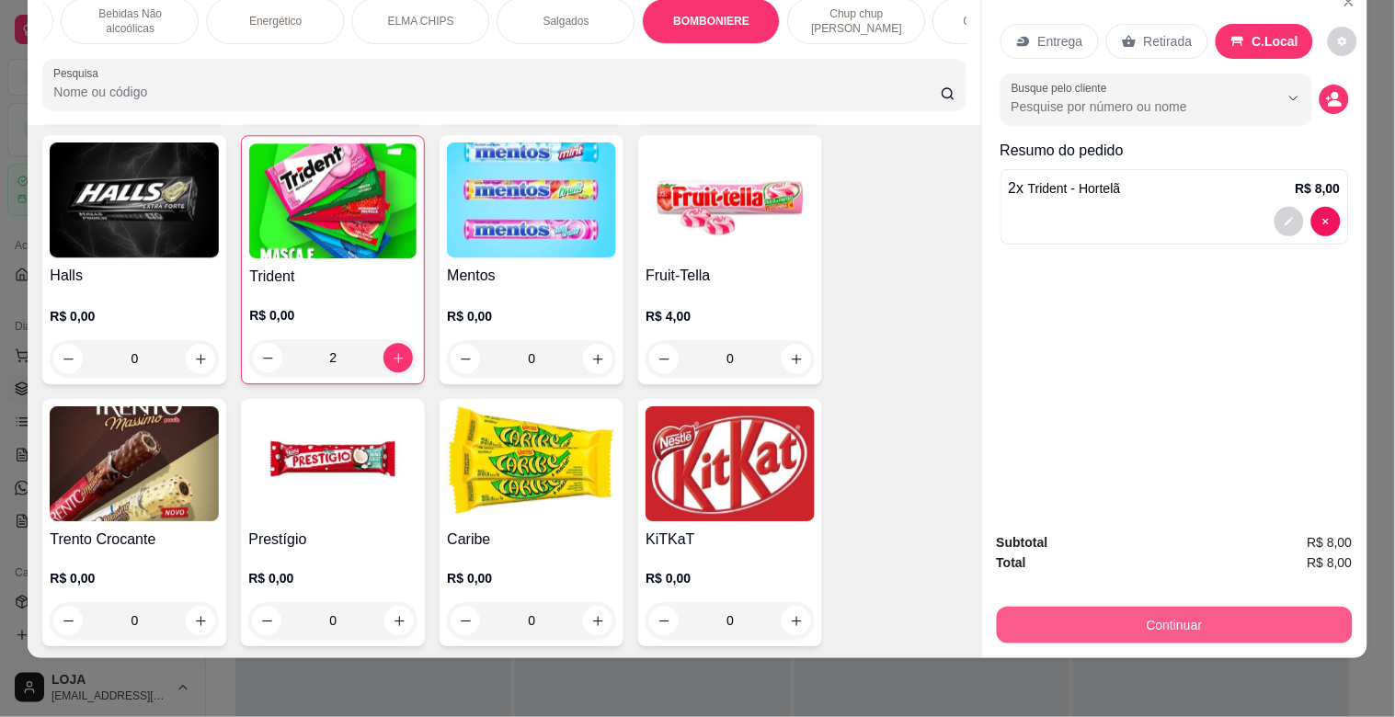
click at [1077, 608] on button "Continuar" at bounding box center [1175, 625] width 356 height 37
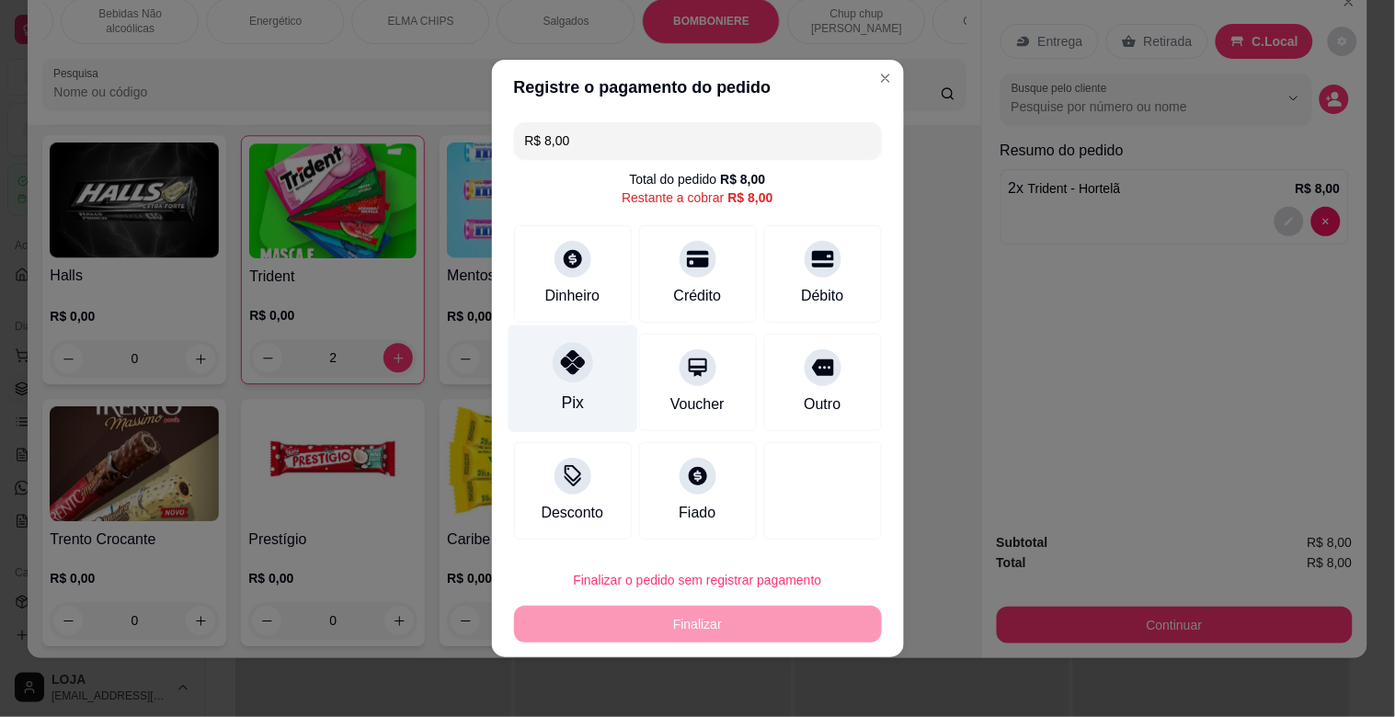
click at [568, 383] on div "Pix" at bounding box center [573, 380] width 130 height 108
type input "R$ 0,00"
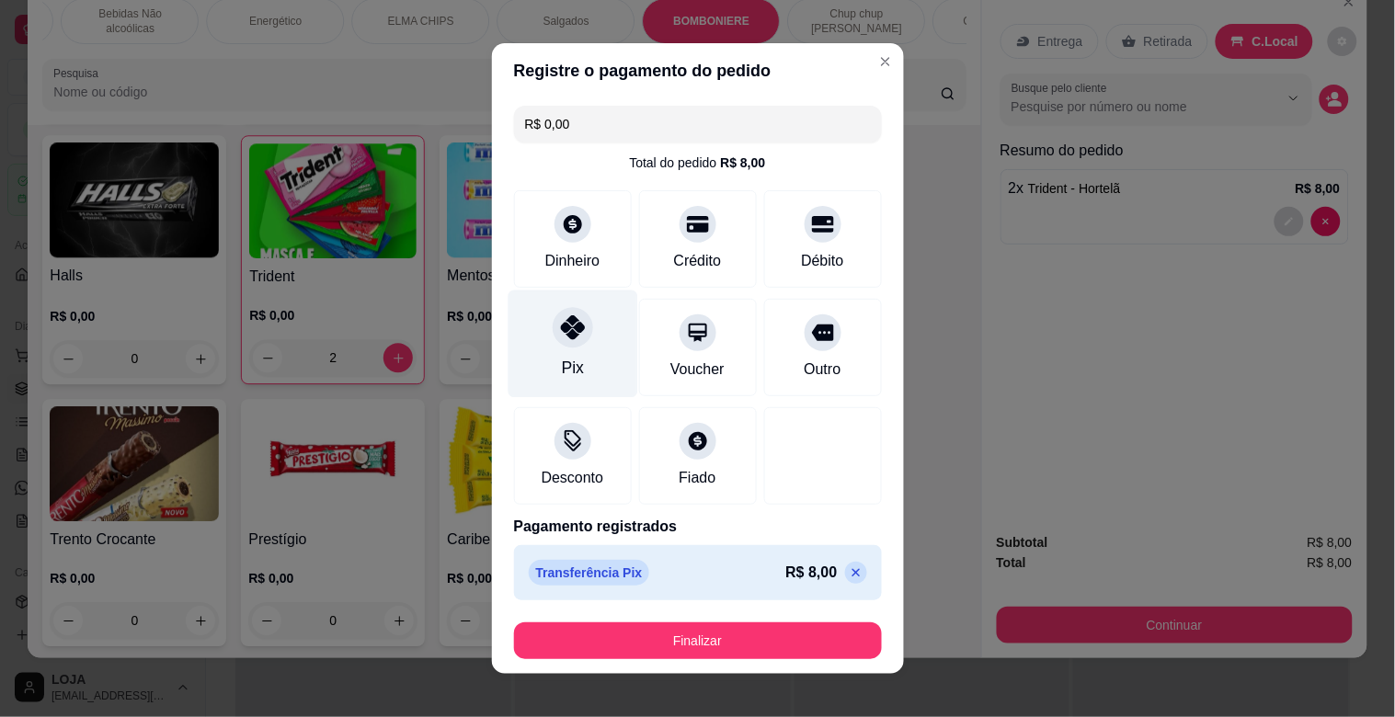
click at [580, 350] on div "Pix" at bounding box center [573, 345] width 130 height 108
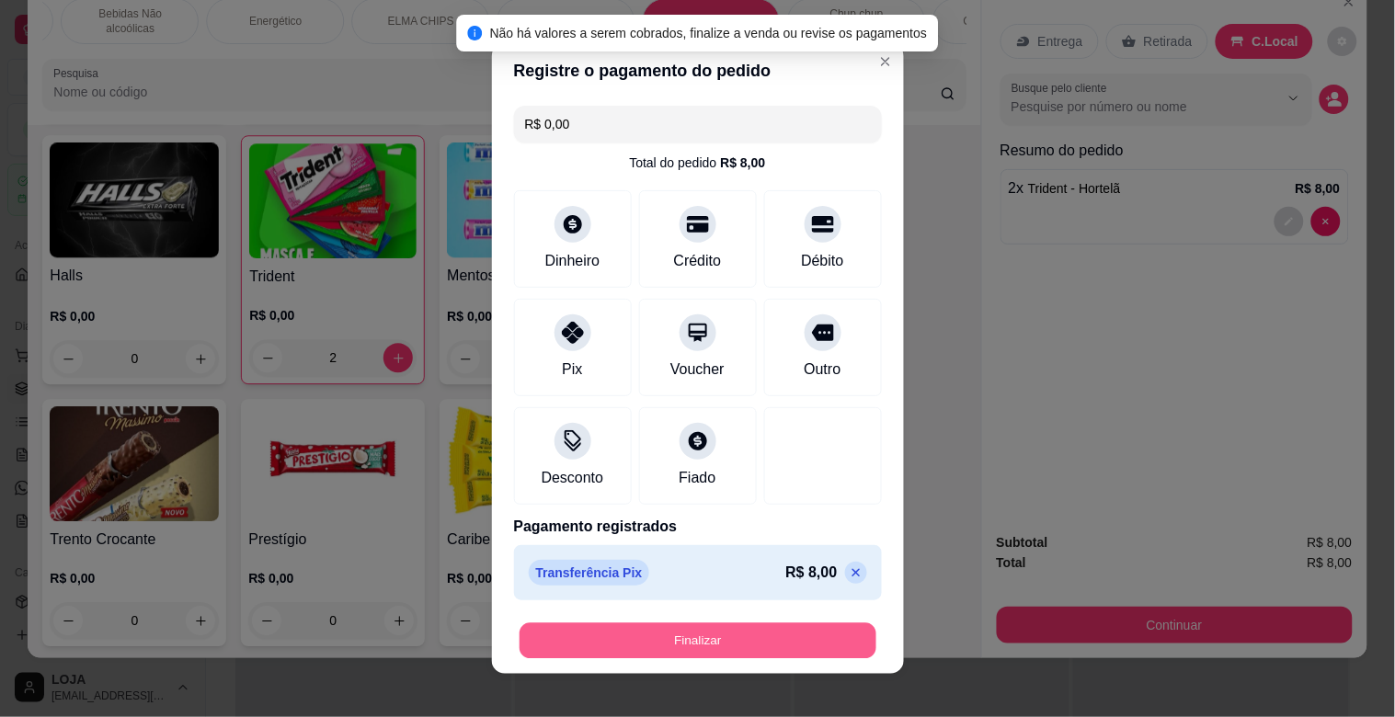
click at [671, 647] on button "Finalizar" at bounding box center [698, 642] width 357 height 36
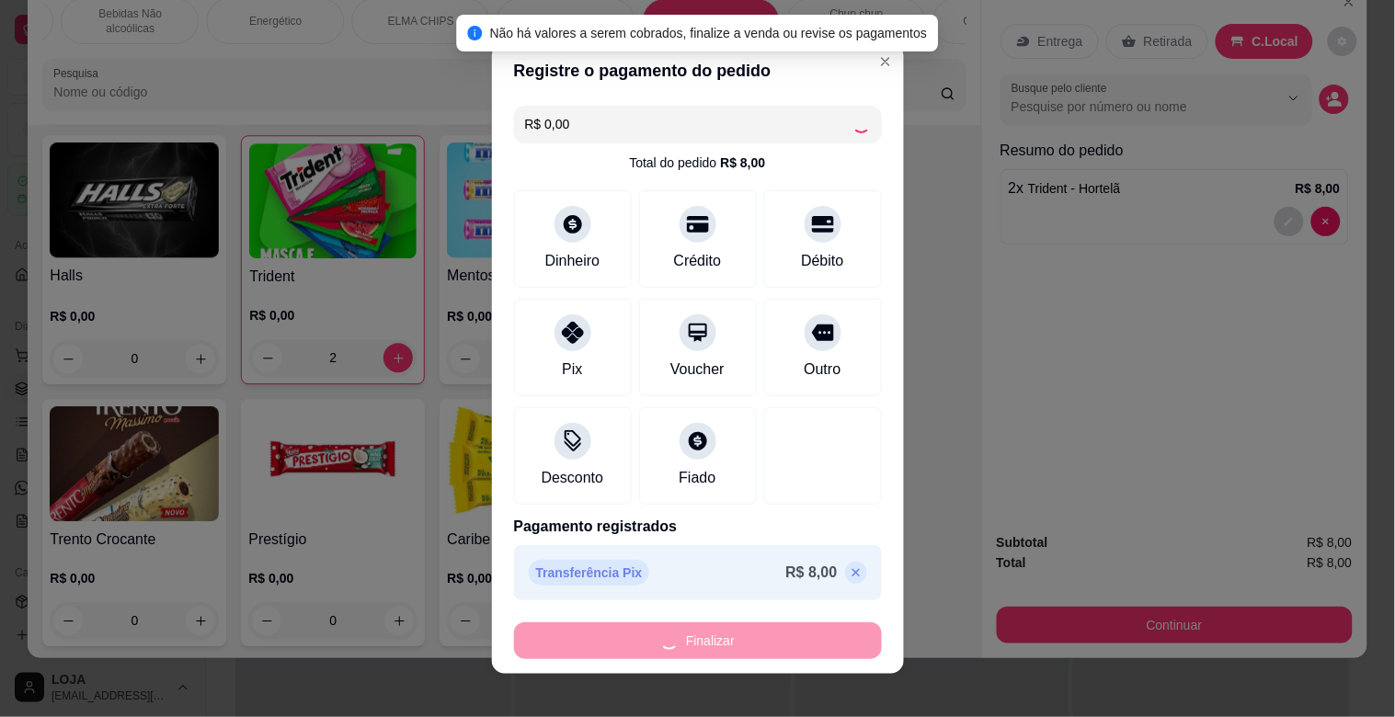
type input "0"
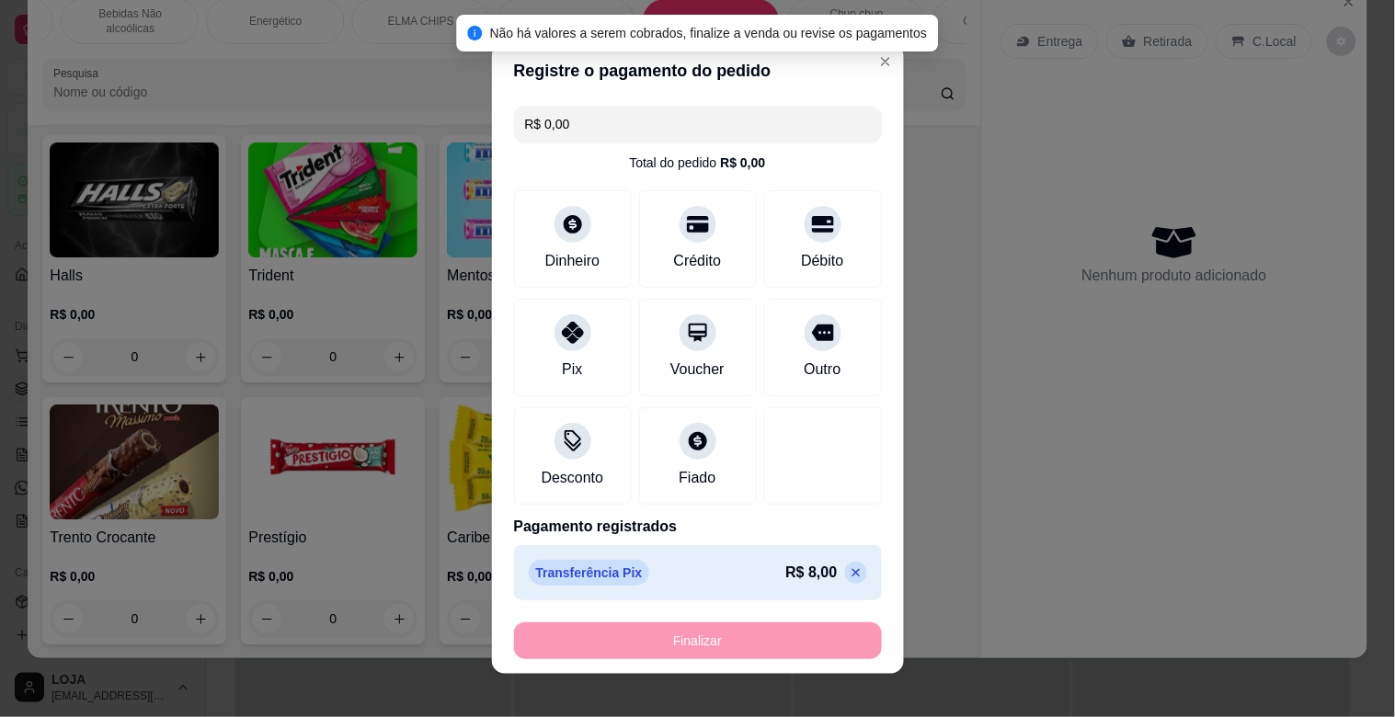
type input "-R$ 8,00"
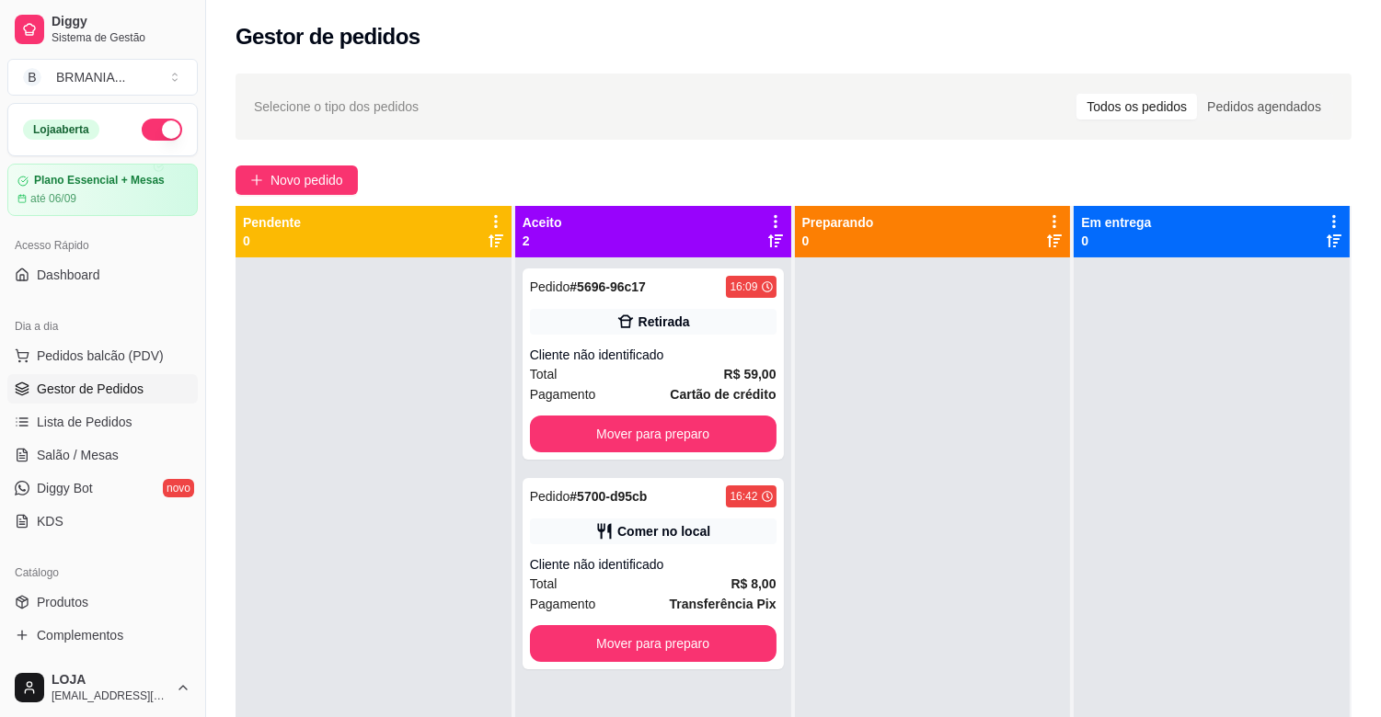
click at [309, 203] on div "Selecione o tipo dos pedidos Todos os pedidos Pedidos agendados Novo pedido Pen…" at bounding box center [793, 504] width 1175 height 883
click at [315, 190] on button "Novo pedido" at bounding box center [296, 180] width 122 height 29
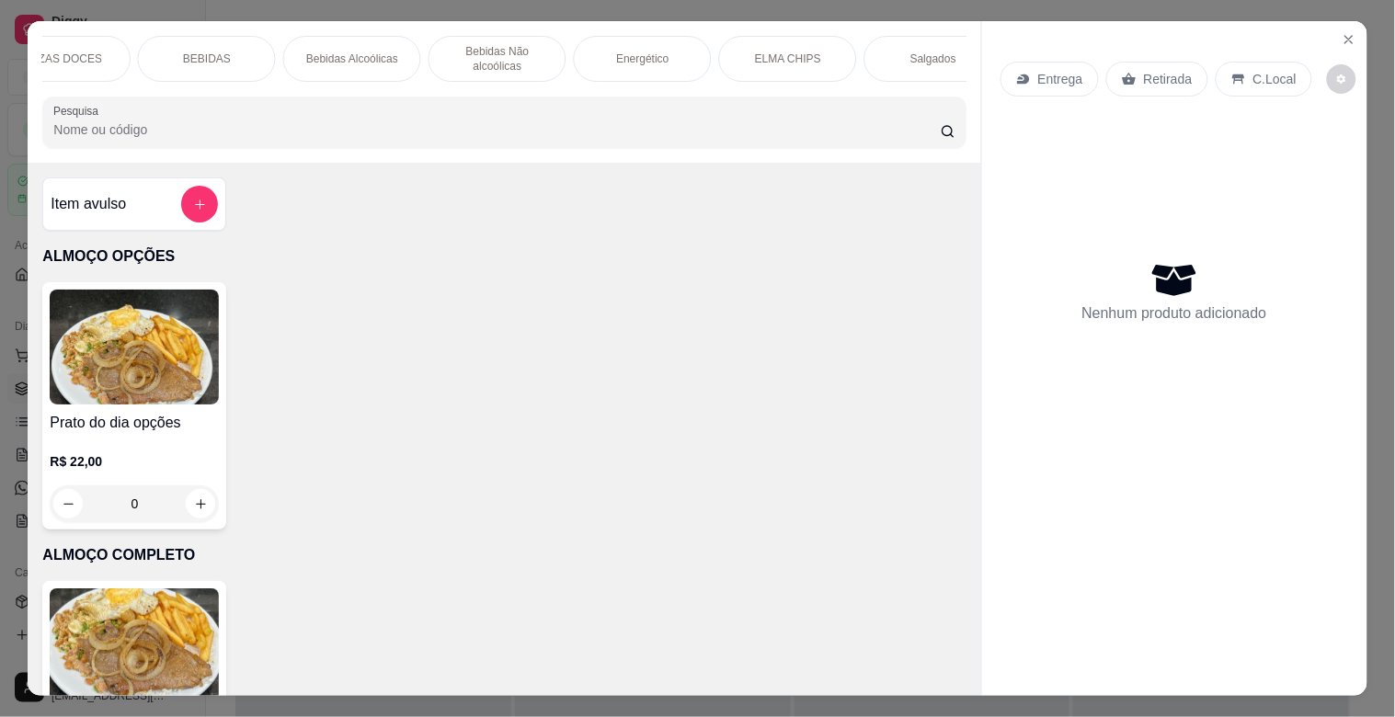
scroll to position [0, 817]
click at [771, 50] on div "ELMA CHIPS" at bounding box center [748, 59] width 138 height 46
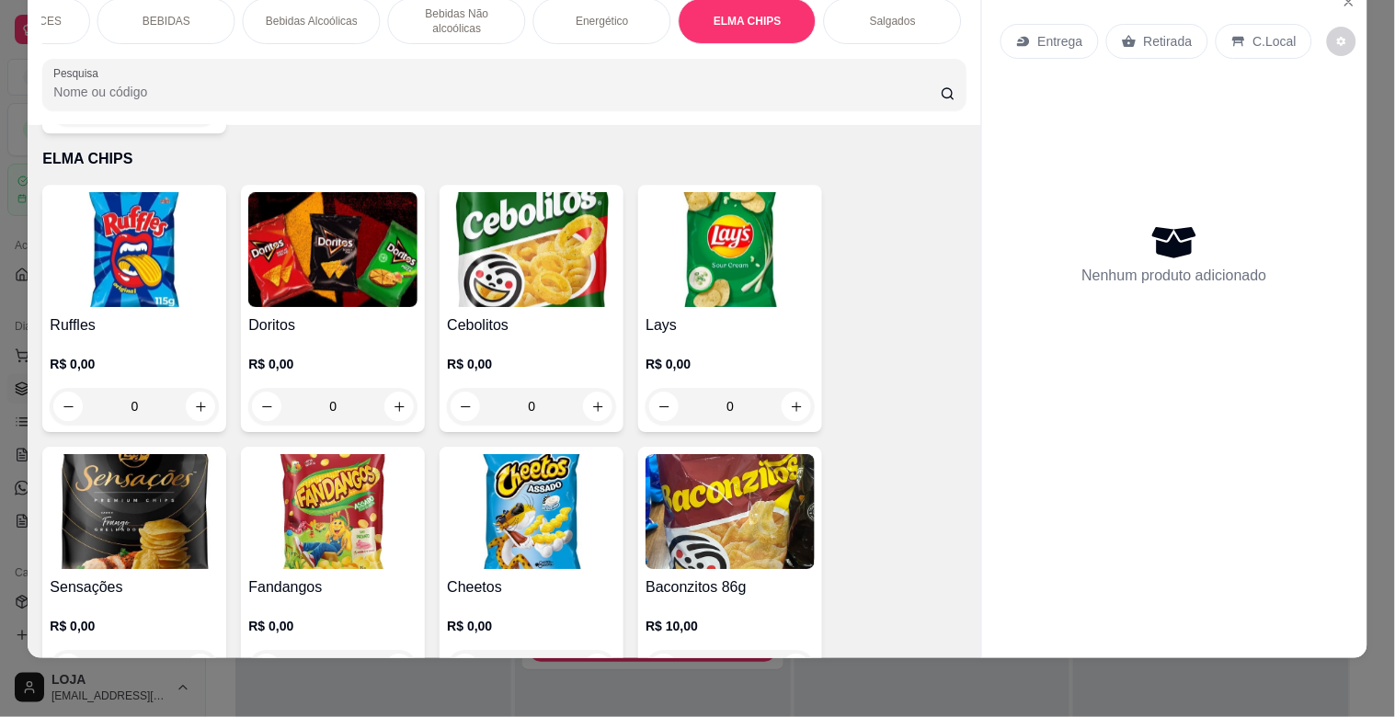
click at [279, 510] on img at bounding box center [332, 511] width 169 height 115
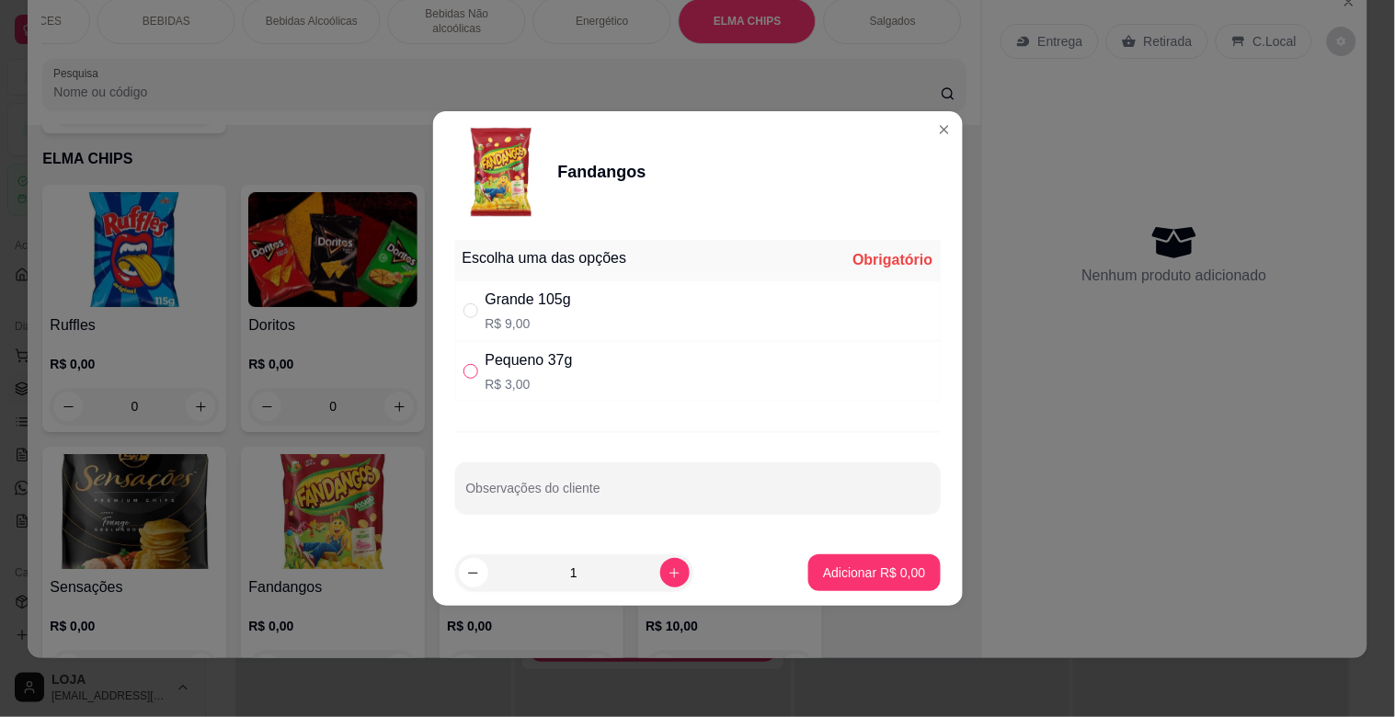
click at [474, 364] on input "" at bounding box center [471, 371] width 15 height 15
radio input "true"
click at [823, 577] on p "Adicionar R$ 3,00" at bounding box center [874, 573] width 102 height 18
type input "1"
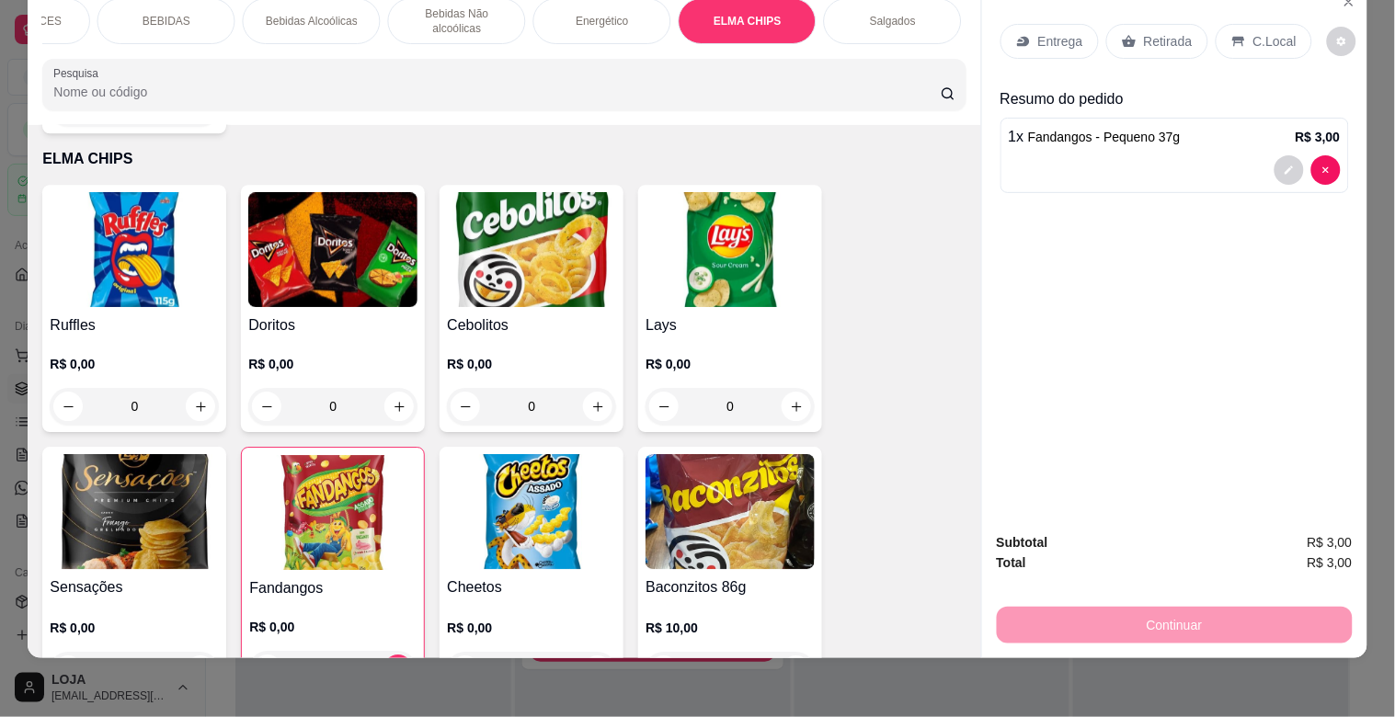
click at [264, 206] on img at bounding box center [332, 249] width 169 height 115
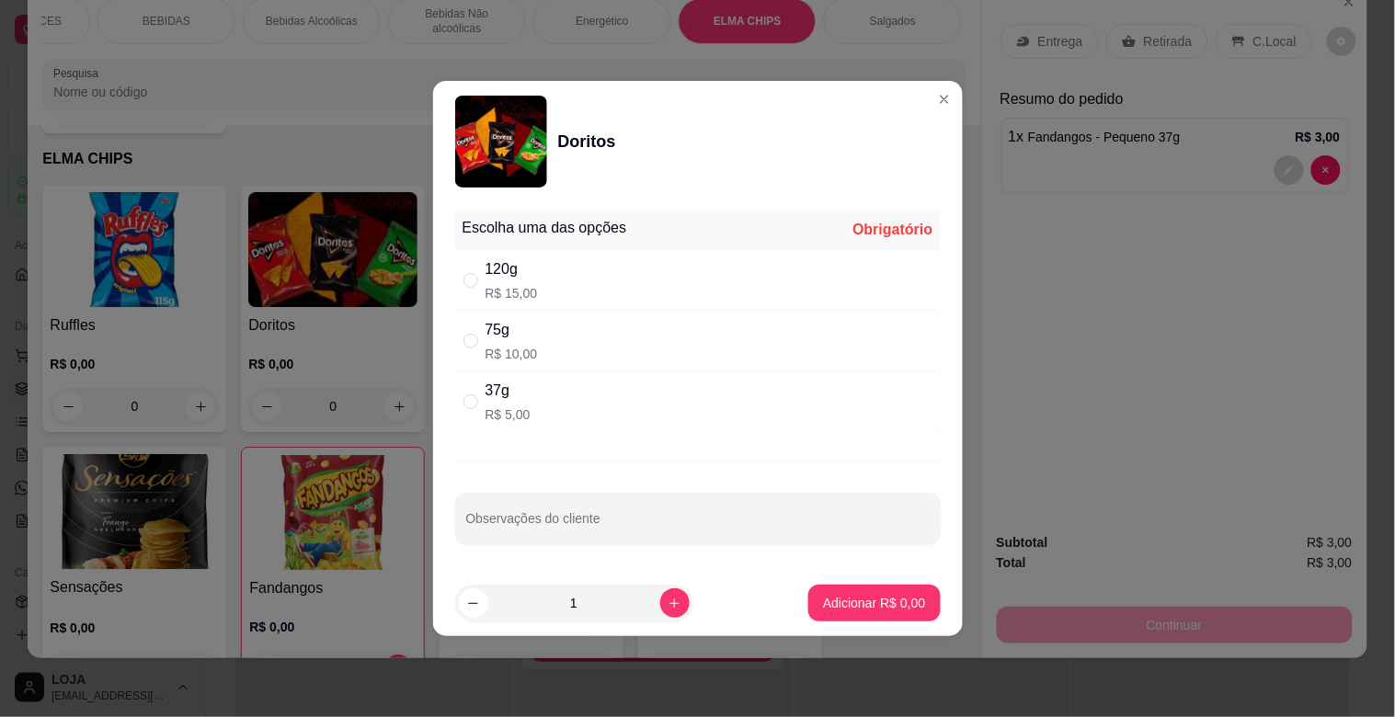
click at [495, 407] on p "R$ 5,00" at bounding box center [508, 415] width 45 height 18
radio input "true"
click at [526, 341] on div "75g R$ 10,00" at bounding box center [512, 341] width 52 height 44
radio input "true"
radio input "false"
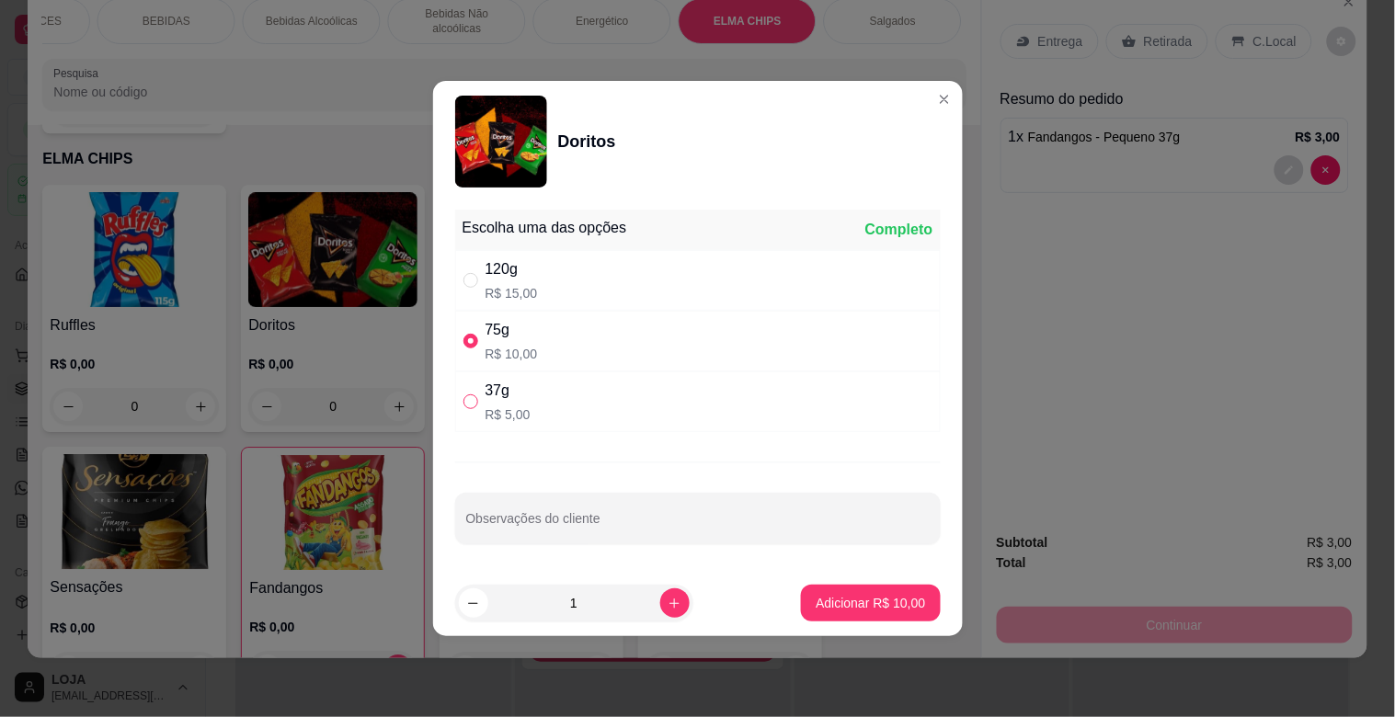
click at [474, 392] on label "" at bounding box center [471, 402] width 15 height 20
click at [474, 395] on input "" at bounding box center [471, 402] width 15 height 15
radio input "false"
drag, startPoint x: 470, startPoint y: 400, endPoint x: 482, endPoint y: 410, distance: 15.7
click at [472, 402] on input "" at bounding box center [471, 402] width 15 height 15
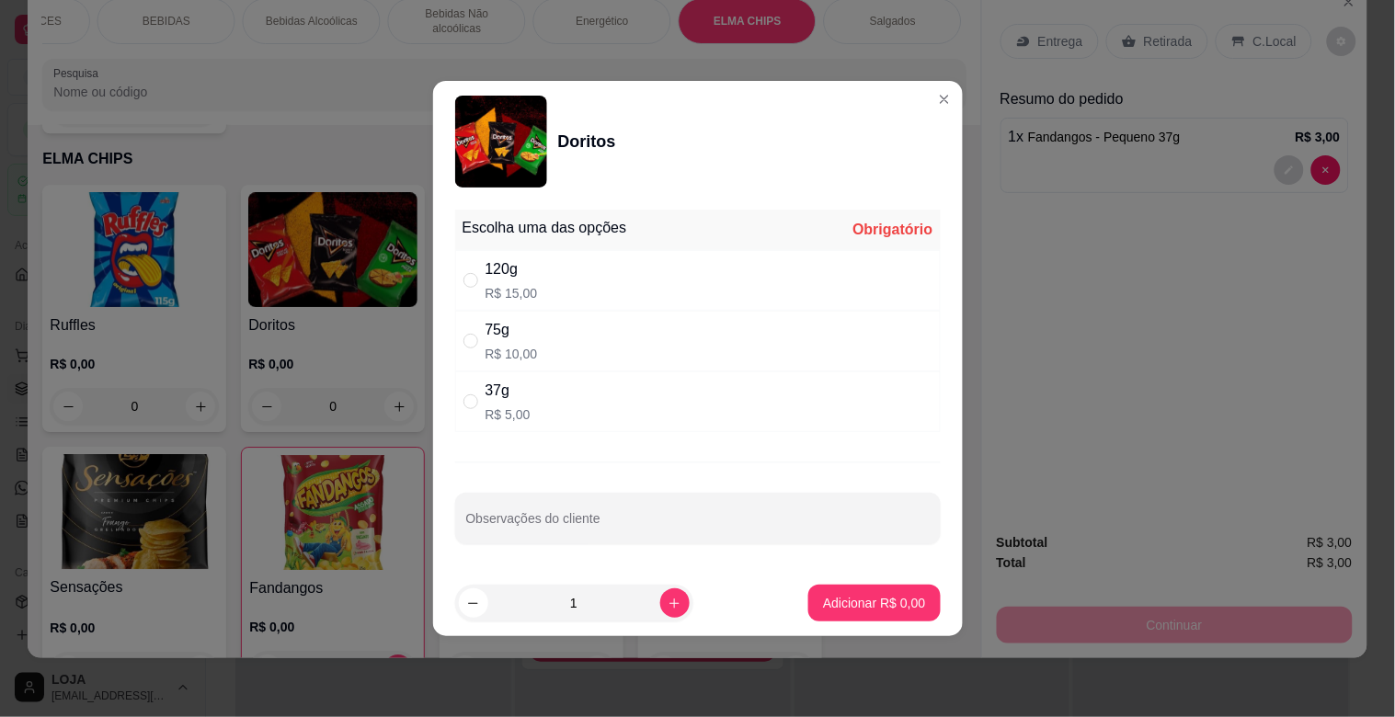
radio input "true"
click at [832, 595] on p "Adicionar R$ 5,00" at bounding box center [874, 602] width 99 height 17
type input "1"
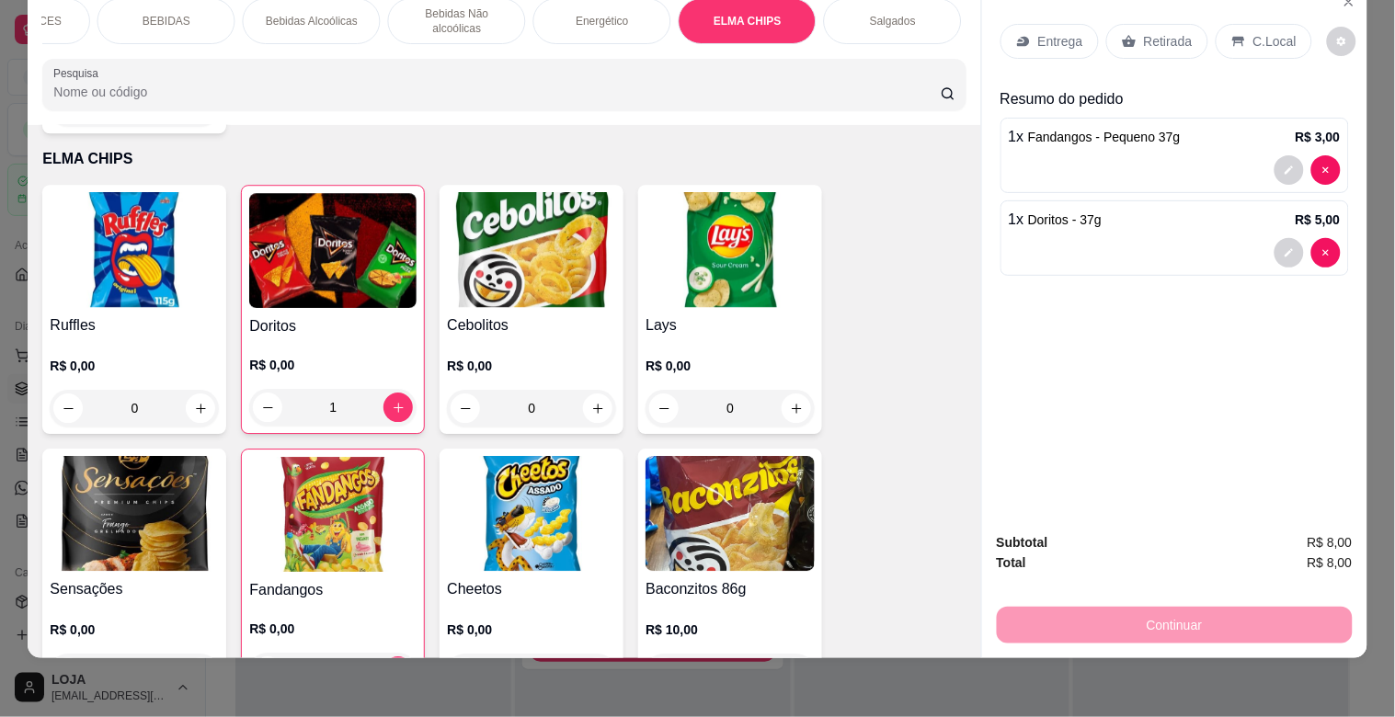
click at [1174, 32] on p "Retirada" at bounding box center [1168, 41] width 49 height 18
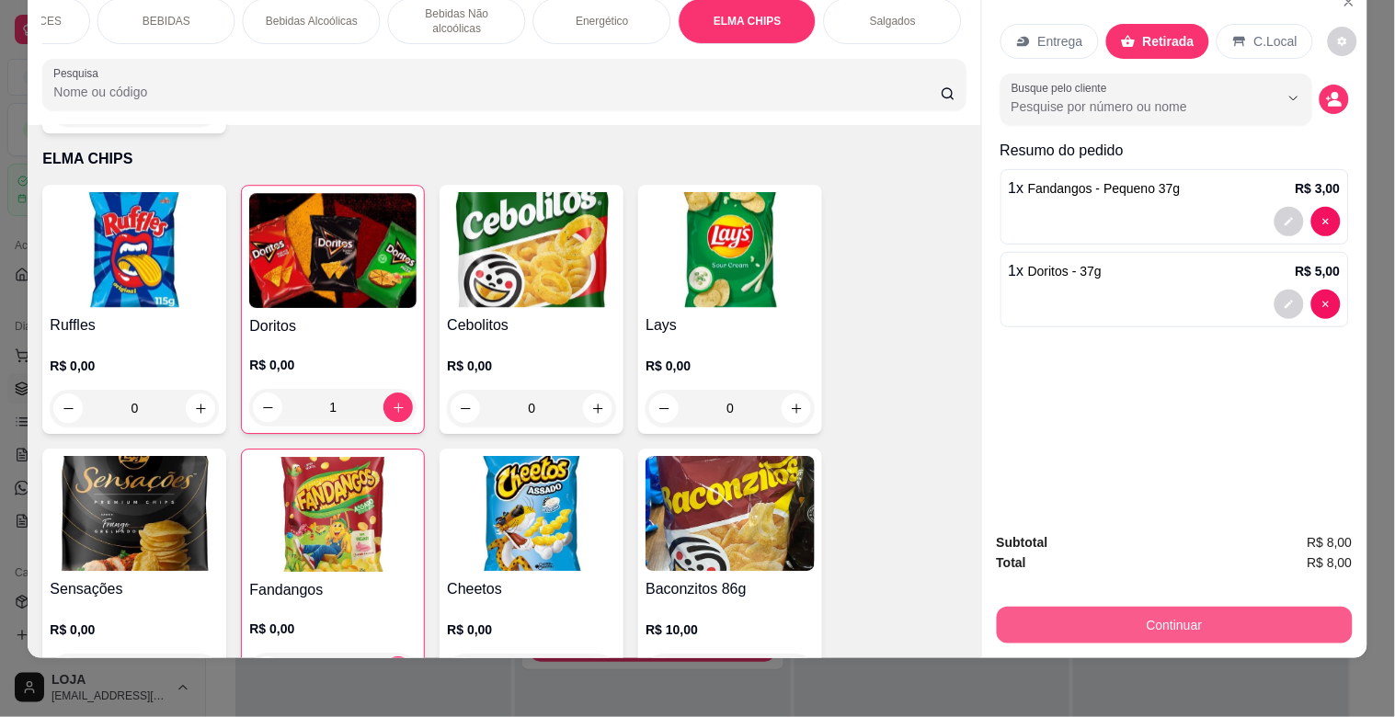
click at [1196, 607] on button "Continuar" at bounding box center [1175, 625] width 356 height 37
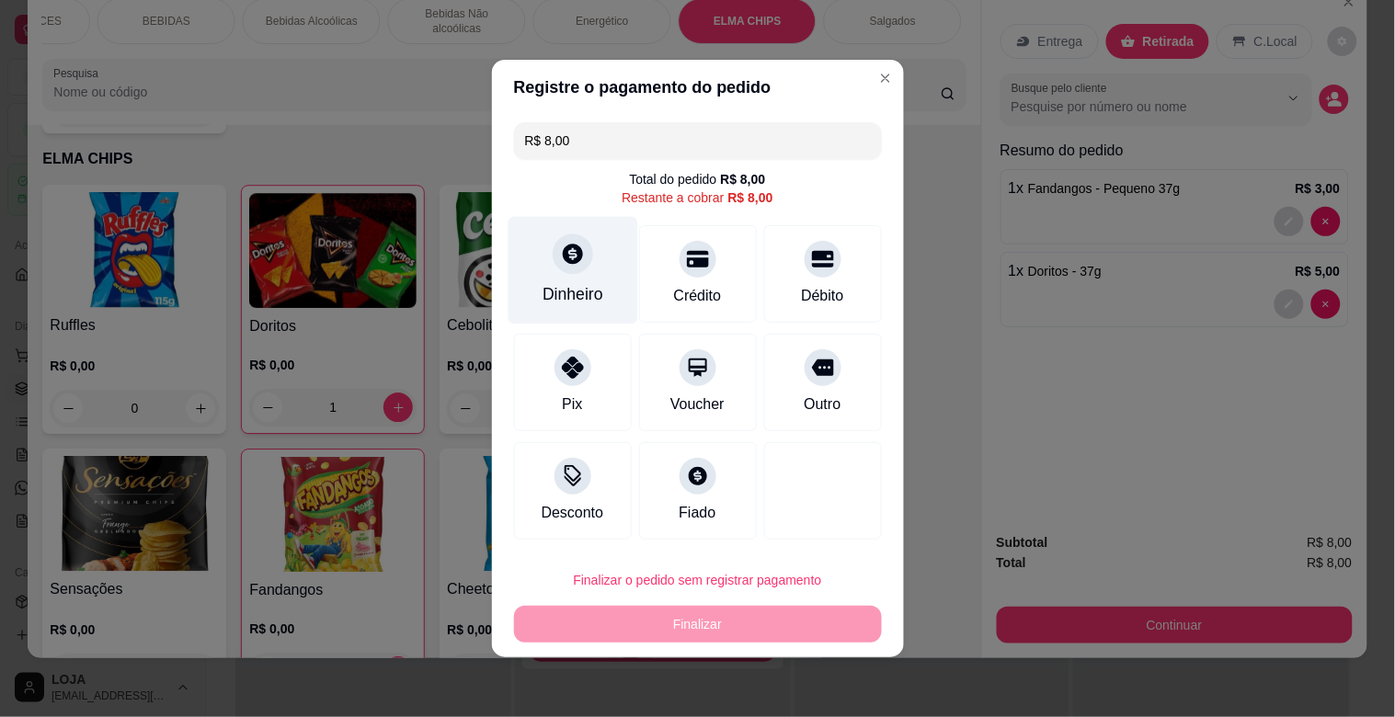
click at [571, 277] on div "Dinheiro" at bounding box center [573, 271] width 130 height 108
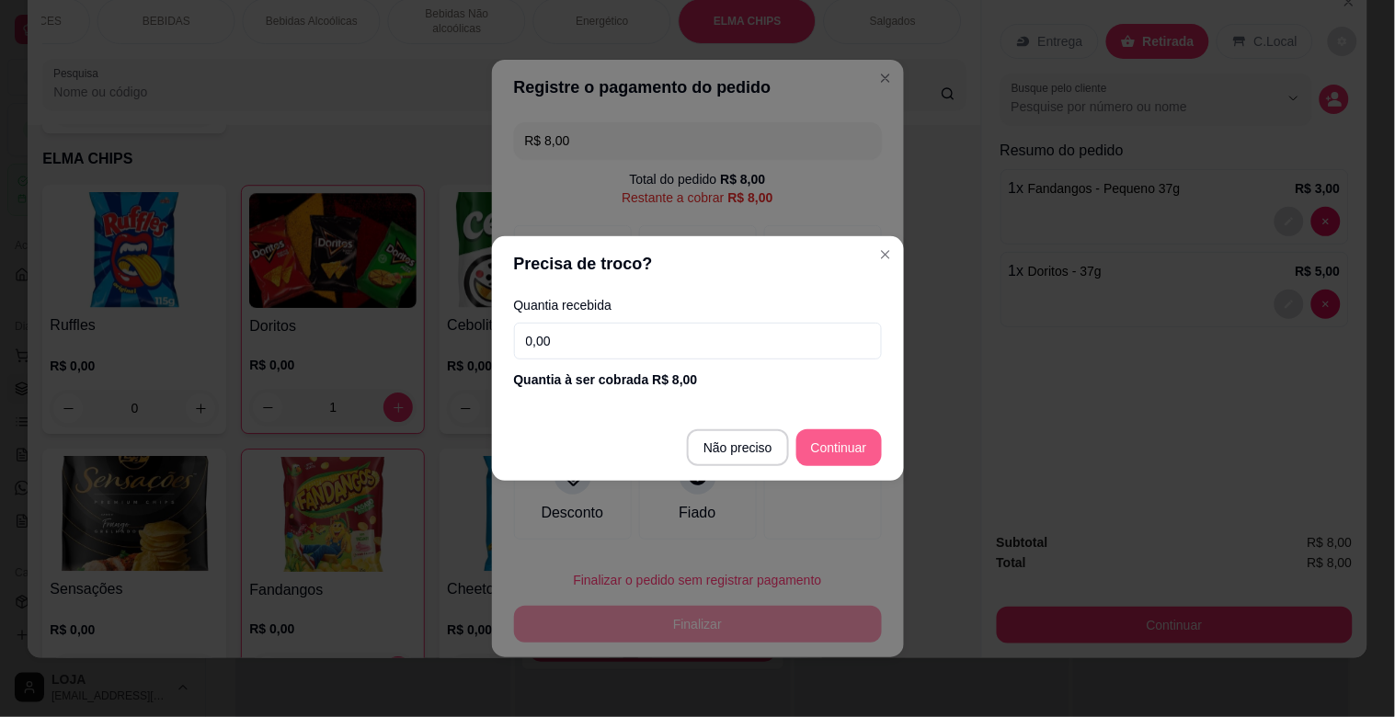
type input "R$ 0,00"
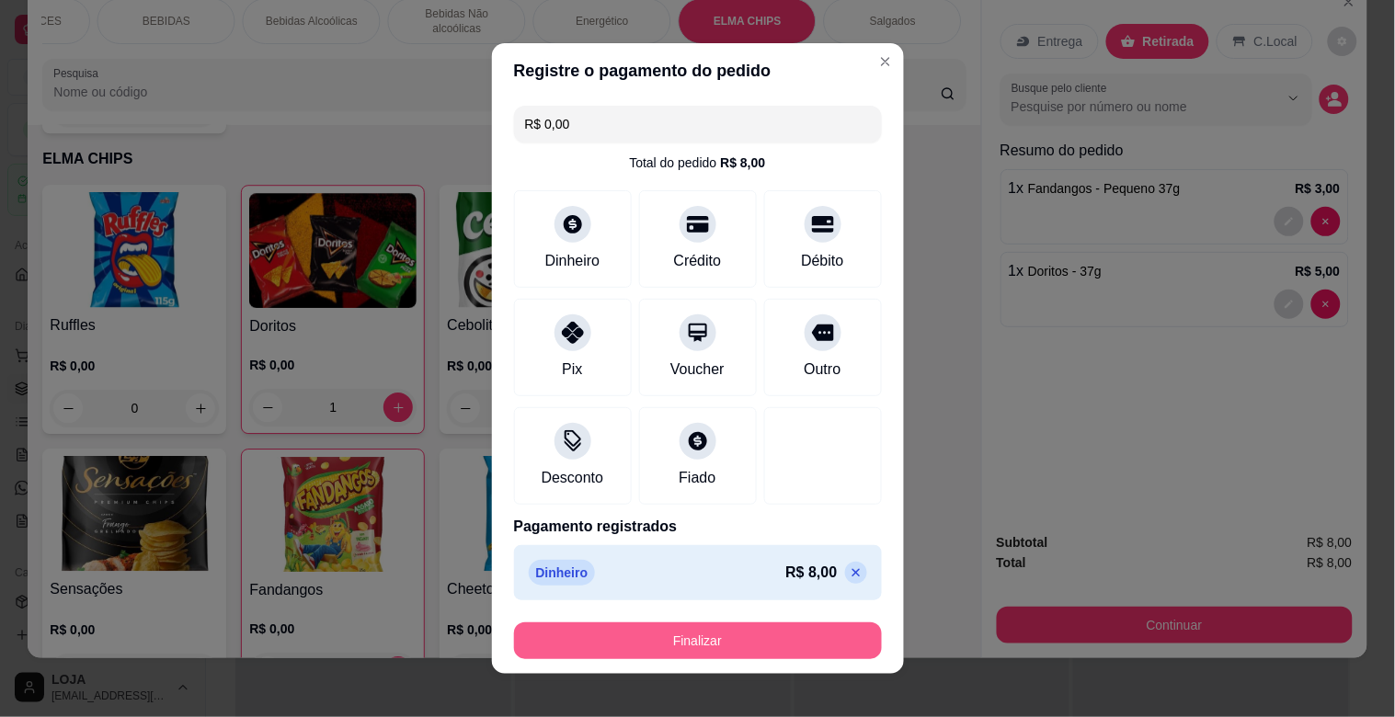
click at [817, 658] on button "Finalizar" at bounding box center [698, 641] width 368 height 37
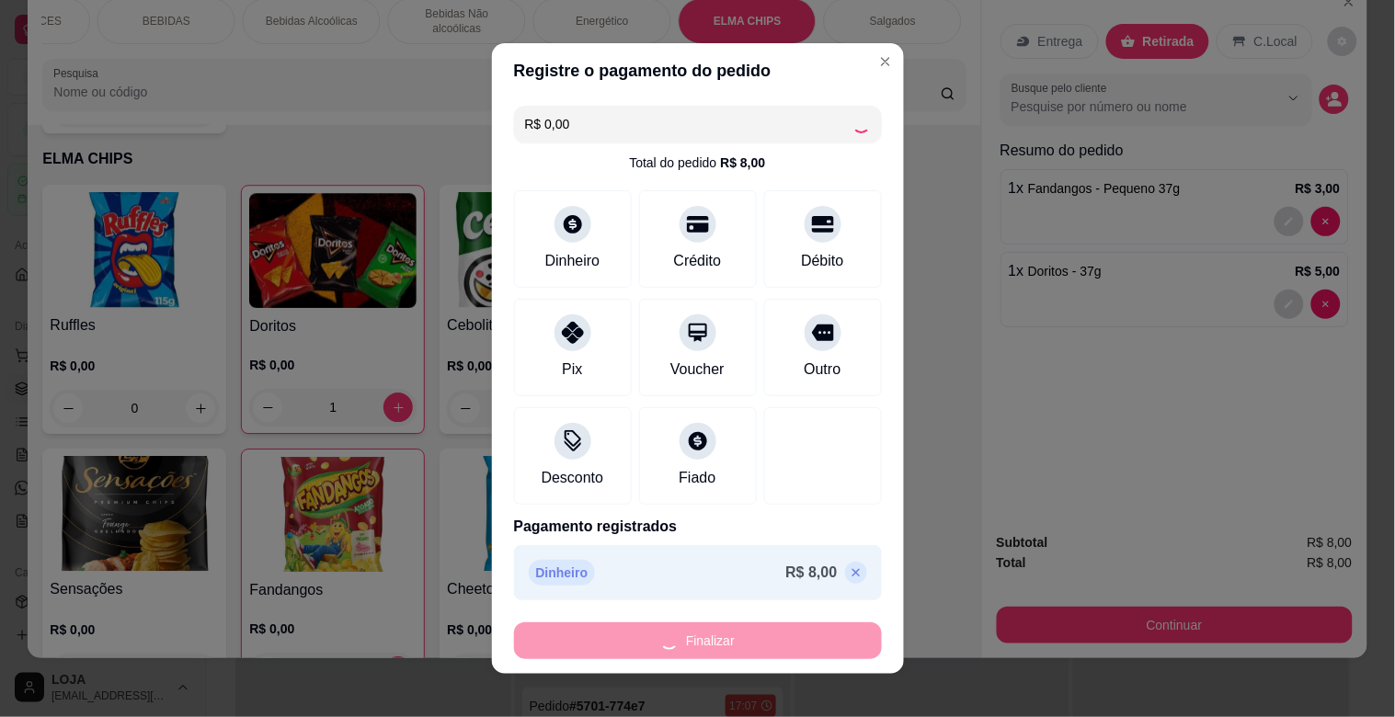
type input "0"
type input "-R$ 8,00"
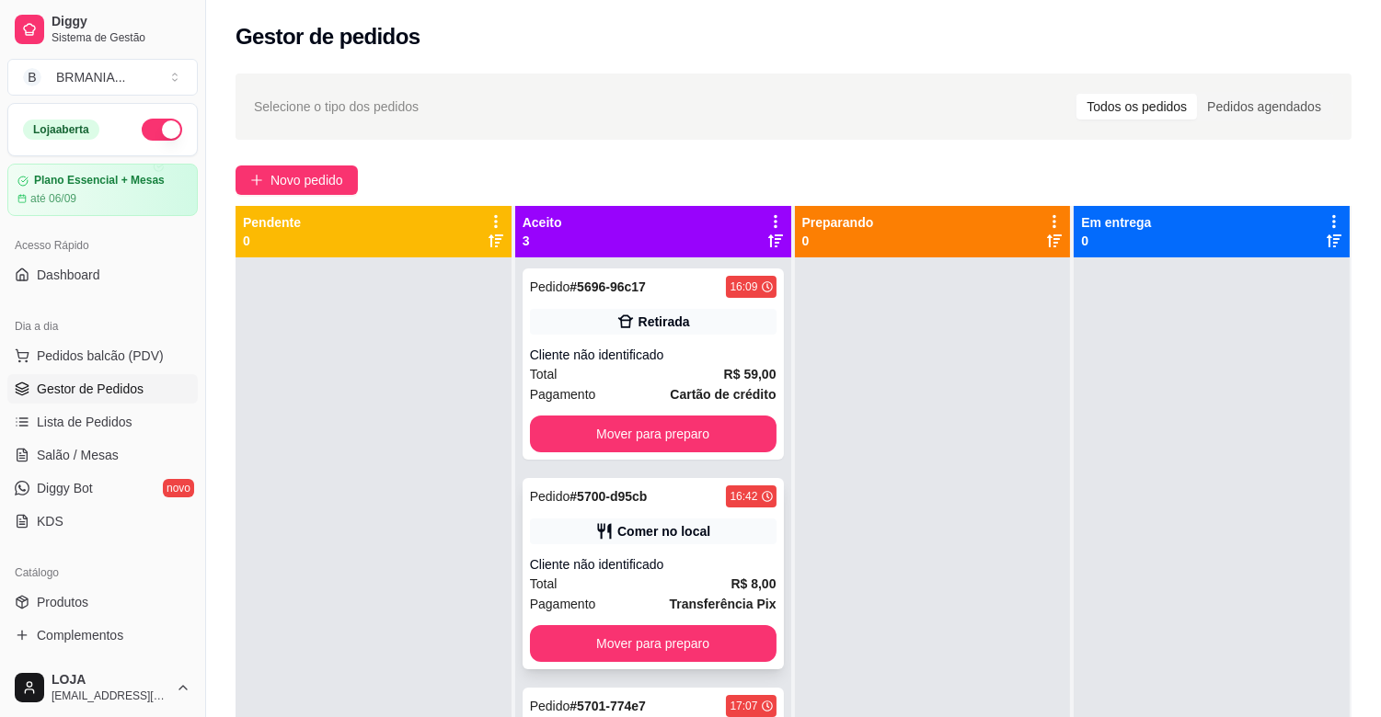
click at [738, 557] on div "Cliente não identificado" at bounding box center [653, 565] width 247 height 18
click at [337, 176] on span "Novo pedido" at bounding box center [306, 180] width 73 height 20
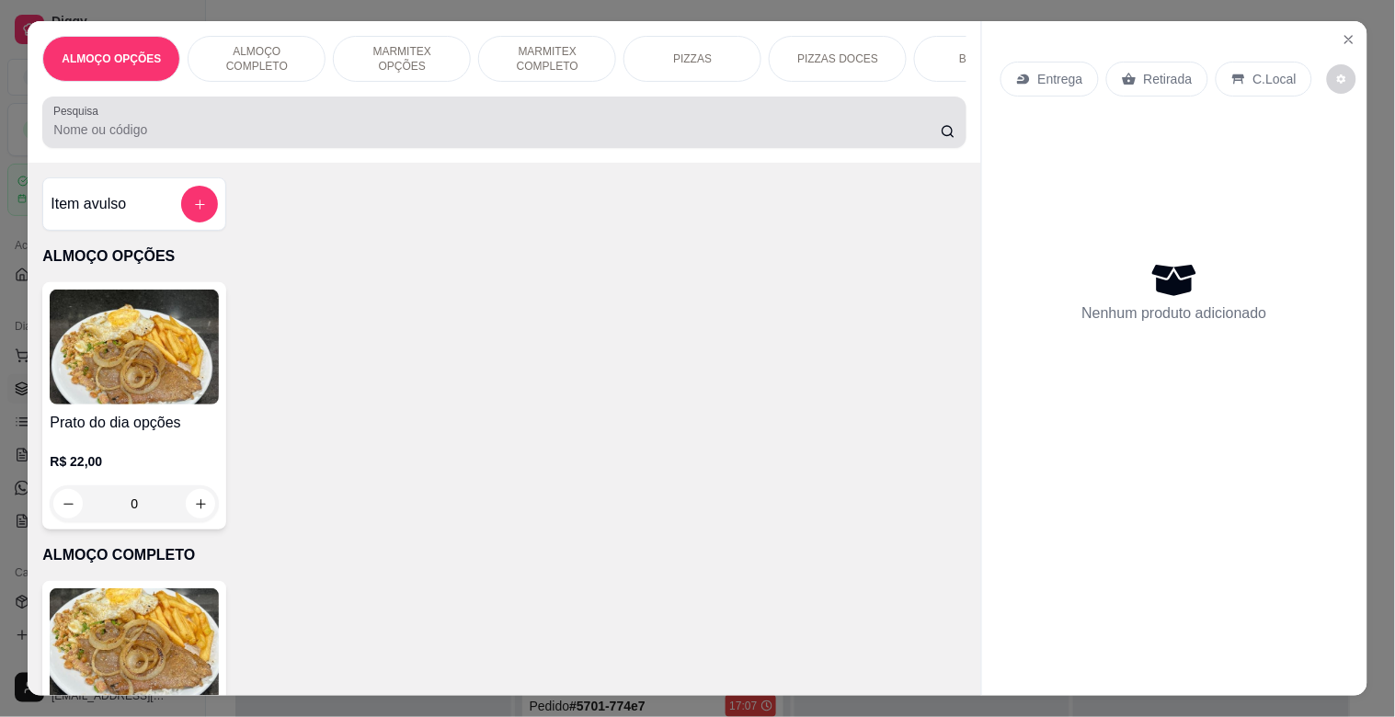
click at [377, 110] on div "Pesquisa" at bounding box center [504, 123] width 924 height 52
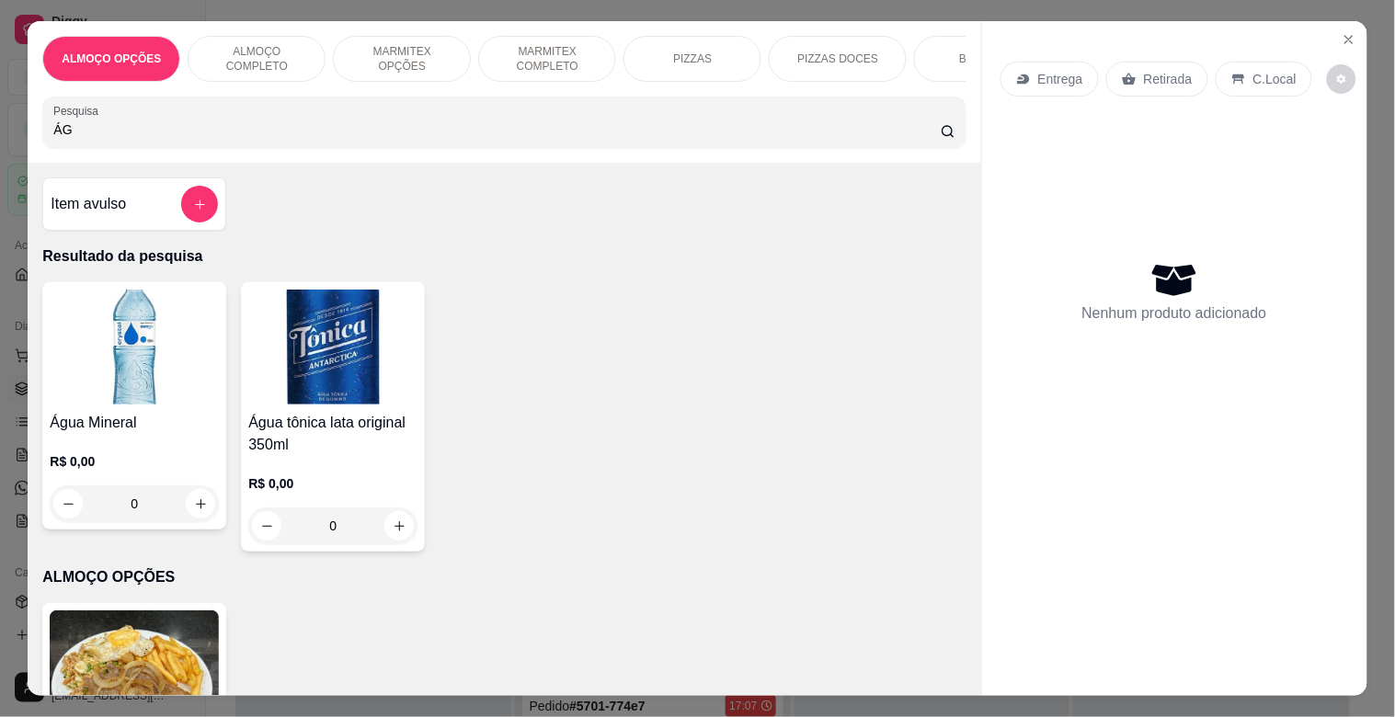
type input "ÁG"
click at [143, 375] on img at bounding box center [134, 347] width 169 height 115
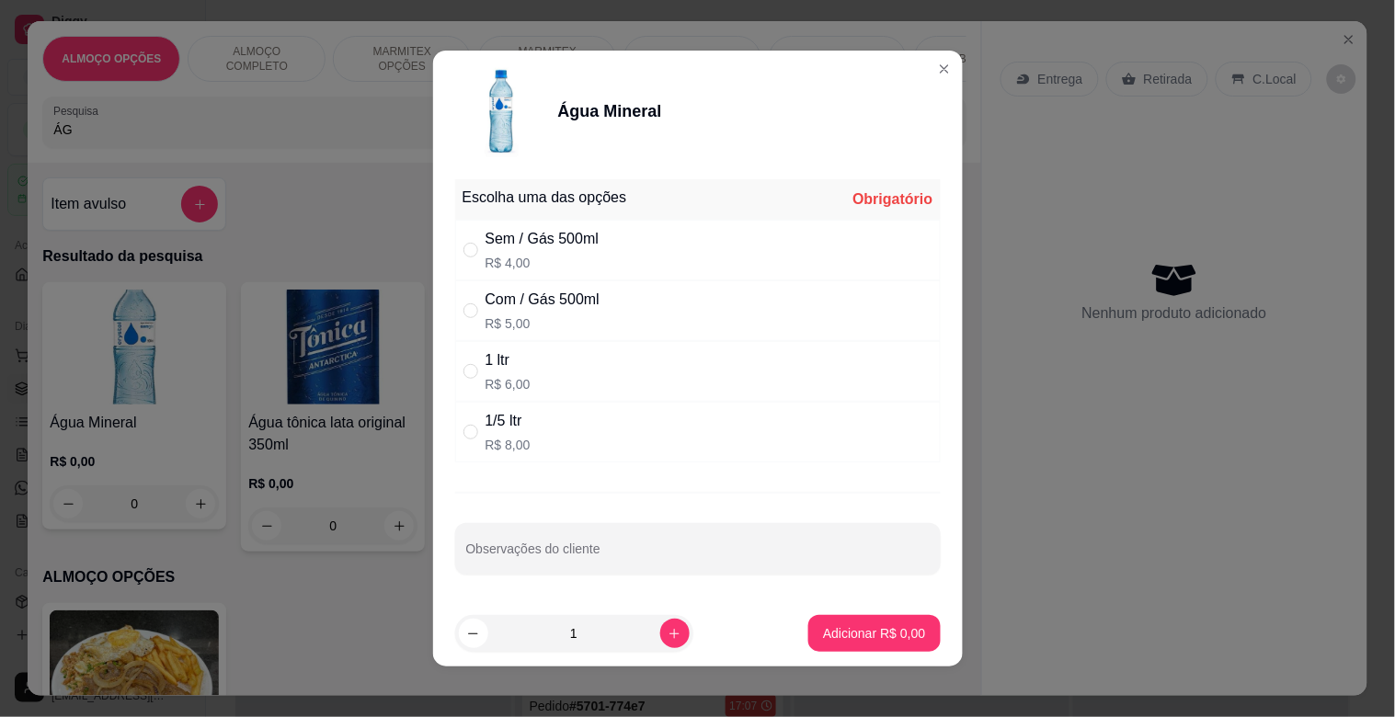
click at [554, 234] on div "Sem / Gás 500ml" at bounding box center [543, 239] width 114 height 22
radio input "true"
click at [668, 639] on icon "increase-product-quantity" at bounding box center [675, 634] width 14 height 14
type input "2"
click at [844, 637] on p "Adicionar R$ 8,00" at bounding box center [874, 633] width 99 height 17
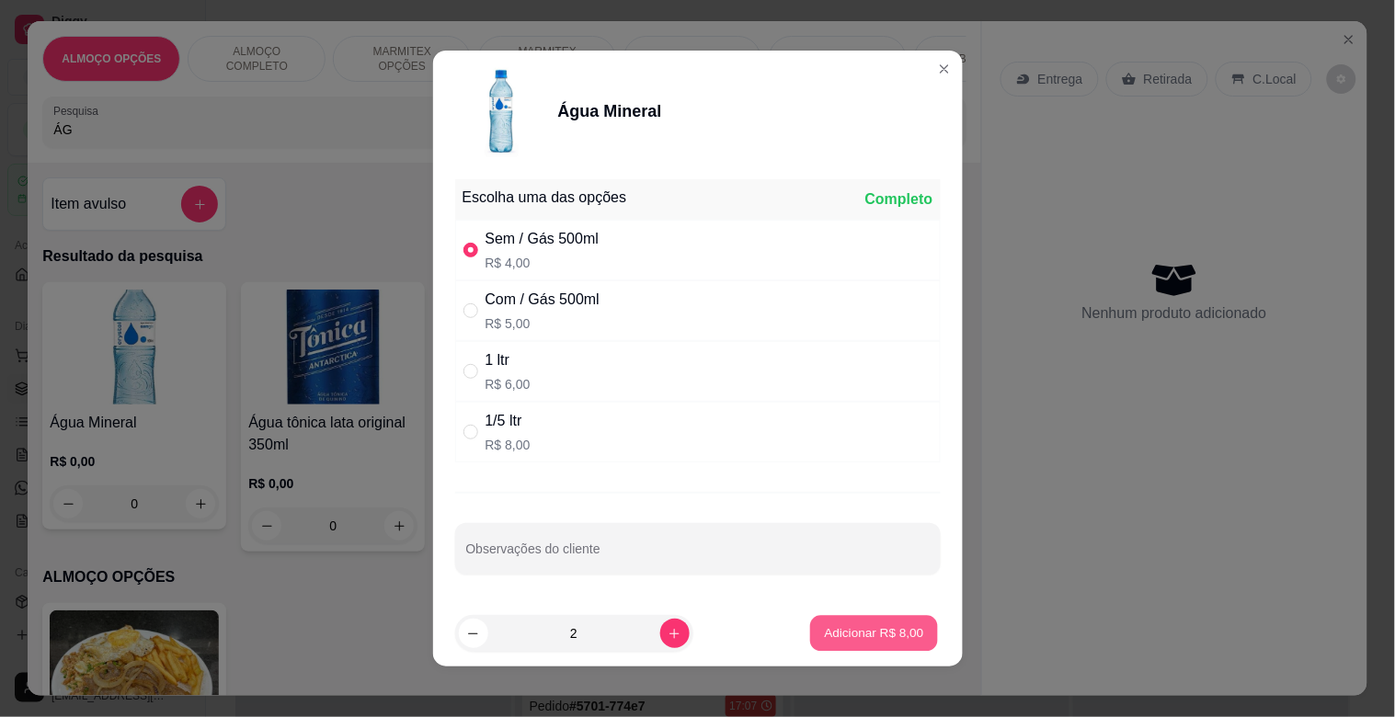
type input "2"
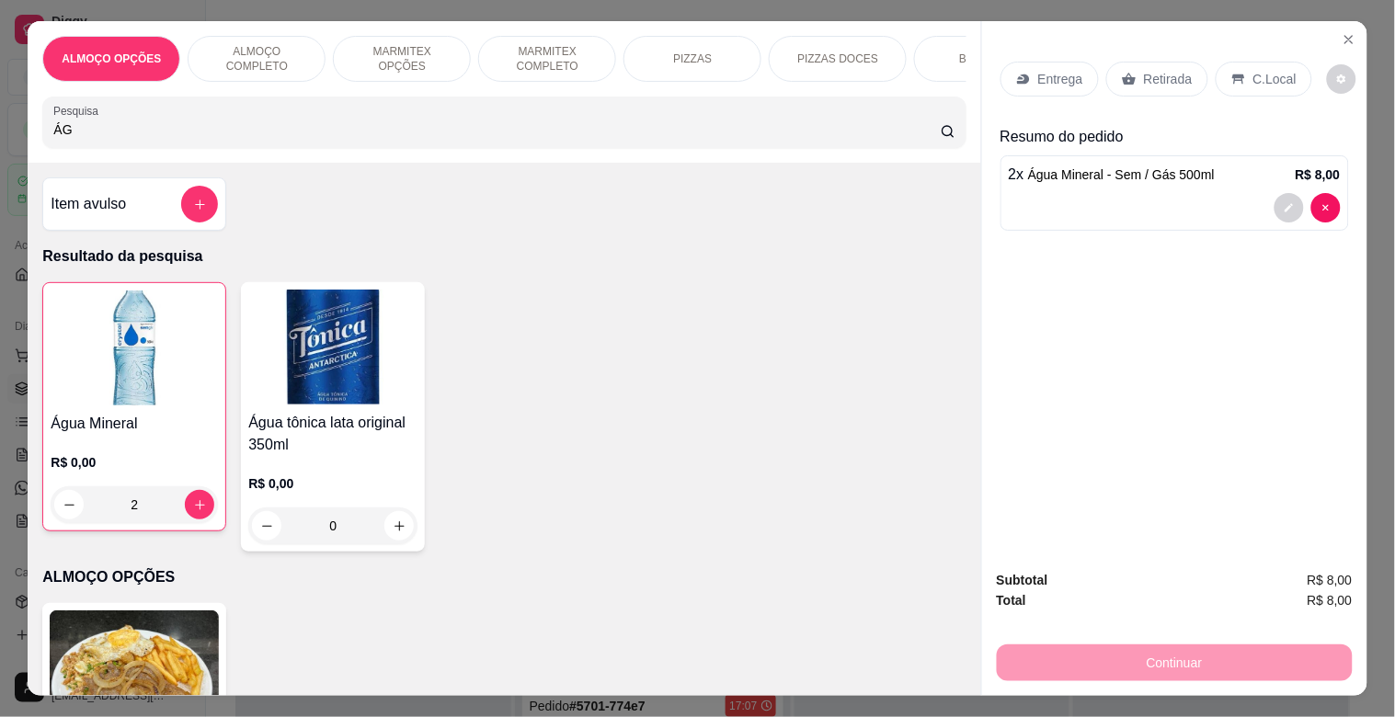
click at [97, 405] on img at bounding box center [134, 348] width 167 height 115
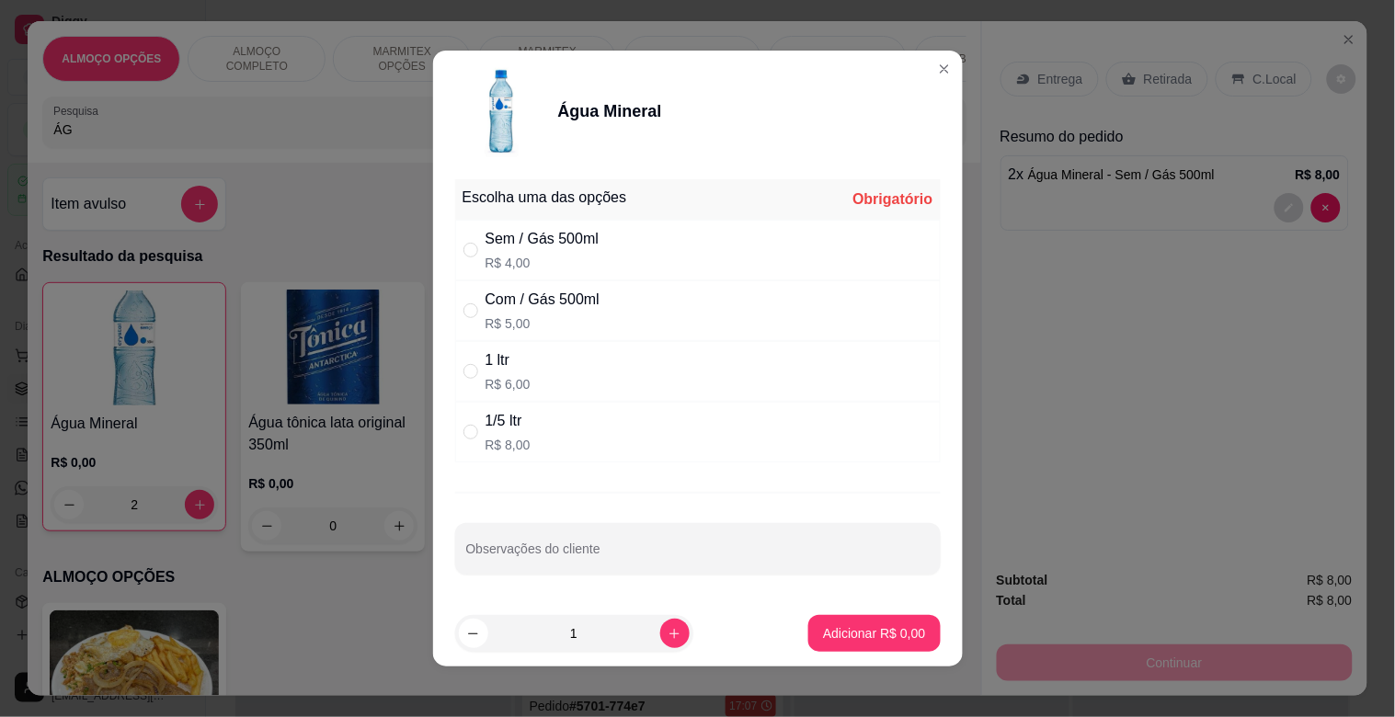
click at [474, 328] on div "Com / Gás 500ml R$ 5,00" at bounding box center [698, 311] width 486 height 61
radio input "true"
click at [809, 649] on button "Adicionar R$ 5,00" at bounding box center [875, 633] width 132 height 37
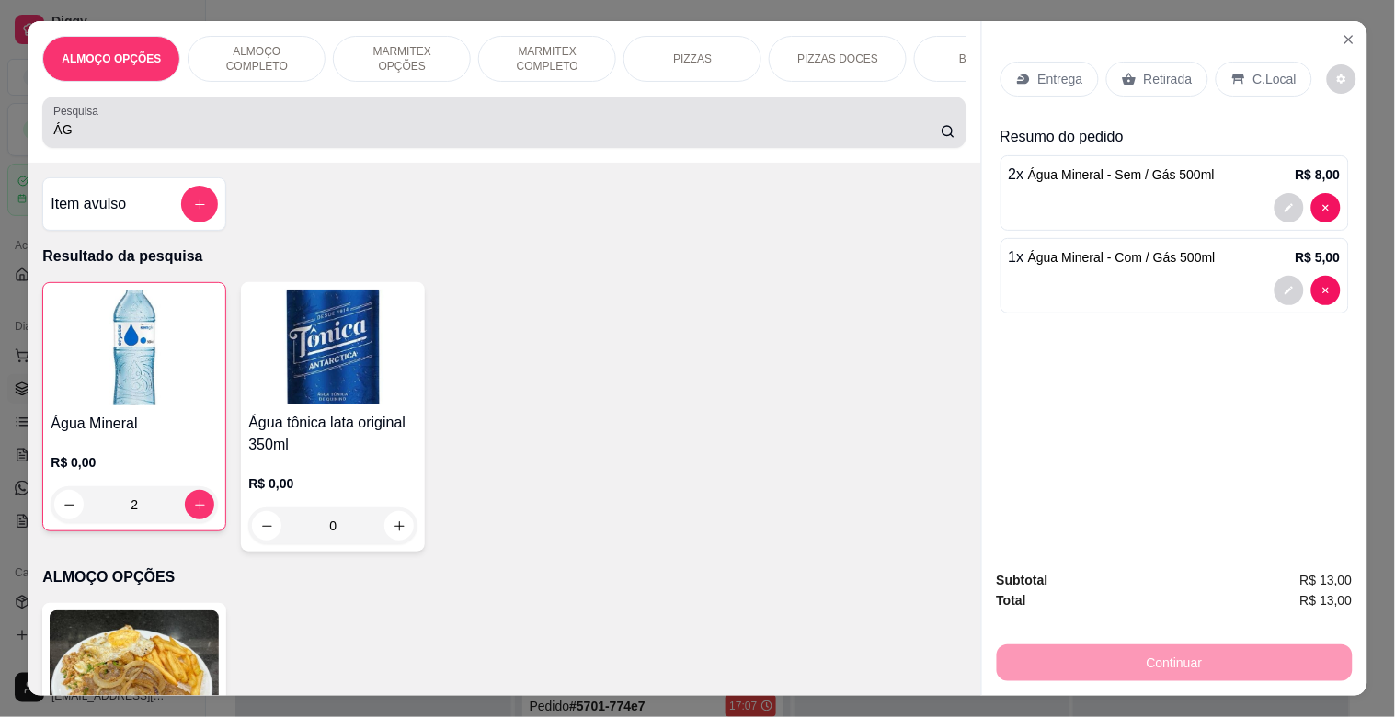
click at [306, 122] on div "ÁG" at bounding box center [503, 122] width 901 height 37
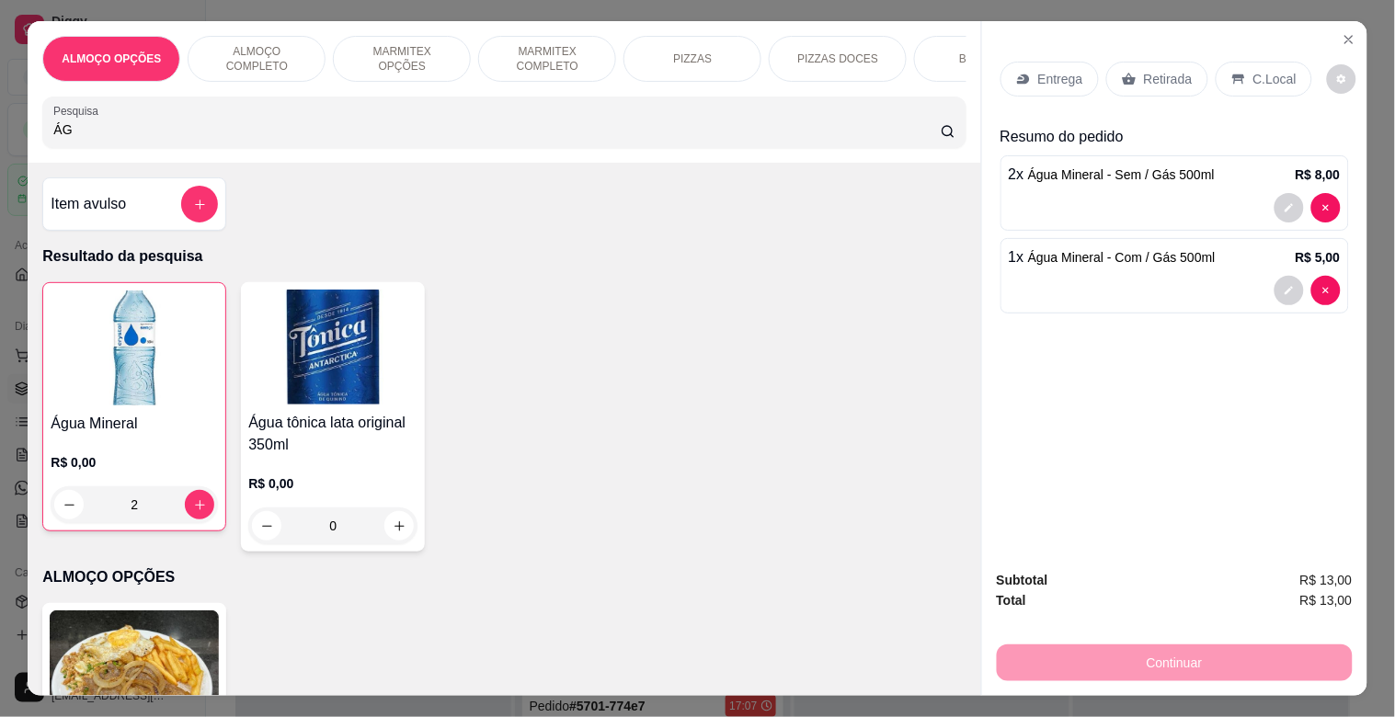
type input "Á"
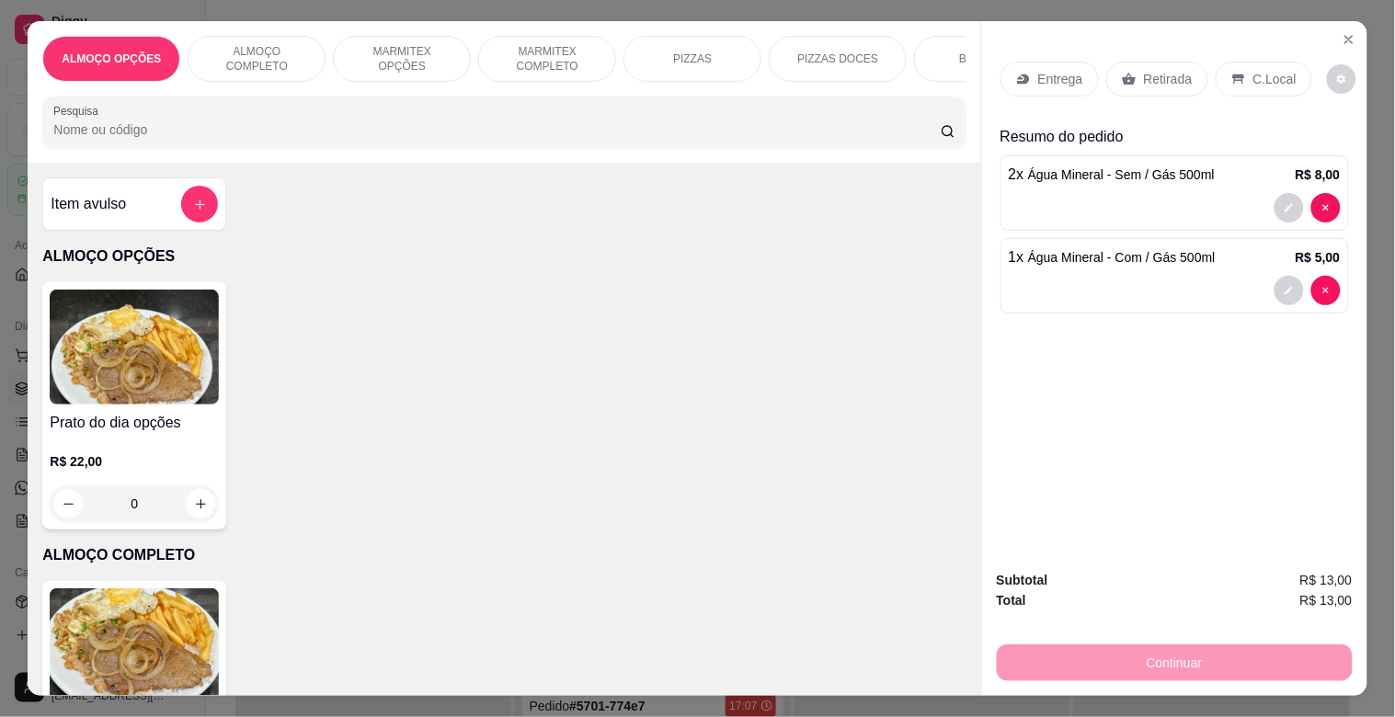
click at [948, 55] on div "BEBIDAS" at bounding box center [983, 59] width 138 height 46
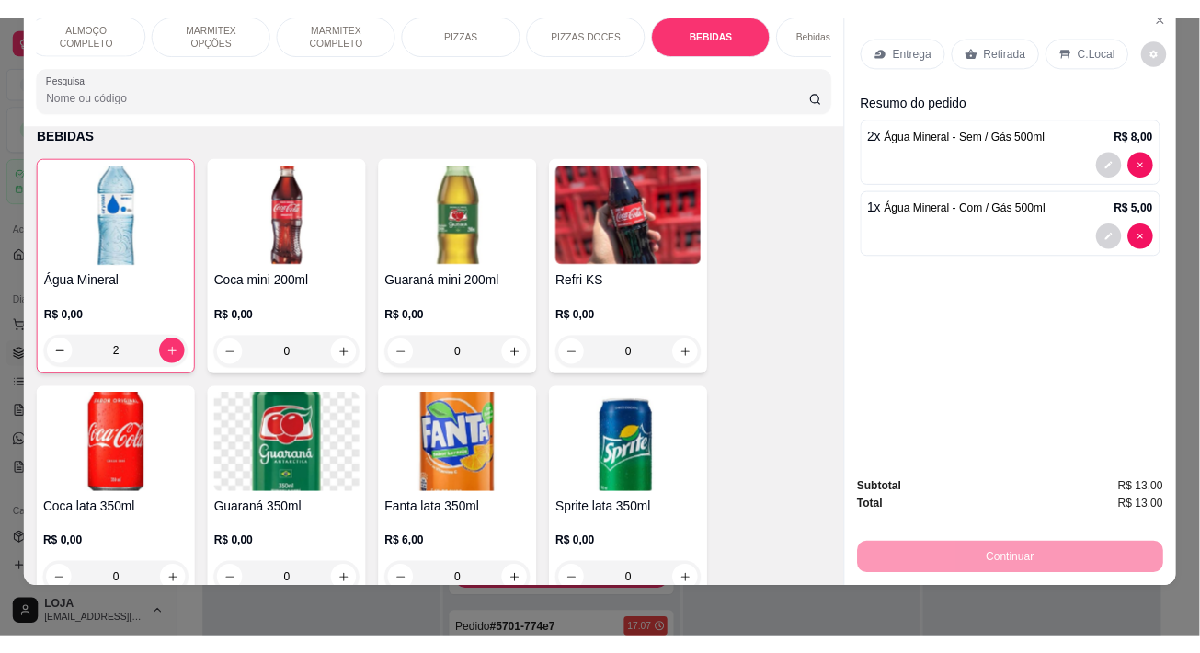
scroll to position [0, 823]
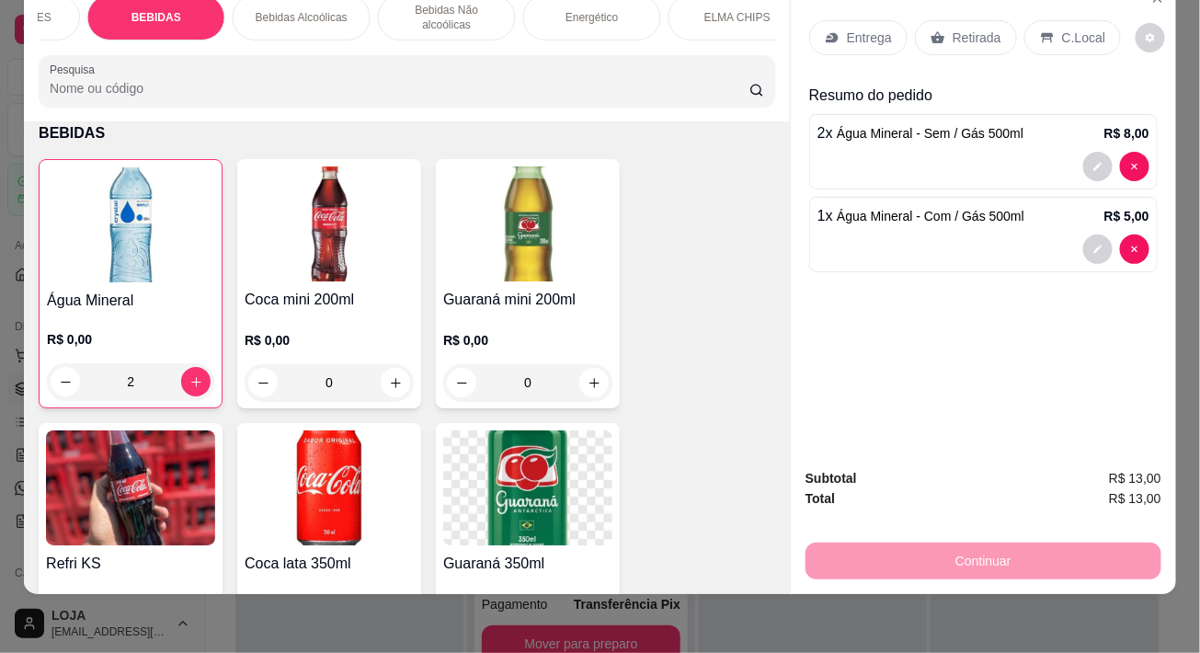
click at [598, 10] on p "Energético" at bounding box center [592, 17] width 52 height 15
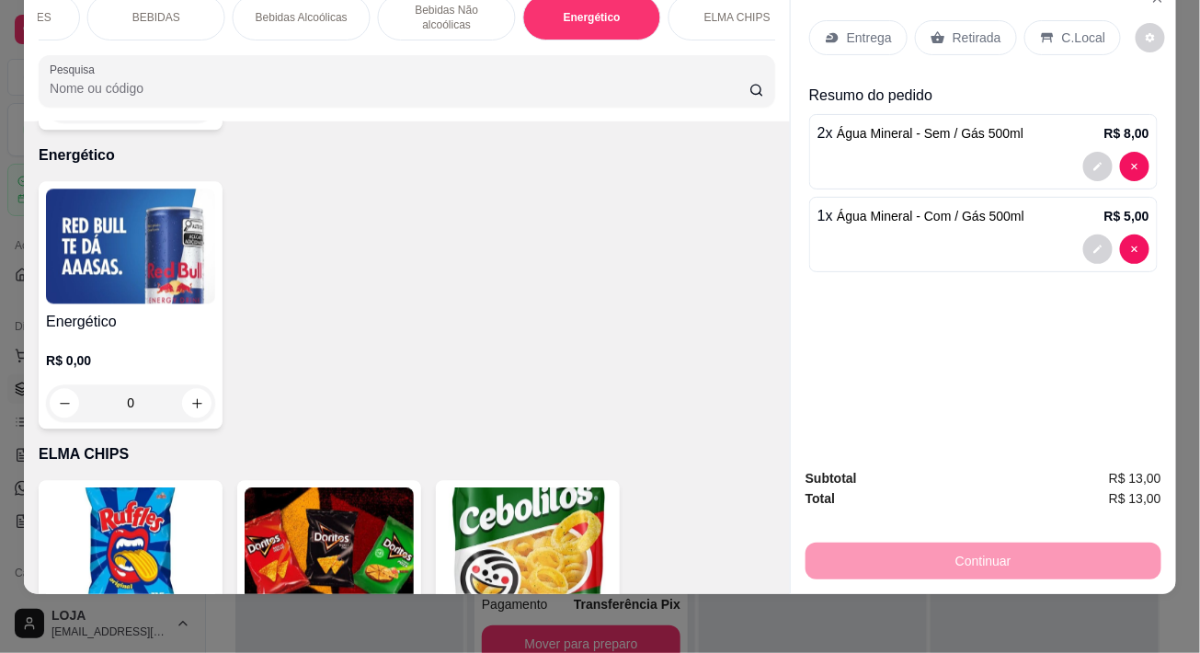
click at [724, 12] on div "ELMA CHIPS" at bounding box center [738, 17] width 138 height 46
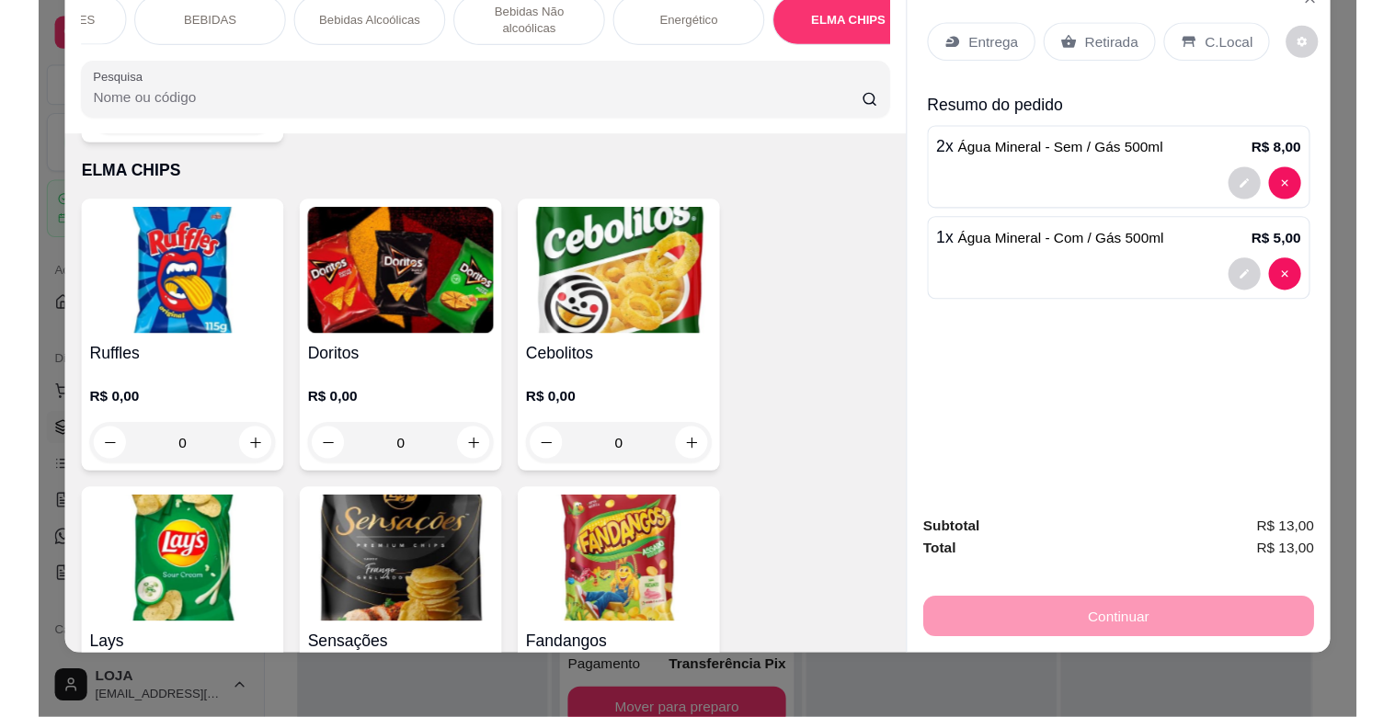
scroll to position [4952, 0]
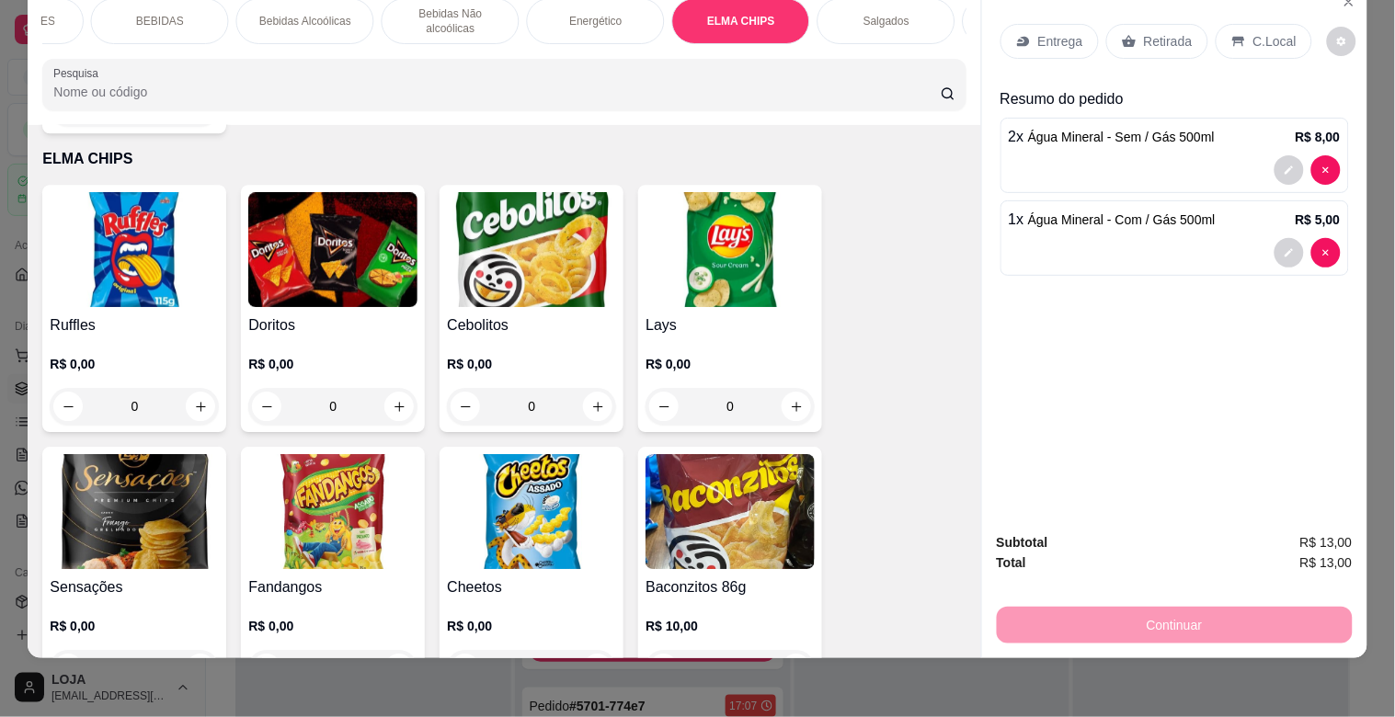
click at [339, 243] on img at bounding box center [332, 249] width 169 height 115
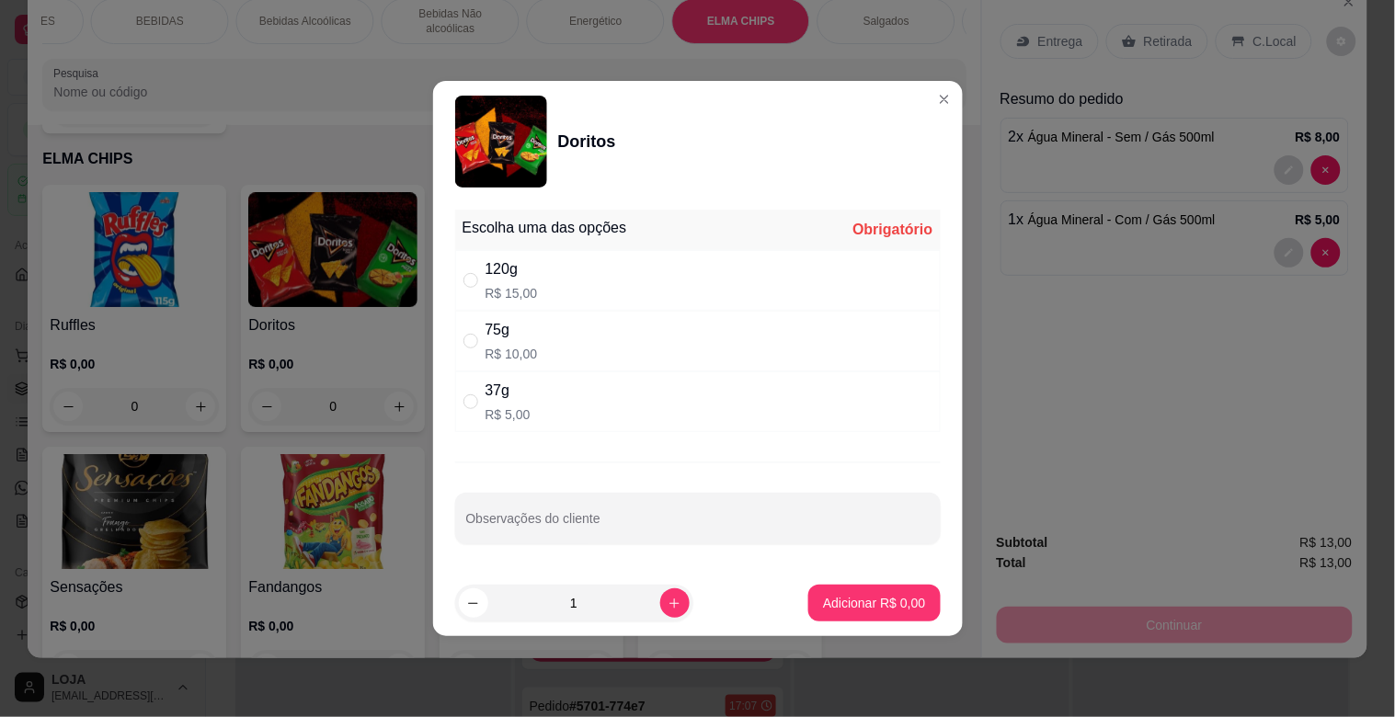
click at [555, 323] on div "75g R$ 10,00" at bounding box center [698, 341] width 486 height 61
radio input "true"
click at [869, 616] on button "Adicionar R$ 10,00" at bounding box center [871, 604] width 135 height 36
type input "1"
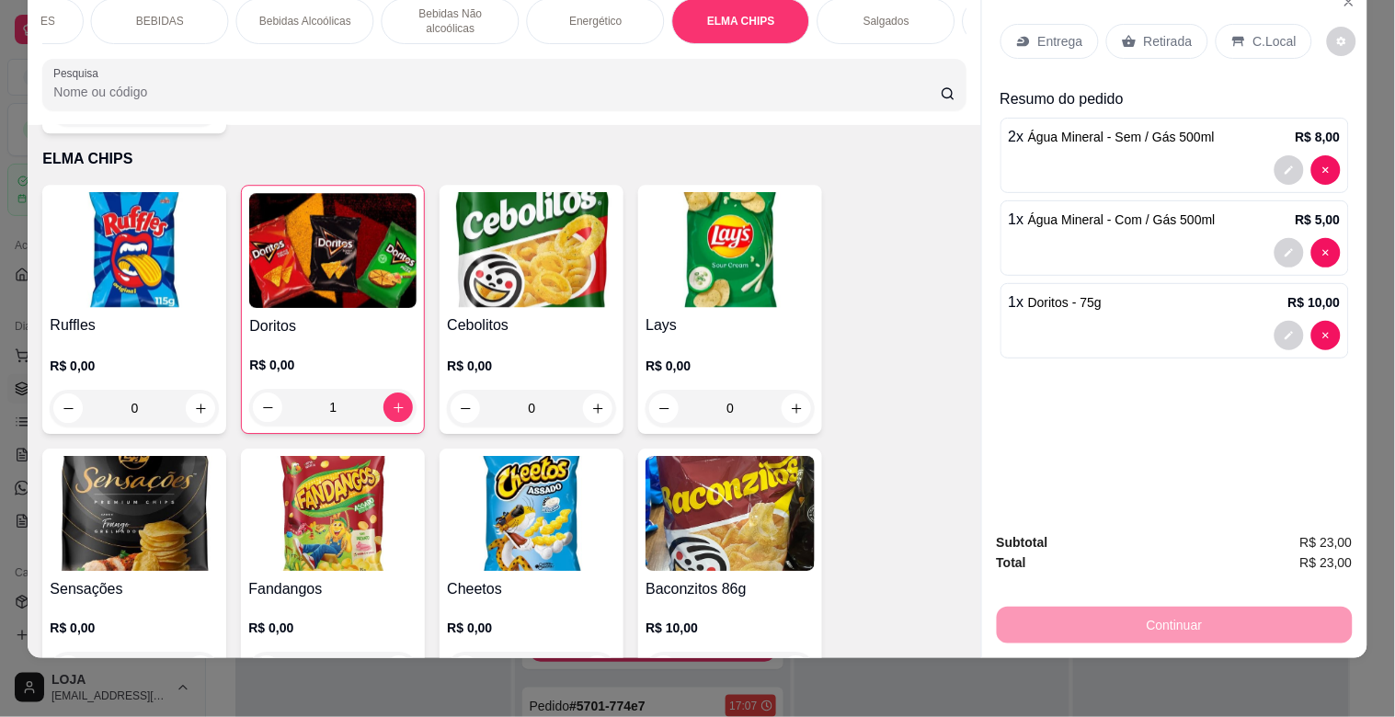
click at [328, 513] on img at bounding box center [332, 513] width 169 height 115
click at [557, 506] on img at bounding box center [531, 513] width 169 height 115
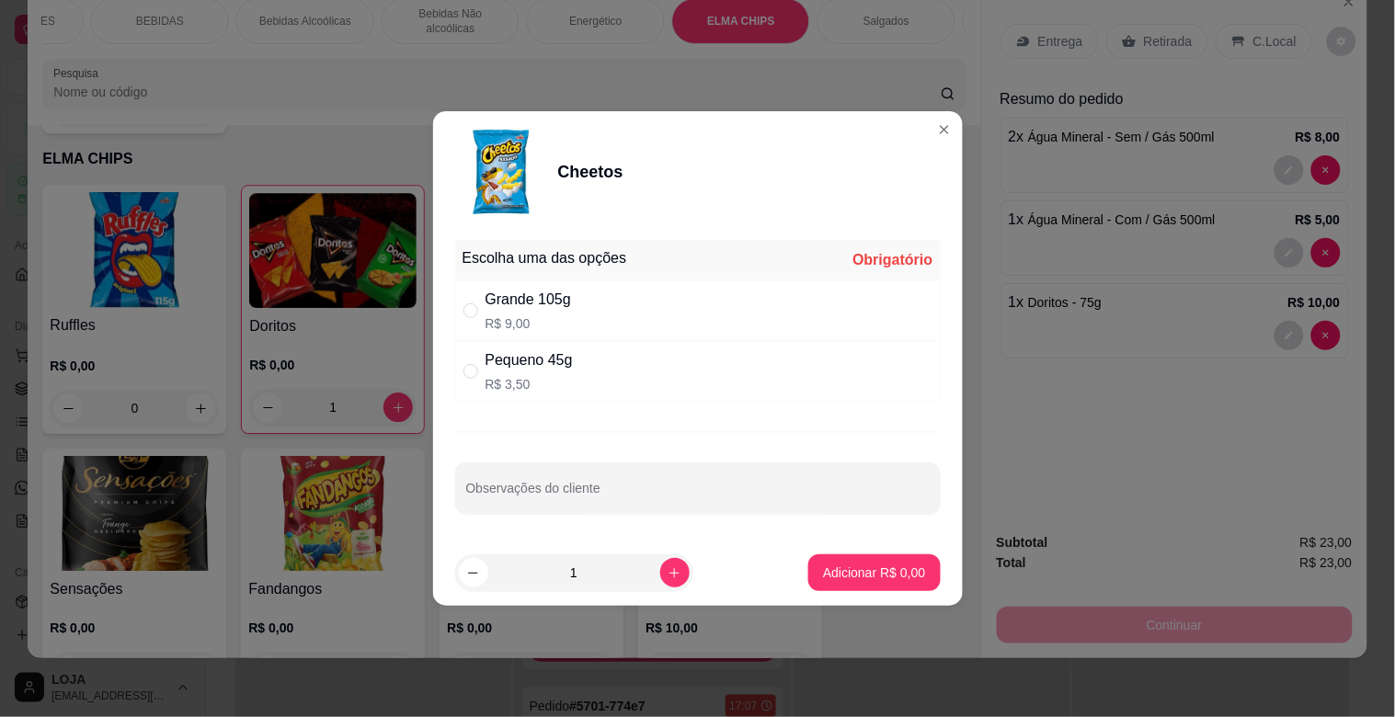
click at [557, 366] on div "Pequeno 45g" at bounding box center [529, 361] width 87 height 22
radio input "true"
click at [861, 580] on p "Adicionar R$ 3,50" at bounding box center [874, 572] width 99 height 17
type input "1"
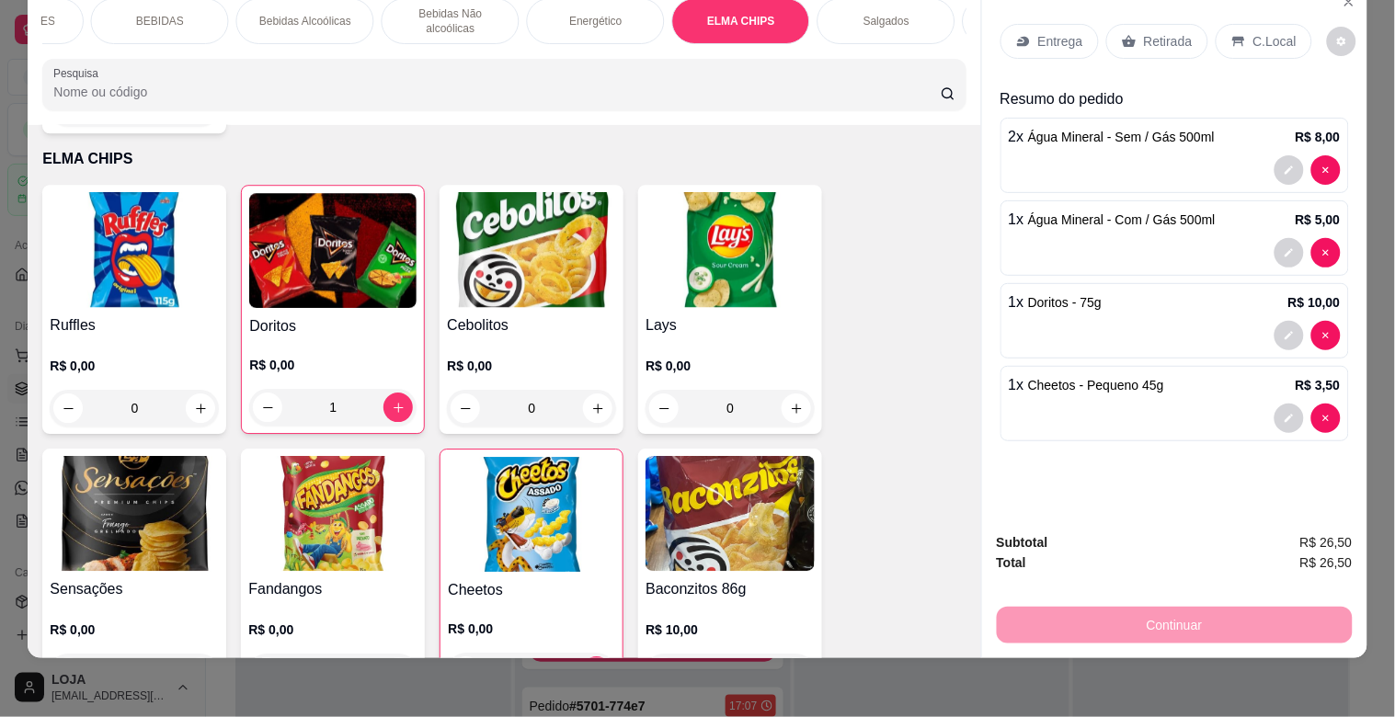
click at [213, 111] on div "ALMOÇO OPÇÕES ALMOÇO COMPLETO MARMITEX OPÇÕES MARMITEX COMPLETO PIZZAS PIZZAS D…" at bounding box center [504, 54] width 953 height 142
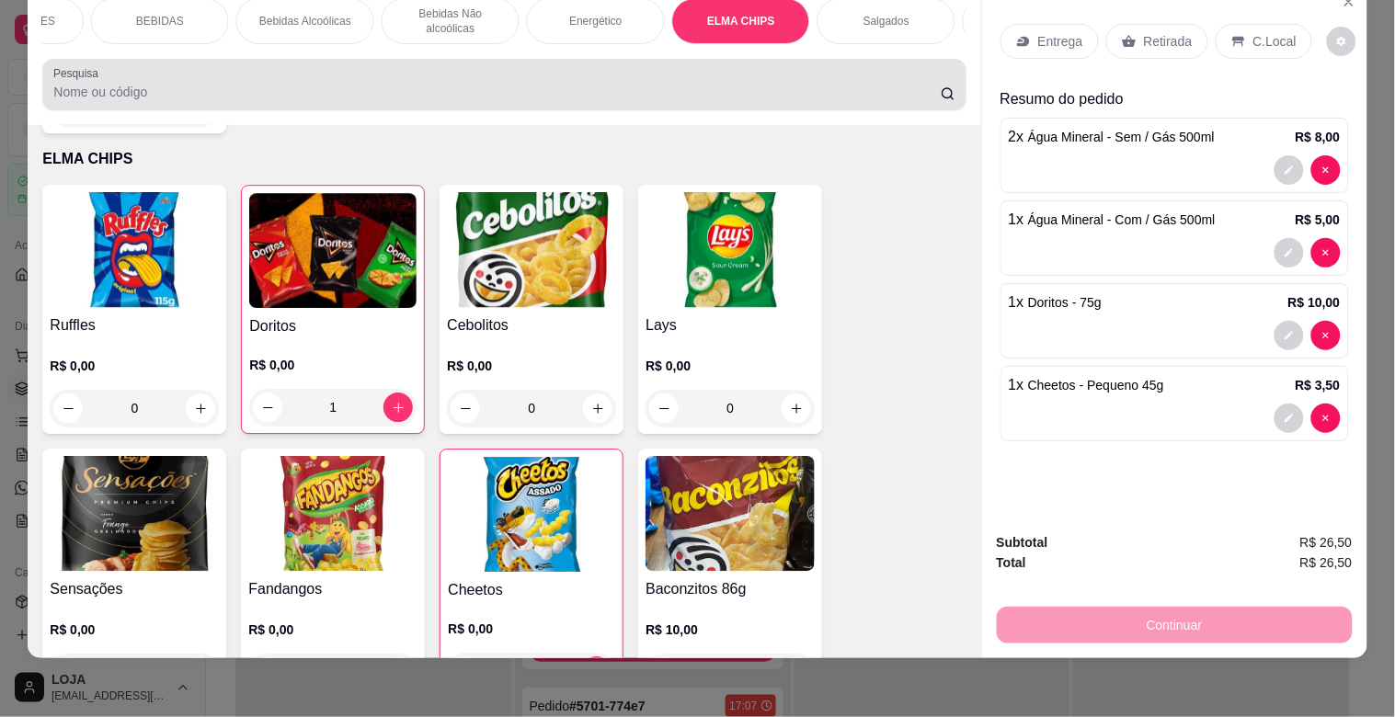
drag, startPoint x: 187, startPoint y: 105, endPoint x: 228, endPoint y: 104, distance: 41.4
click at [187, 104] on div "Pesquisa" at bounding box center [504, 85] width 924 height 52
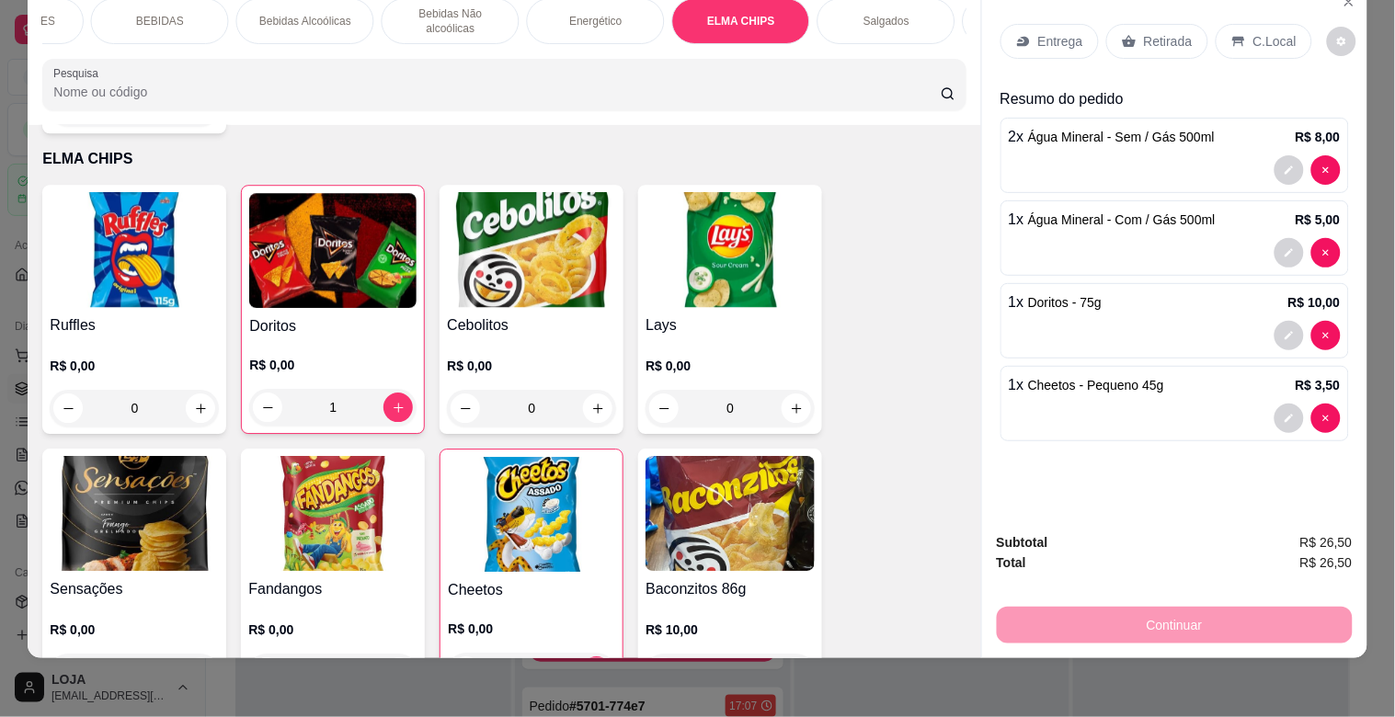
drag, startPoint x: 515, startPoint y: 49, endPoint x: 535, endPoint y: 48, distance: 20.3
click at [535, 48] on div "ALMOÇO OPÇÕES ALMOÇO COMPLETO MARMITEX OPÇÕES MARMITEX COMPLETO PIZZAS PIZZAS D…" at bounding box center [504, 54] width 953 height 142
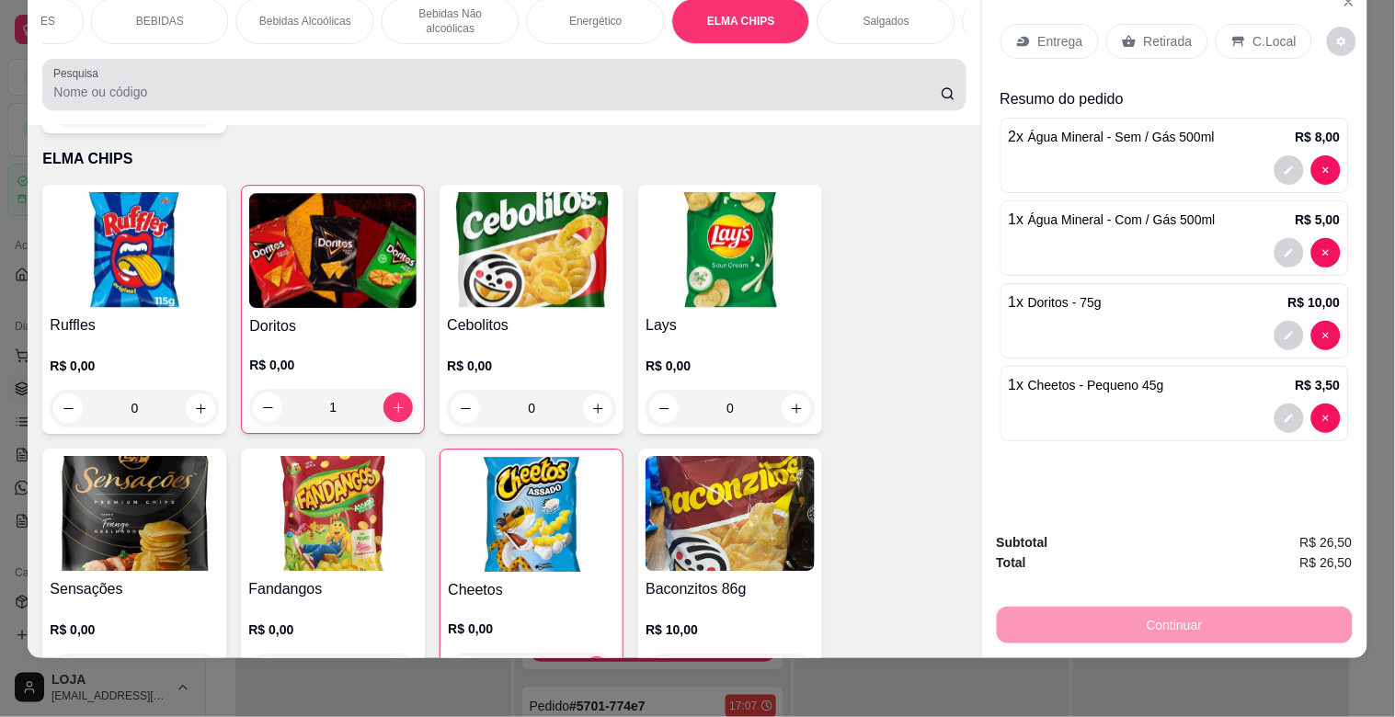
click at [421, 80] on div at bounding box center [503, 84] width 901 height 37
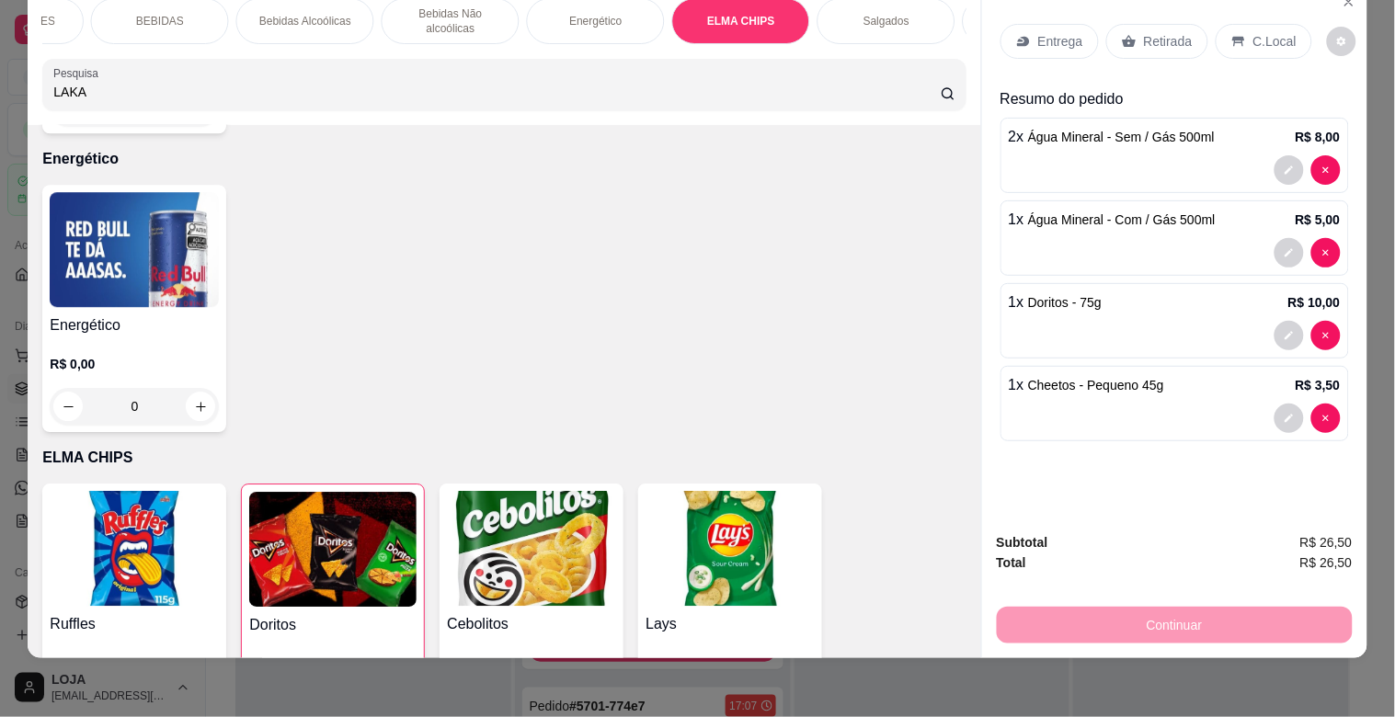
scroll to position [5250, 0]
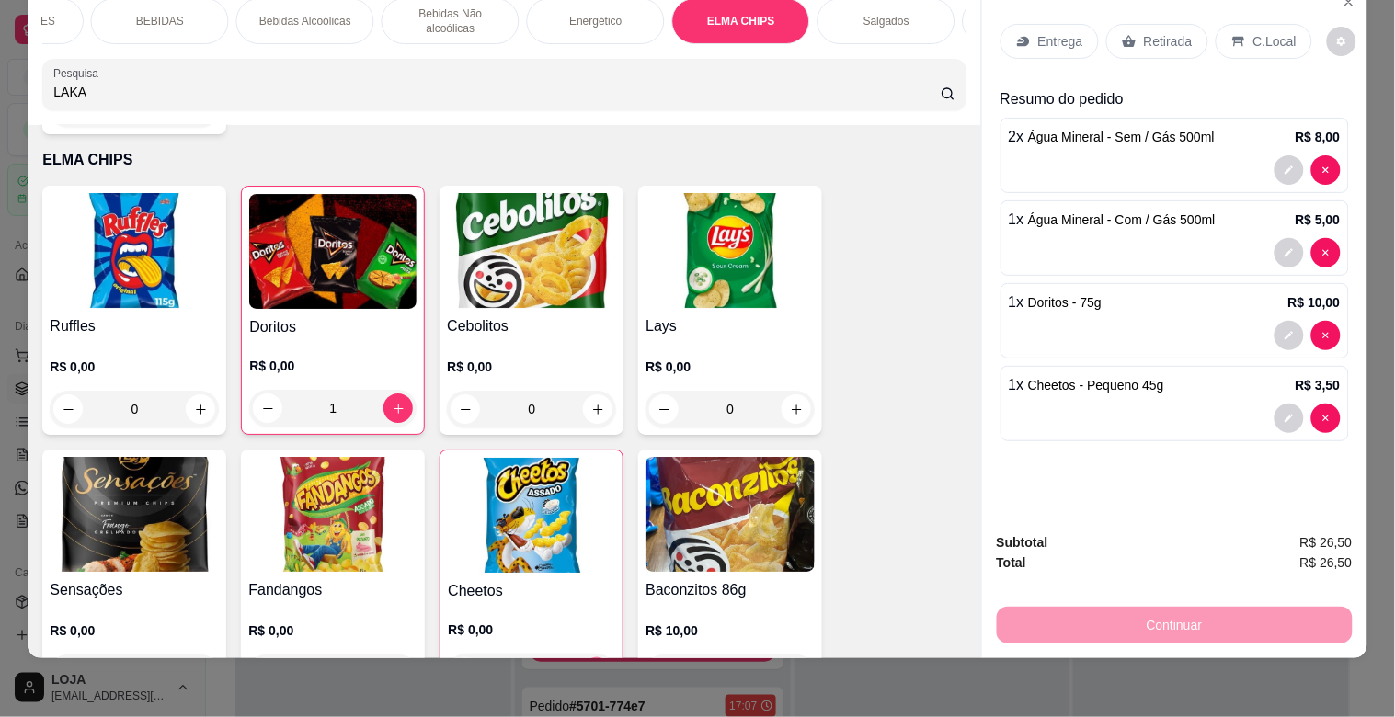
type input "LAKA"
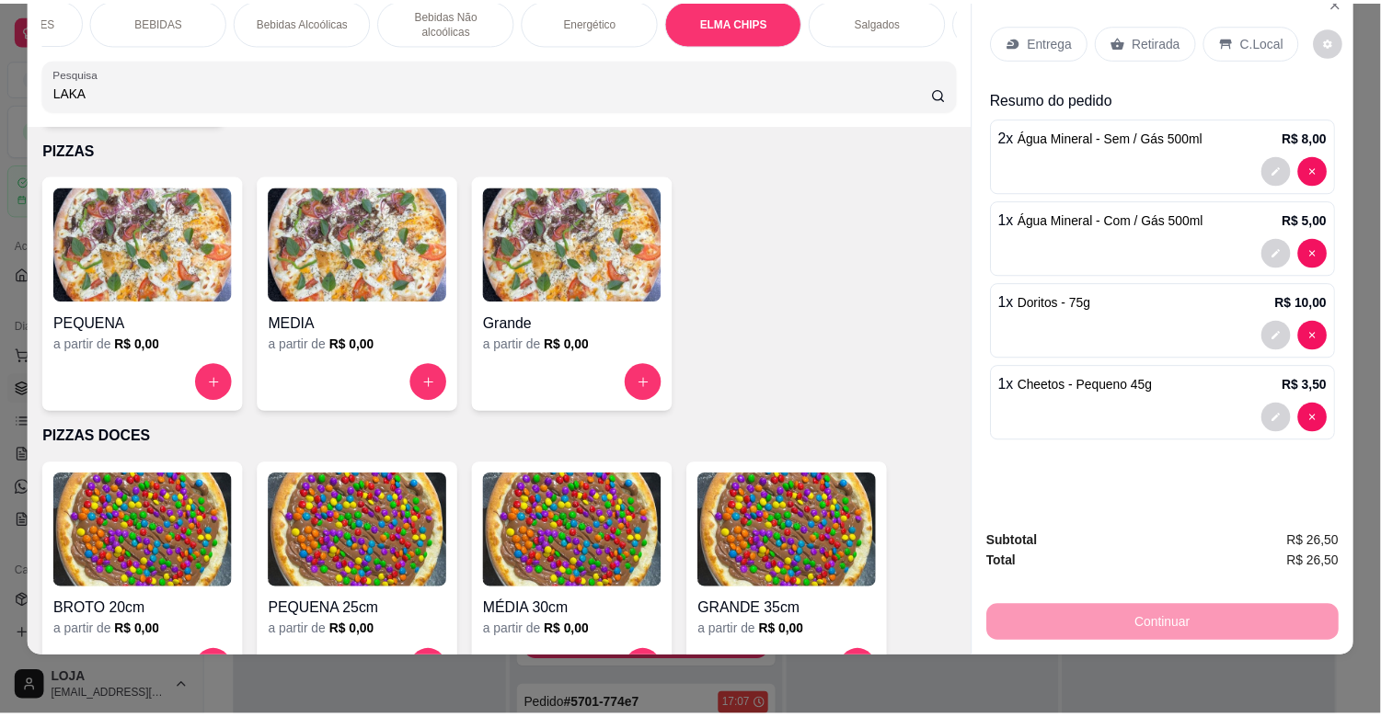
scroll to position [0, 0]
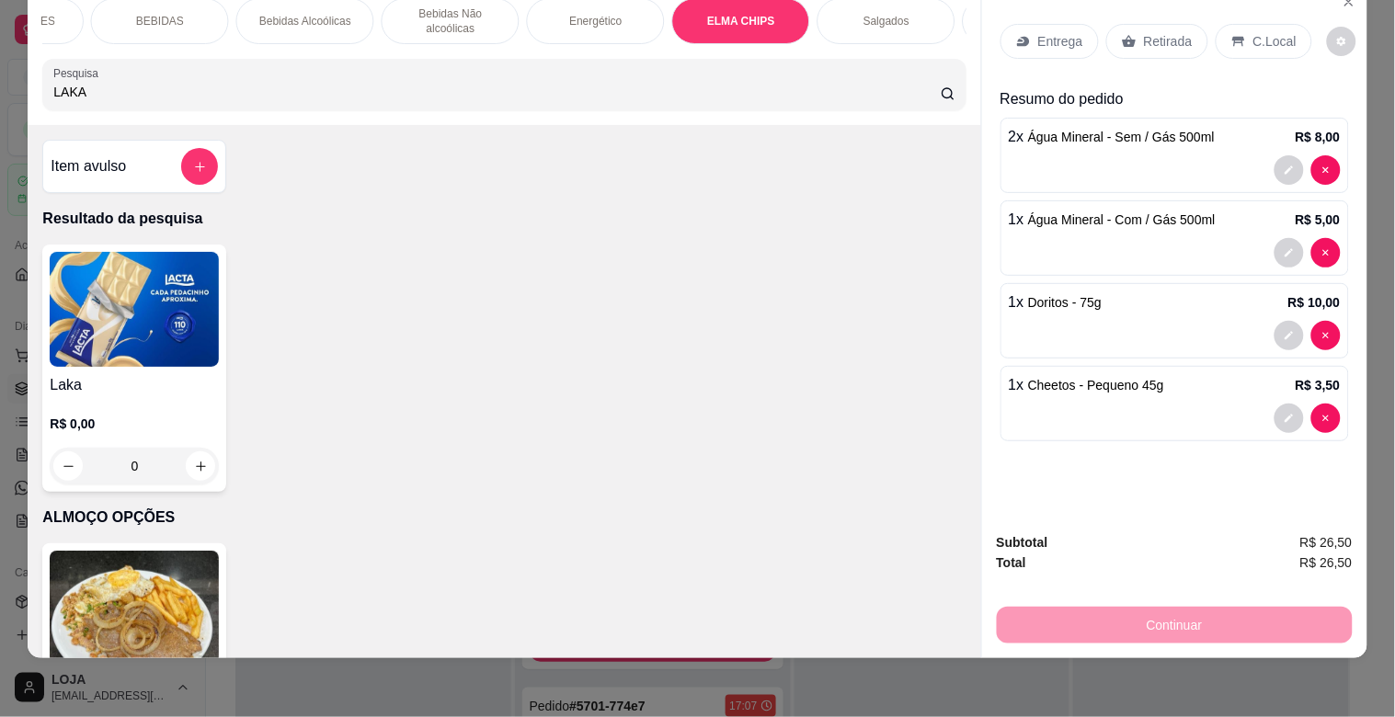
click at [144, 337] on img at bounding box center [134, 309] width 169 height 115
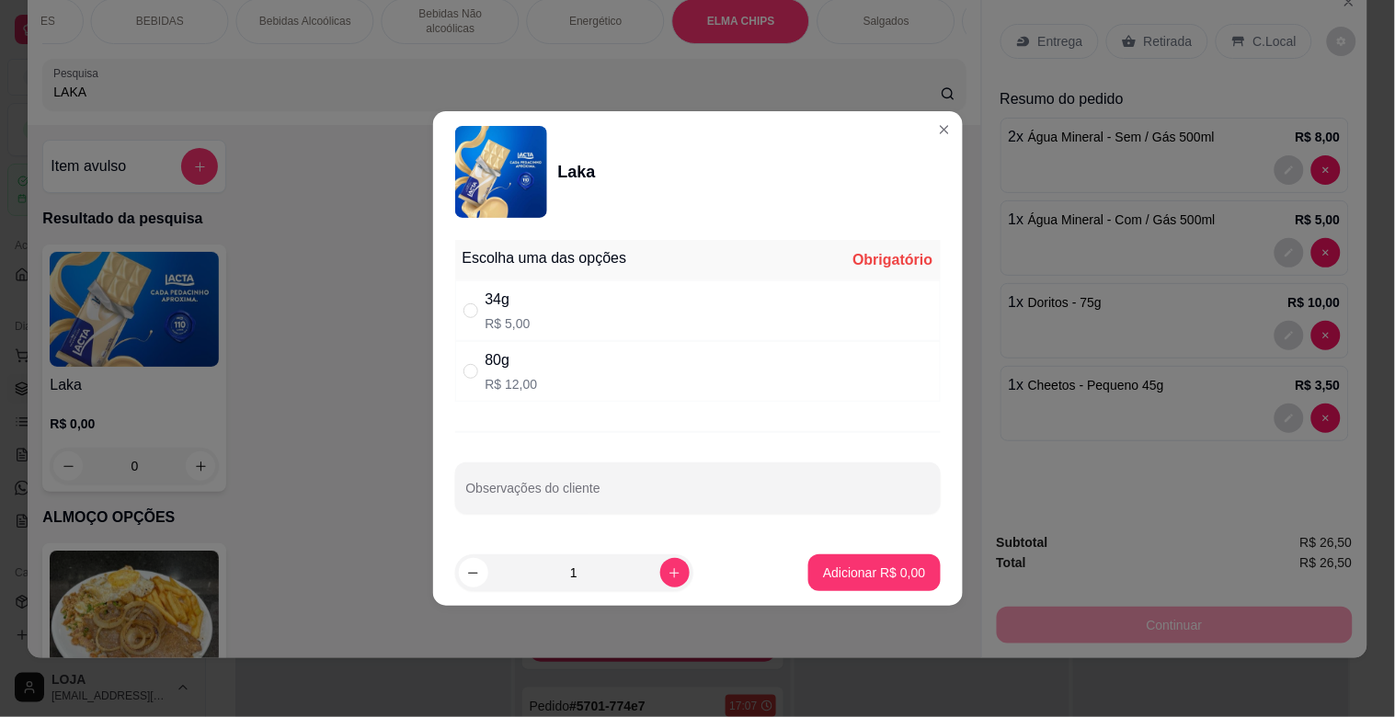
click at [540, 310] on div "34g R$ 5,00" at bounding box center [698, 311] width 486 height 61
radio input "true"
click at [668, 574] on icon "increase-product-quantity" at bounding box center [675, 574] width 14 height 14
type input "2"
click at [833, 578] on p "Adicionar R$ 10,00" at bounding box center [871, 572] width 107 height 17
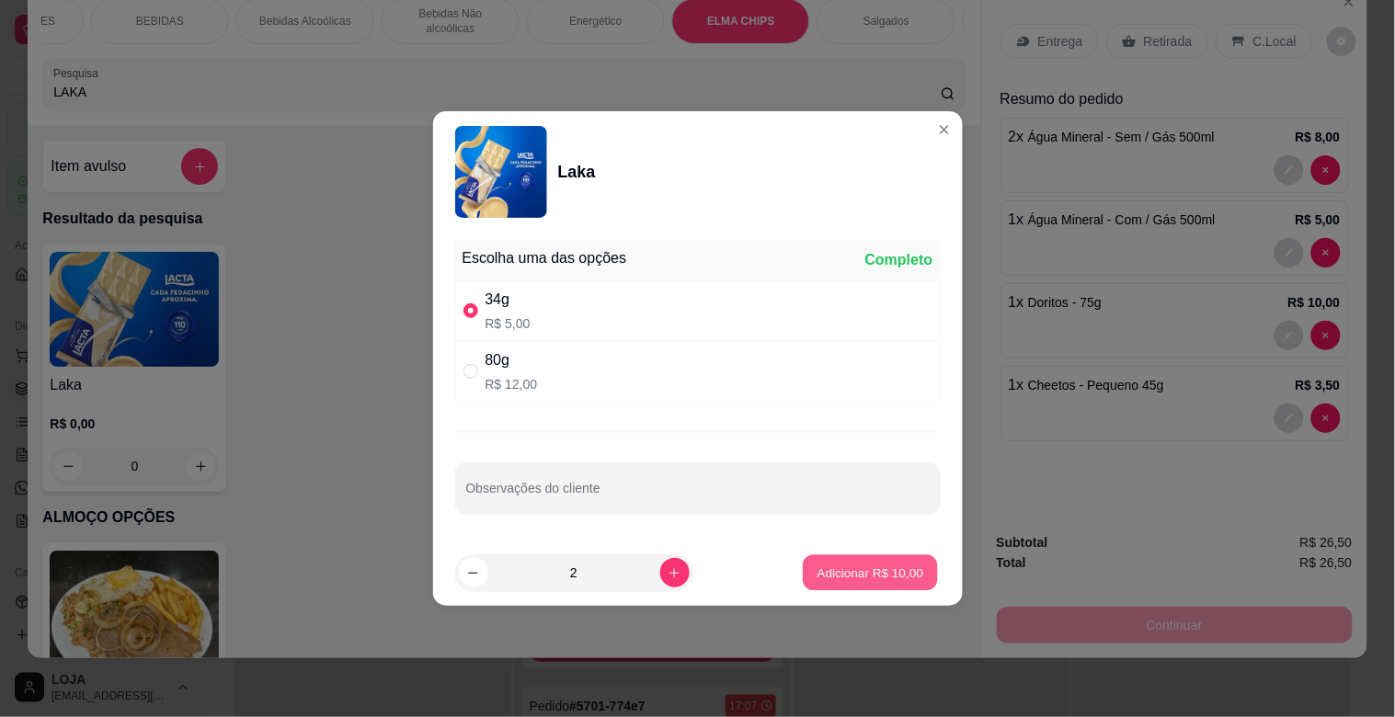
type input "2"
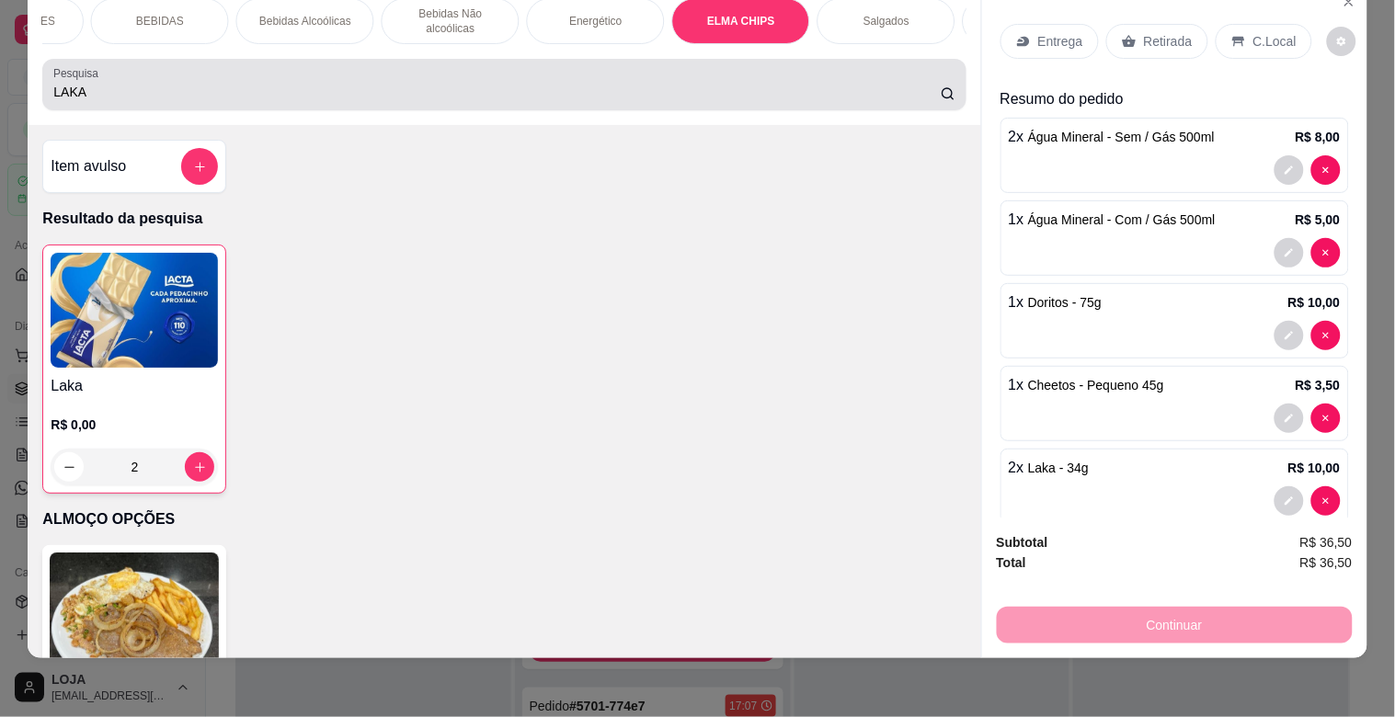
click at [168, 107] on div "Pesquisa LAKA" at bounding box center [504, 85] width 924 height 52
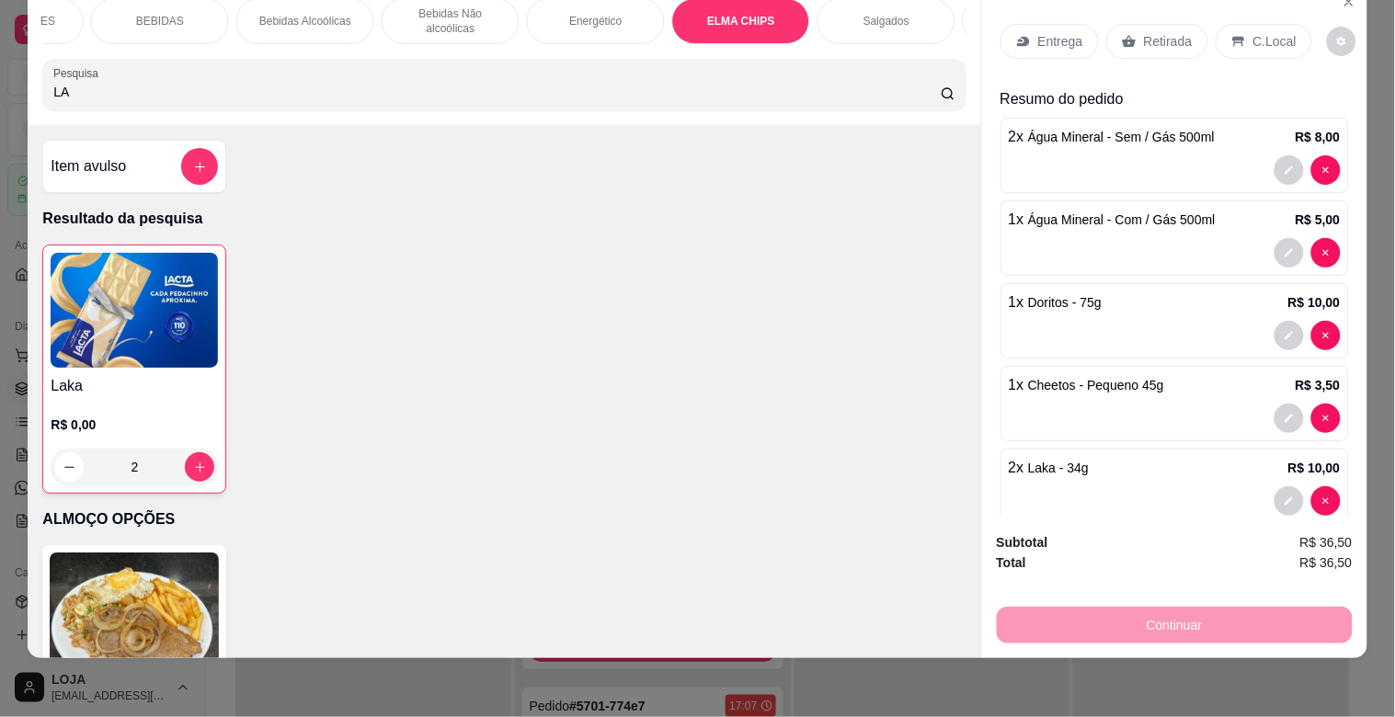
type input "L"
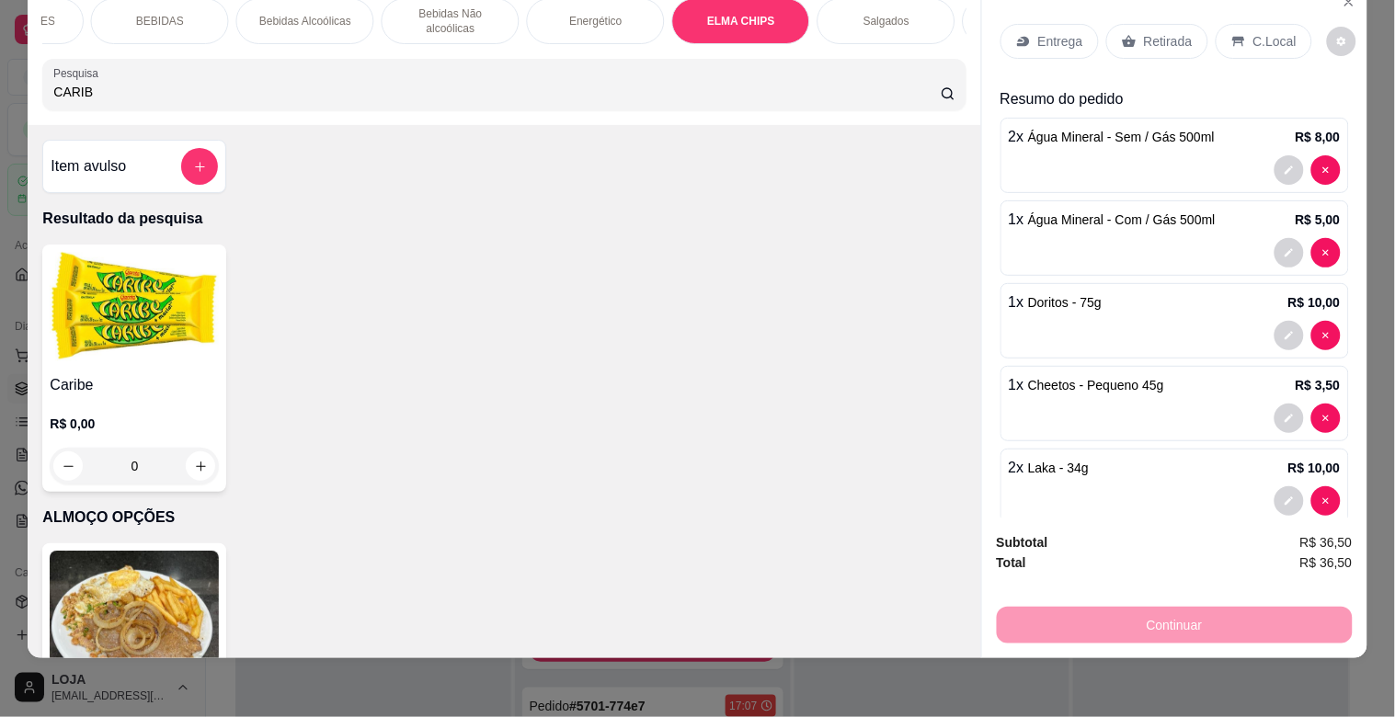
type input "CARIB"
click at [99, 393] on h4 "Caribe" at bounding box center [134, 385] width 169 height 22
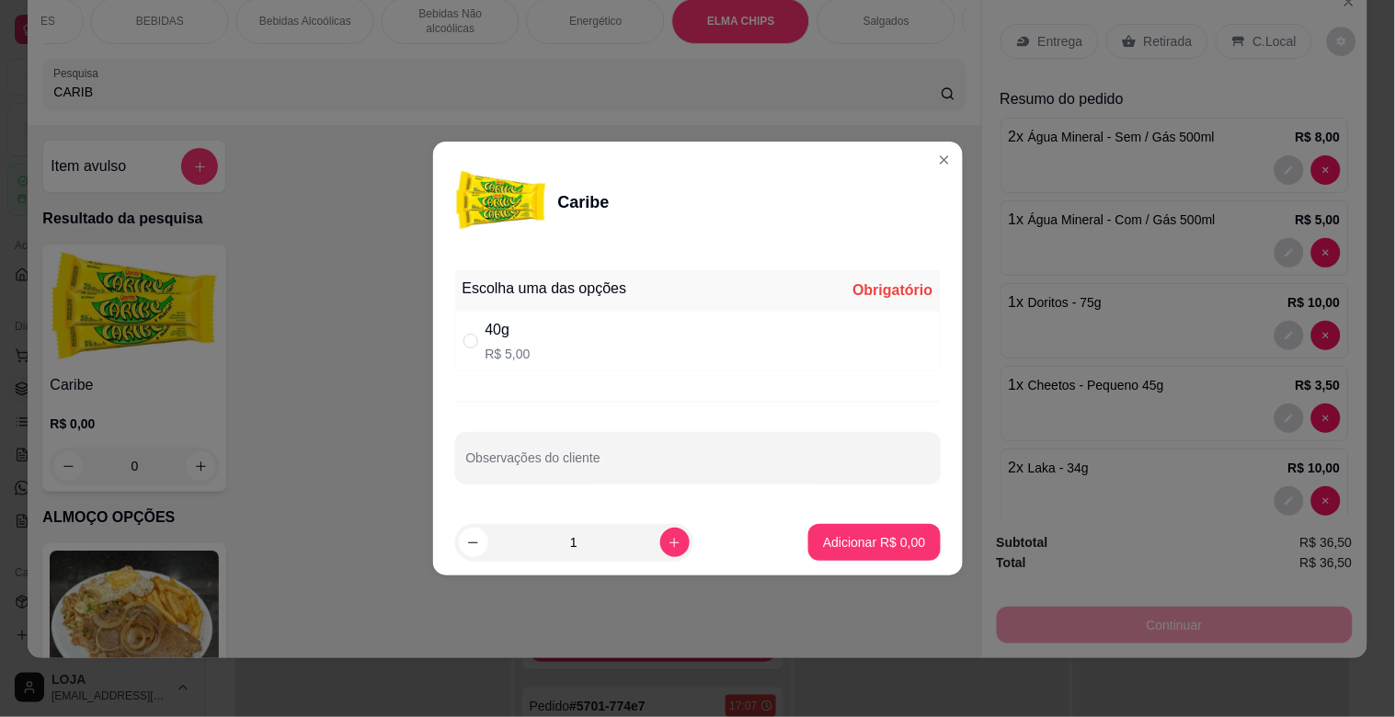
click at [543, 339] on div "40g R$ 5,00" at bounding box center [698, 341] width 486 height 61
radio input "true"
click at [839, 532] on button "Adicionar R$ 5,00" at bounding box center [875, 542] width 132 height 37
type input "1"
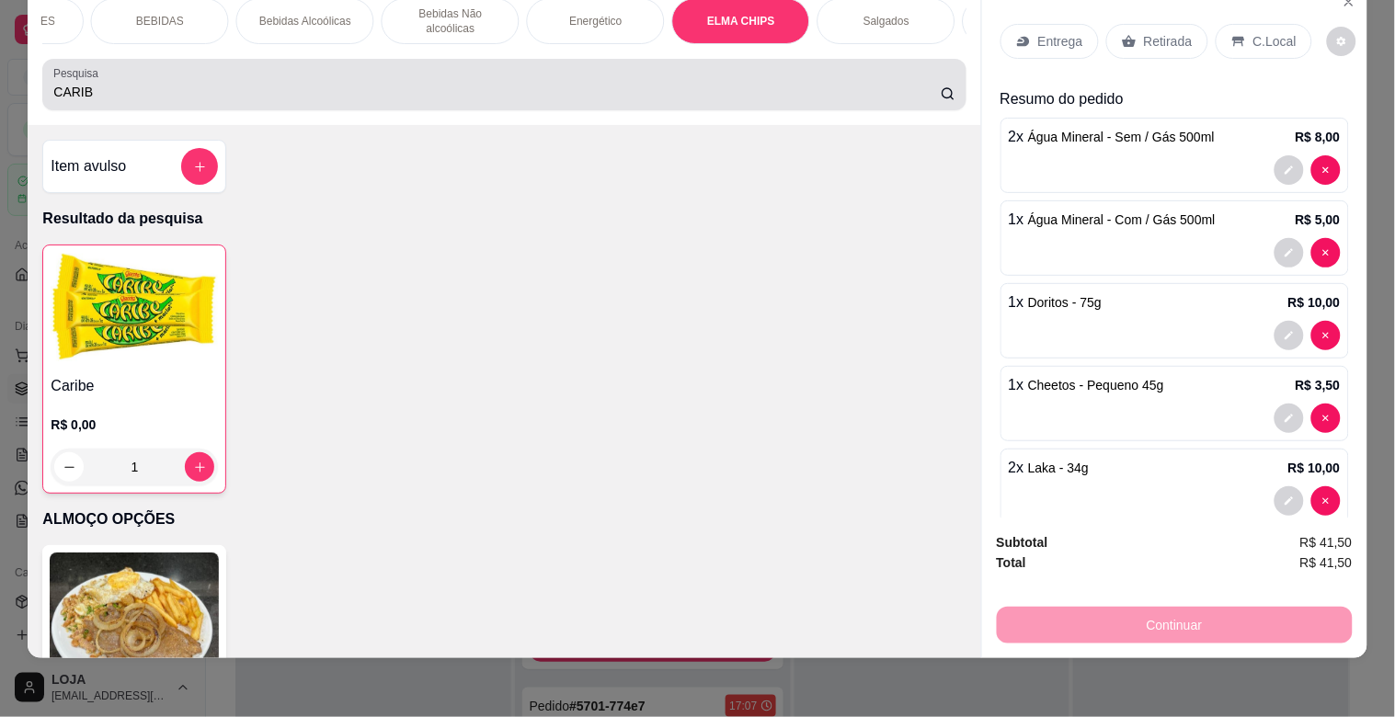
click at [124, 86] on input "CARIB" at bounding box center [497, 92] width 888 height 18
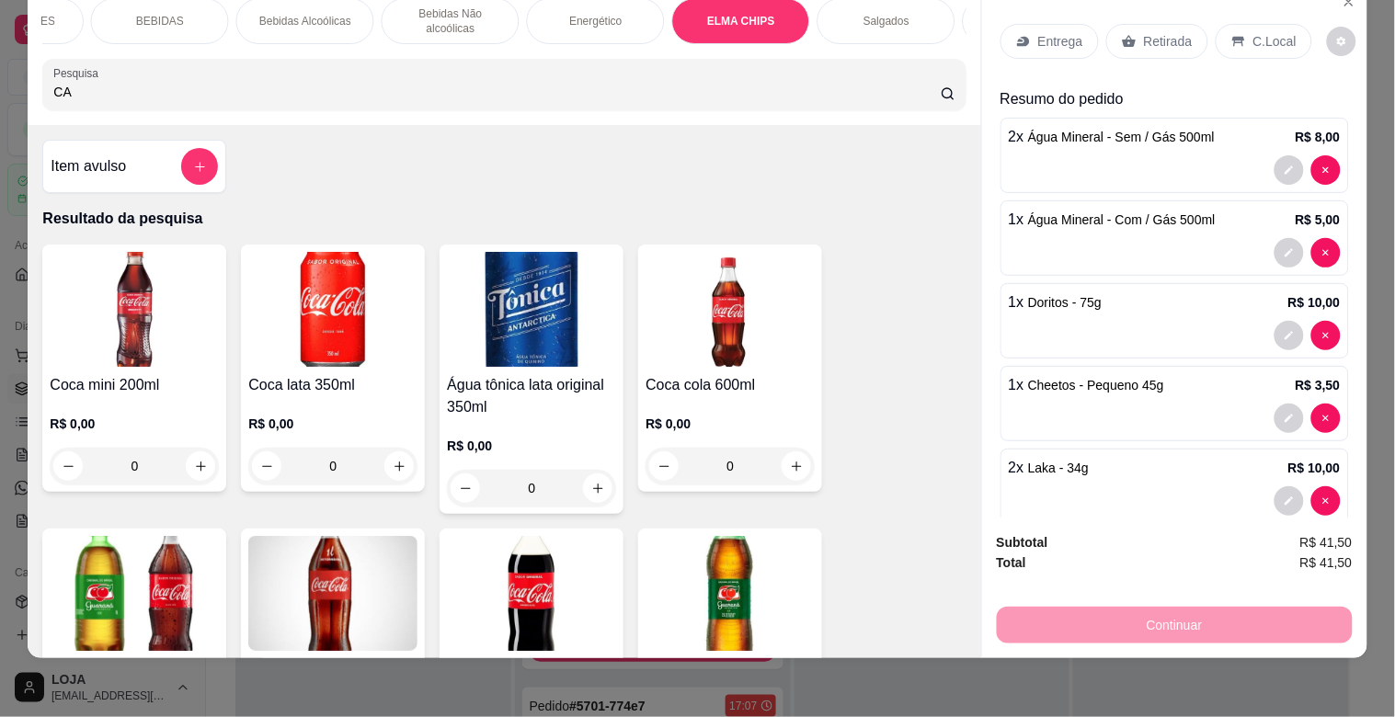
type input "C"
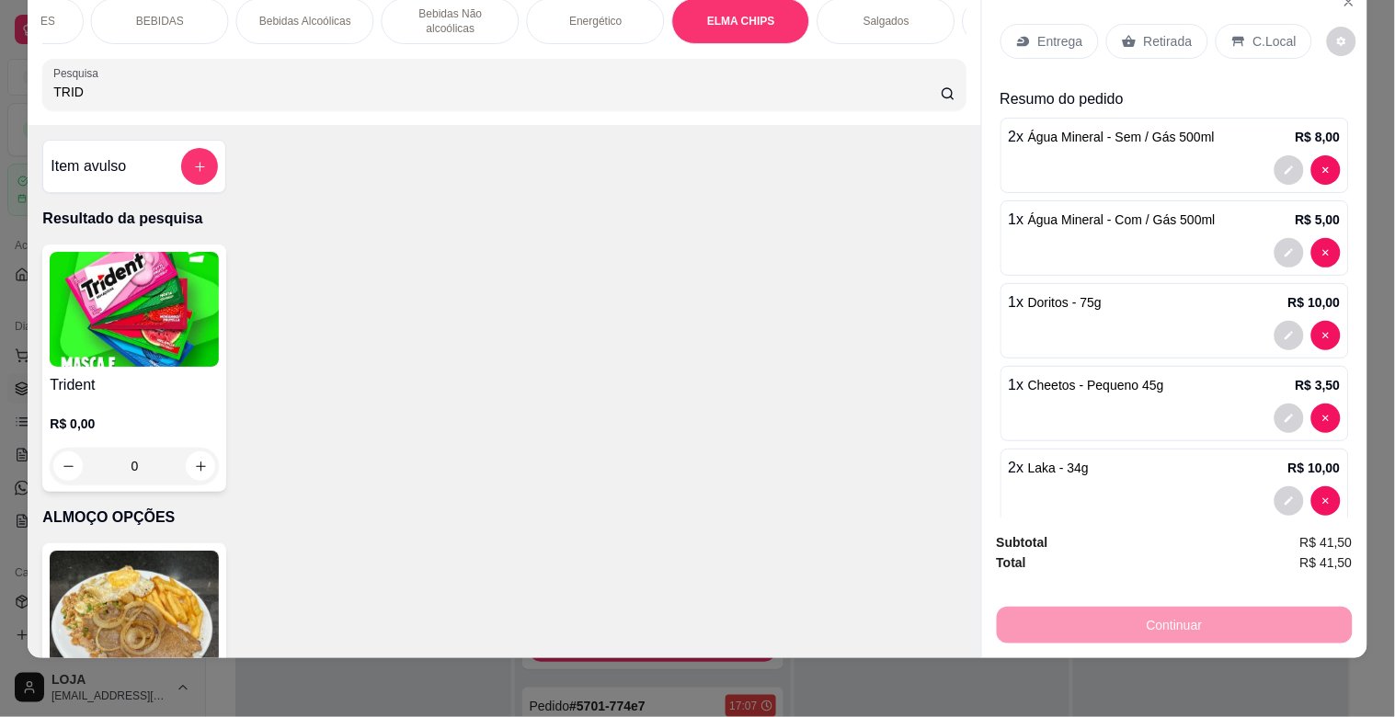
type input "TRID"
click at [92, 295] on img at bounding box center [134, 309] width 169 height 115
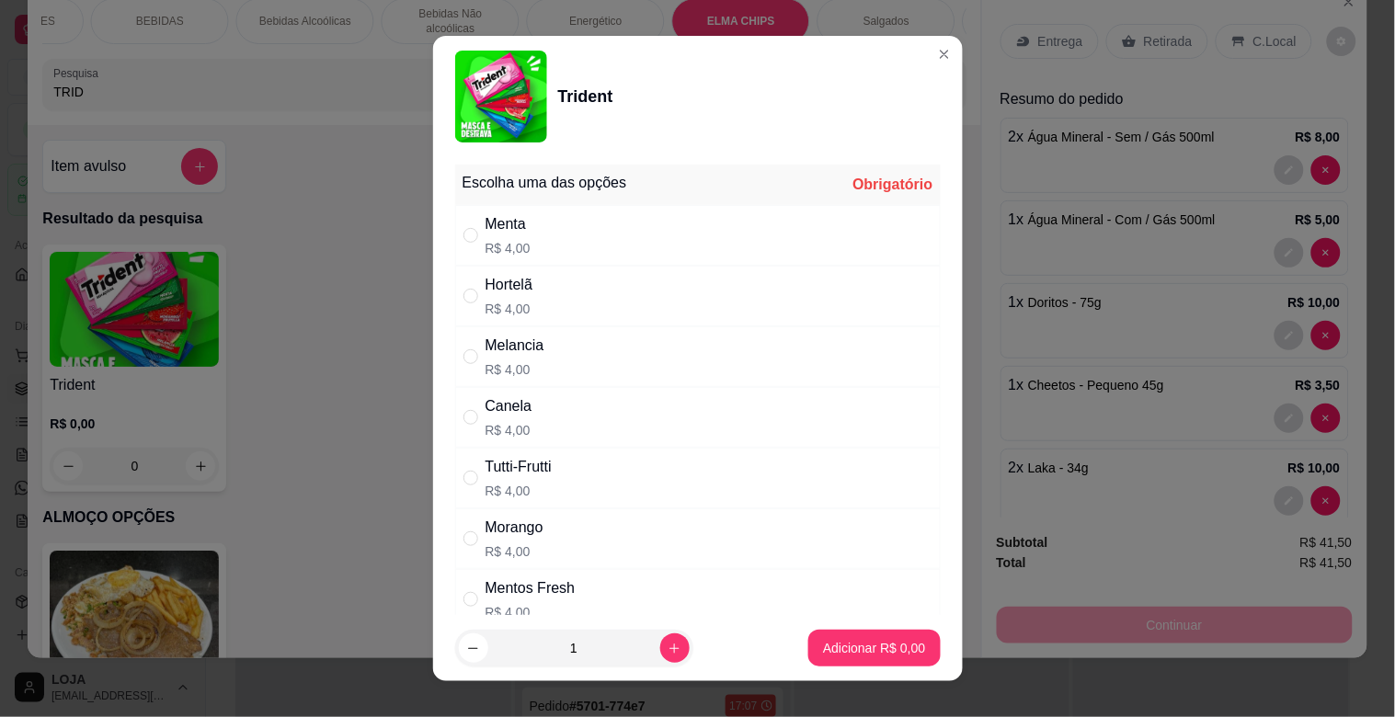
click at [566, 598] on div "Mentos Fresh" at bounding box center [531, 589] width 90 height 22
radio input "true"
click at [848, 660] on button "Adicionar R$ 4,00" at bounding box center [874, 649] width 128 height 36
type input "1"
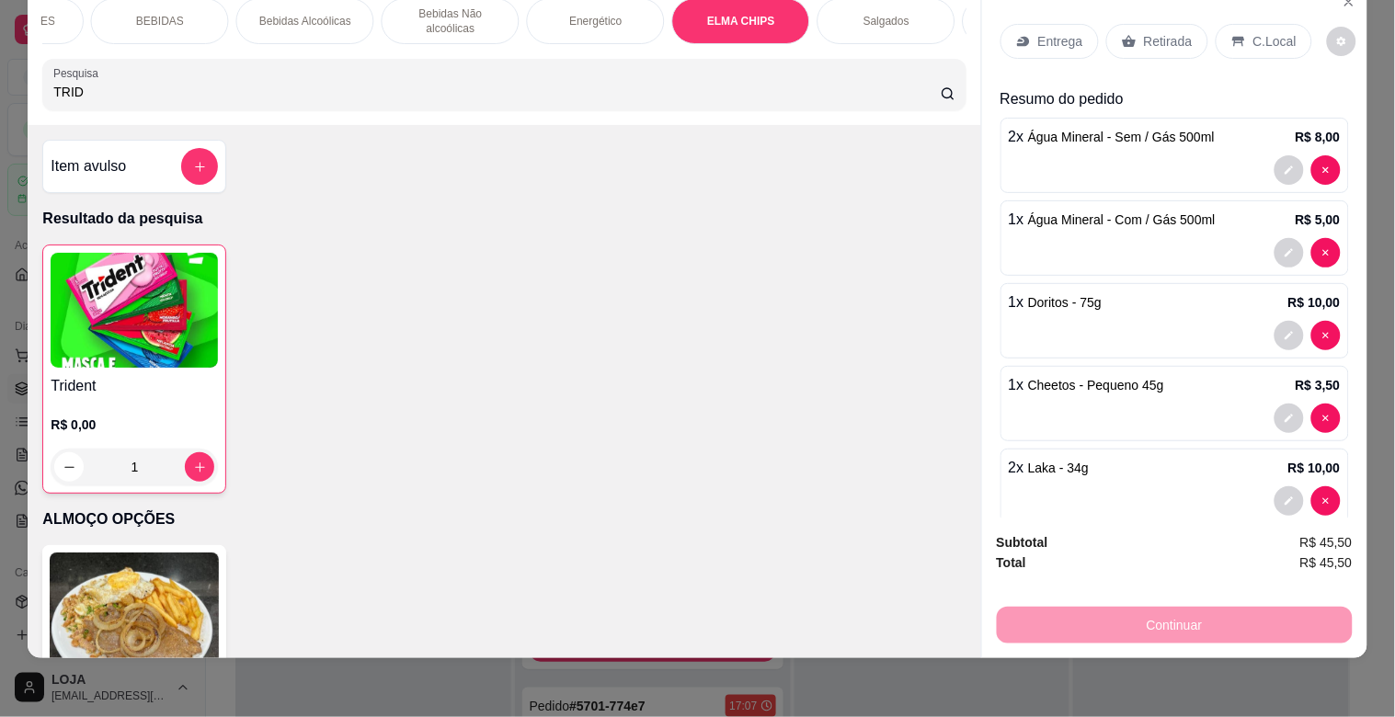
click at [1157, 32] on p "Retirada" at bounding box center [1168, 41] width 49 height 18
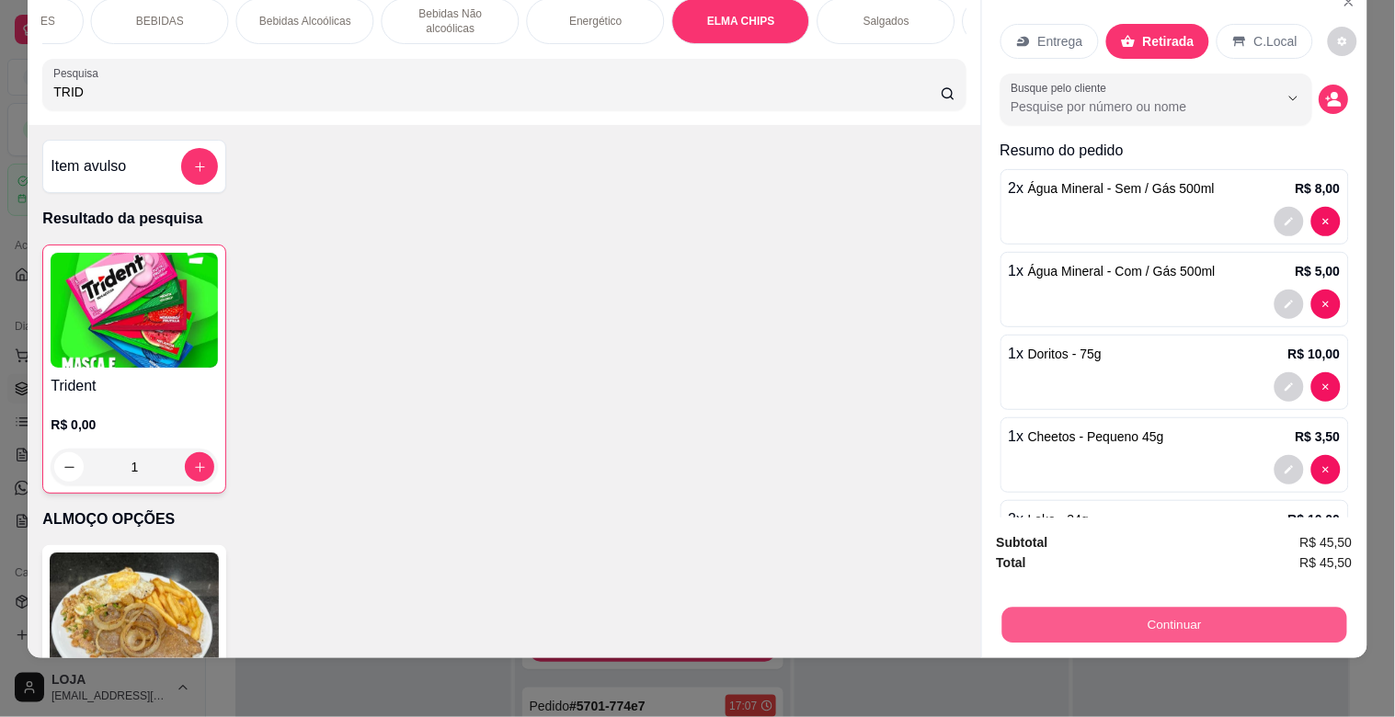
click at [1173, 607] on button "Continuar" at bounding box center [1174, 625] width 345 height 36
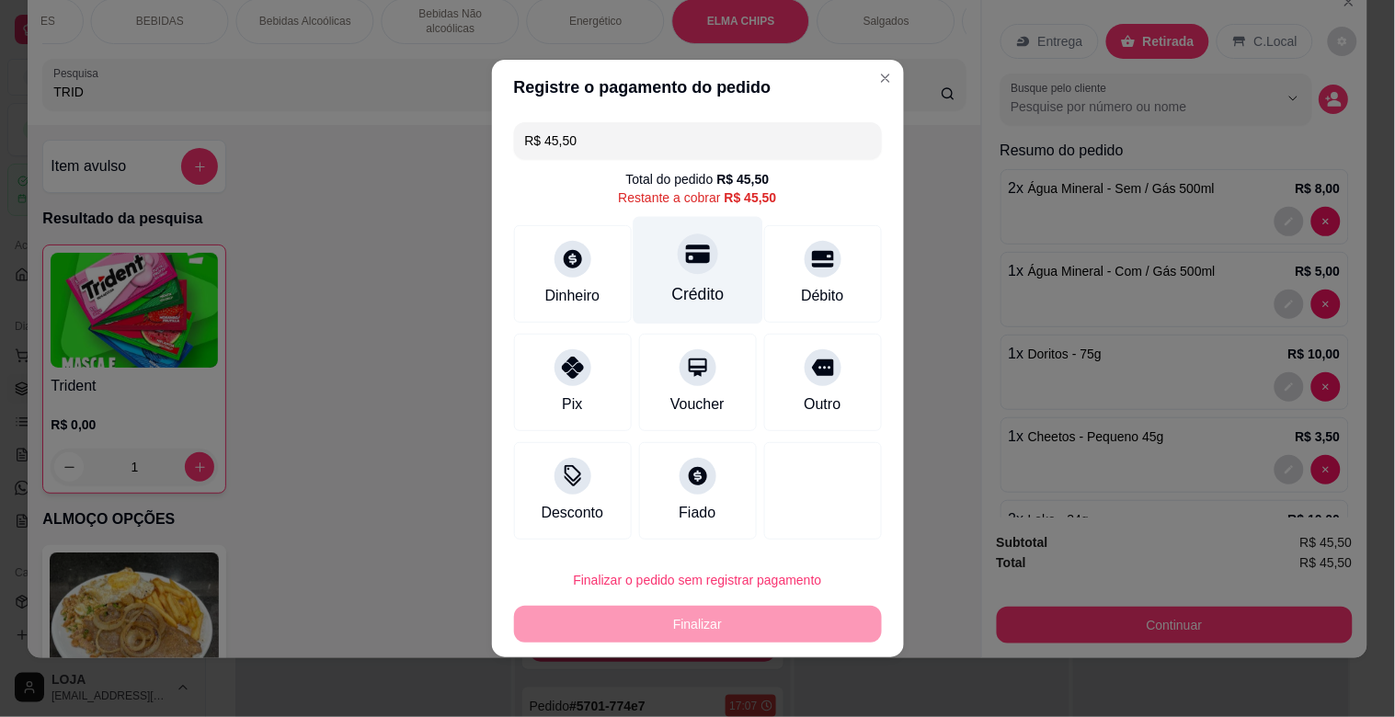
click at [705, 282] on div "Crédito" at bounding box center [697, 294] width 52 height 24
type input "R$ 0,00"
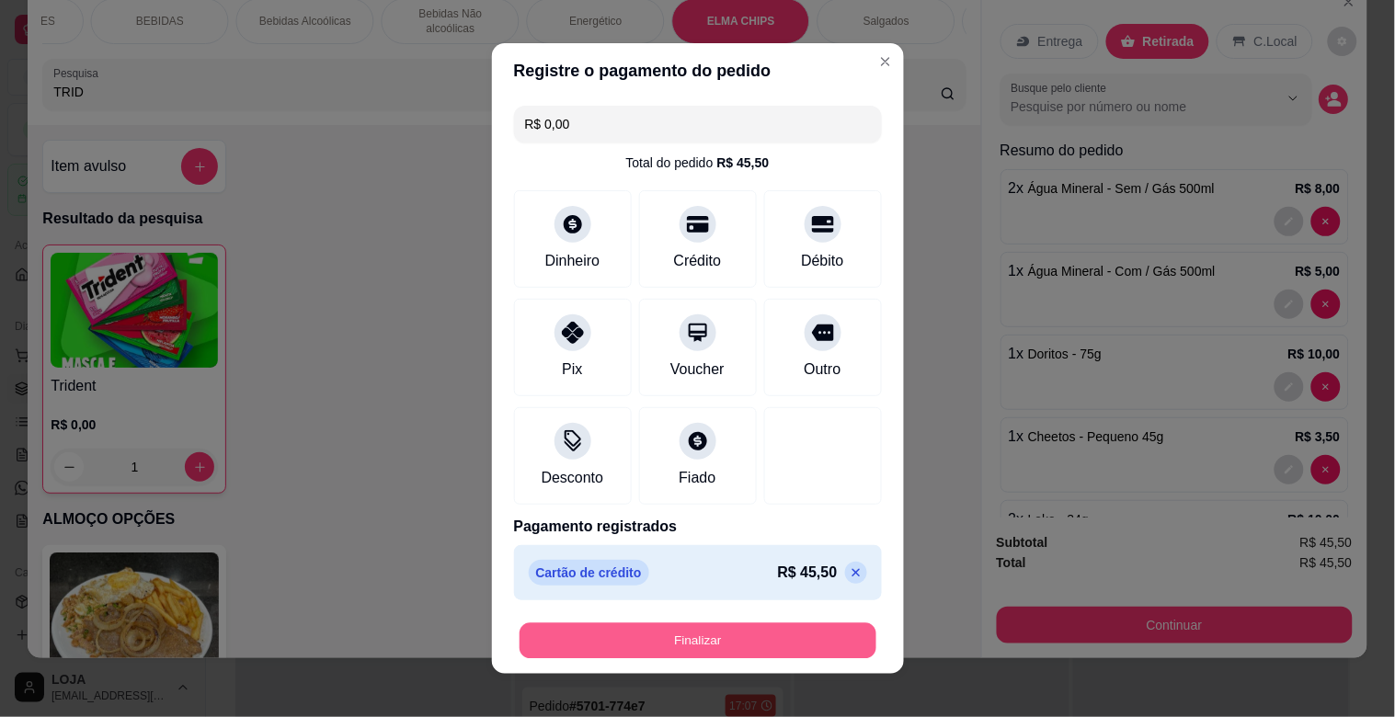
click at [715, 637] on button "Finalizar" at bounding box center [698, 642] width 357 height 36
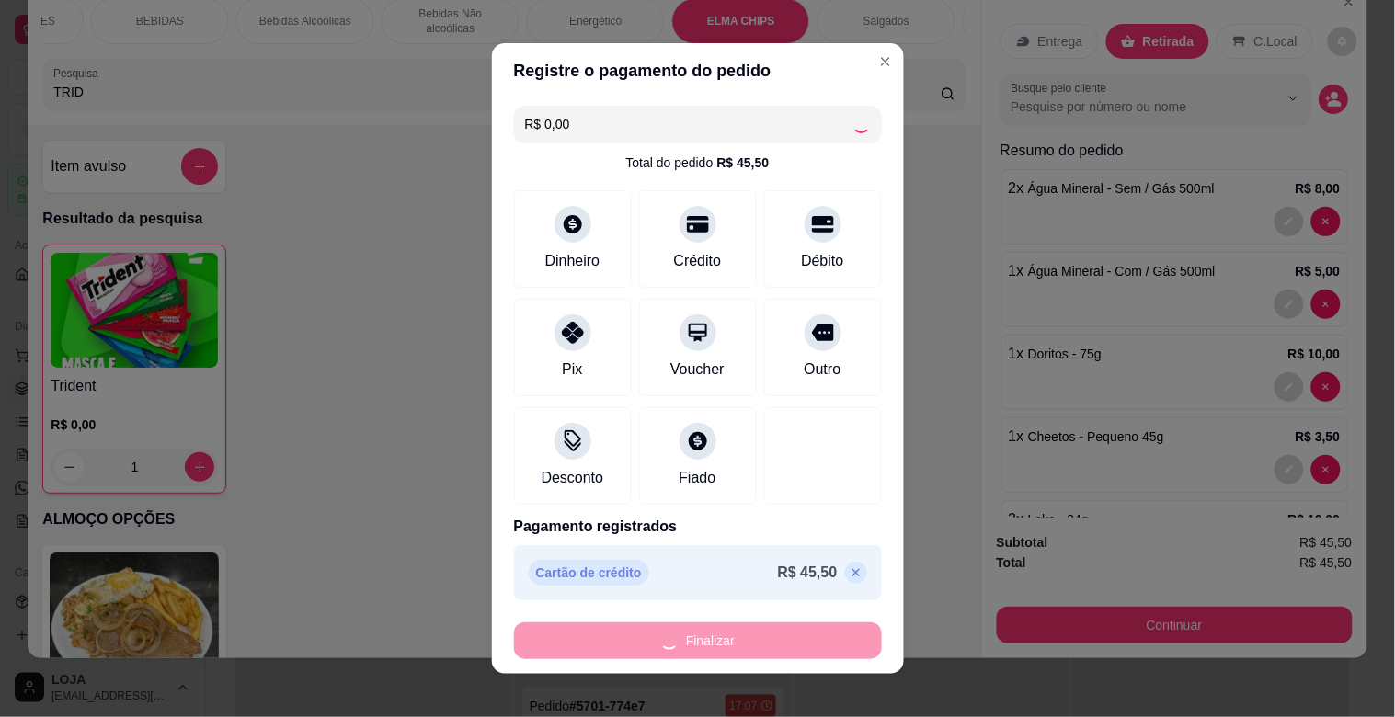
type input "0"
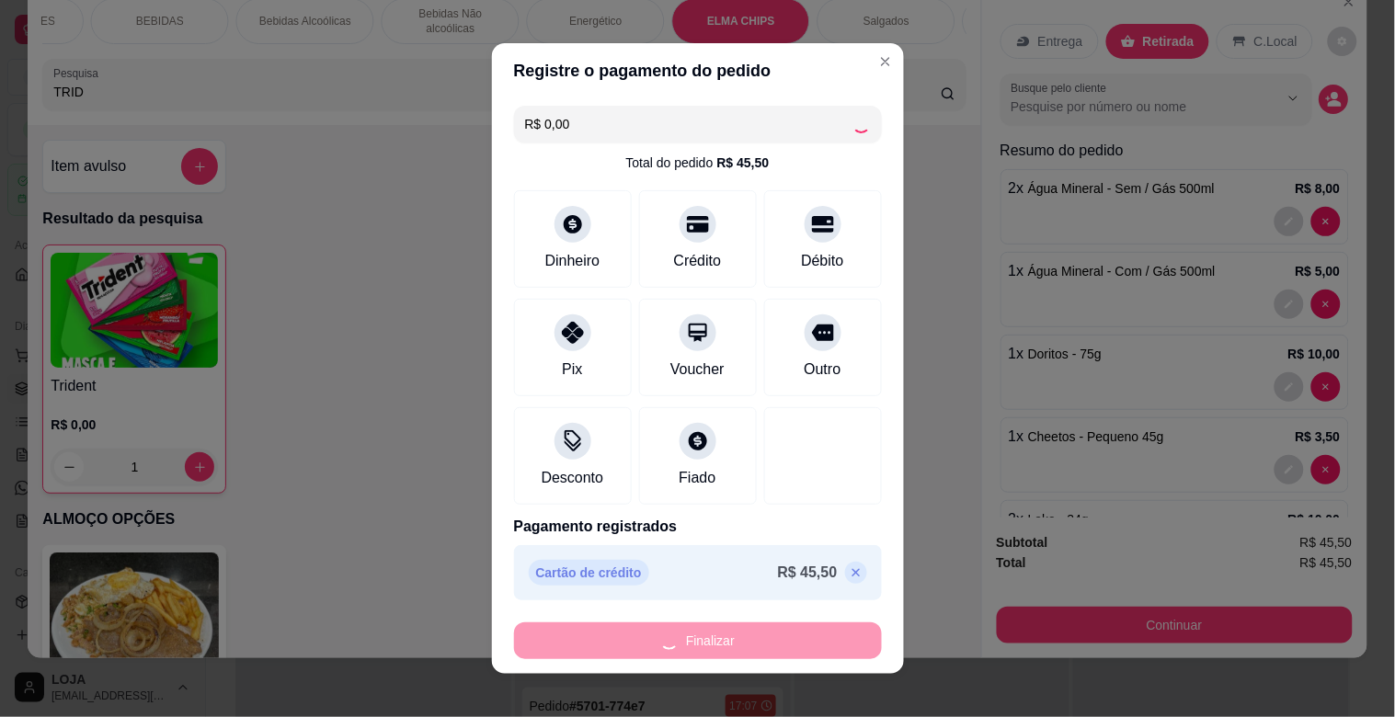
type input "0"
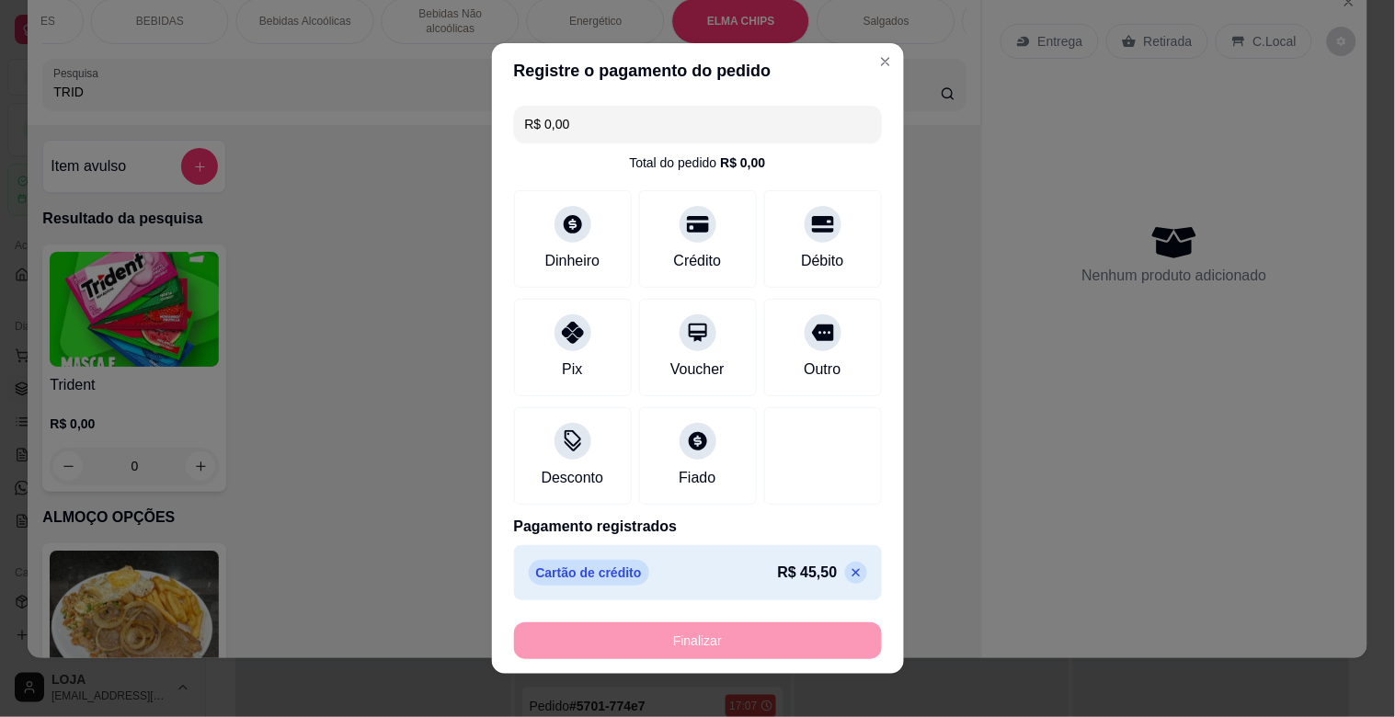
type input "-R$ 45,50"
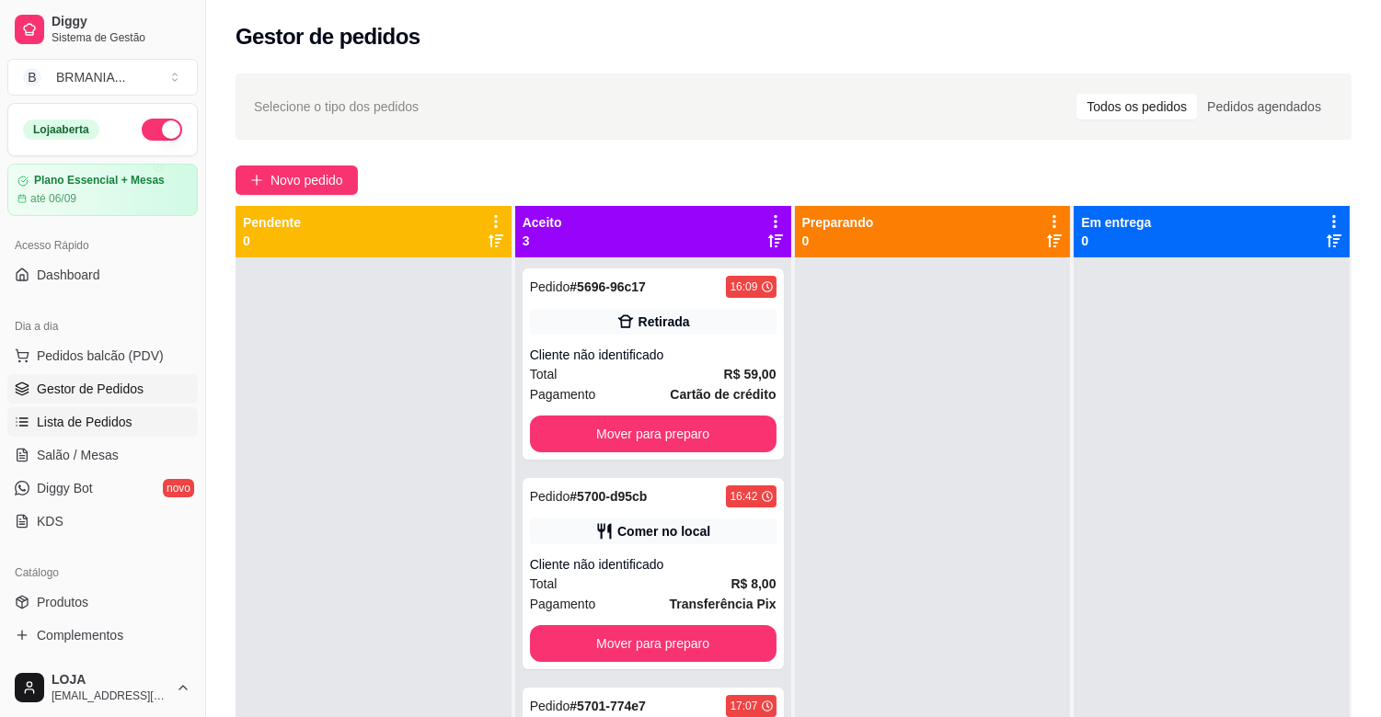
click at [64, 407] on link "Lista de Pedidos" at bounding box center [102, 421] width 190 height 29
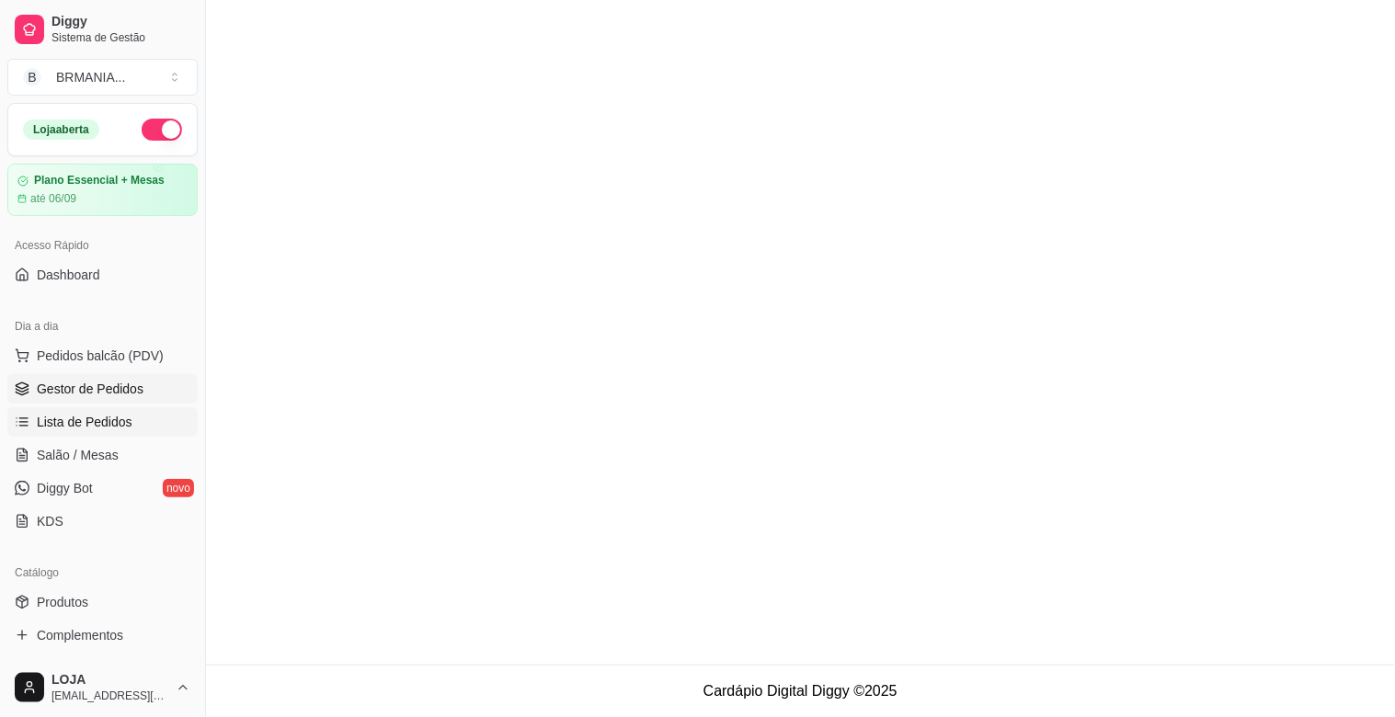
click at [95, 398] on link "Gestor de Pedidos" at bounding box center [102, 388] width 190 height 29
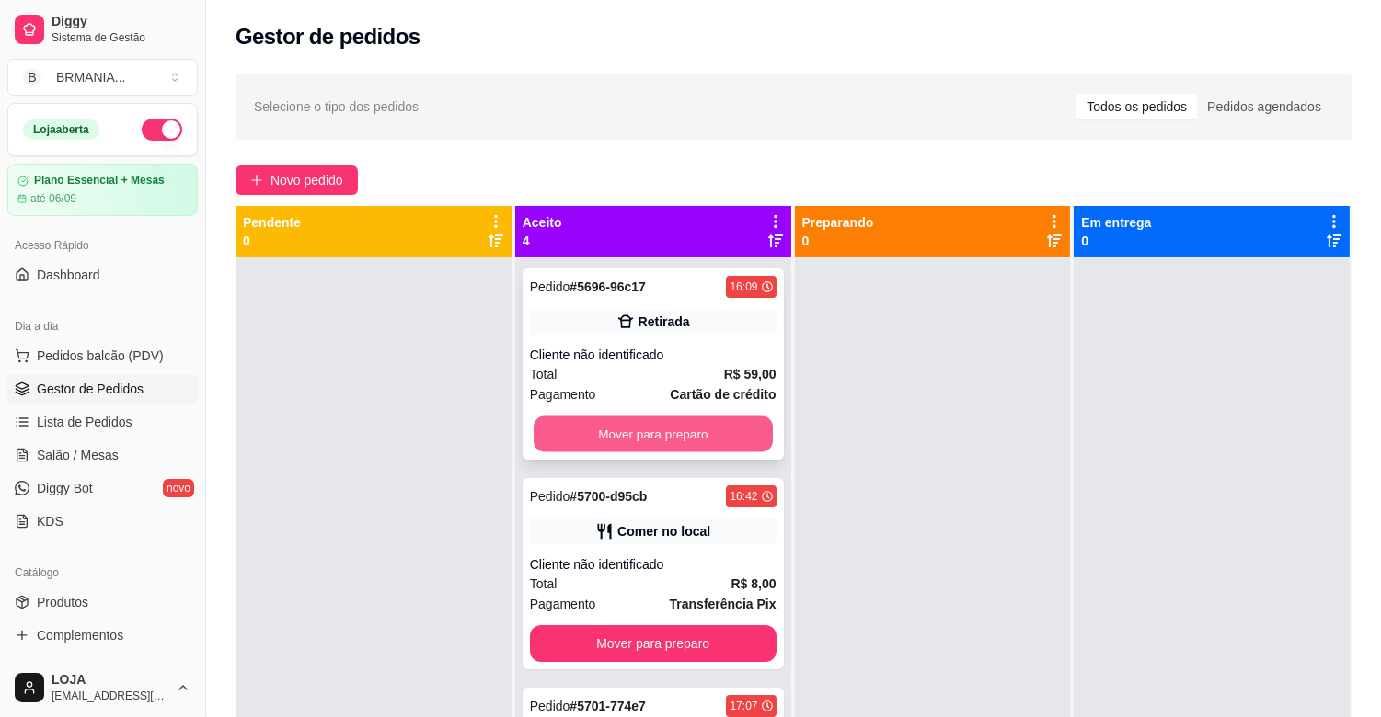
click at [627, 436] on button "Mover para preparo" at bounding box center [653, 435] width 239 height 36
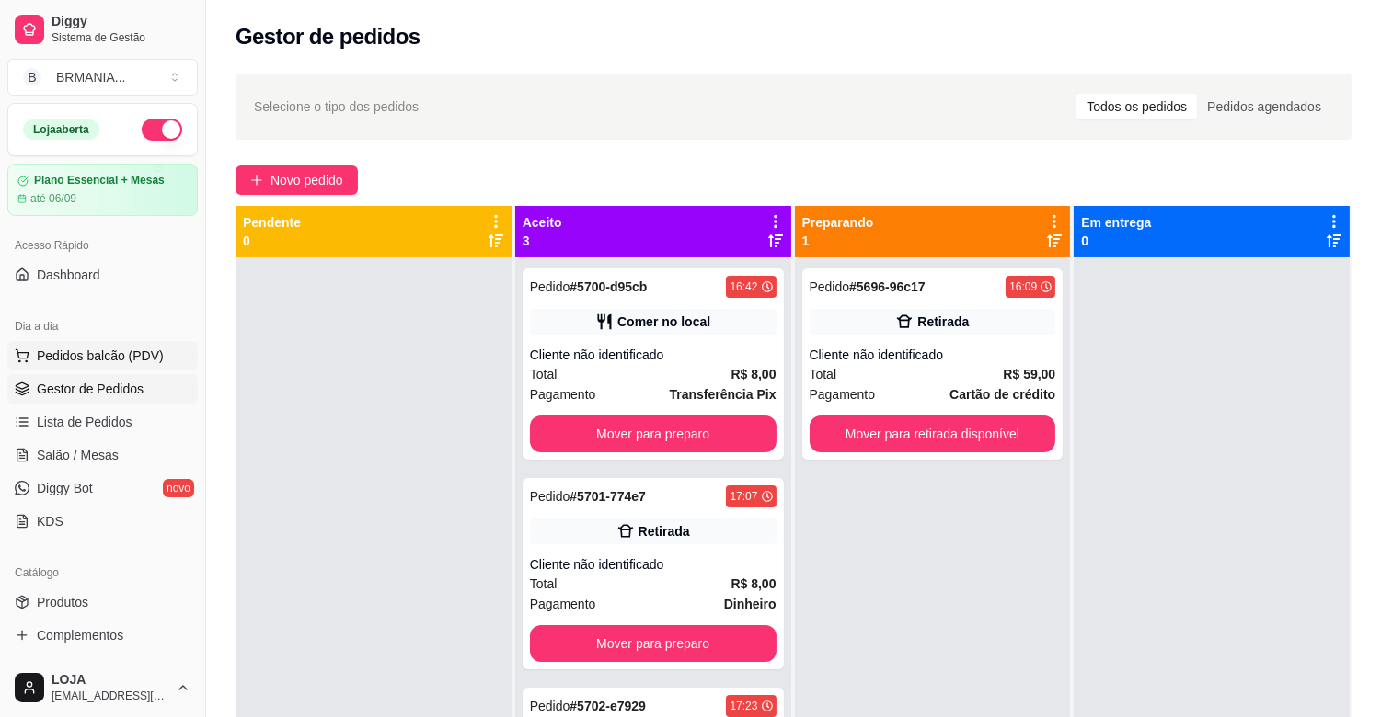
click at [125, 351] on span "Pedidos balcão (PDV)" at bounding box center [100, 356] width 127 height 18
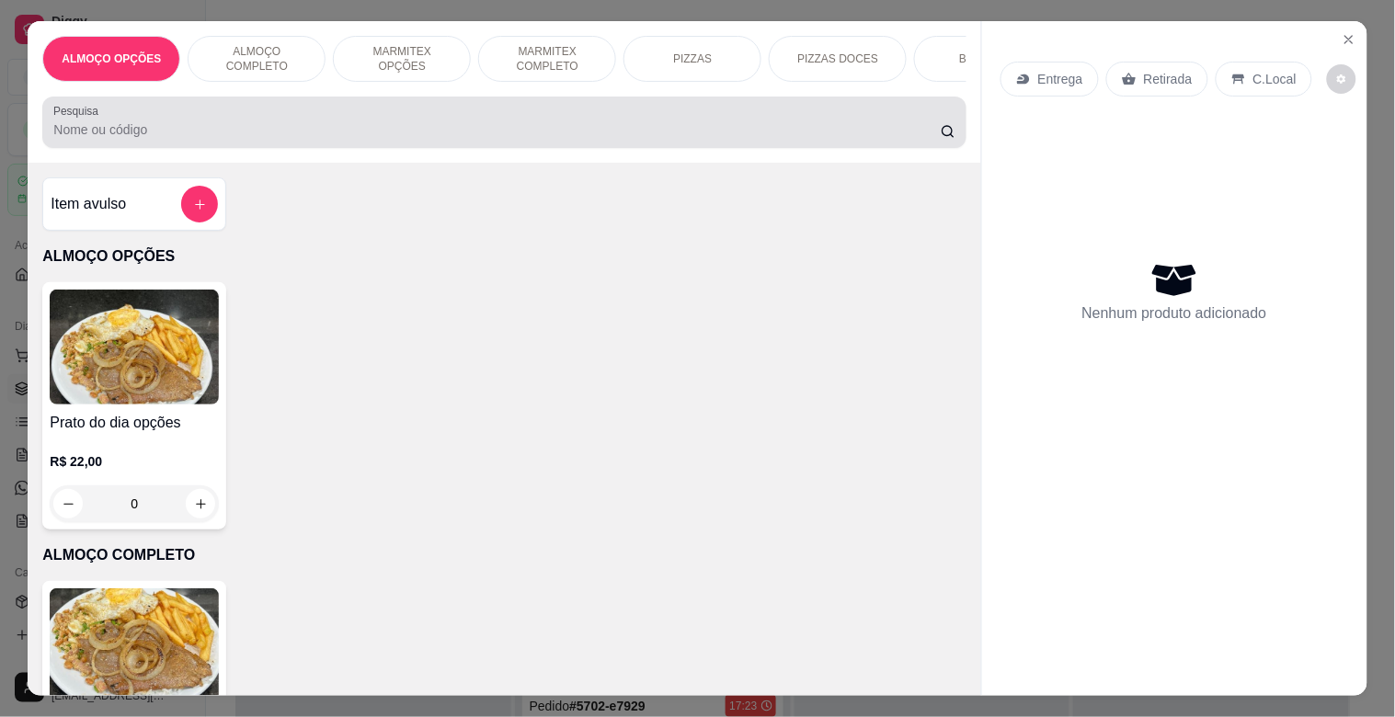
click at [334, 125] on div at bounding box center [503, 122] width 901 height 37
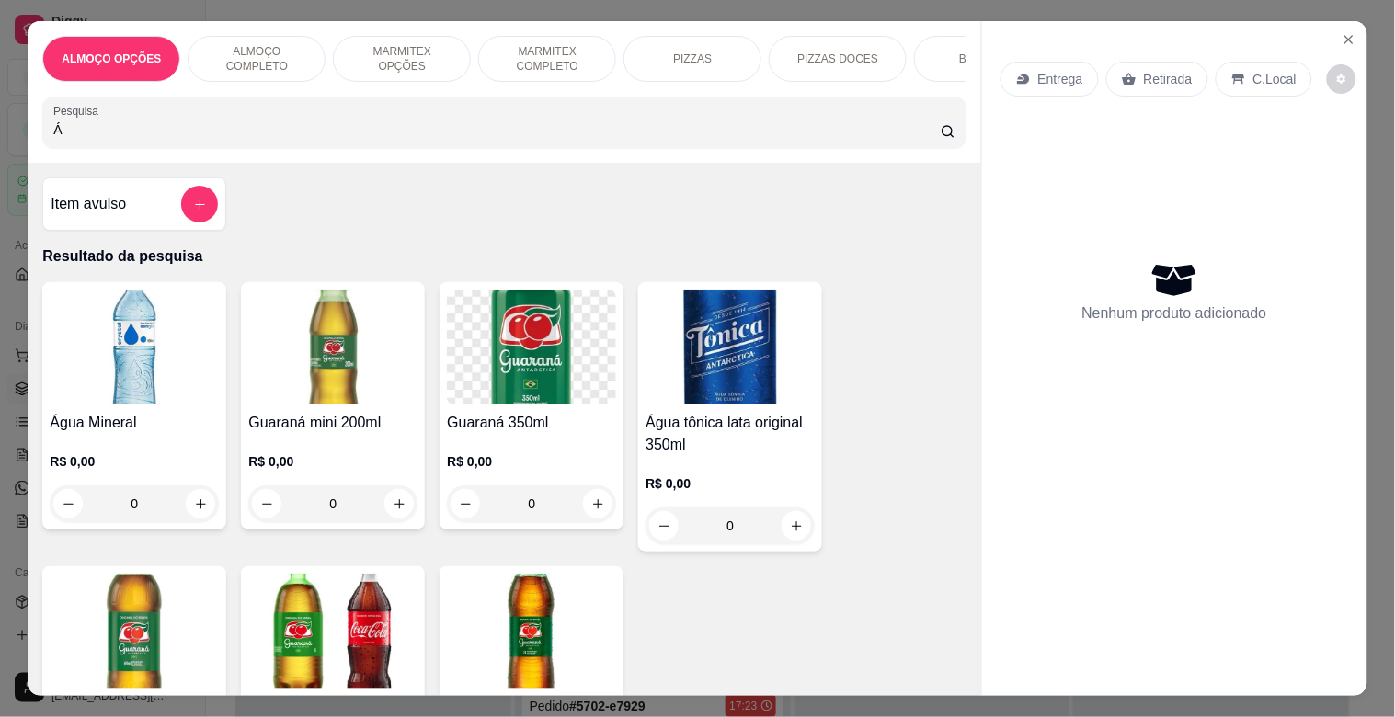
type input "Á"
click at [143, 326] on img at bounding box center [134, 347] width 169 height 115
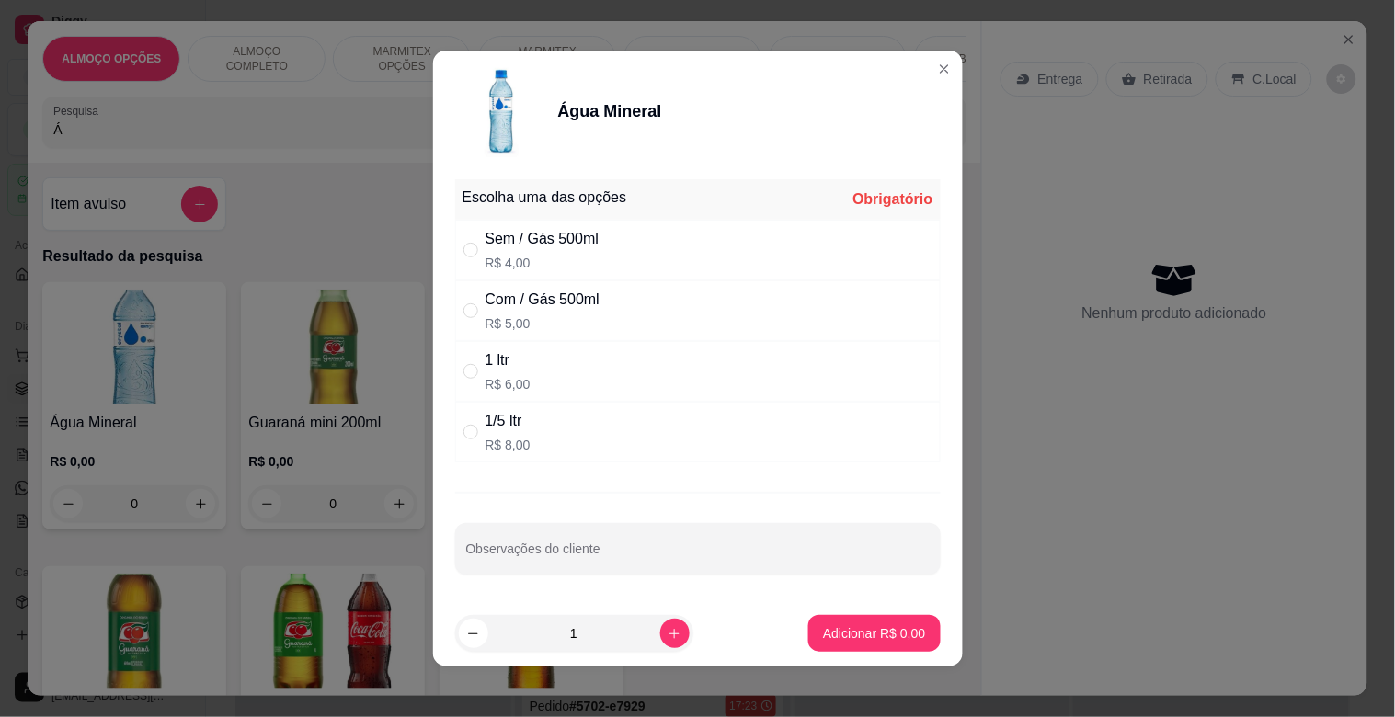
drag, startPoint x: 596, startPoint y: 290, endPoint x: 700, endPoint y: 447, distance: 188.5
click at [599, 290] on div "Com / Gás 500ml R$ 5,00" at bounding box center [698, 311] width 486 height 61
radio input "true"
click at [823, 640] on p "Adicionar R$ 5,00" at bounding box center [874, 634] width 102 height 18
type input "1"
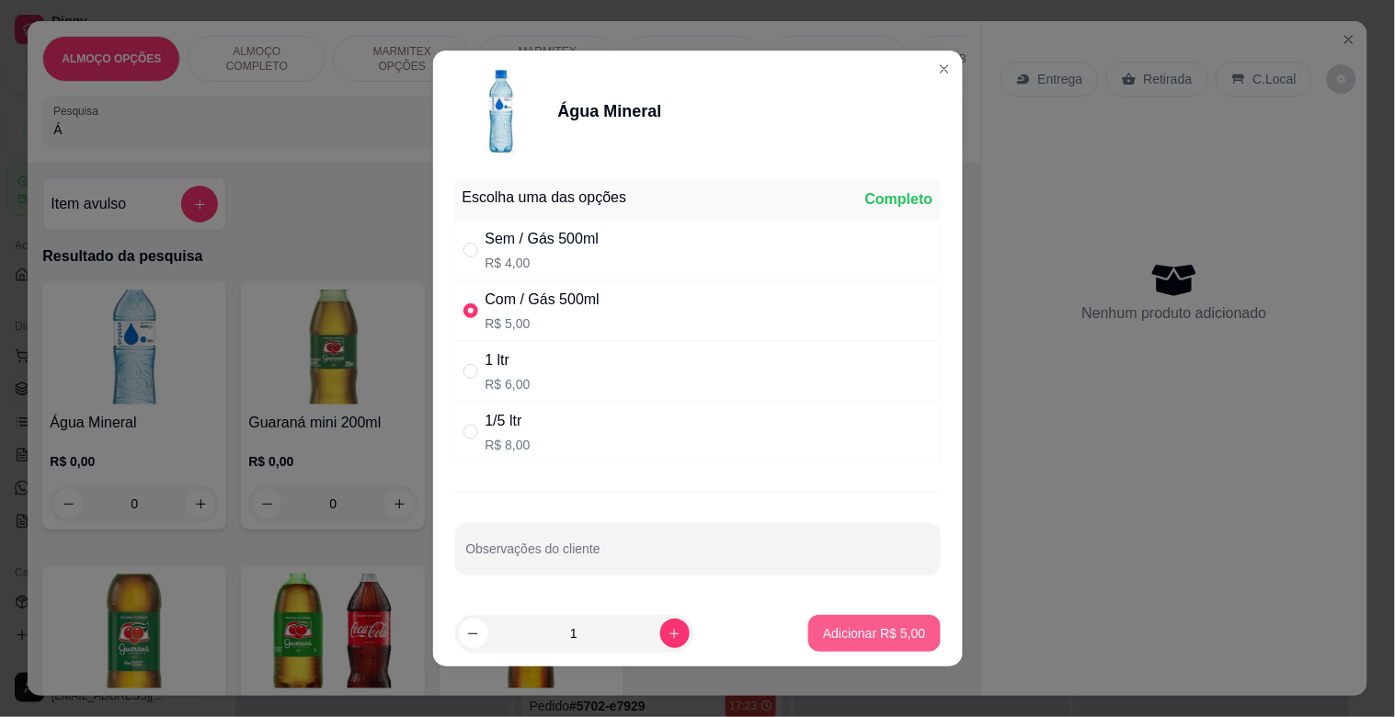
type input "1"
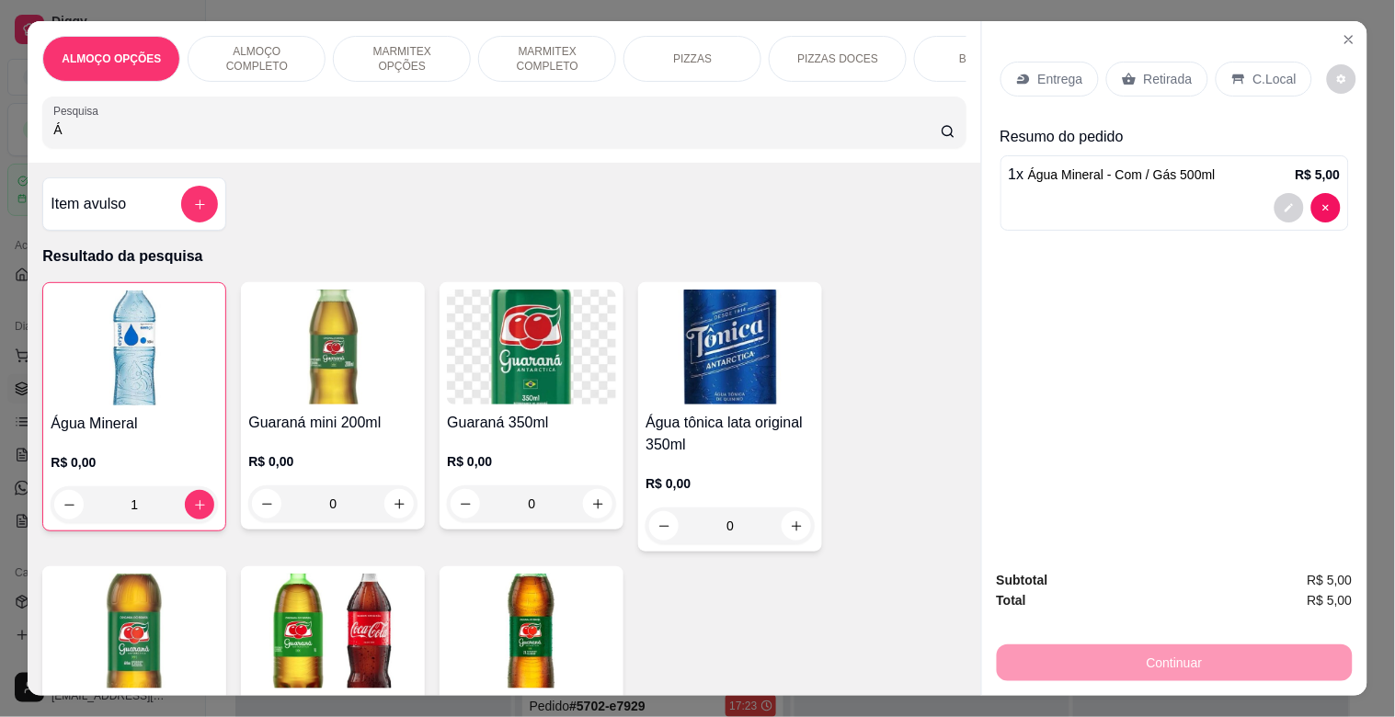
click at [173, 350] on img at bounding box center [134, 348] width 167 height 115
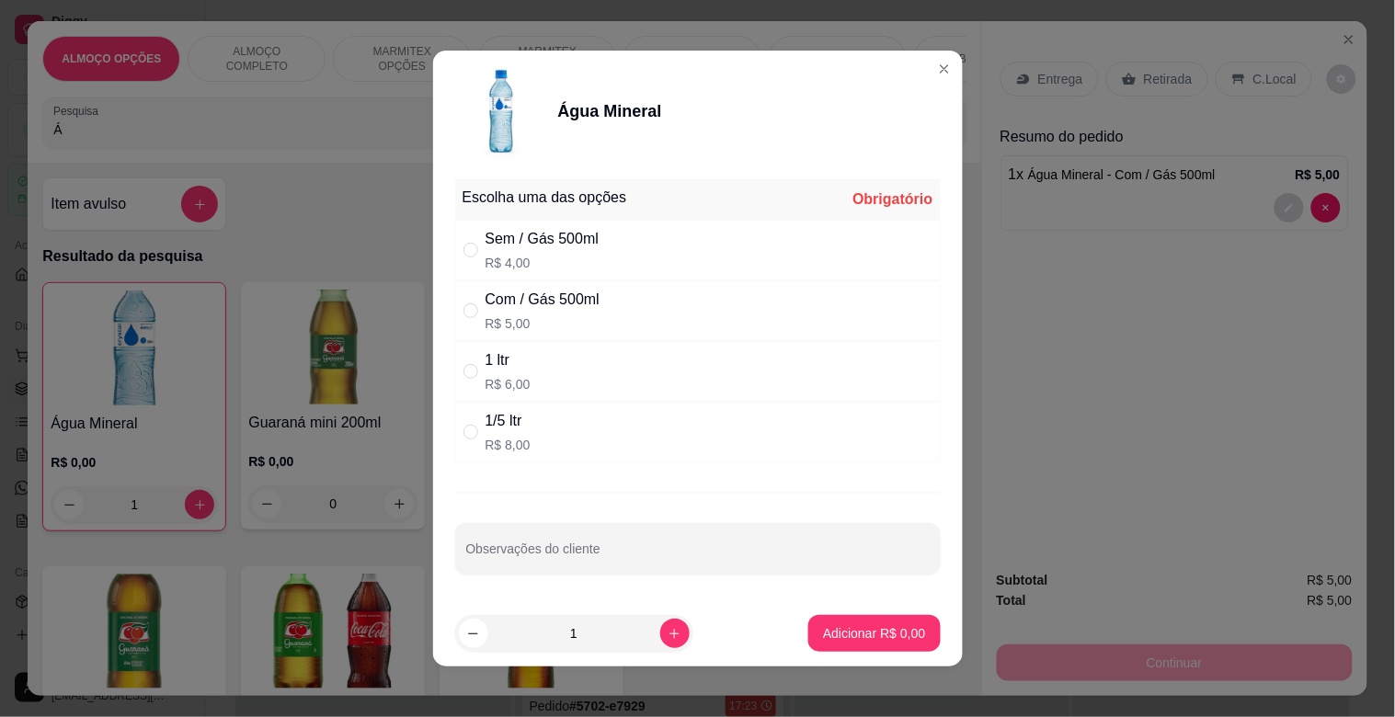
click at [531, 433] on div "1/5 ltr R$ 8,00" at bounding box center [698, 432] width 486 height 61
radio input "true"
click at [839, 625] on p "Adicionar R$ 8,00" at bounding box center [874, 633] width 99 height 17
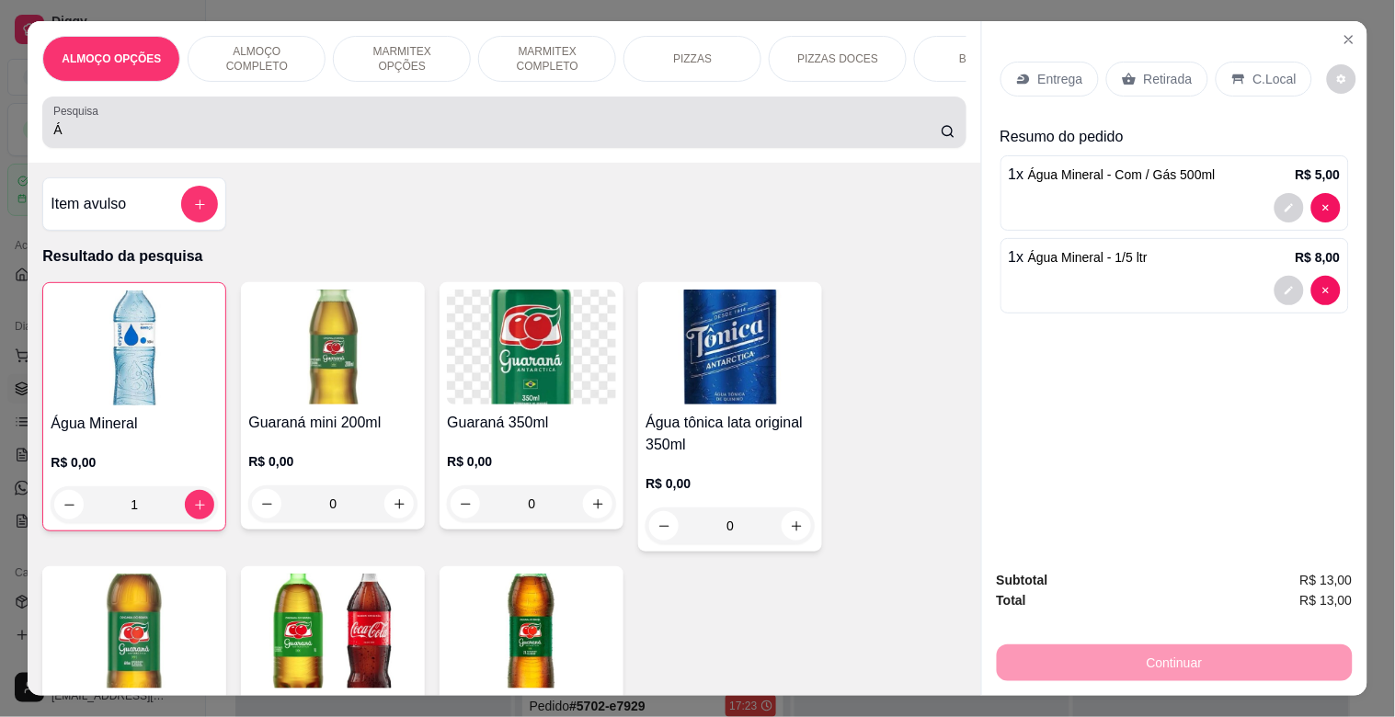
click at [234, 139] on input "Á" at bounding box center [497, 130] width 888 height 18
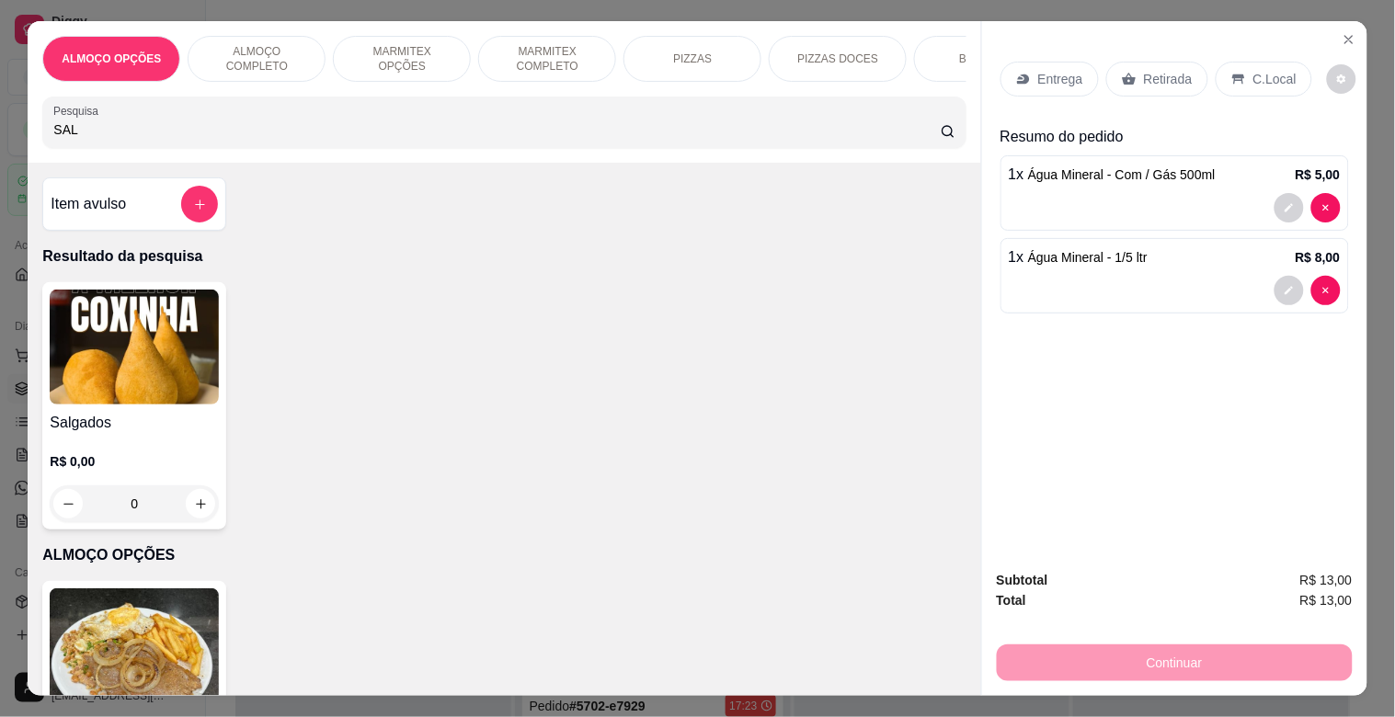
type input "SAL"
click at [177, 309] on img at bounding box center [134, 347] width 169 height 115
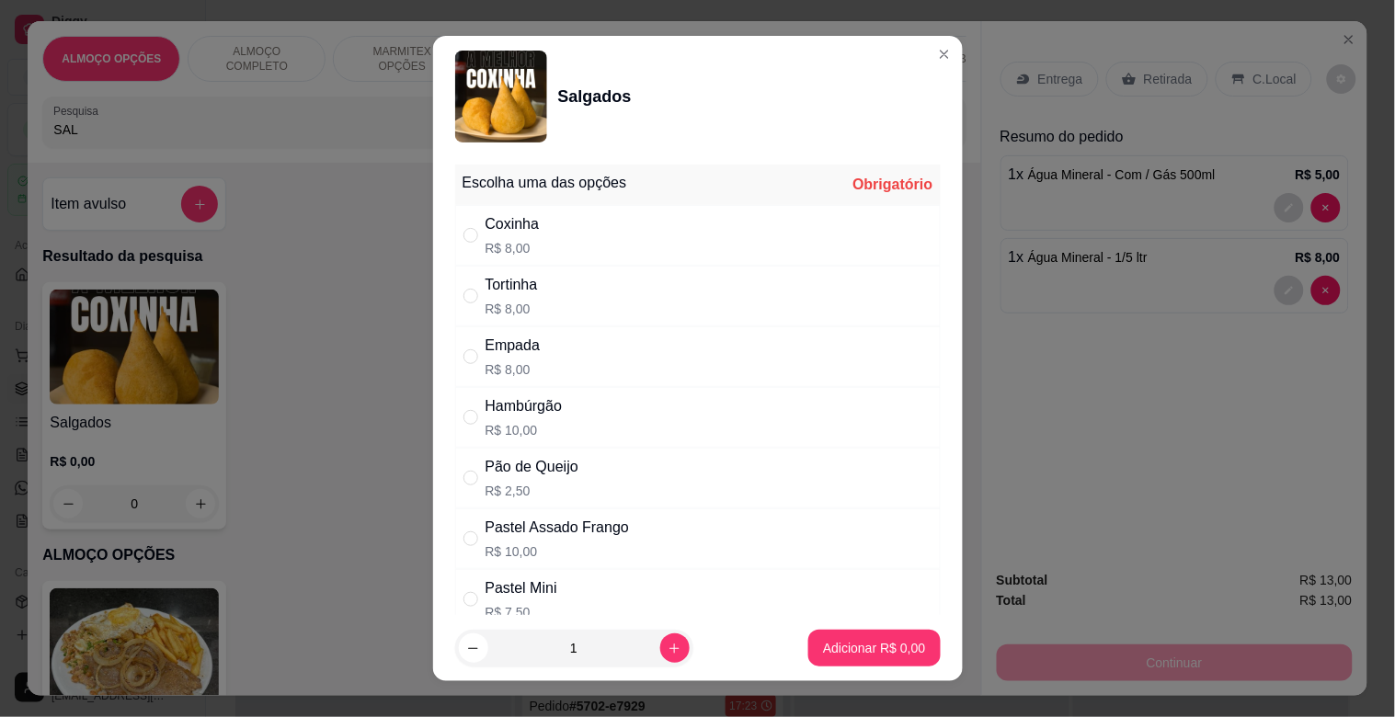
click at [616, 332] on div "Empada R$ 8,00" at bounding box center [698, 357] width 486 height 61
radio input "true"
click at [617, 317] on div "Tortinha R$ 8,00" at bounding box center [698, 296] width 486 height 61
radio input "true"
radio input "false"
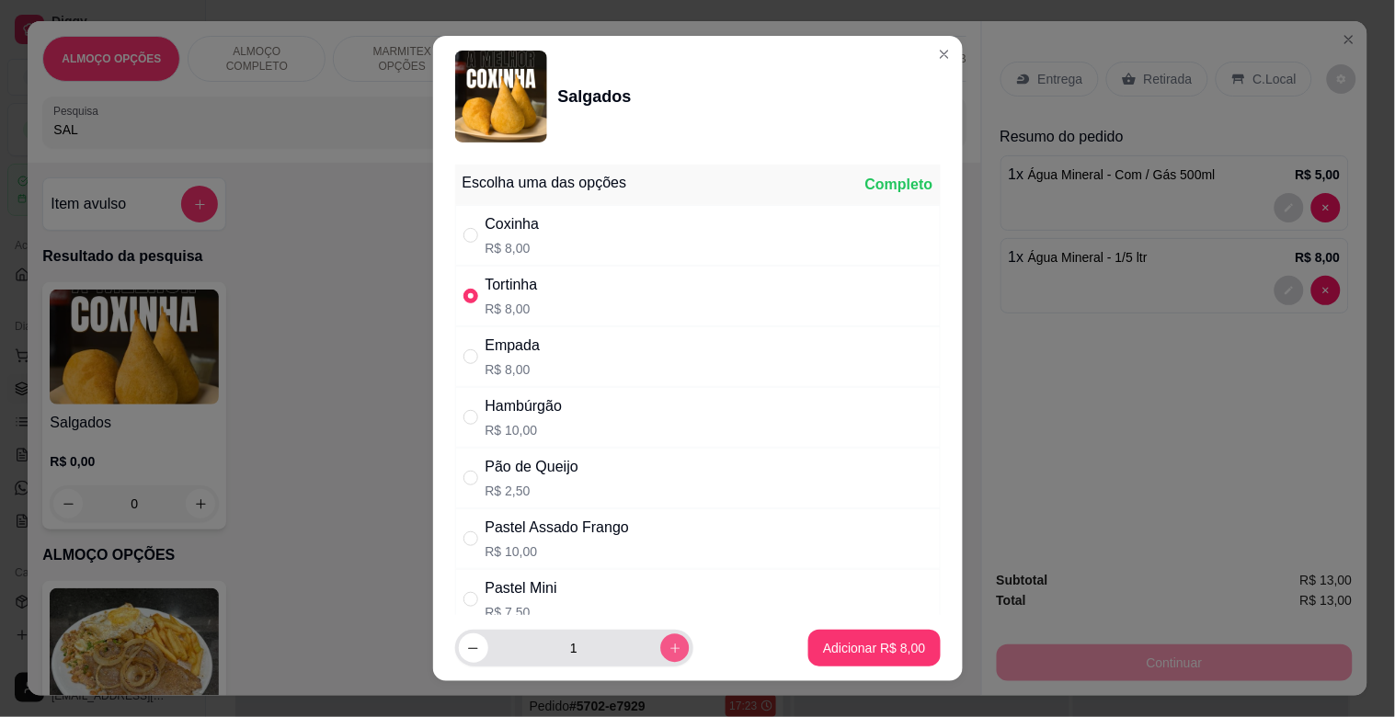
click at [663, 644] on button "increase-product-quantity" at bounding box center [674, 648] width 29 height 29
type input "2"
click at [826, 637] on button "Adicionar R$ 16,00" at bounding box center [871, 649] width 135 height 36
type input "2"
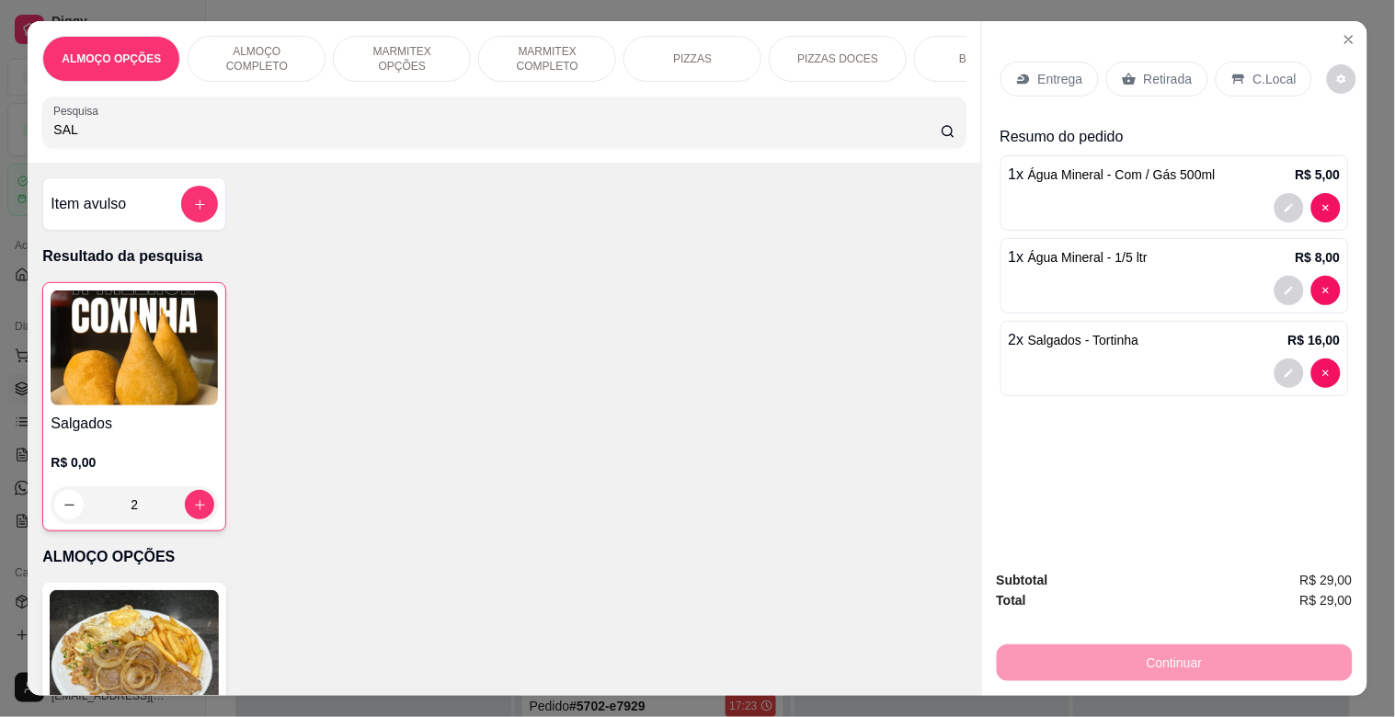
drag, startPoint x: 1152, startPoint y: 86, endPoint x: 1107, endPoint y: 79, distance: 45.7
click at [1152, 86] on div "Retirada" at bounding box center [1158, 79] width 102 height 35
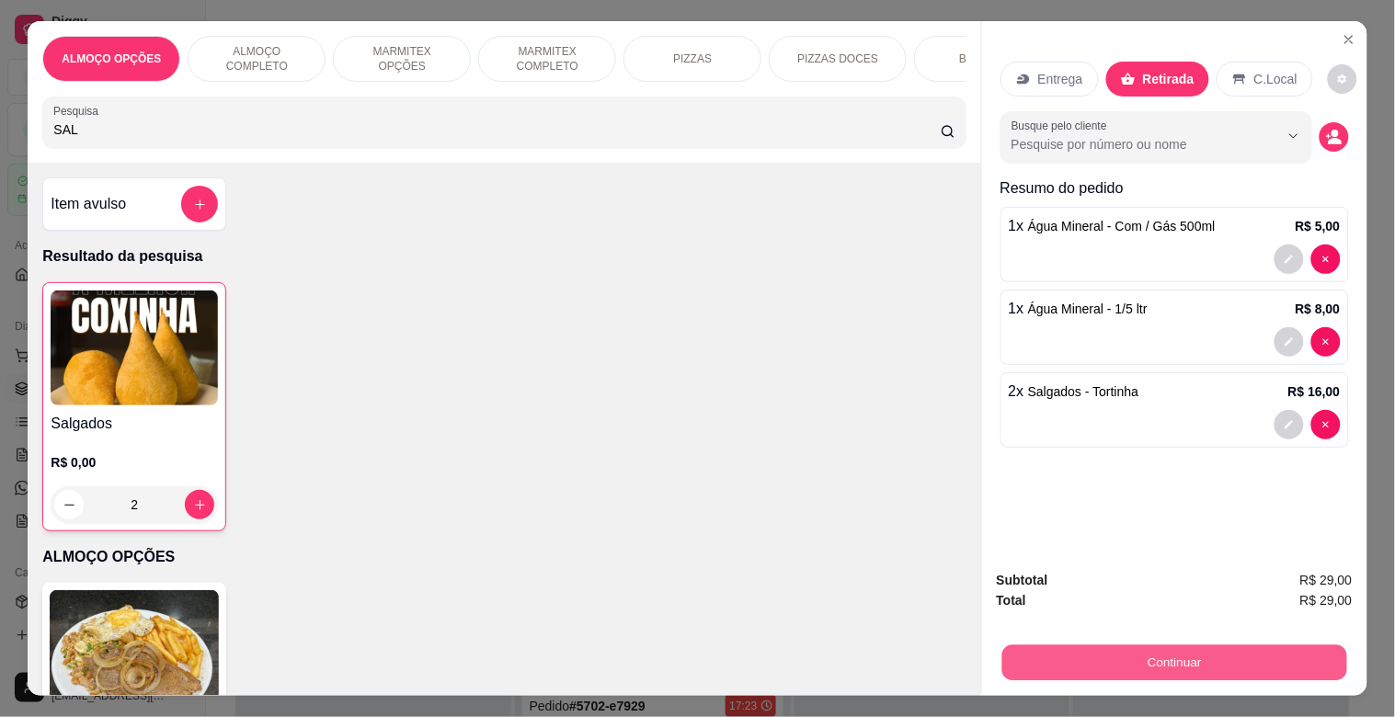
click at [1180, 656] on button "Continuar" at bounding box center [1174, 663] width 345 height 36
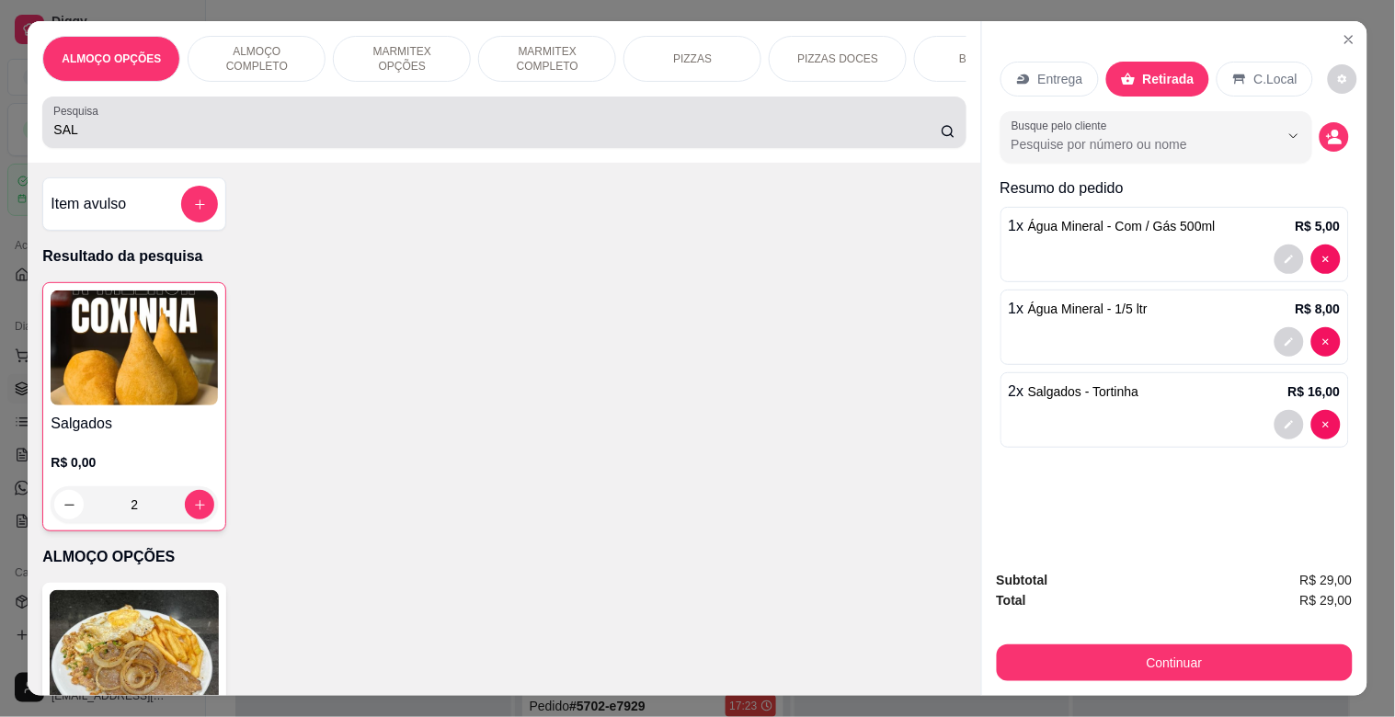
click at [255, 141] on div "SAL" at bounding box center [503, 122] width 901 height 37
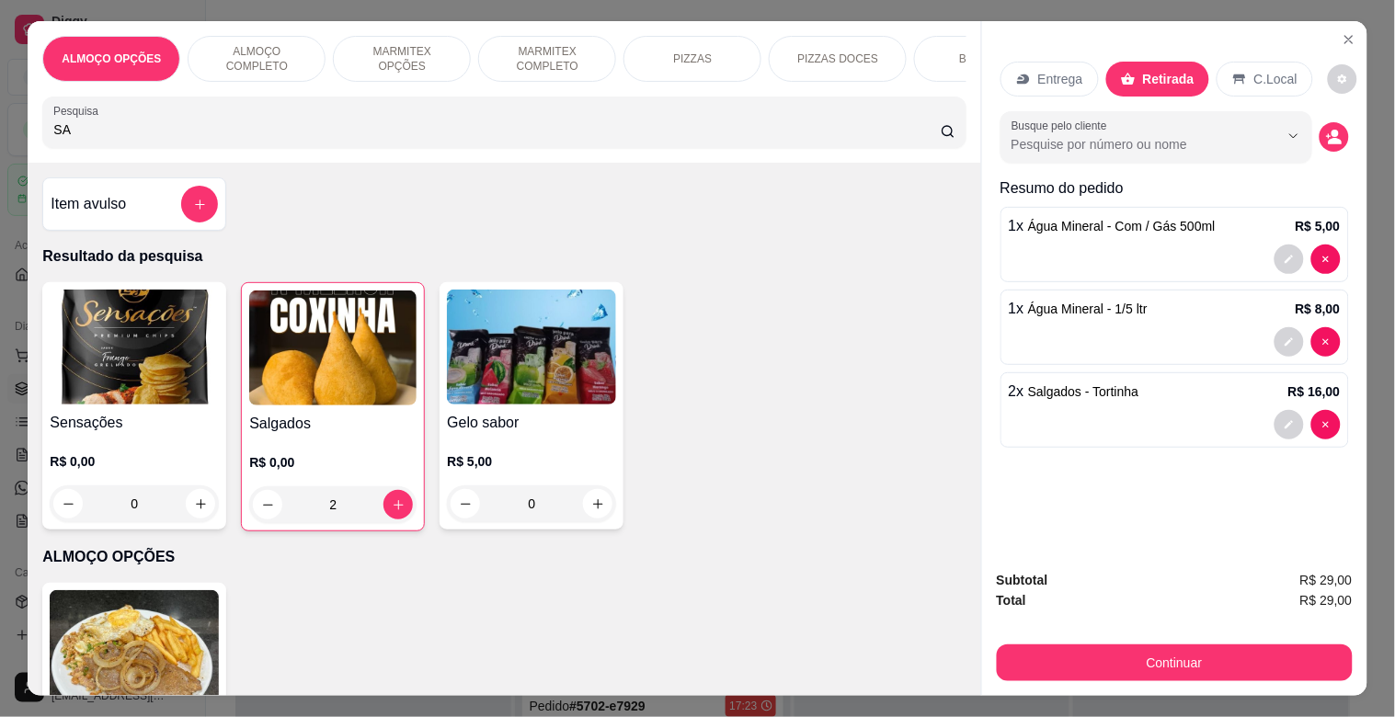
type input "S"
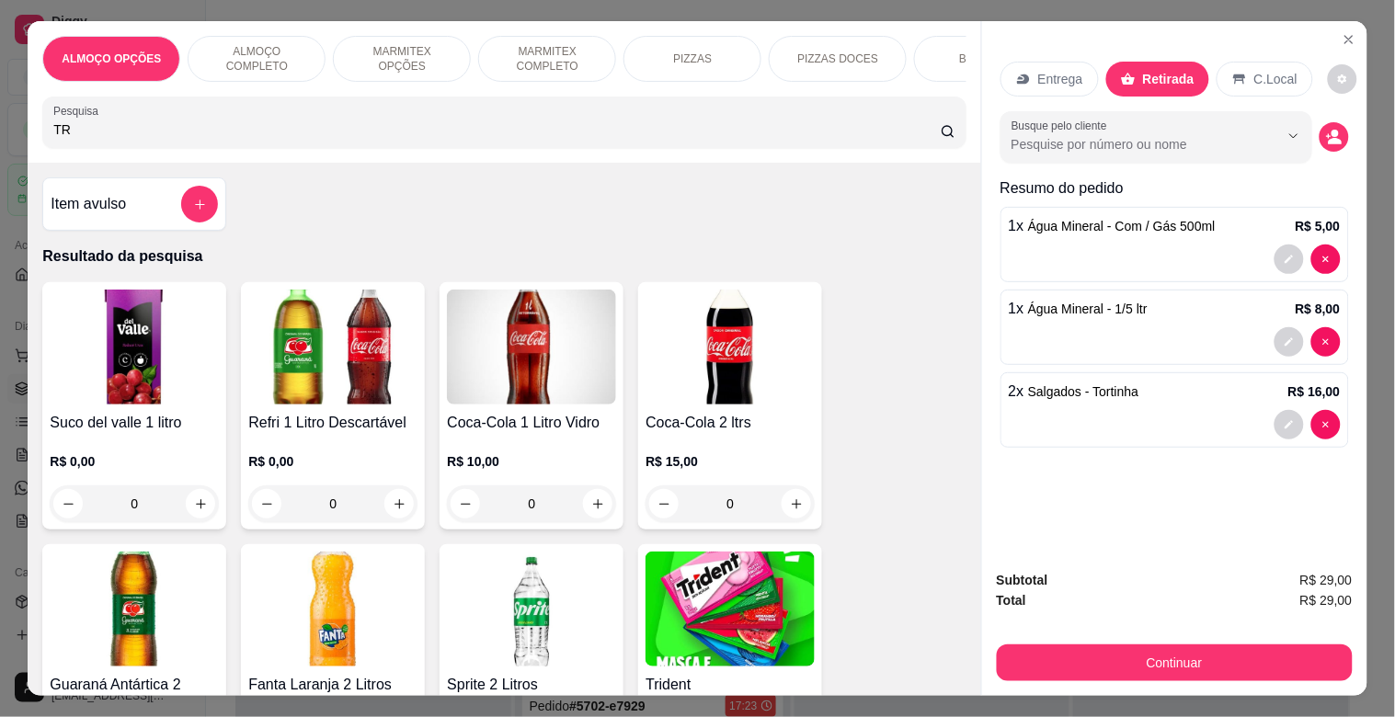
type input "TR"
click at [682, 610] on img at bounding box center [730, 609] width 169 height 115
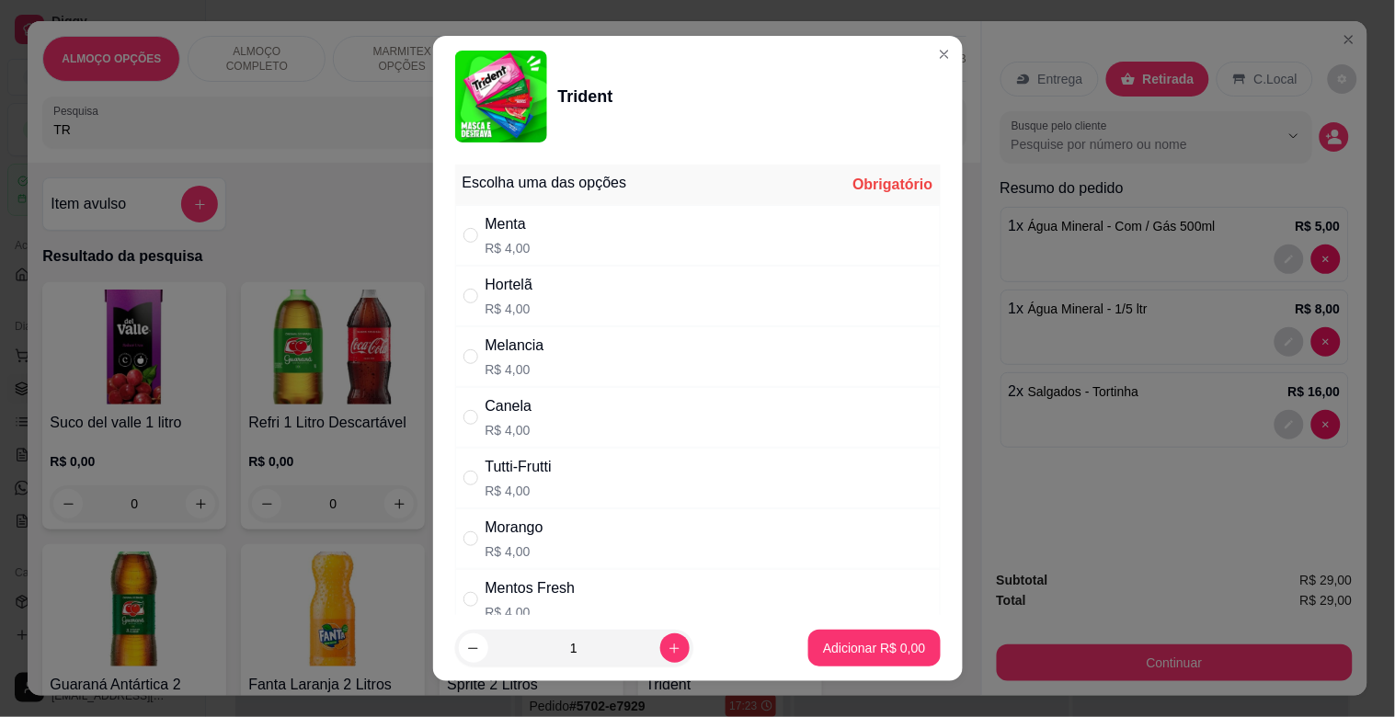
click at [583, 346] on div "Melancia R$ 4,00" at bounding box center [698, 357] width 486 height 61
click at [596, 534] on div "Morango R$ 4,00" at bounding box center [698, 539] width 486 height 61
radio input "false"
radio input "true"
click at [847, 645] on p "Adicionar R$ 4,00" at bounding box center [874, 648] width 102 height 18
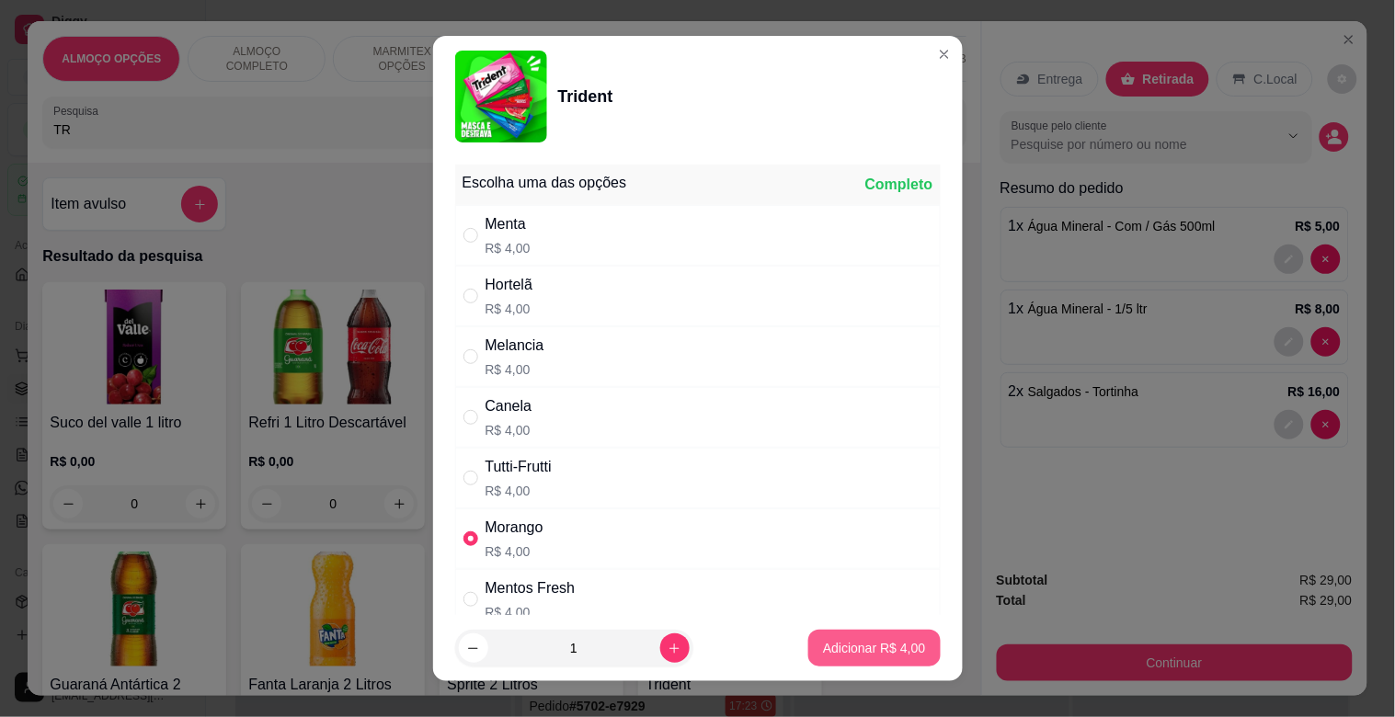
type input "1"
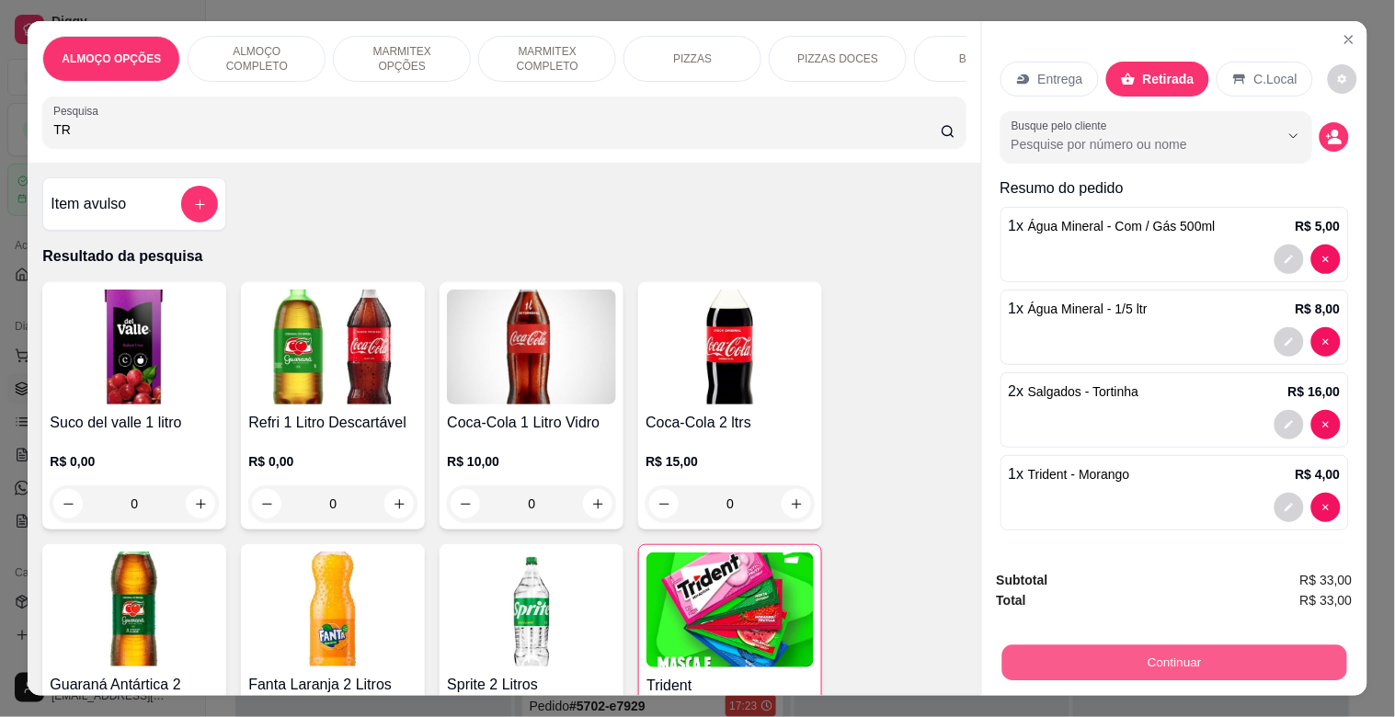
click at [1173, 660] on button "Continuar" at bounding box center [1174, 663] width 345 height 36
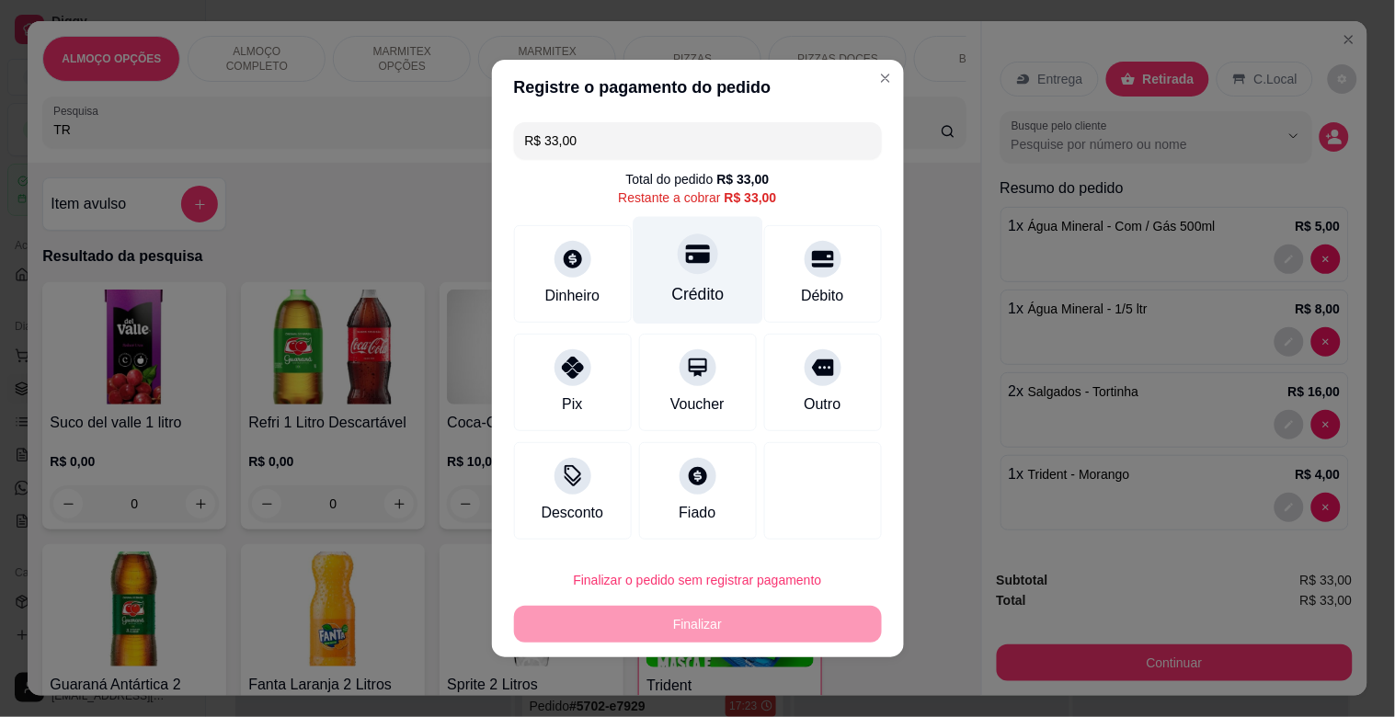
drag, startPoint x: 687, startPoint y: 293, endPoint x: 712, endPoint y: 407, distance: 117.6
click at [685, 293] on div "Crédito" at bounding box center [697, 294] width 52 height 24
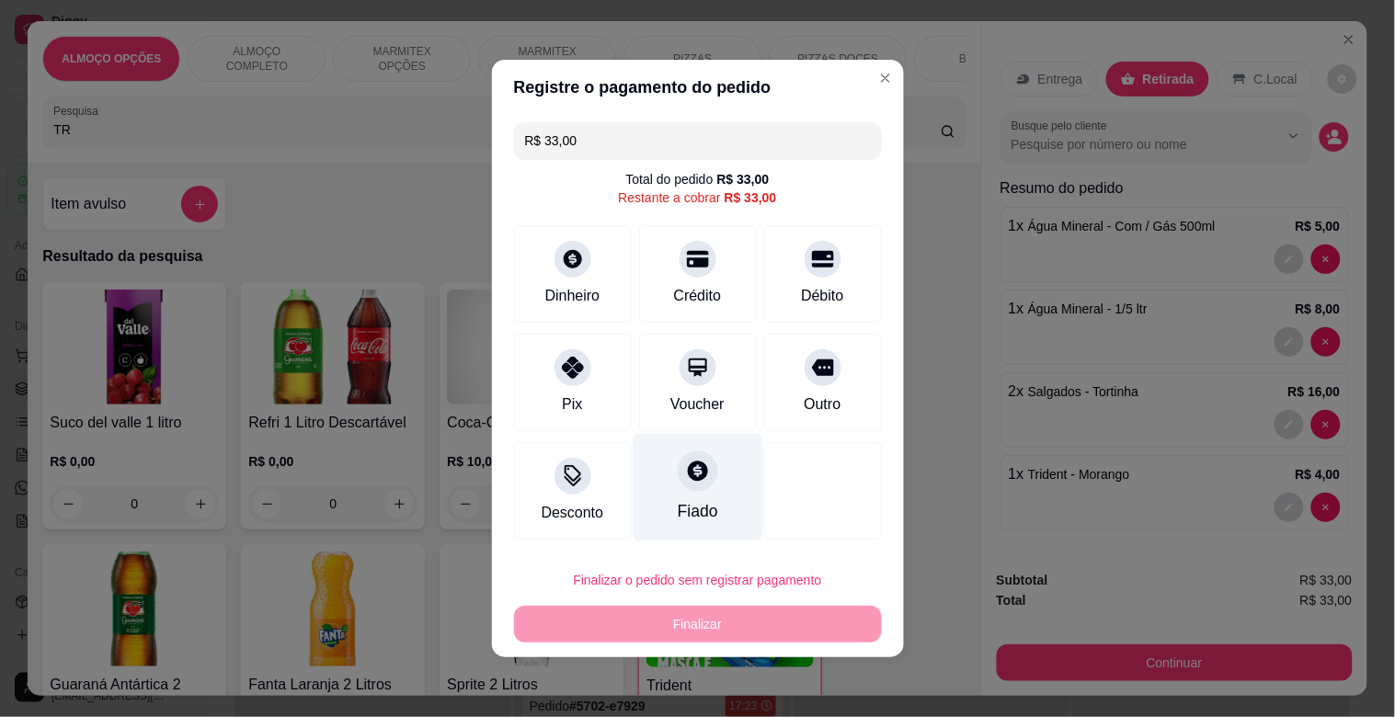
type input "R$ 0,00"
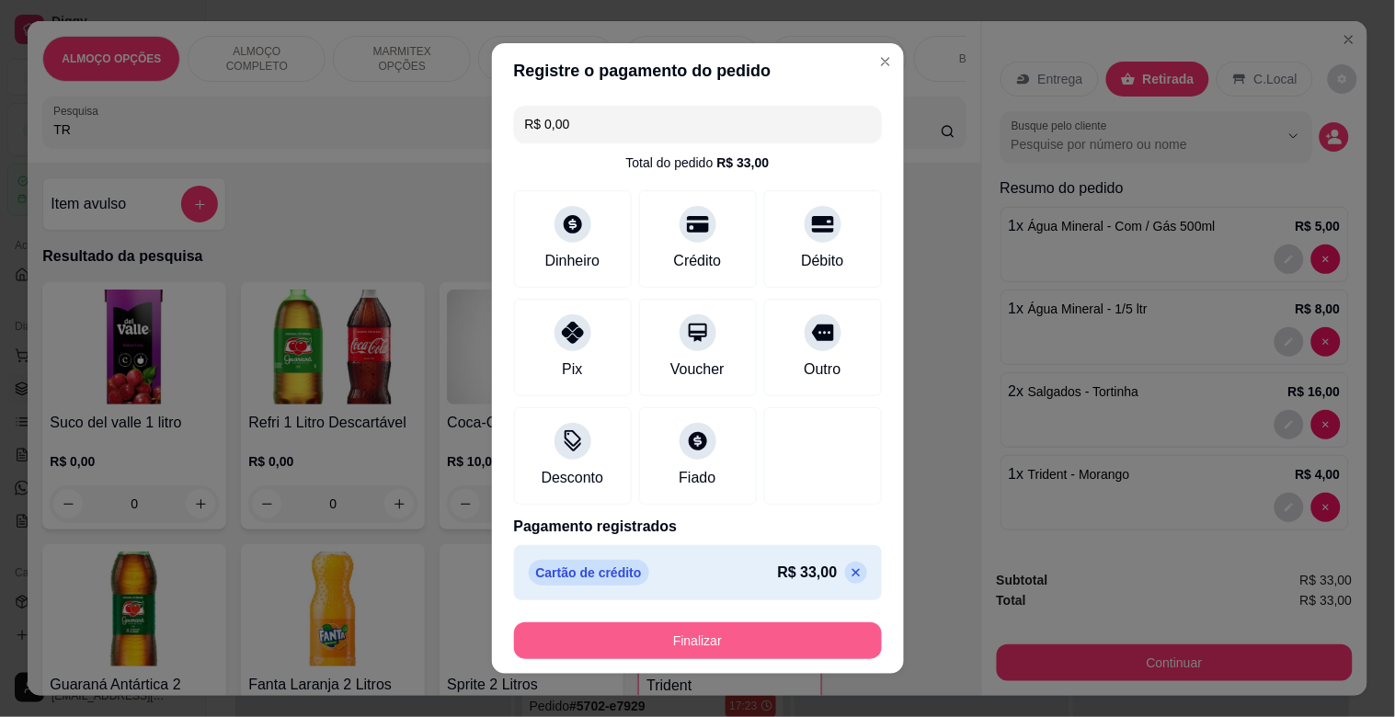
click at [737, 645] on button "Finalizar" at bounding box center [698, 641] width 368 height 37
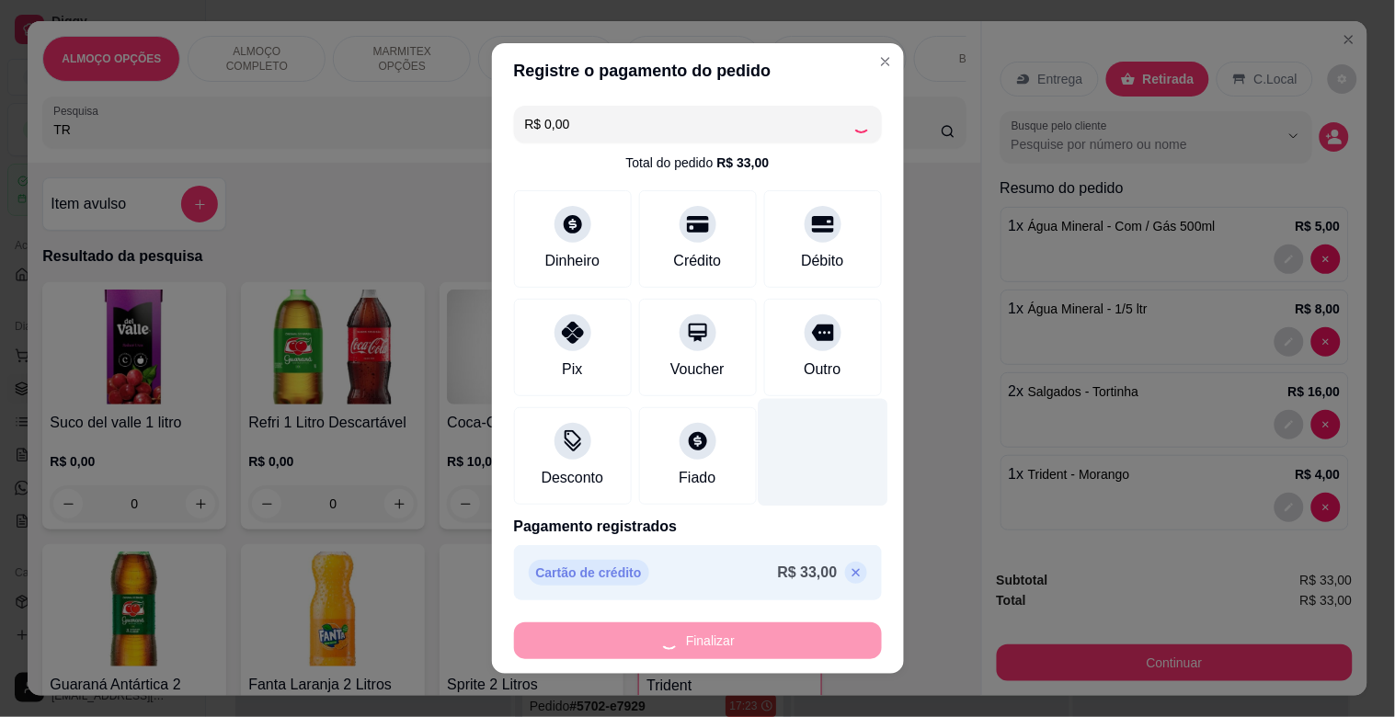
type input "0"
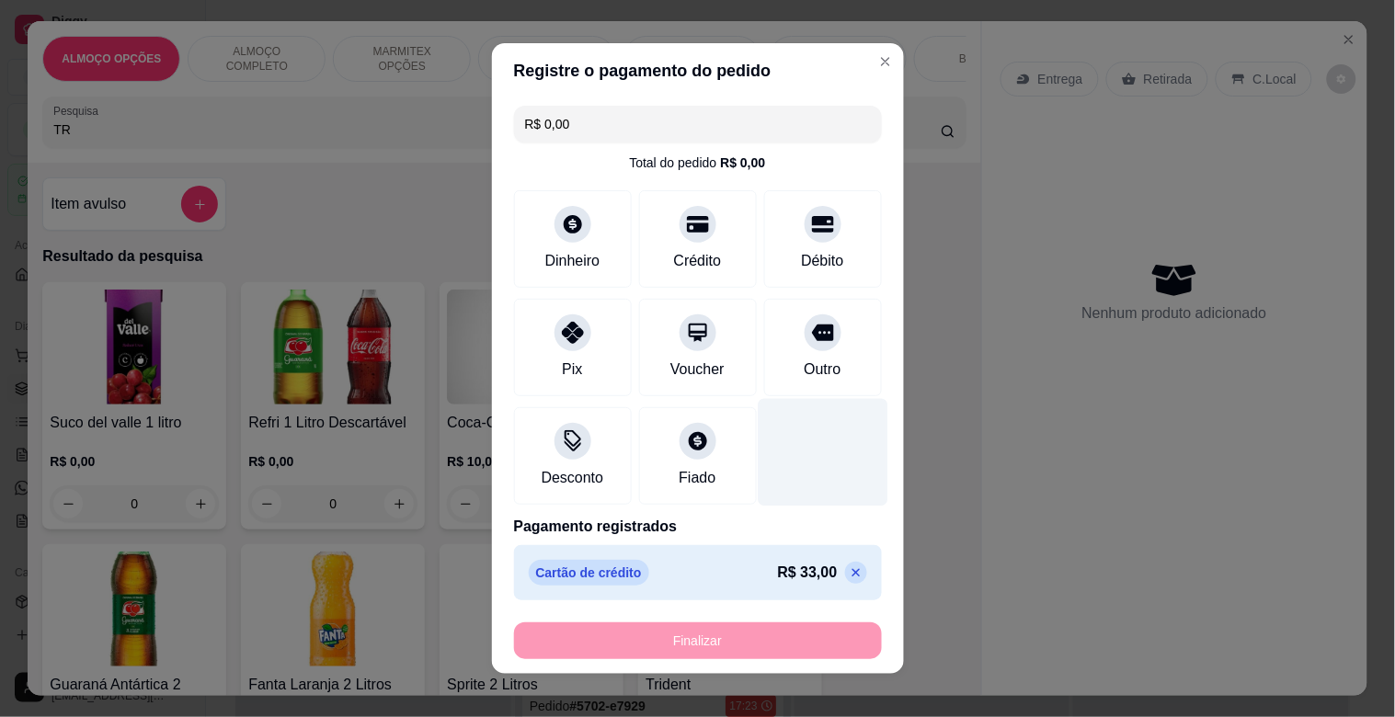
type input "-R$ 33,00"
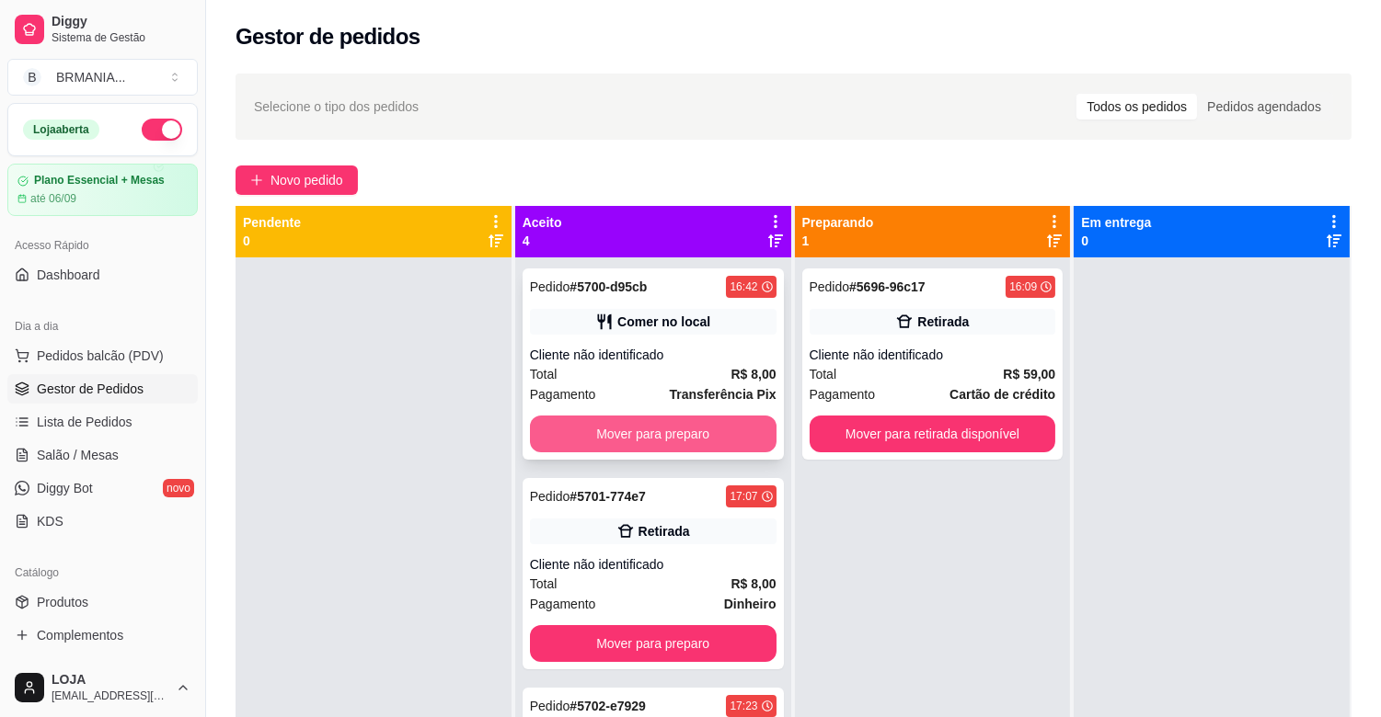
click at [660, 426] on button "Mover para preparo" at bounding box center [653, 434] width 247 height 37
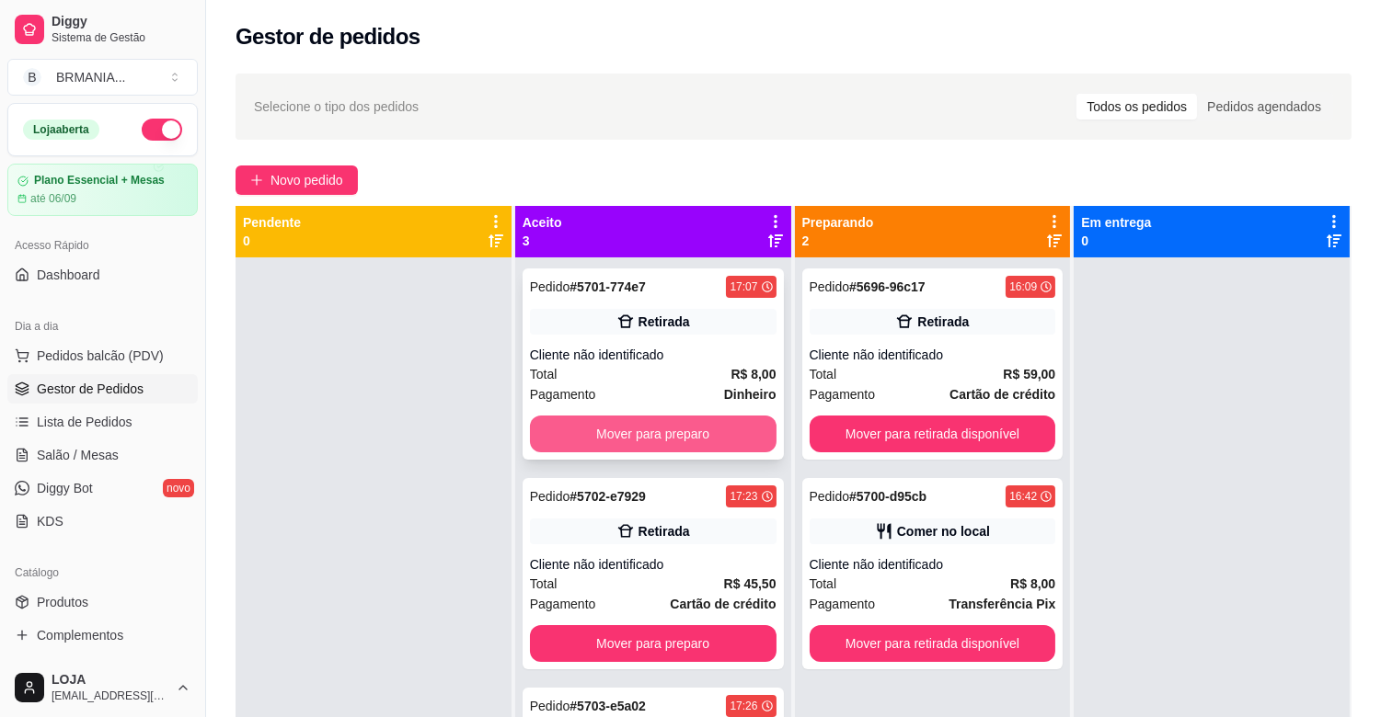
click at [670, 426] on button "Mover para preparo" at bounding box center [653, 434] width 247 height 37
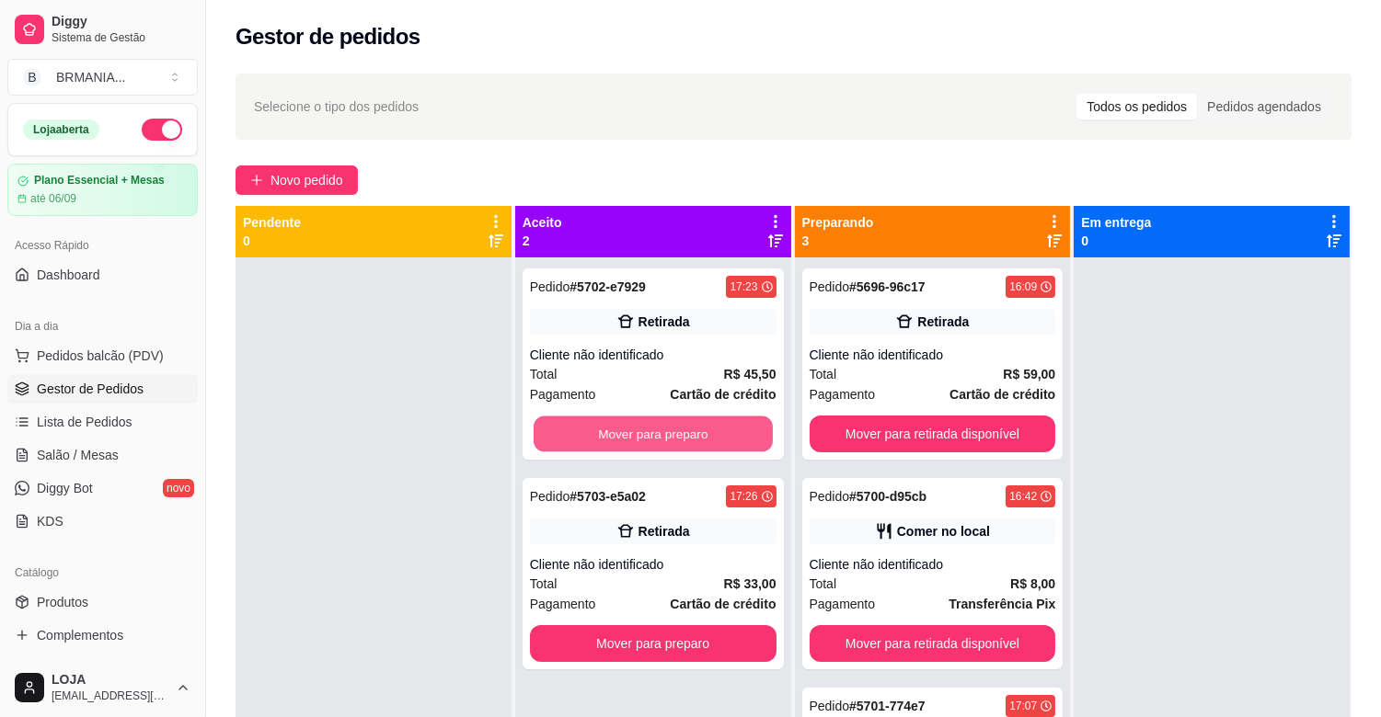
click at [684, 426] on button "Mover para preparo" at bounding box center [653, 435] width 239 height 36
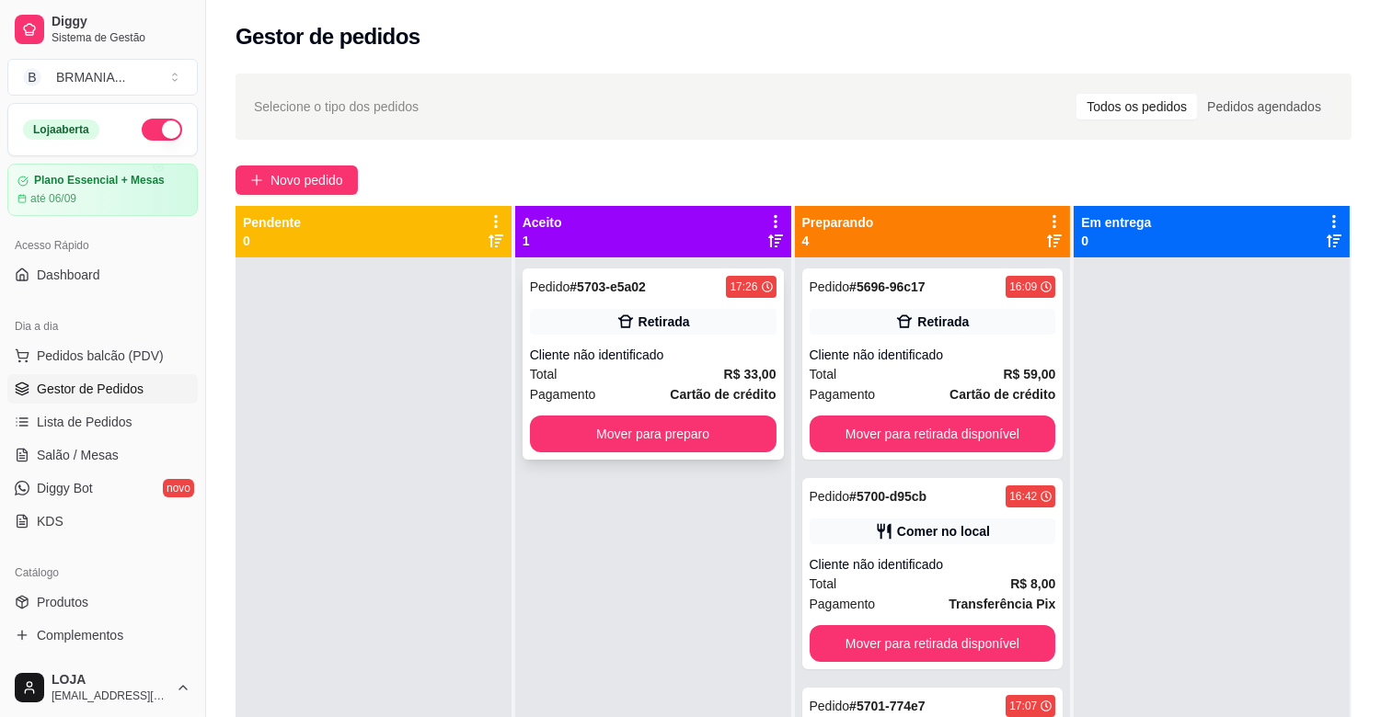
click at [676, 326] on div "Retirada" at bounding box center [664, 322] width 52 height 18
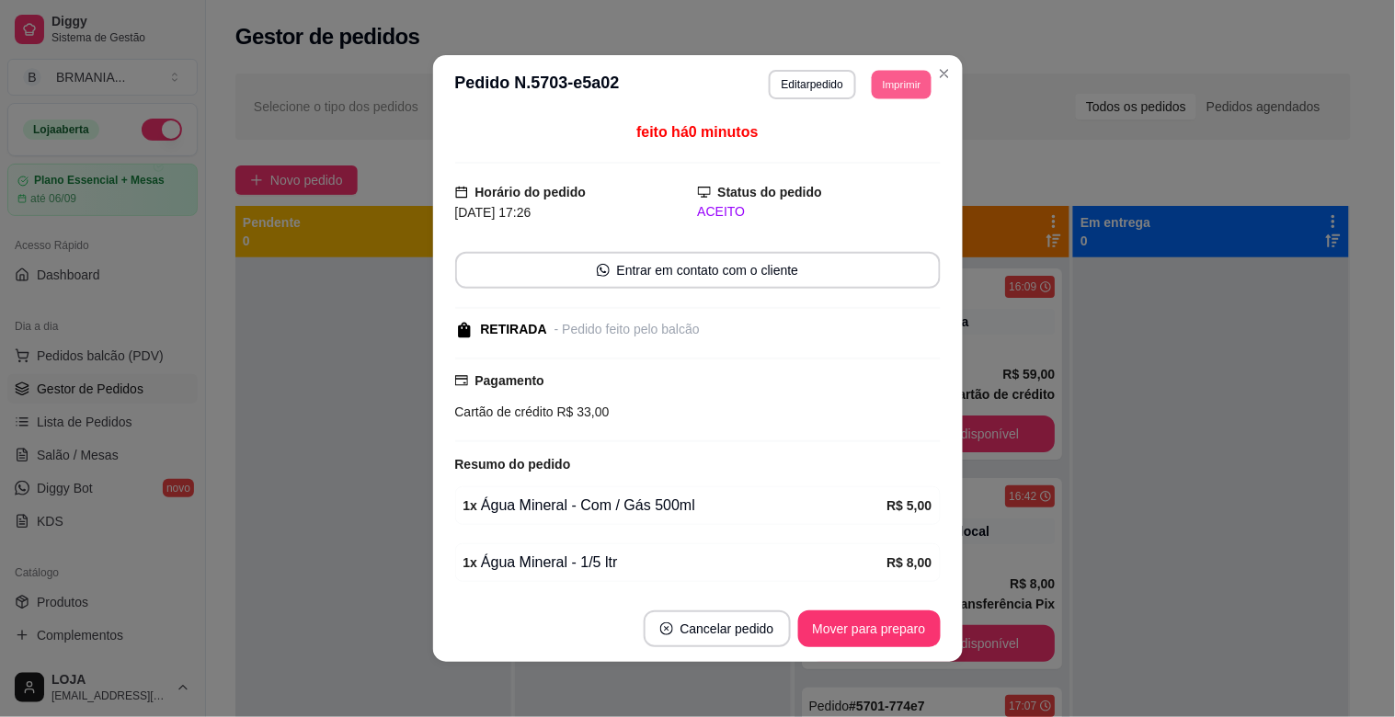
click at [894, 71] on button "Imprimir" at bounding box center [902, 84] width 60 height 29
click at [851, 156] on button "IMPRESSORA" at bounding box center [861, 149] width 133 height 29
click at [858, 642] on button "Mover para preparo" at bounding box center [869, 629] width 143 height 37
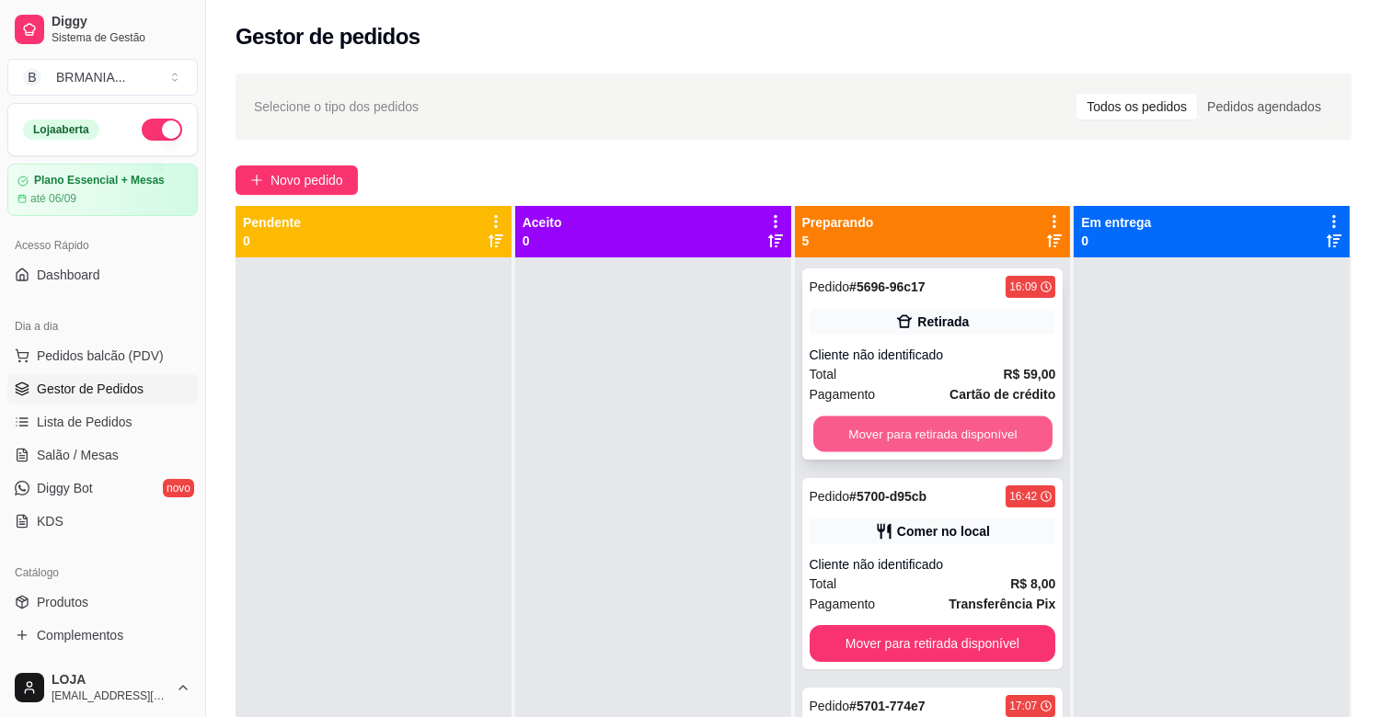
click at [963, 435] on button "Mover para retirada disponível" at bounding box center [932, 435] width 239 height 36
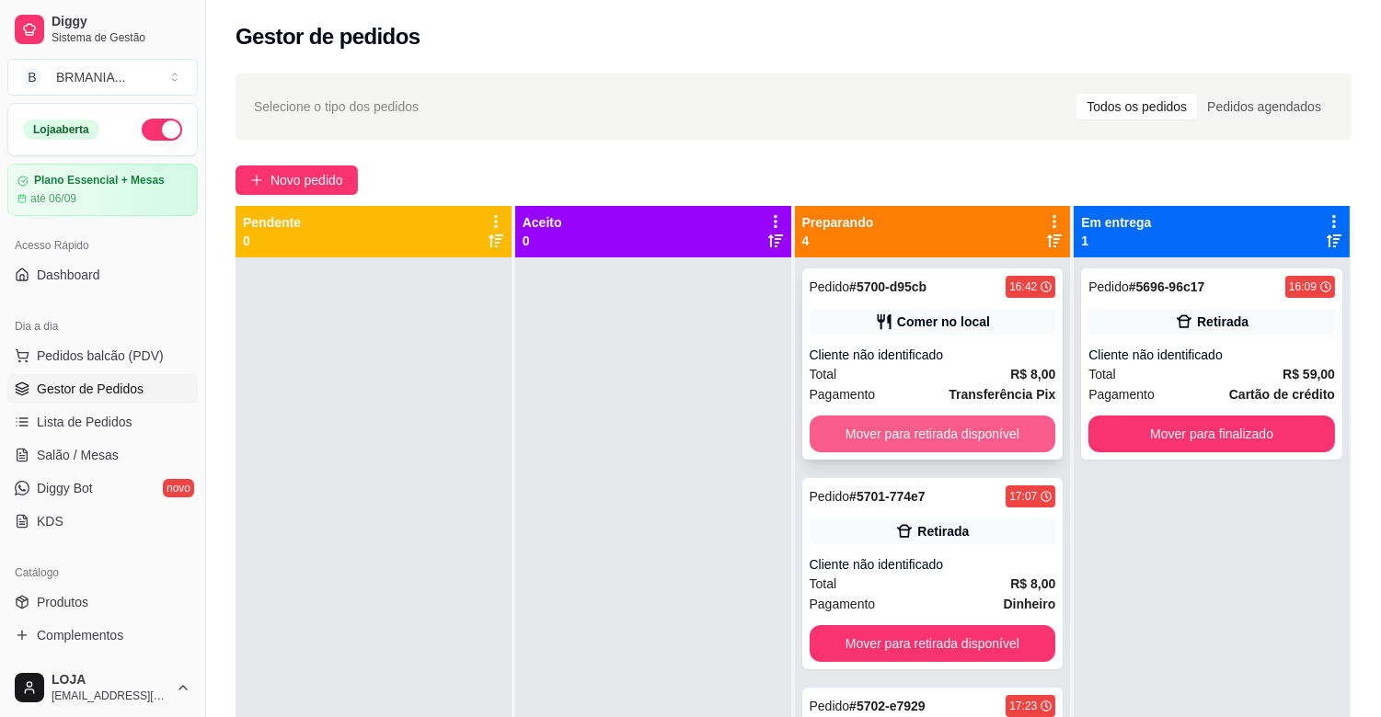
click at [962, 435] on button "Mover para retirada disponível" at bounding box center [932, 434] width 247 height 37
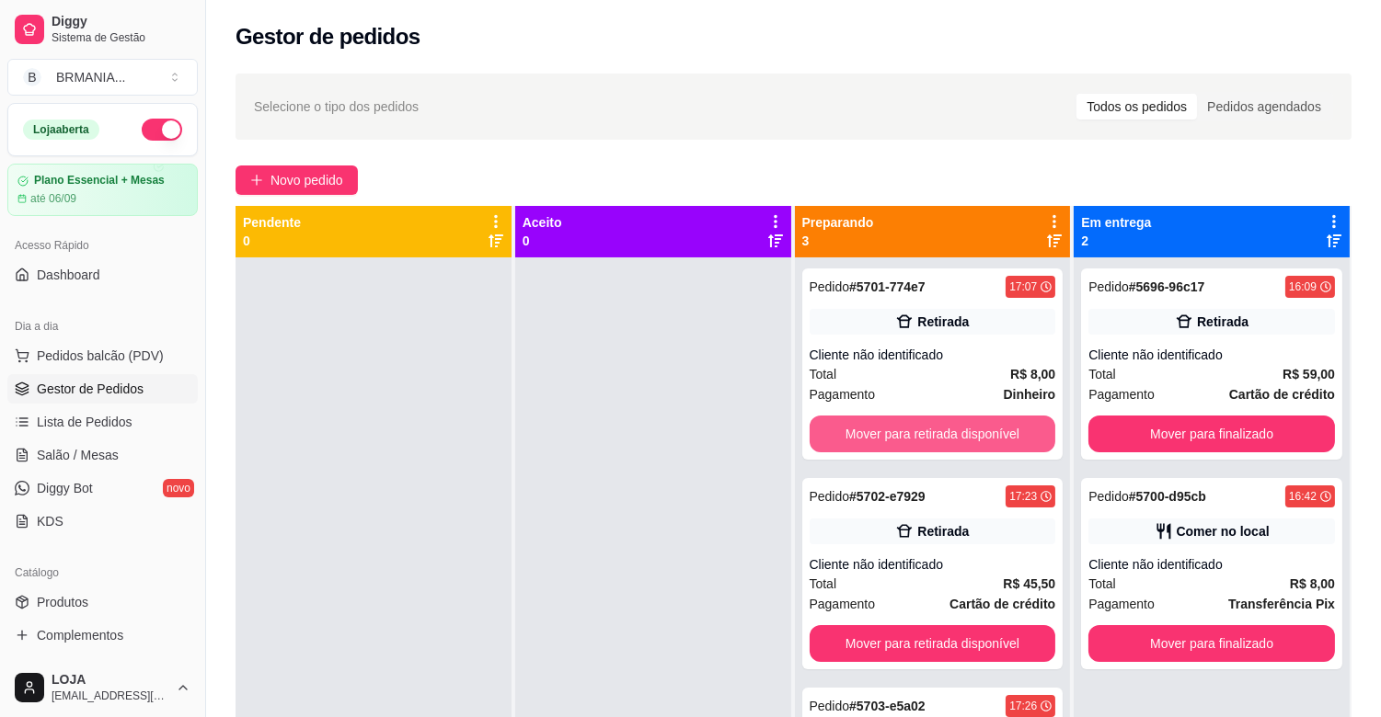
click at [961, 435] on button "Mover para retirada disponível" at bounding box center [932, 434] width 247 height 37
click at [959, 435] on button "Mover para retirada disponível" at bounding box center [932, 434] width 247 height 37
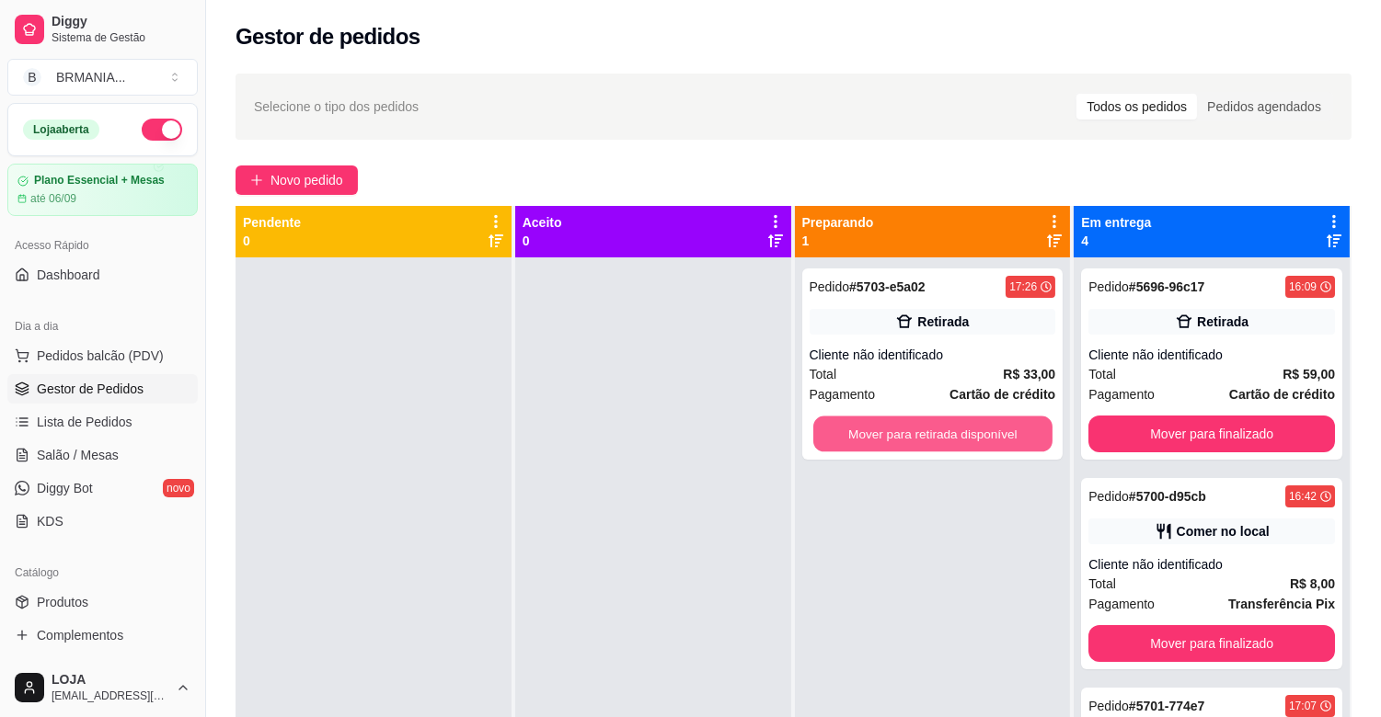
click at [959, 435] on button "Mover para retirada disponível" at bounding box center [932, 435] width 239 height 36
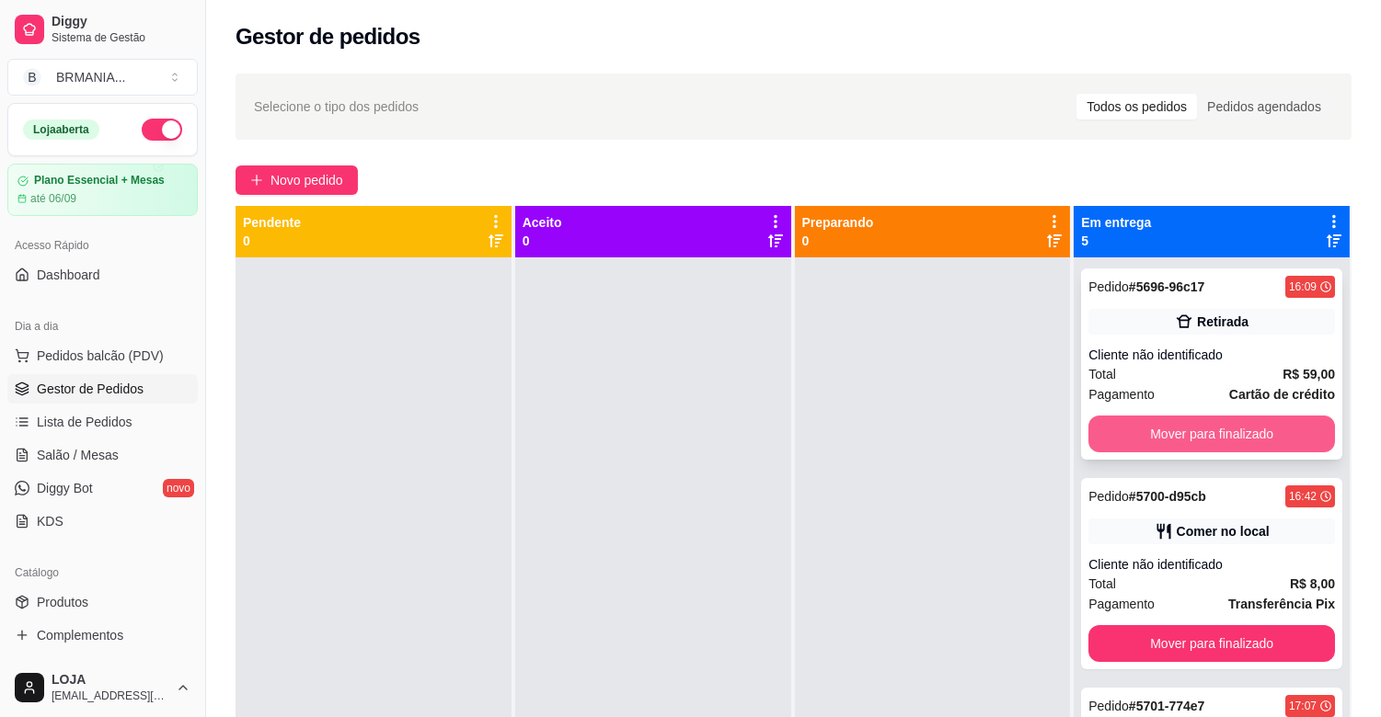
click at [1242, 435] on button "Mover para finalizado" at bounding box center [1211, 434] width 247 height 37
click at [1240, 434] on button "Mover para finalizado" at bounding box center [1211, 434] width 247 height 37
click at [1239, 434] on button "Mover para finalizado" at bounding box center [1211, 435] width 239 height 36
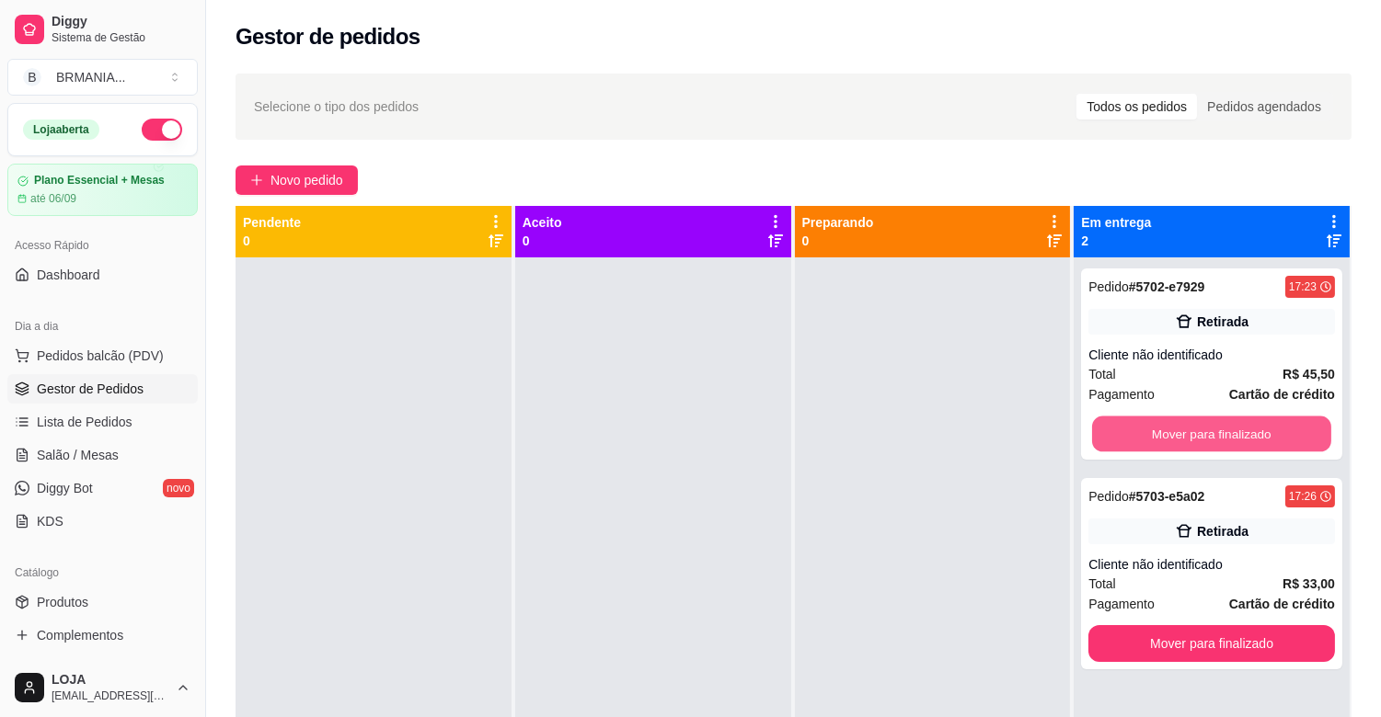
click at [1225, 434] on button "Mover para finalizado" at bounding box center [1211, 435] width 239 height 36
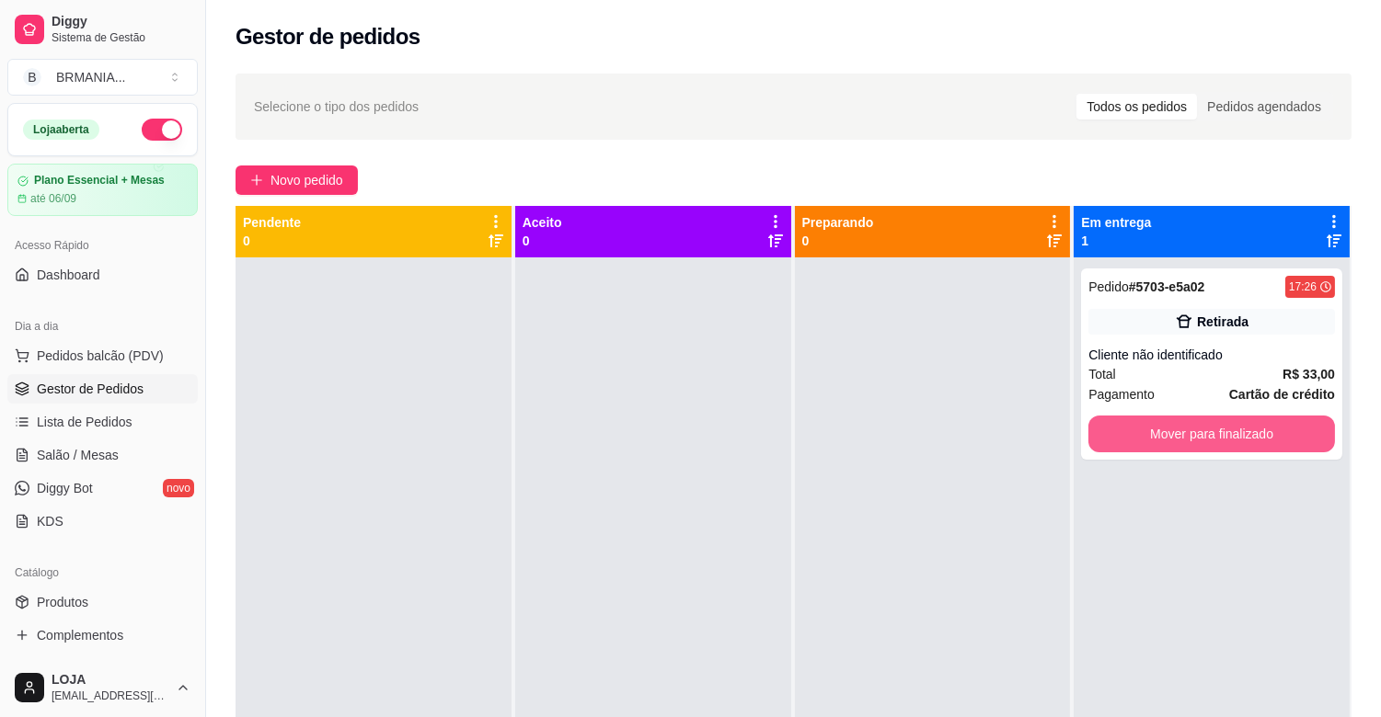
click at [1223, 434] on button "Mover para finalizado" at bounding box center [1211, 434] width 247 height 37
